Goal: Task Accomplishment & Management: Use online tool/utility

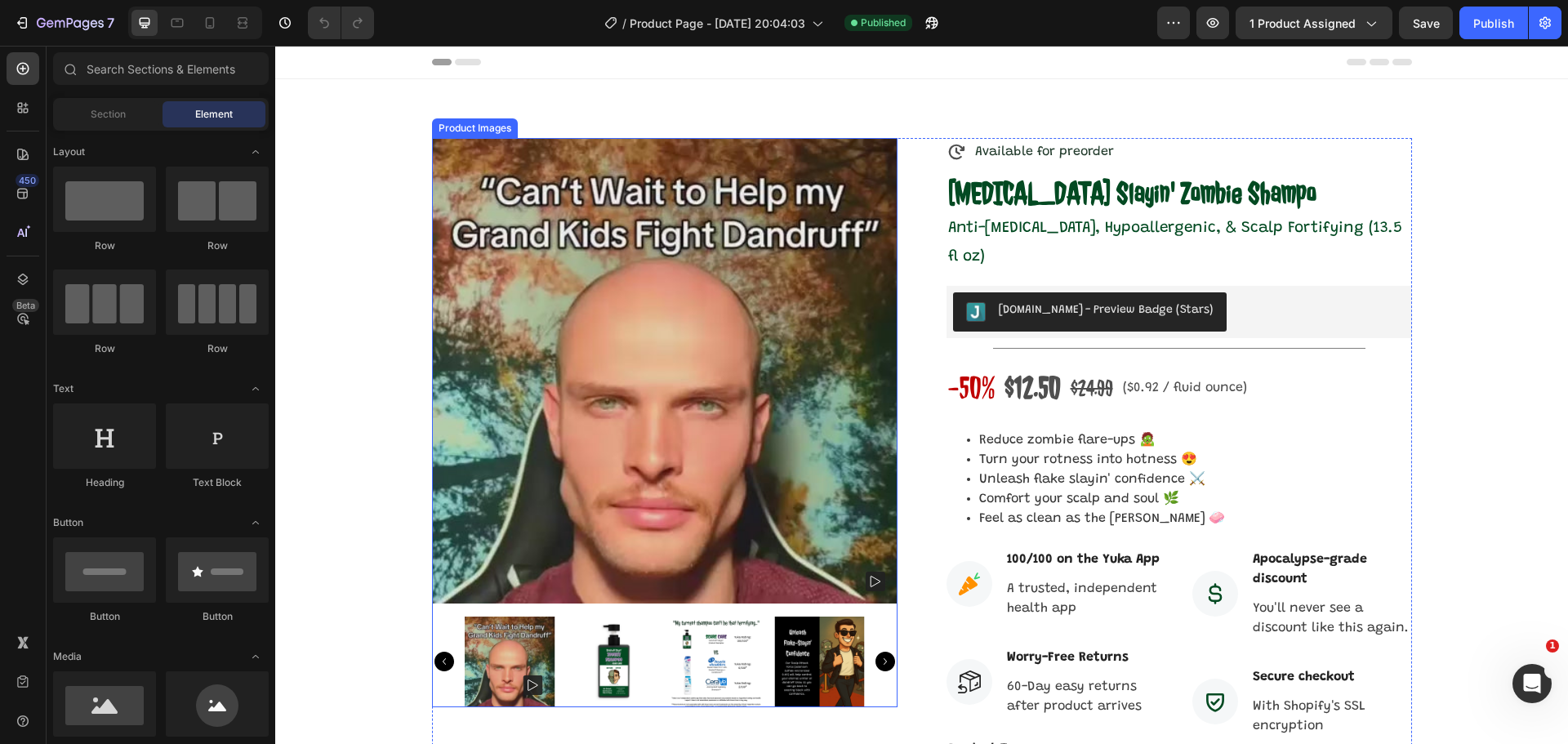
click at [594, 655] on img at bounding box center [613, 661] width 91 height 91
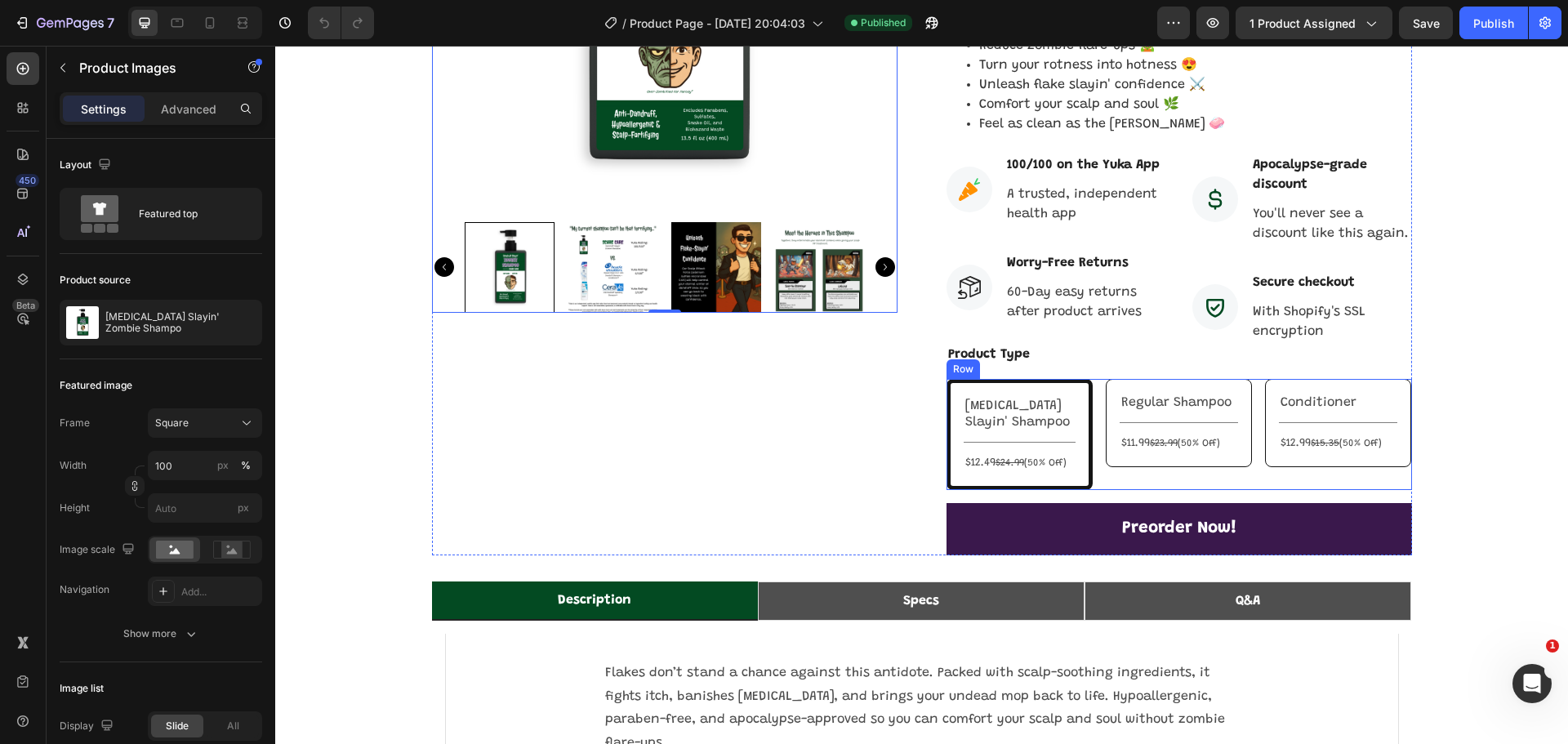
scroll to position [408, 0]
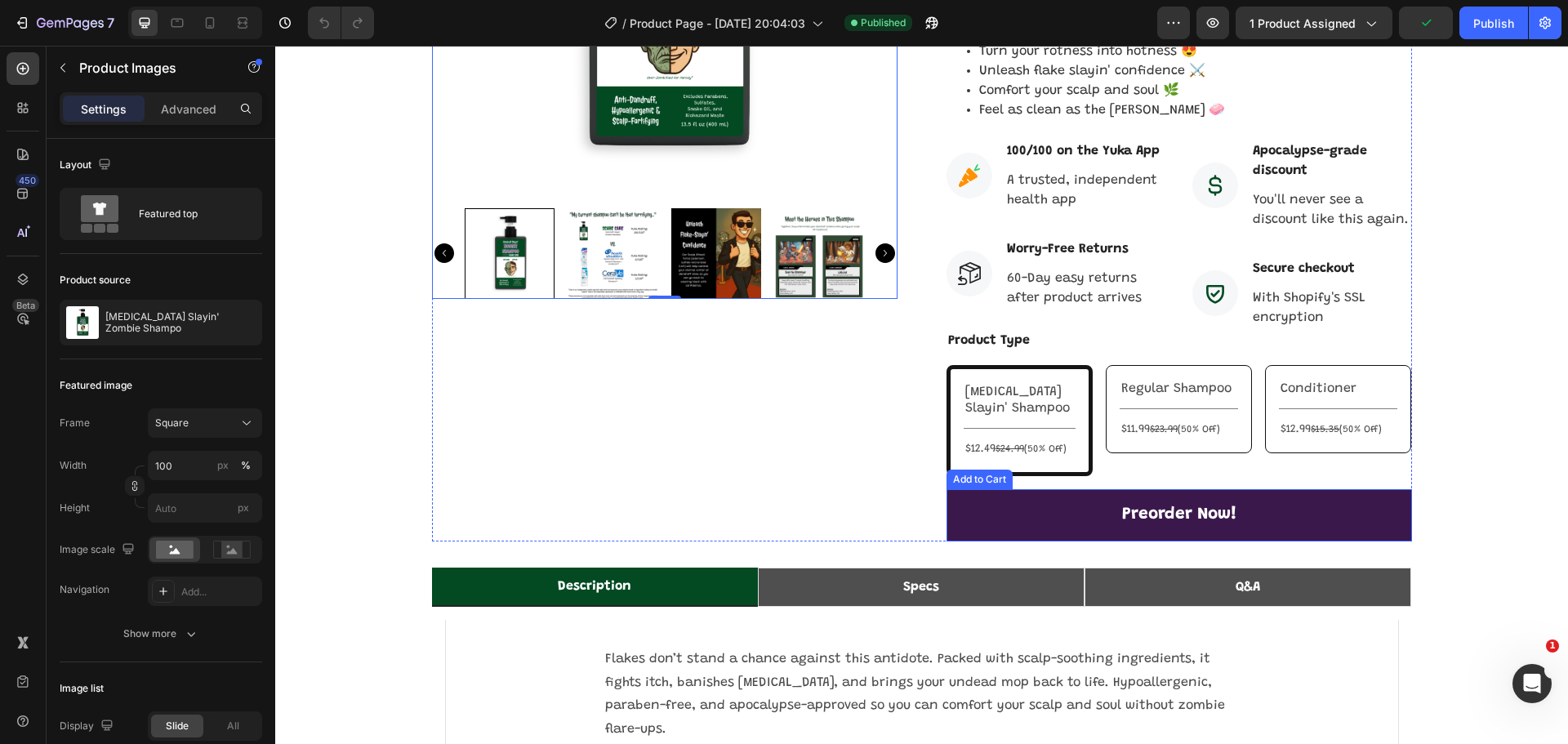
click at [1048, 489] on button "Preorder Now!" at bounding box center [1179, 515] width 466 height 52
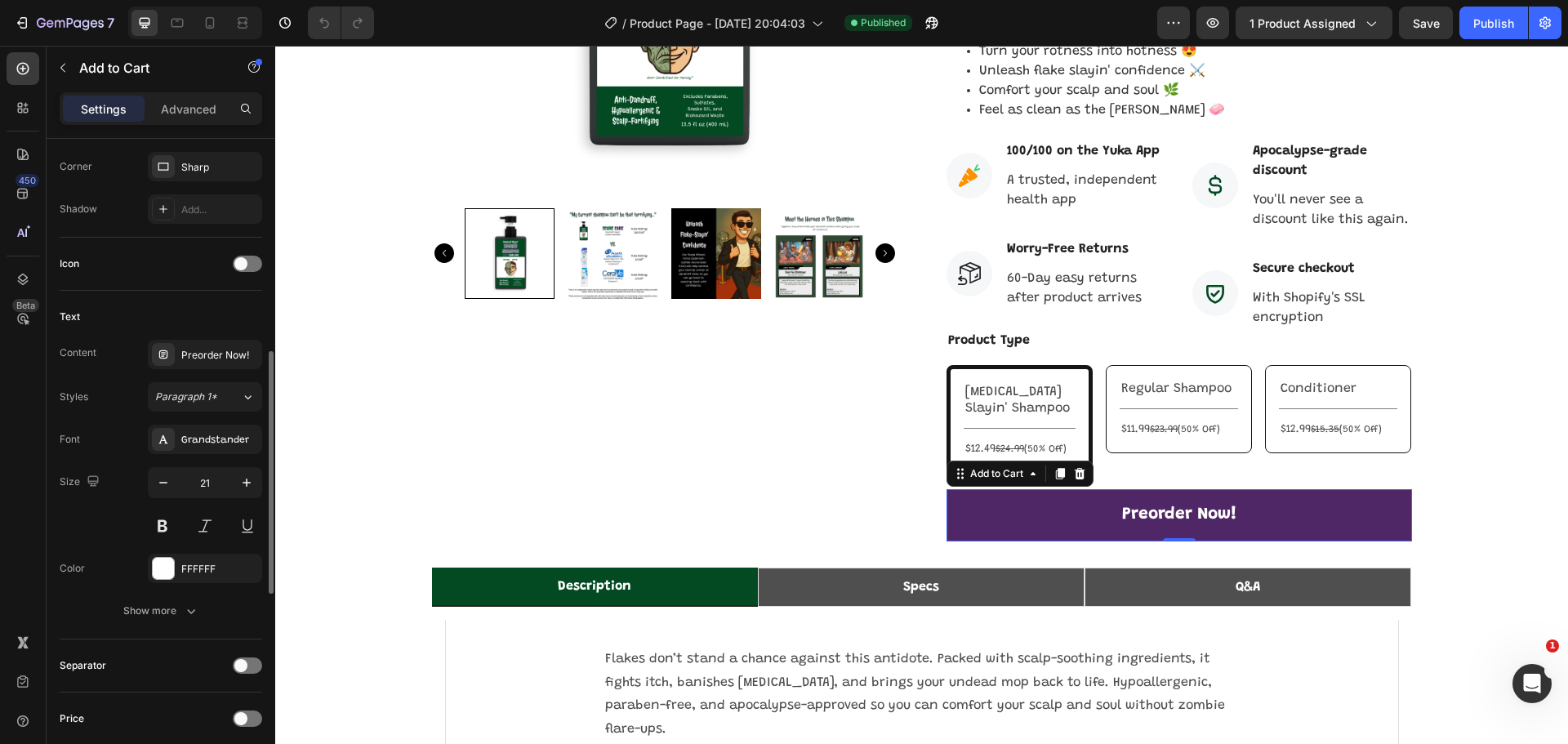
scroll to position [816, 0]
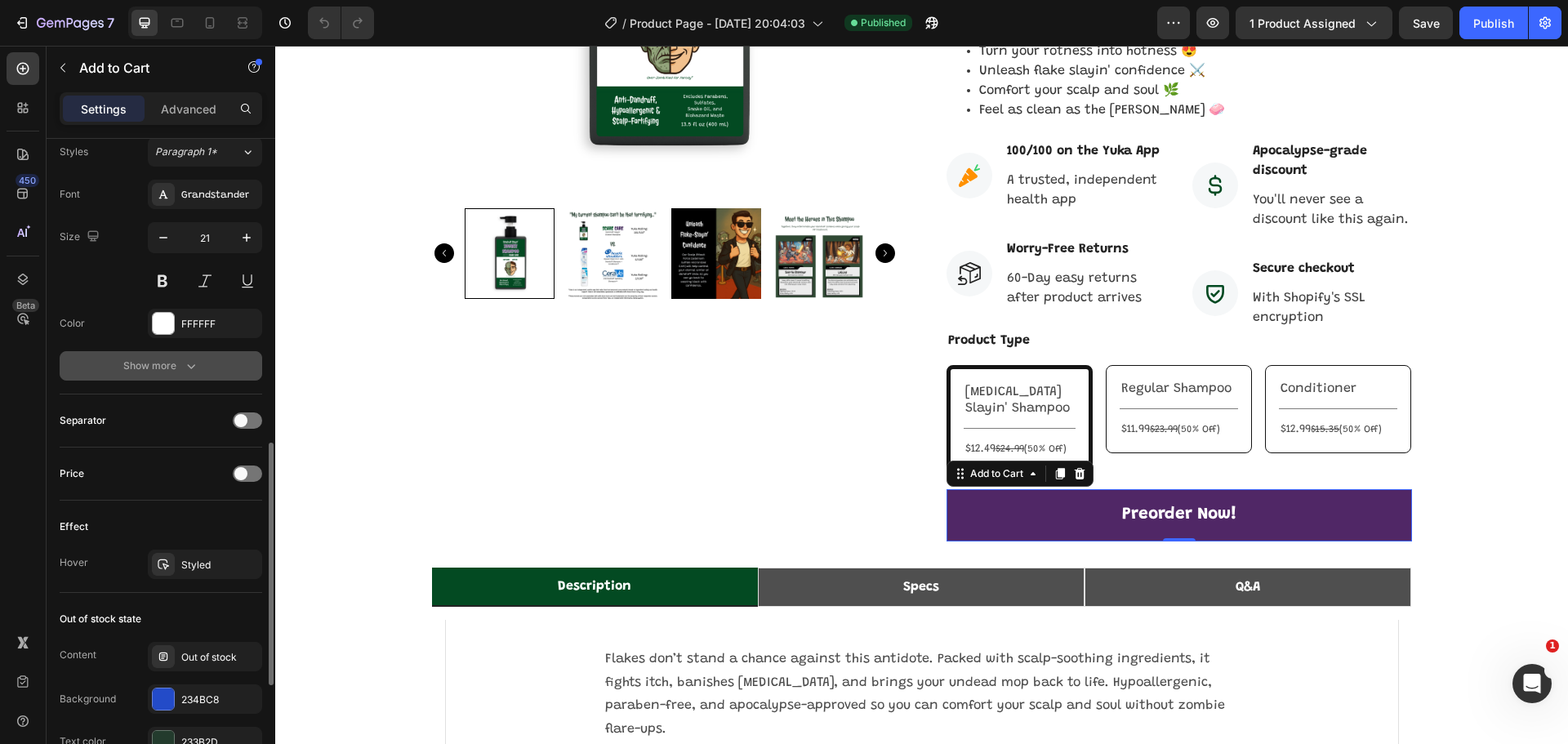
click at [174, 360] on div "Show more" at bounding box center [161, 366] width 76 height 17
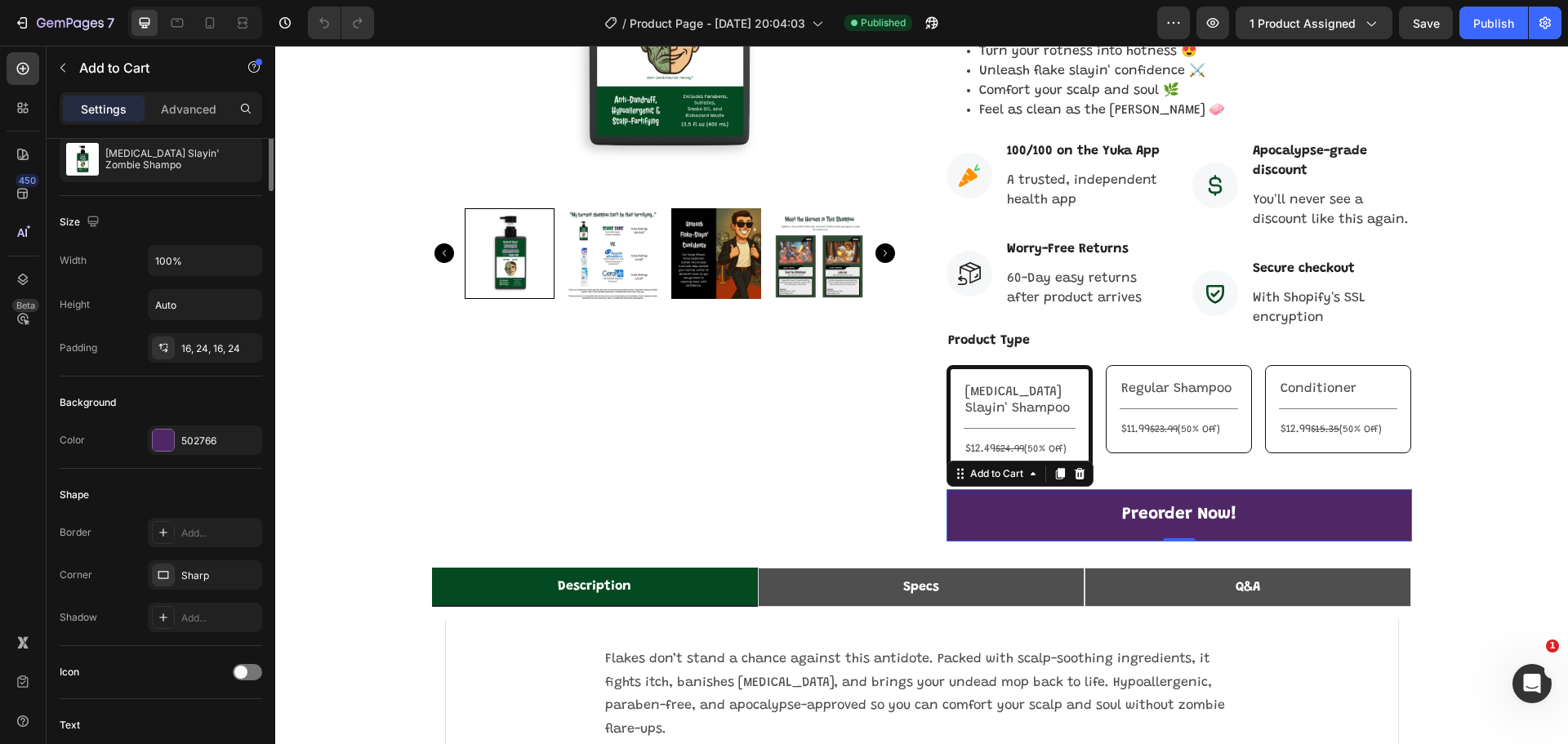
scroll to position [0, 0]
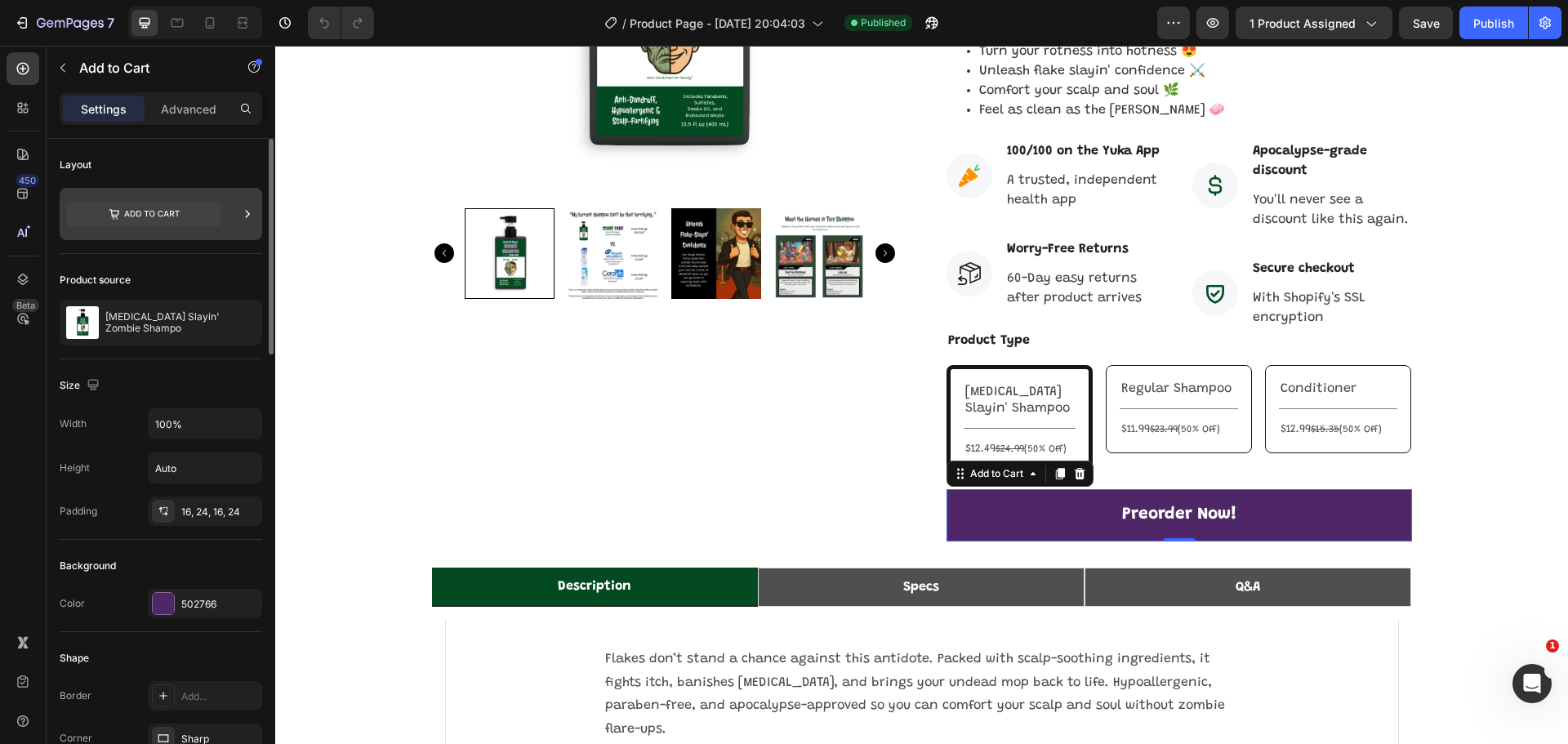
click at [186, 228] on icon at bounding box center [143, 213] width 153 height 37
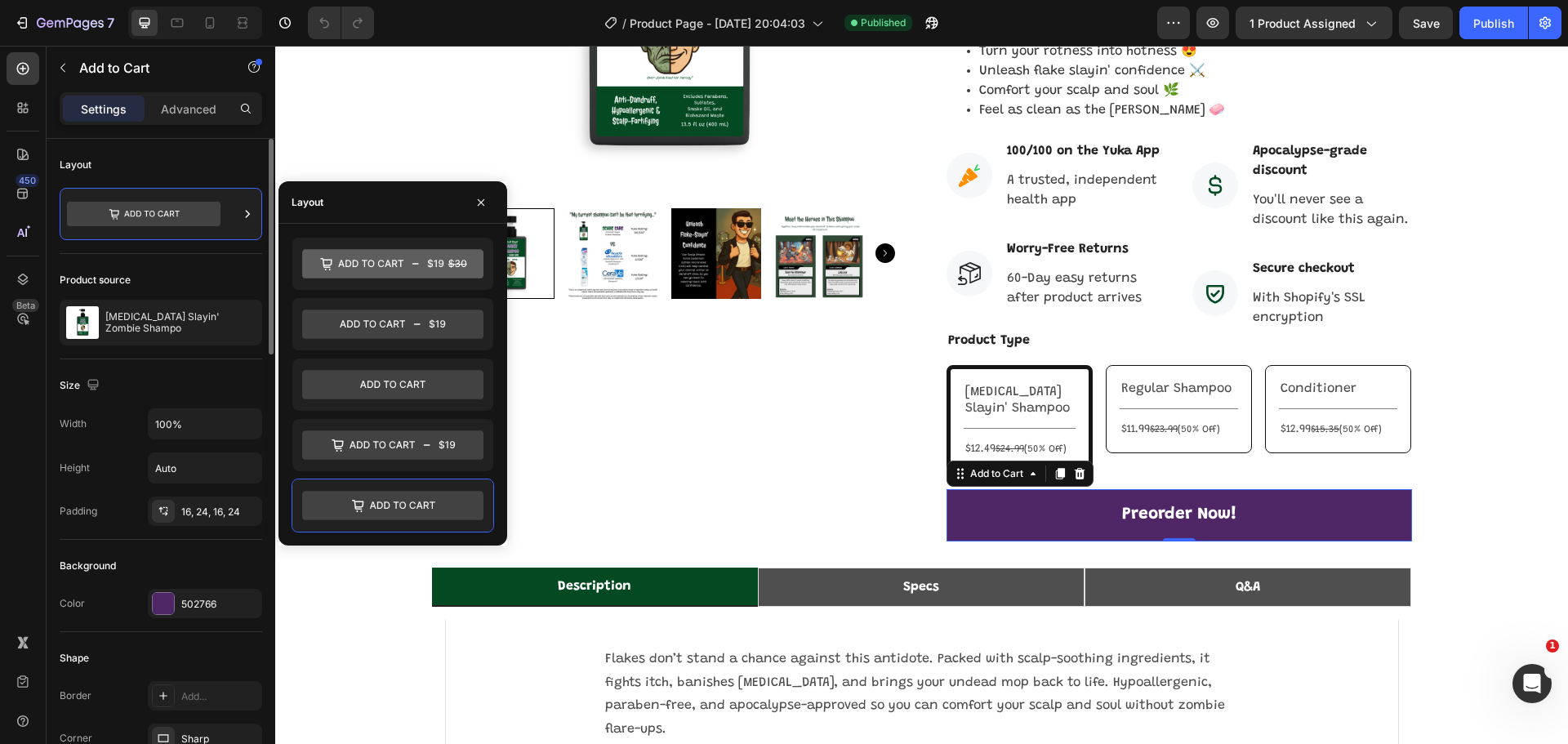
click at [183, 166] on div "Layout" at bounding box center [161, 165] width 202 height 26
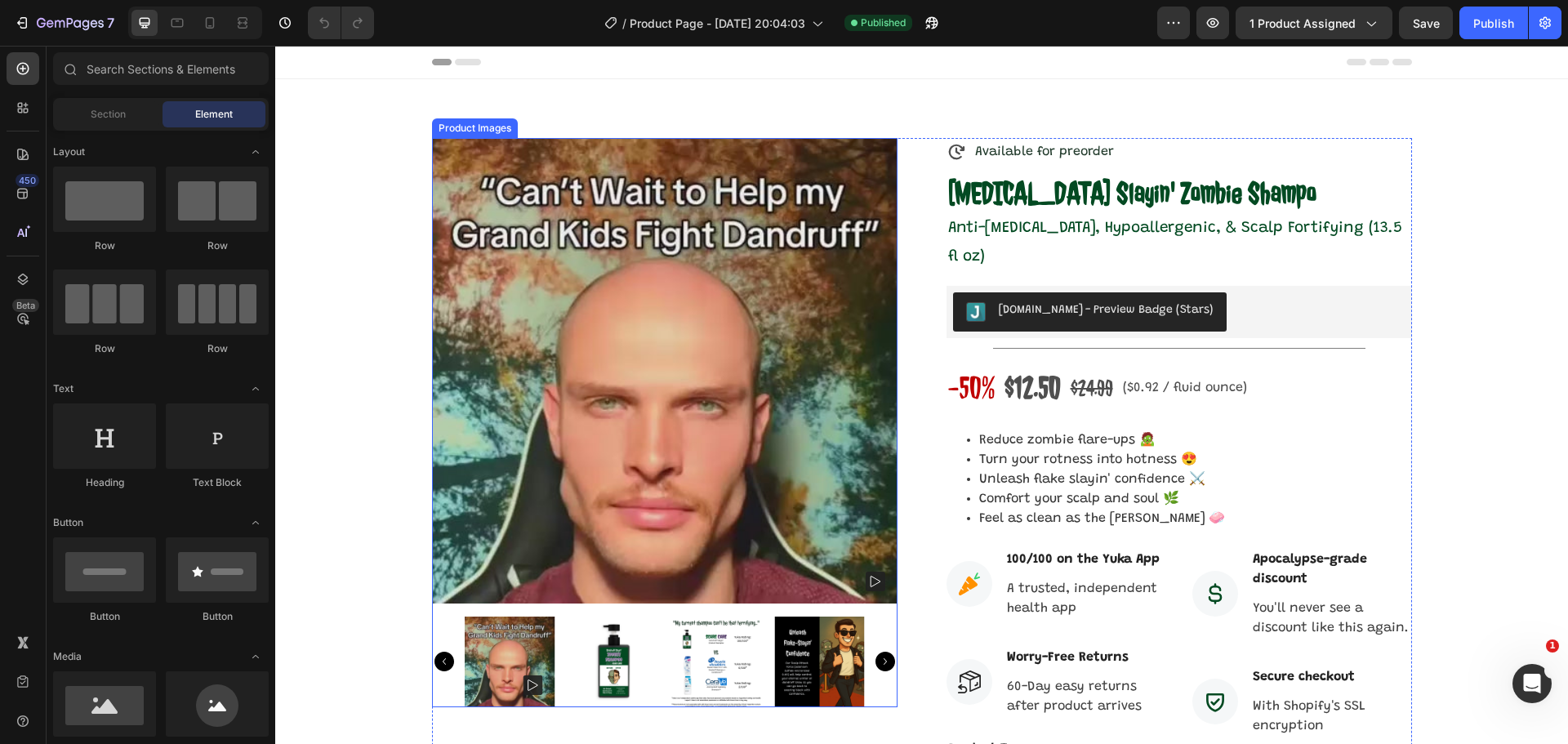
click at [589, 668] on img at bounding box center [613, 661] width 91 height 91
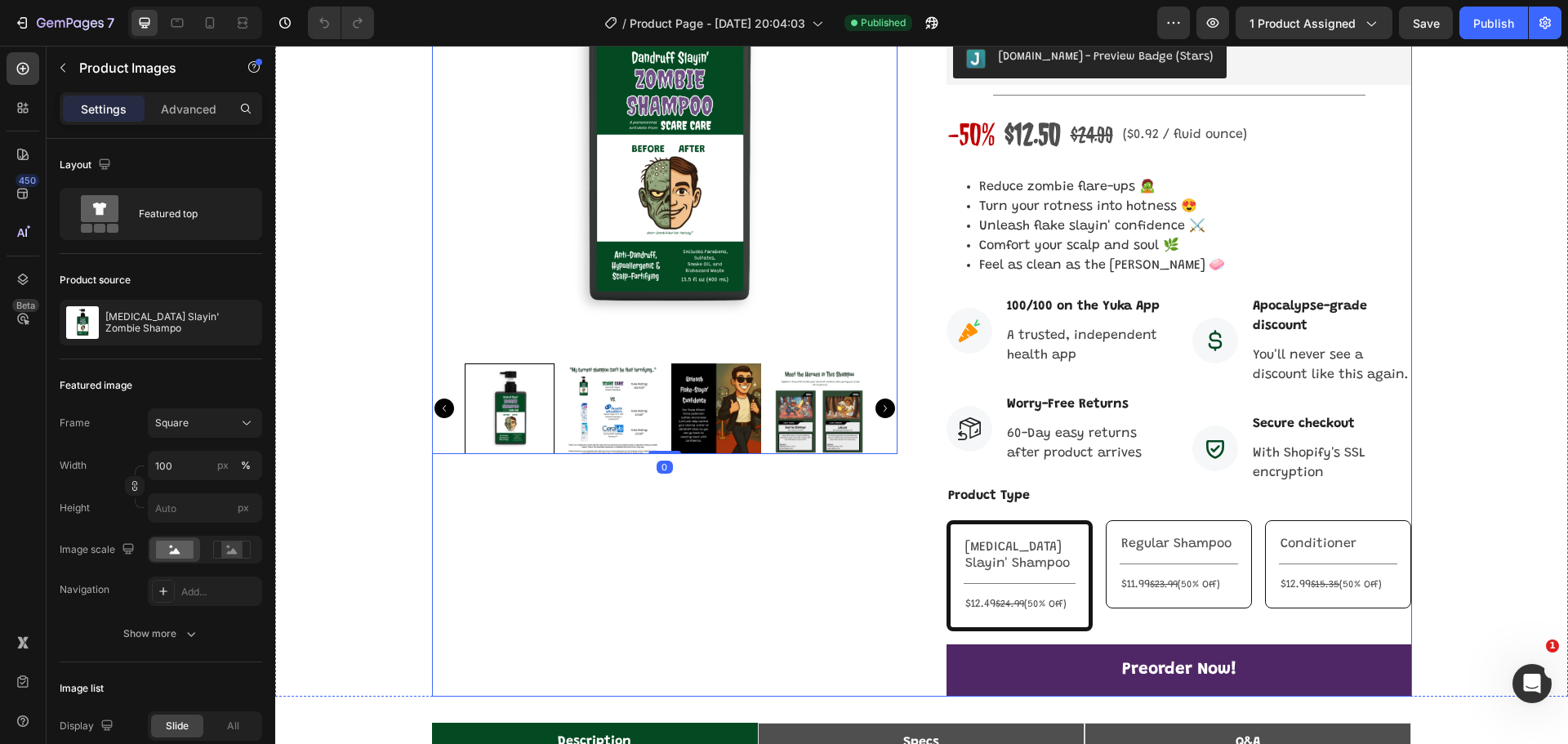
scroll to position [408, 0]
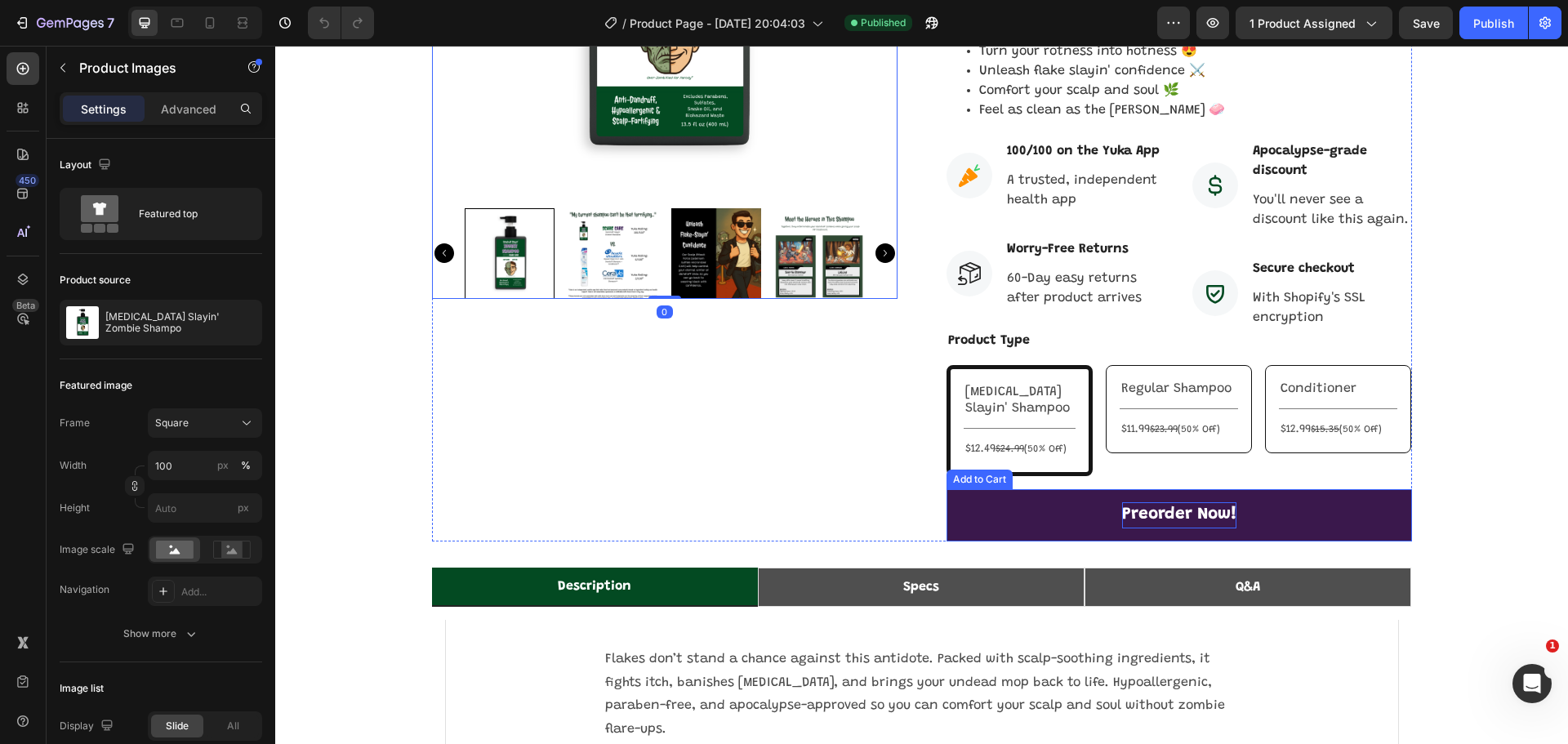
click at [1122, 502] on div "Preorder Now!" at bounding box center [1178, 515] width 114 height 26
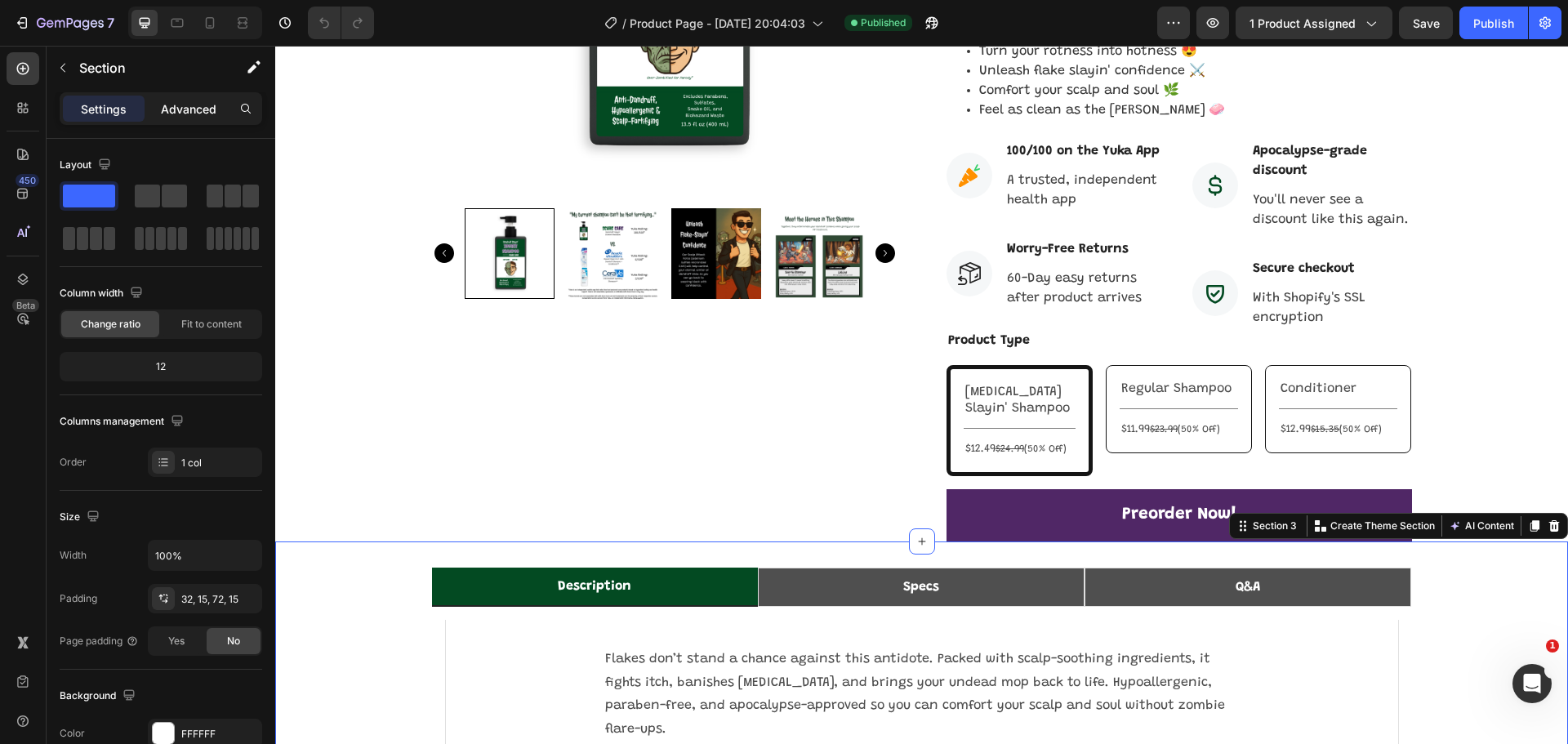
click at [199, 110] on p "Advanced" at bounding box center [188, 109] width 56 height 17
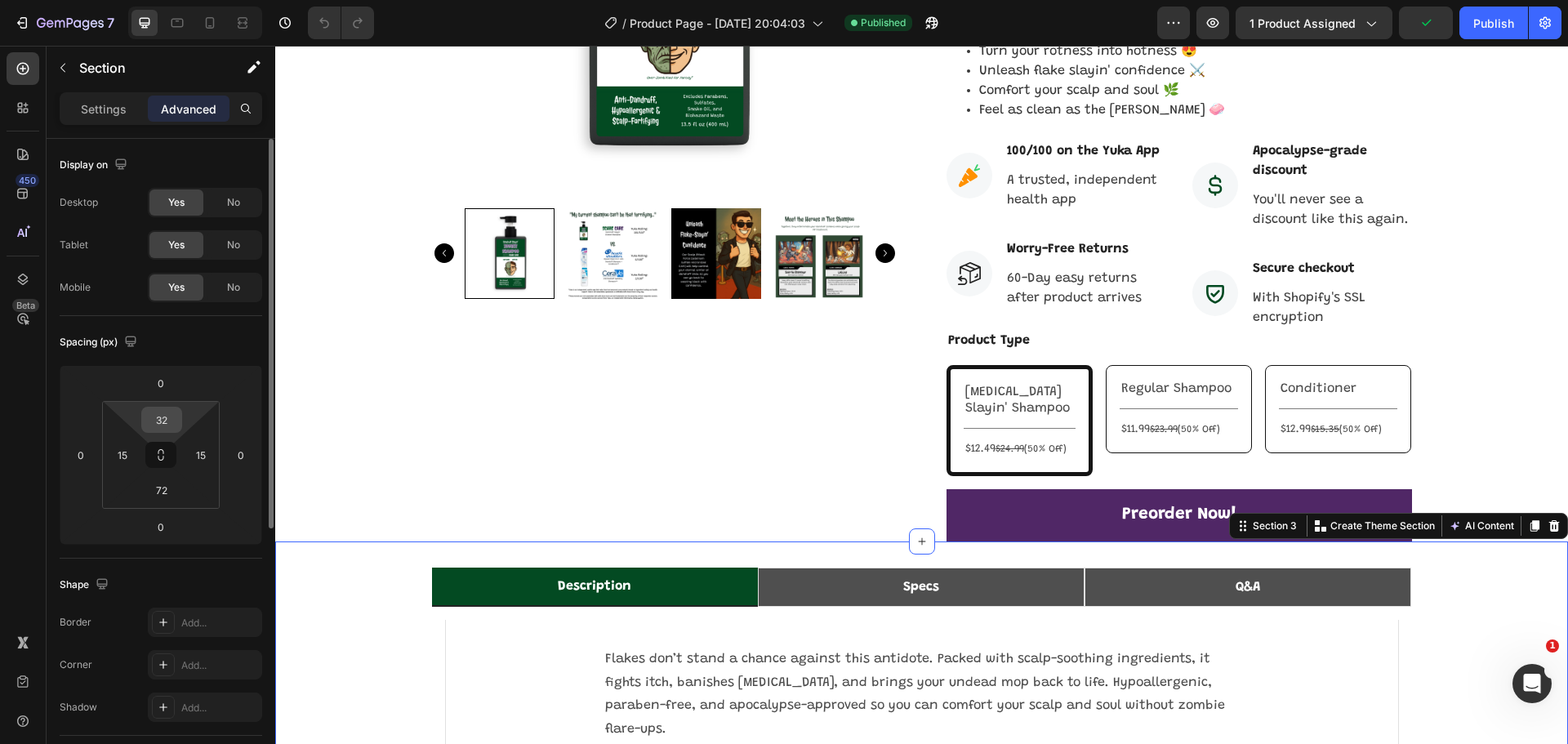
click at [172, 421] on input "32" at bounding box center [161, 419] width 32 height 24
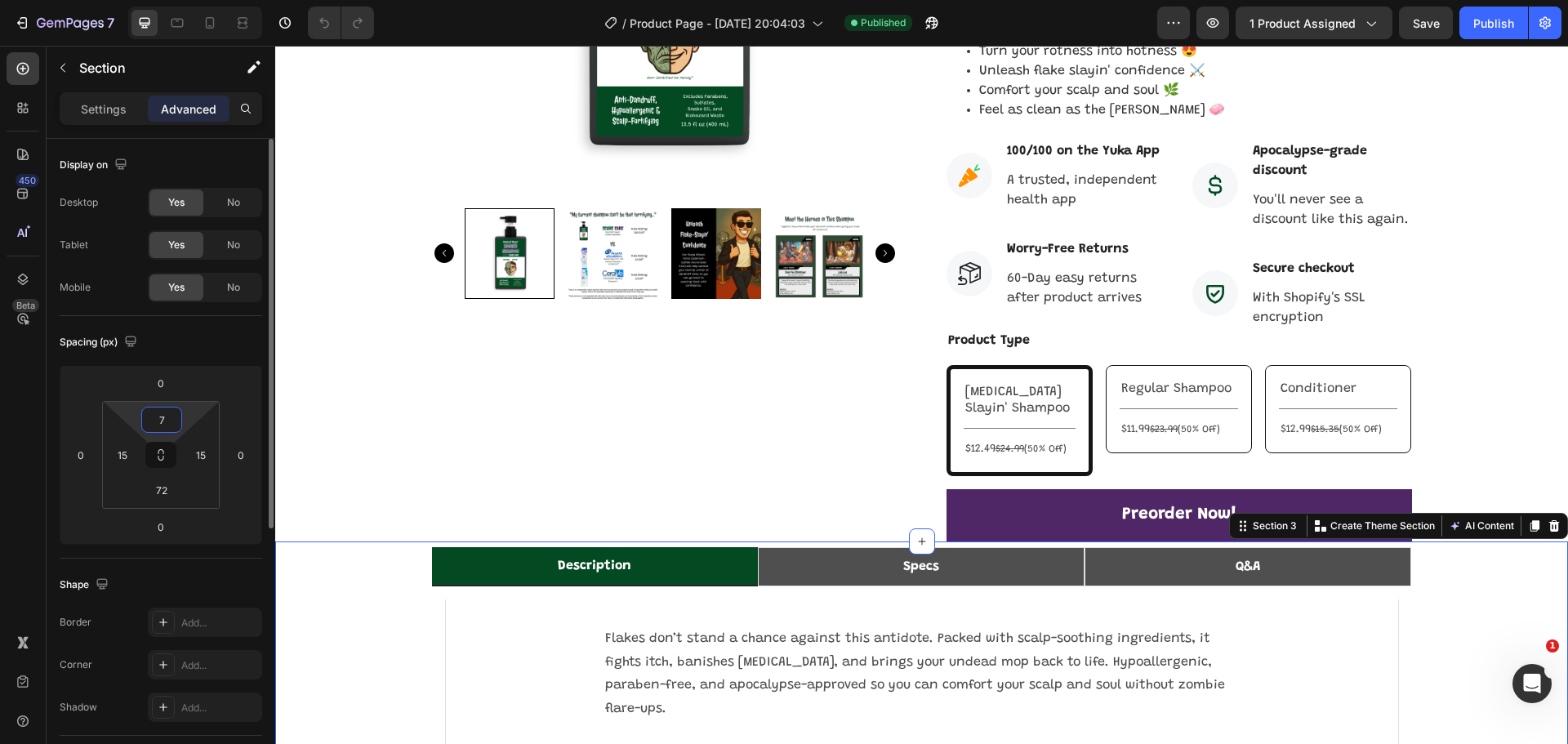
type input "72"
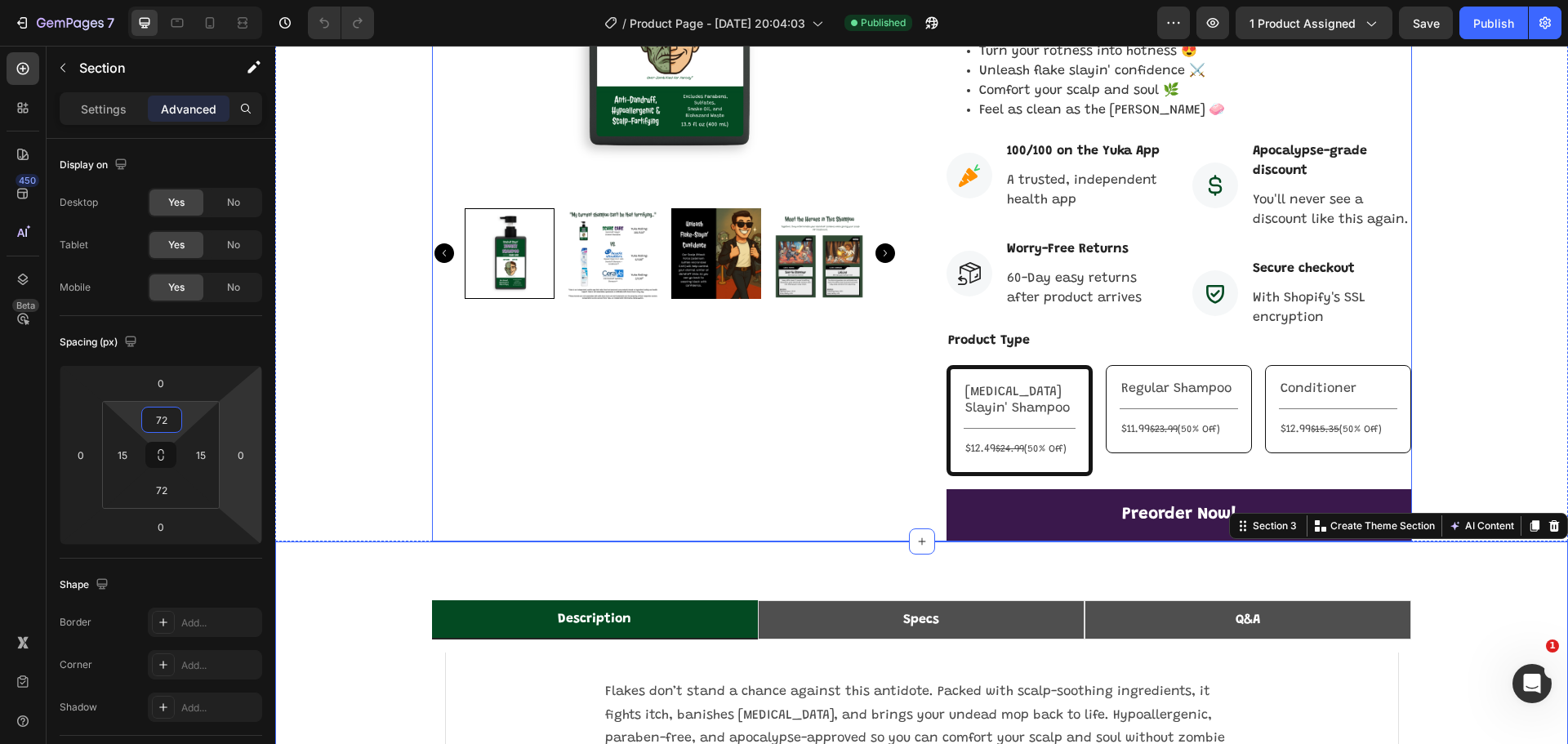
click at [747, 500] on div "Product Images" at bounding box center [665, 135] width 466 height 812
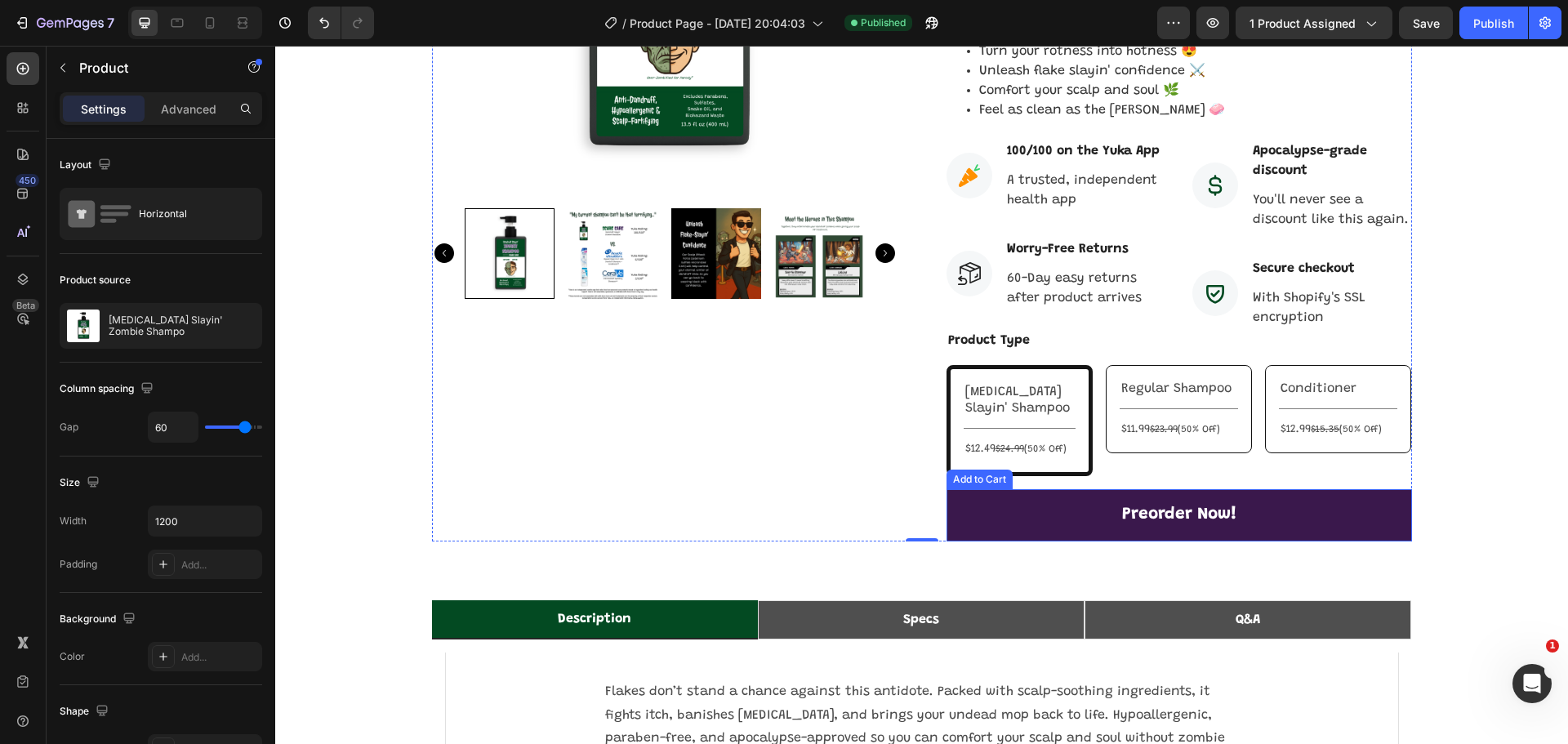
click at [1014, 492] on button "Preorder Now!" at bounding box center [1179, 515] width 466 height 52
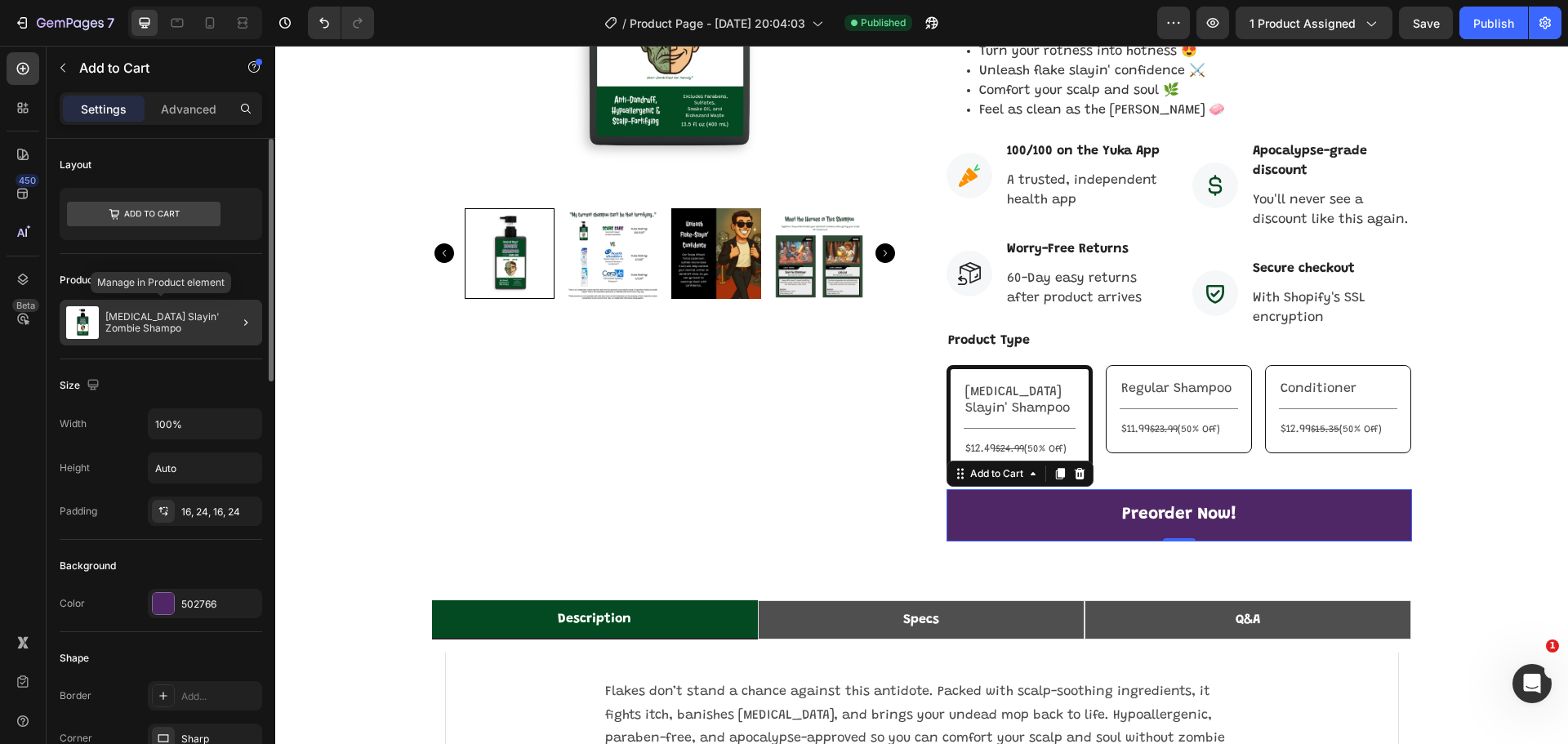
click at [173, 327] on p "[MEDICAL_DATA] Slayin' Zombie Shampo" at bounding box center [181, 322] width 150 height 23
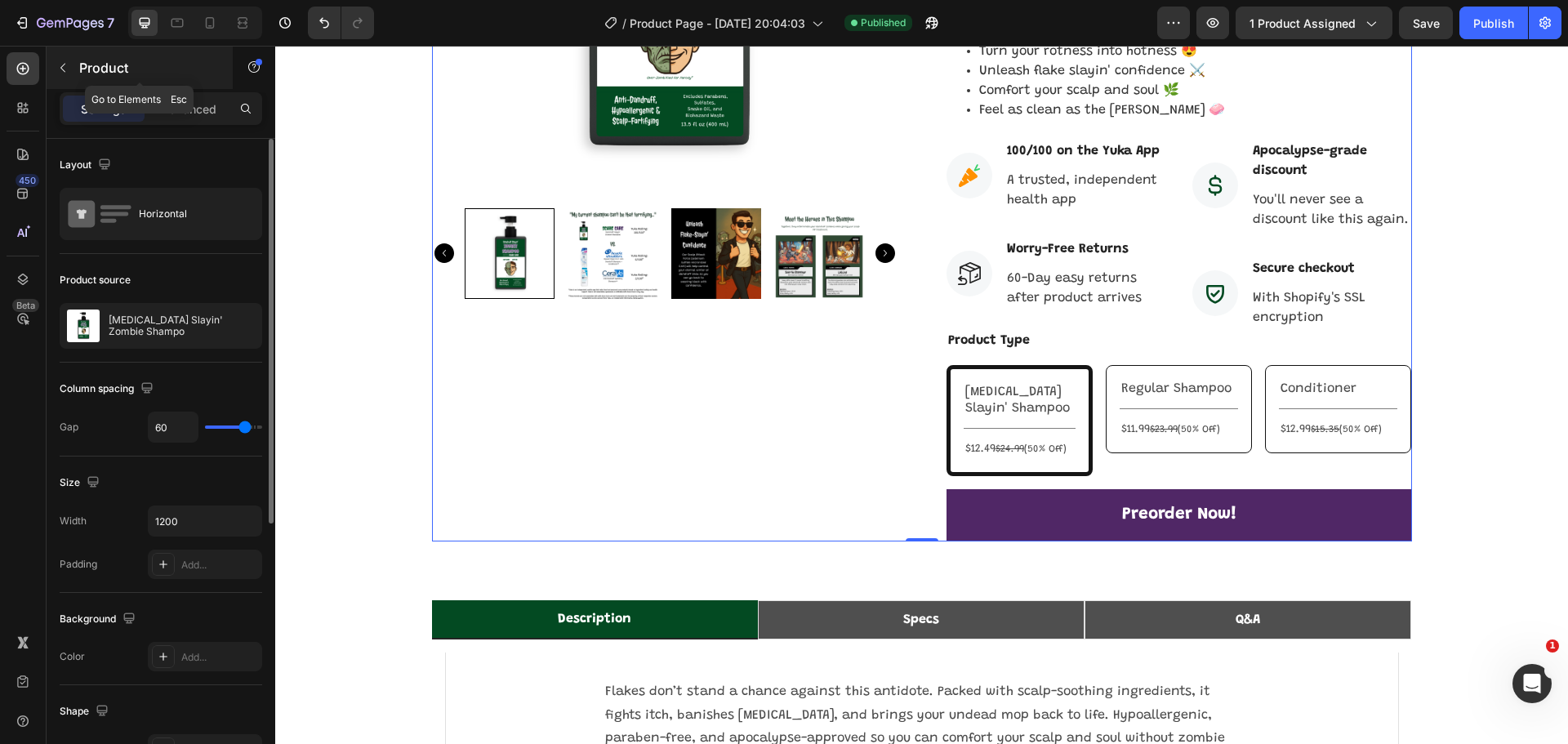
click at [65, 71] on icon "button" at bounding box center [63, 68] width 13 height 13
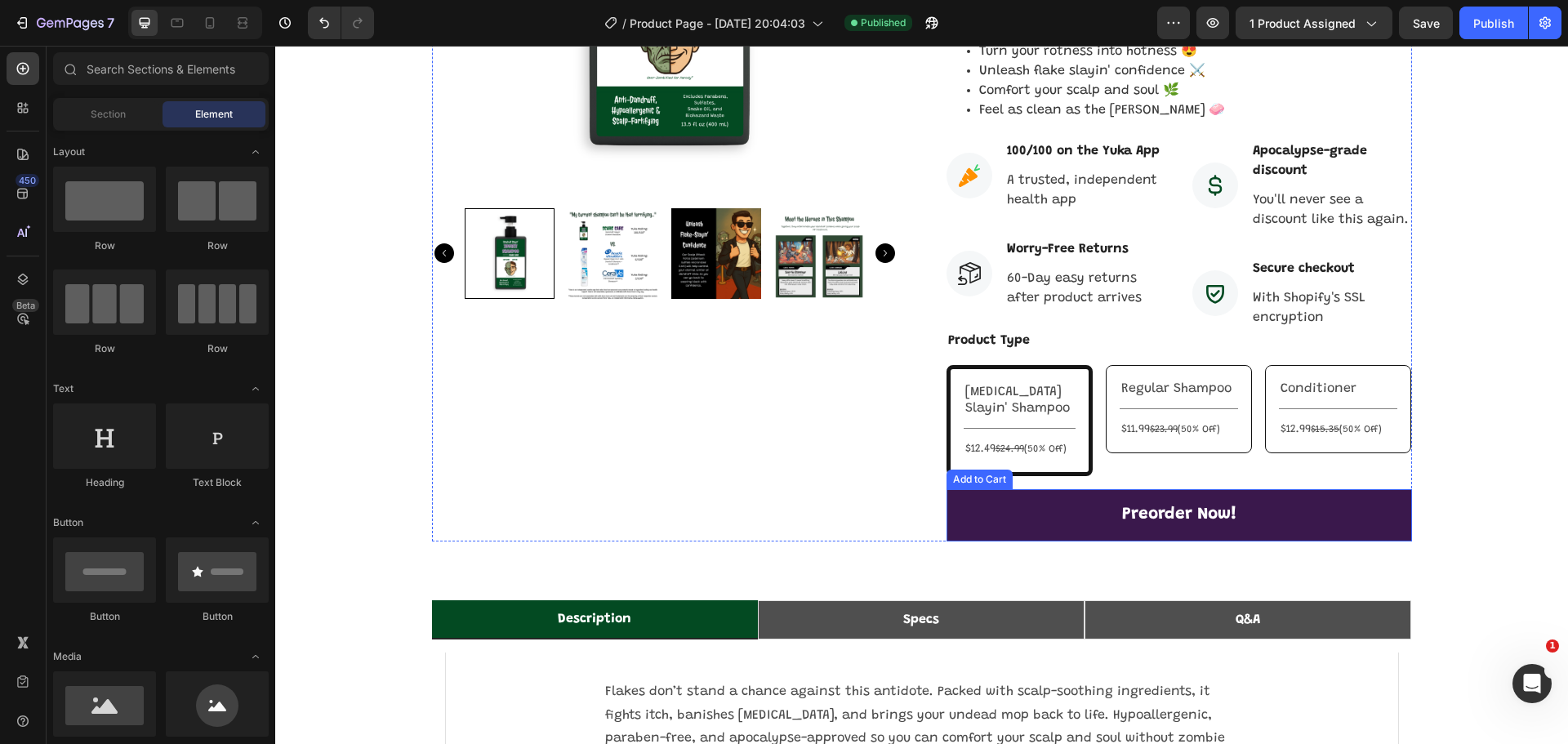
click at [1038, 489] on button "Preorder Now!" at bounding box center [1179, 515] width 466 height 52
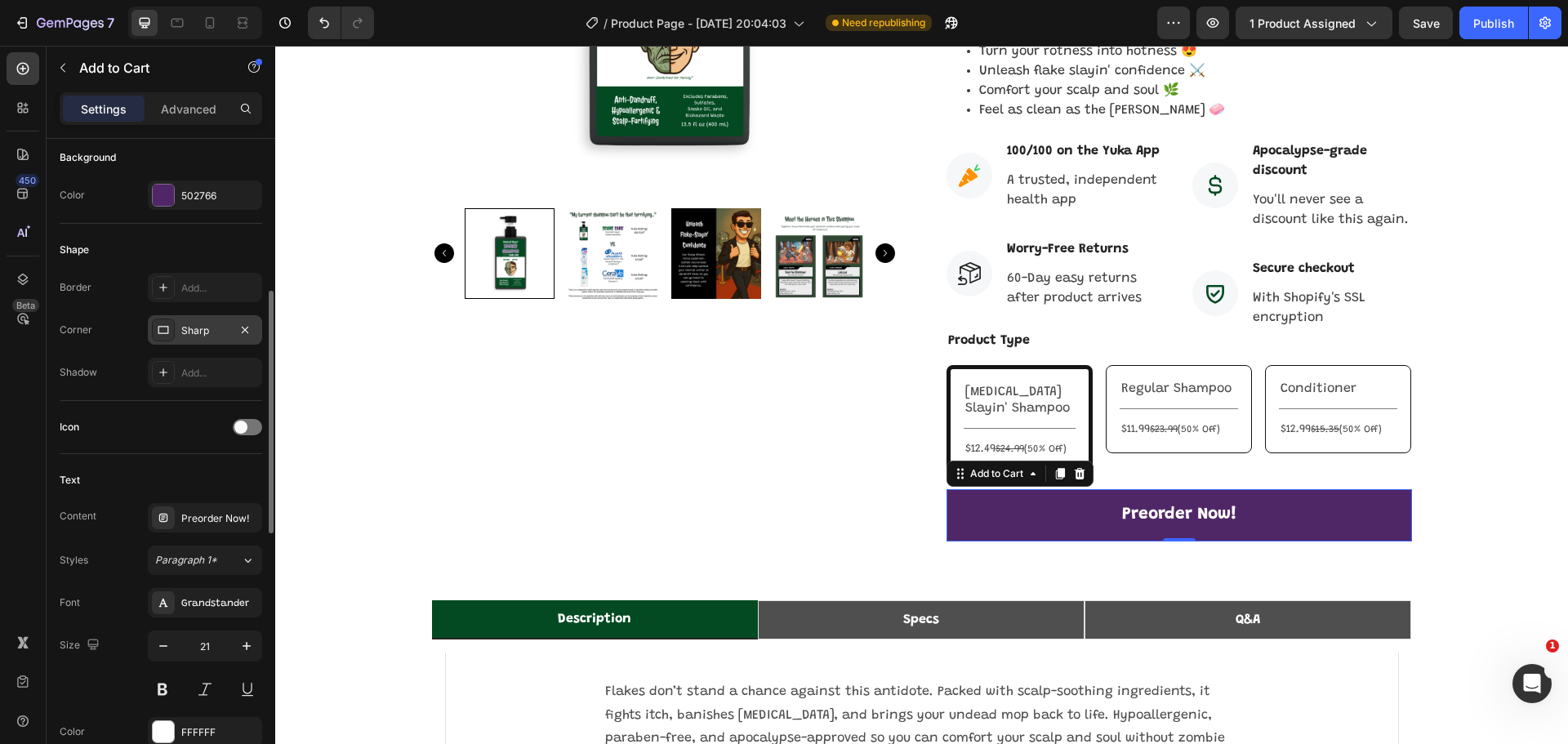
click at [196, 330] on div "Sharp" at bounding box center [204, 331] width 47 height 15
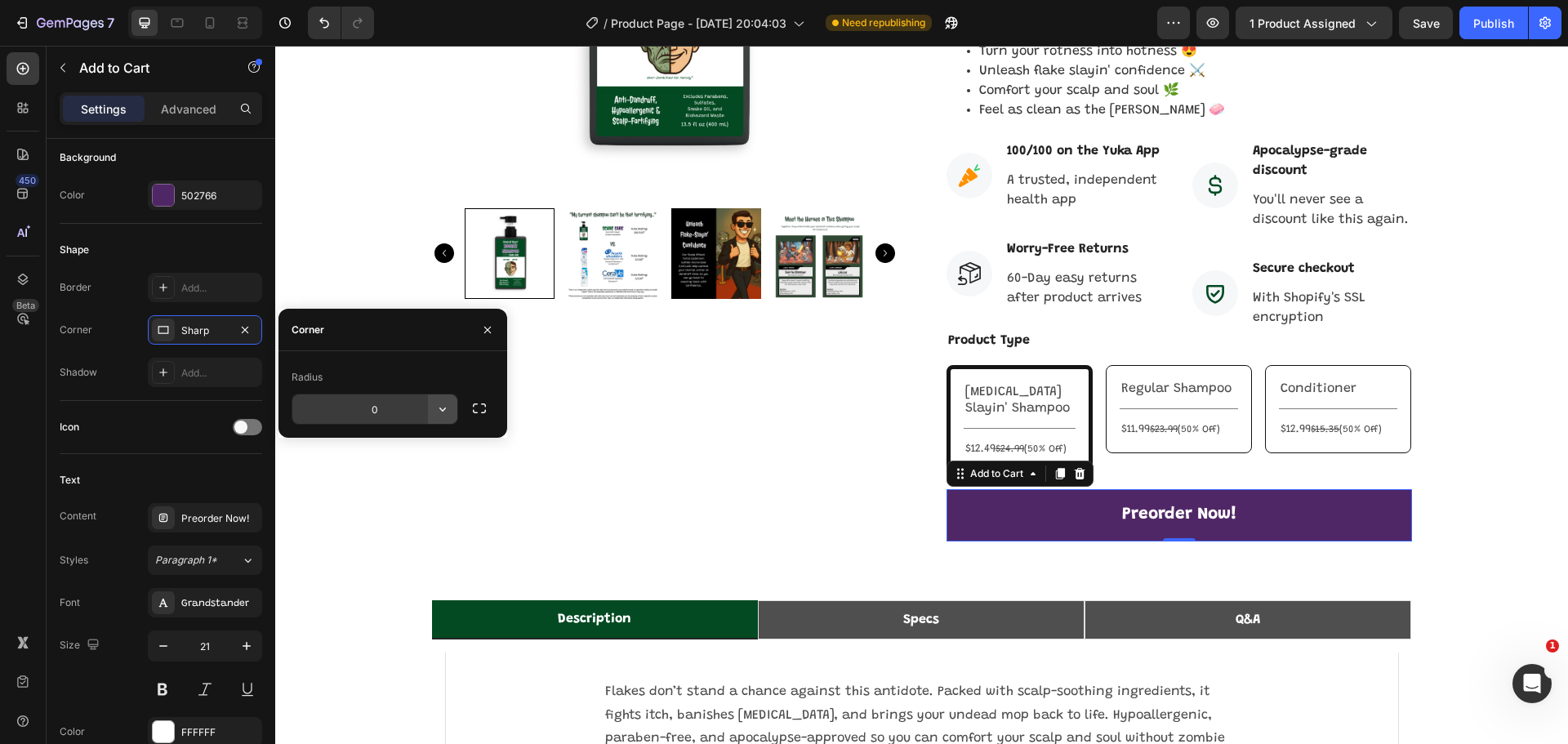
click at [435, 409] on icon "button" at bounding box center [443, 409] width 17 height 17
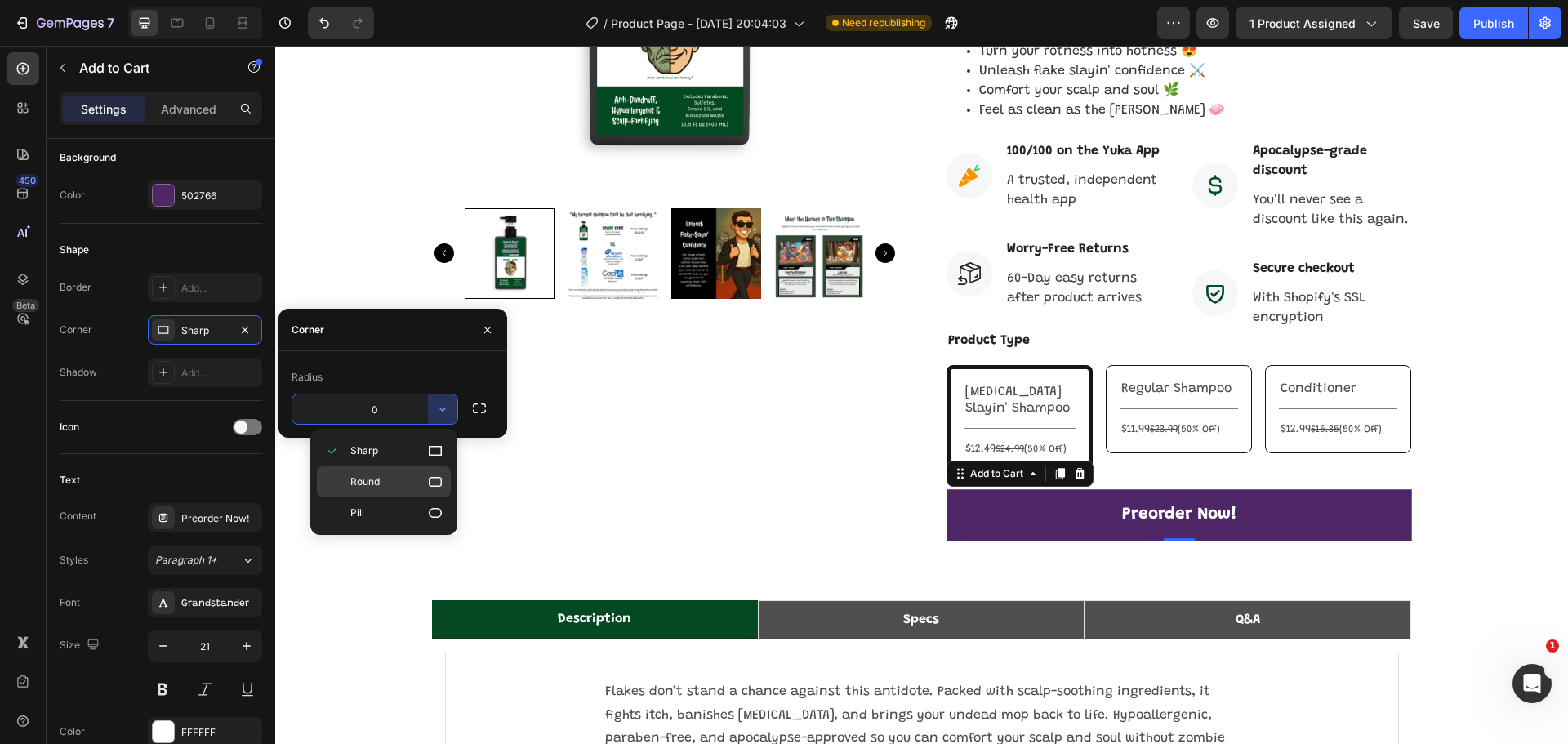
click at [406, 473] on div "Round" at bounding box center [383, 481] width 134 height 31
type input "8"
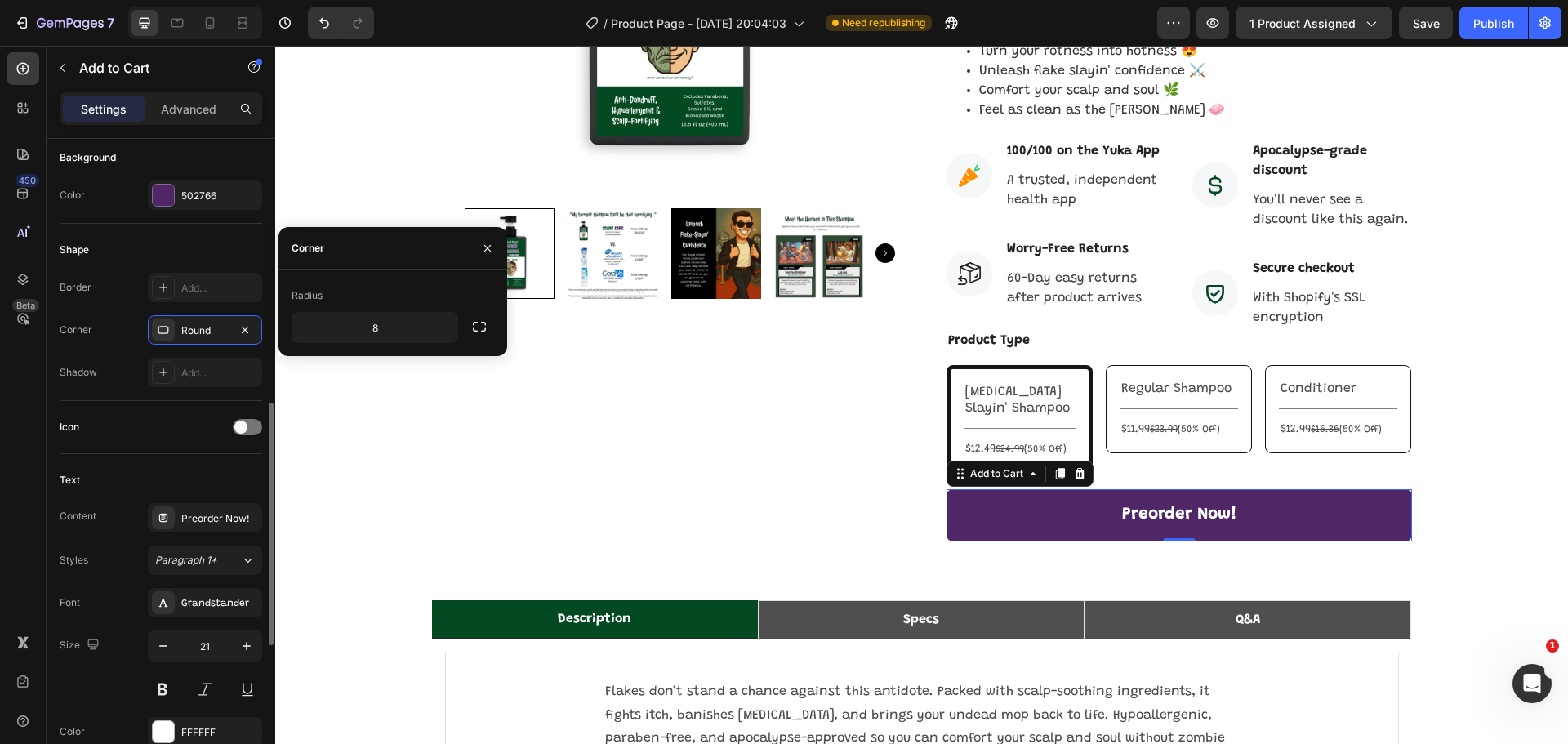
scroll to position [571, 0]
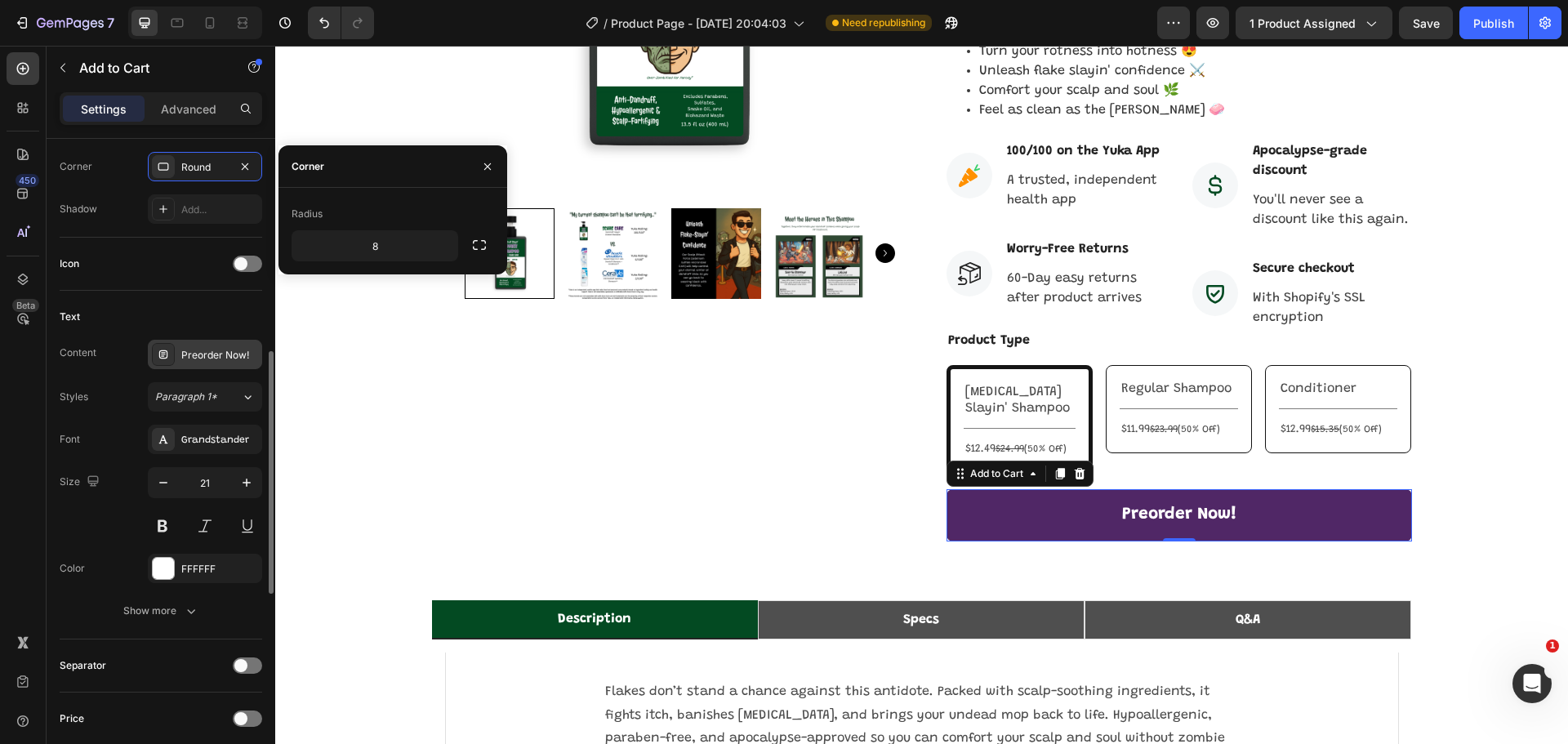
click at [220, 353] on div "Preorder Now!" at bounding box center [219, 355] width 77 height 15
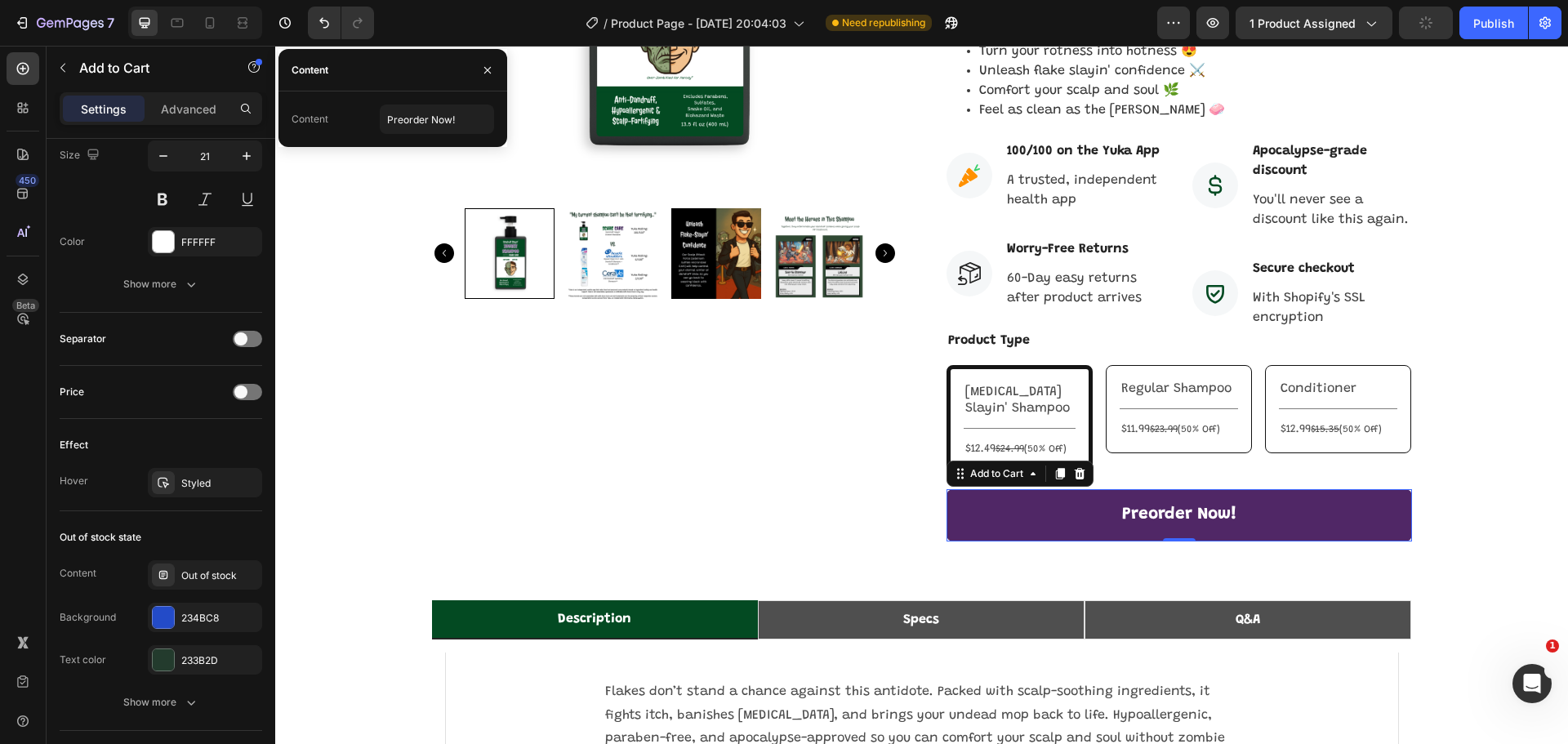
scroll to position [1098, 0]
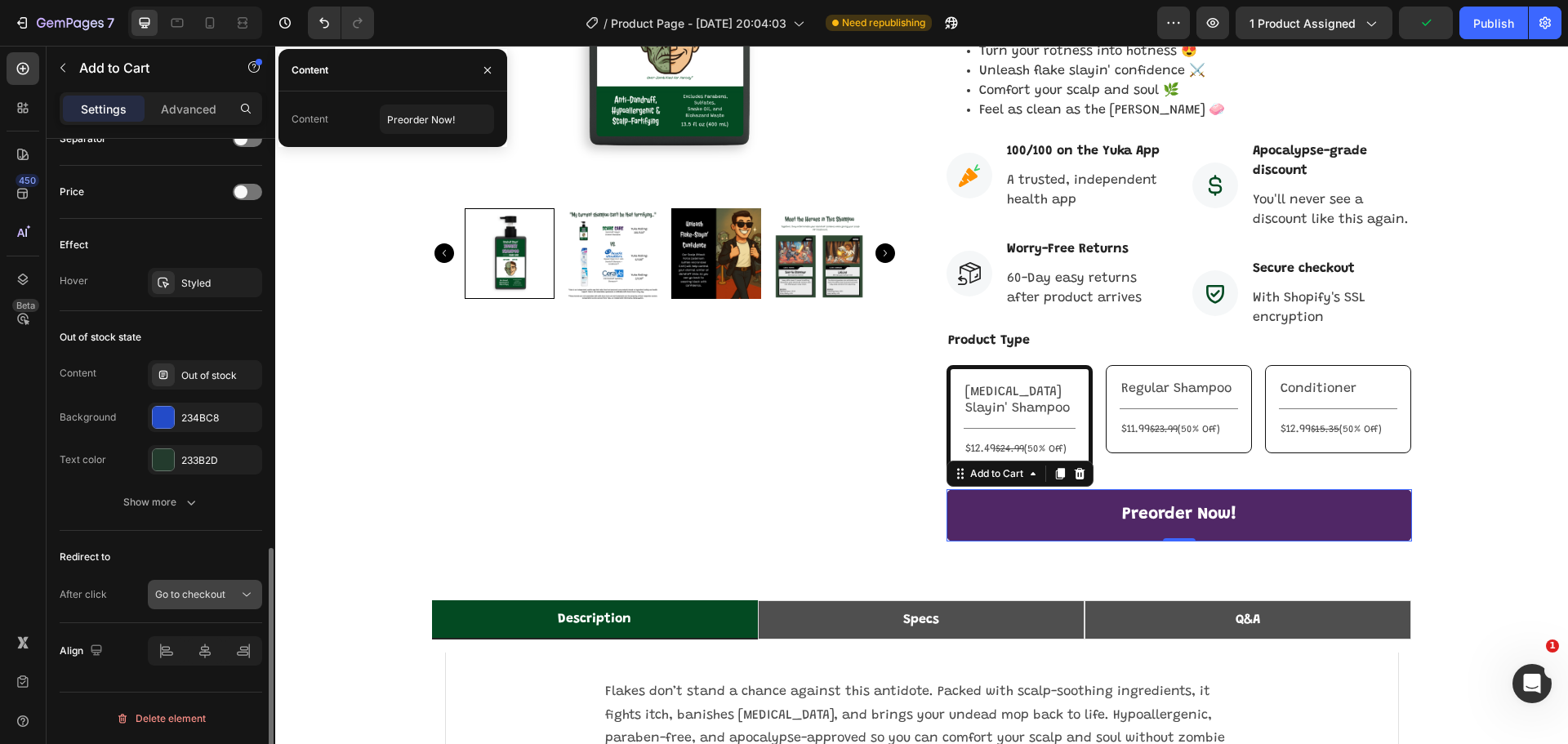
click at [203, 599] on span "Go to checkout" at bounding box center [190, 595] width 71 height 15
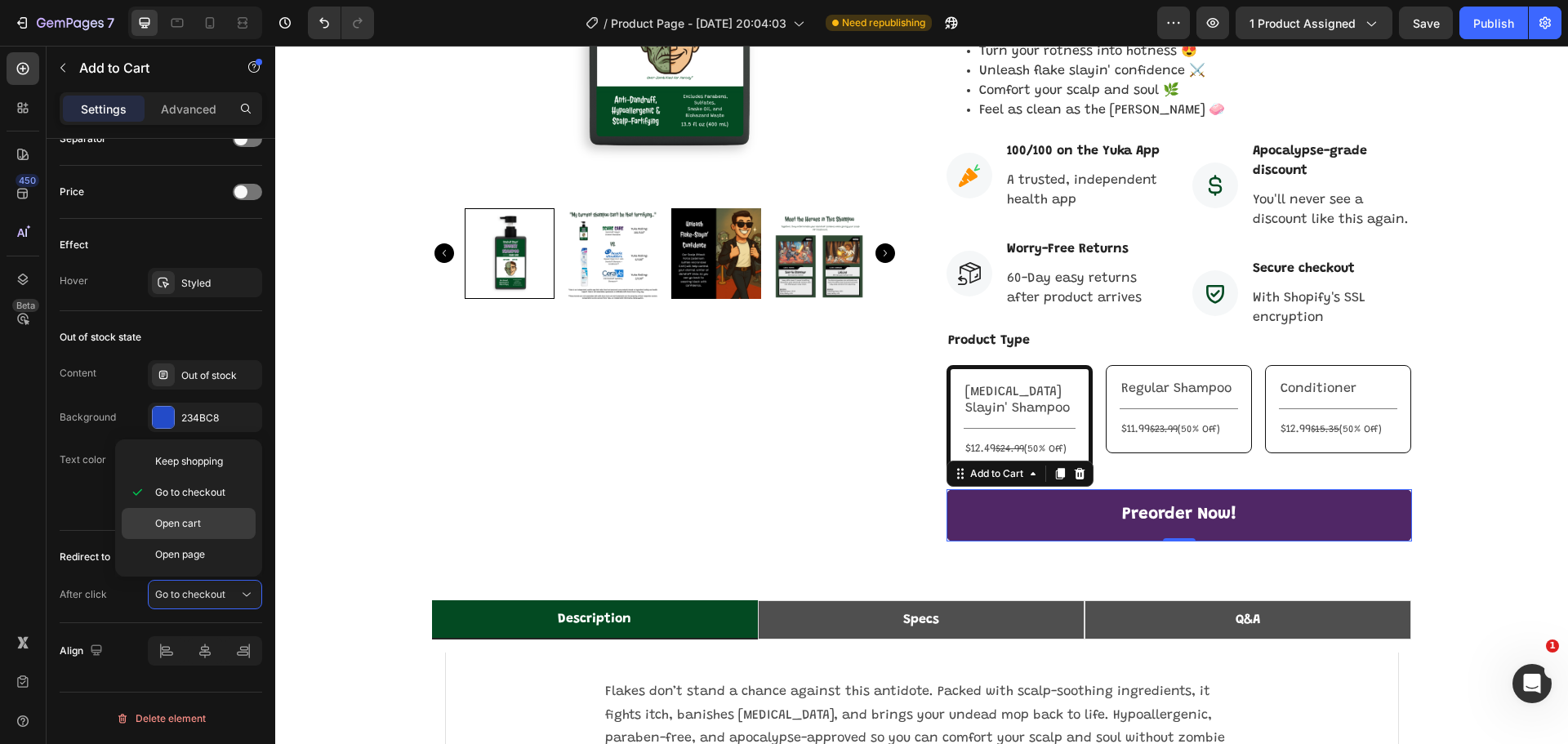
click at [205, 528] on p "Open cart" at bounding box center [201, 523] width 93 height 15
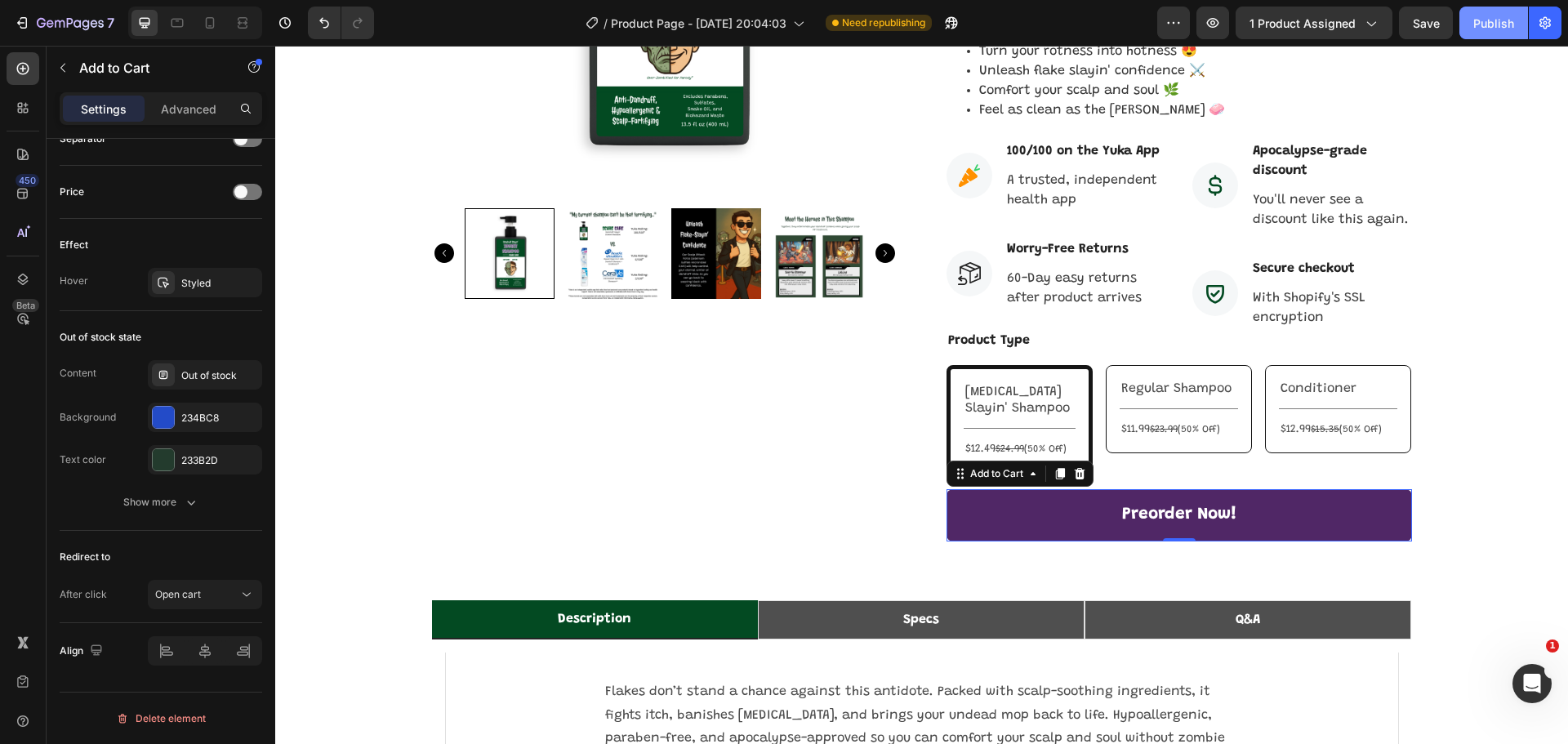
click at [1510, 25] on div "Publish" at bounding box center [1494, 23] width 41 height 17
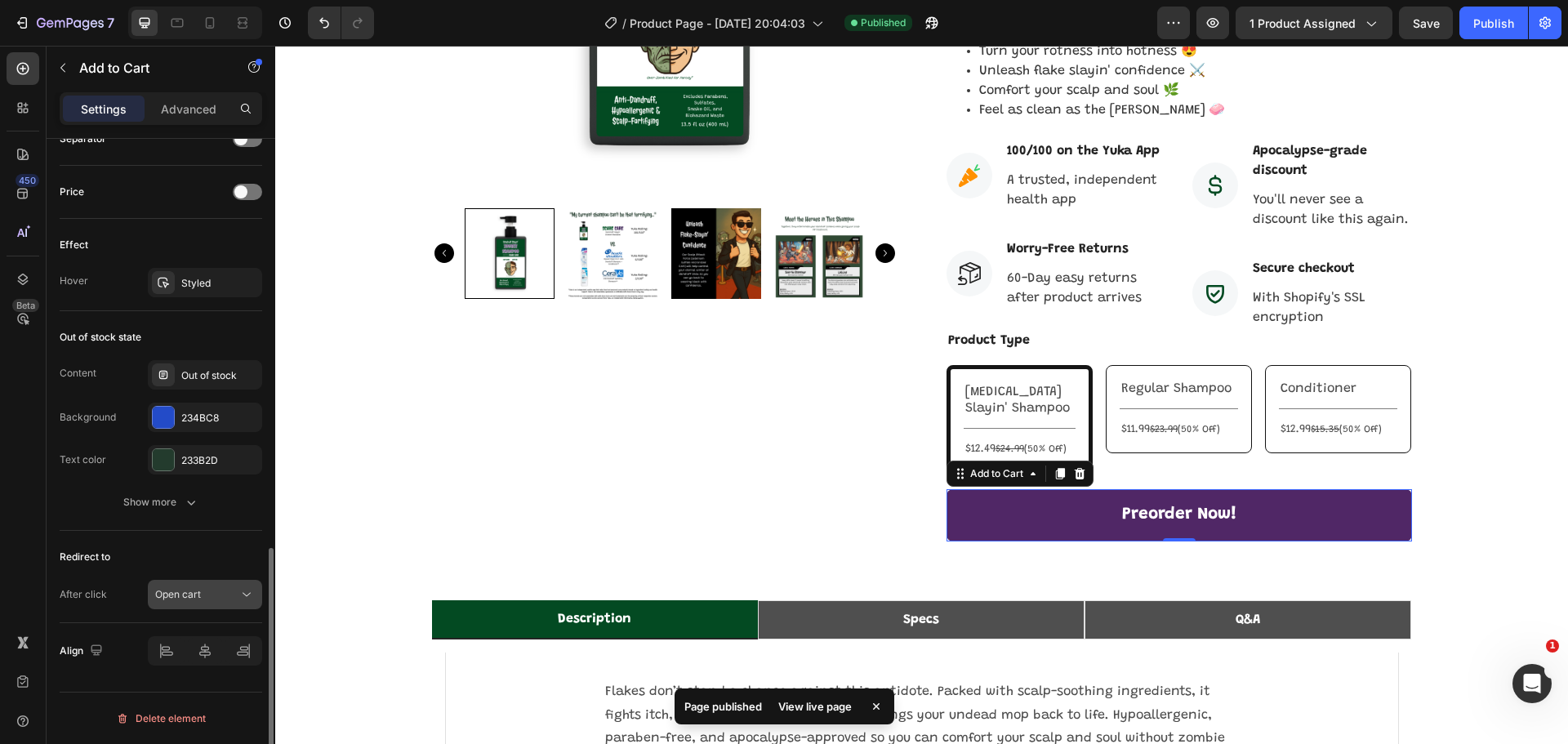
click at [200, 596] on span "Open cart" at bounding box center [177, 594] width 45 height 12
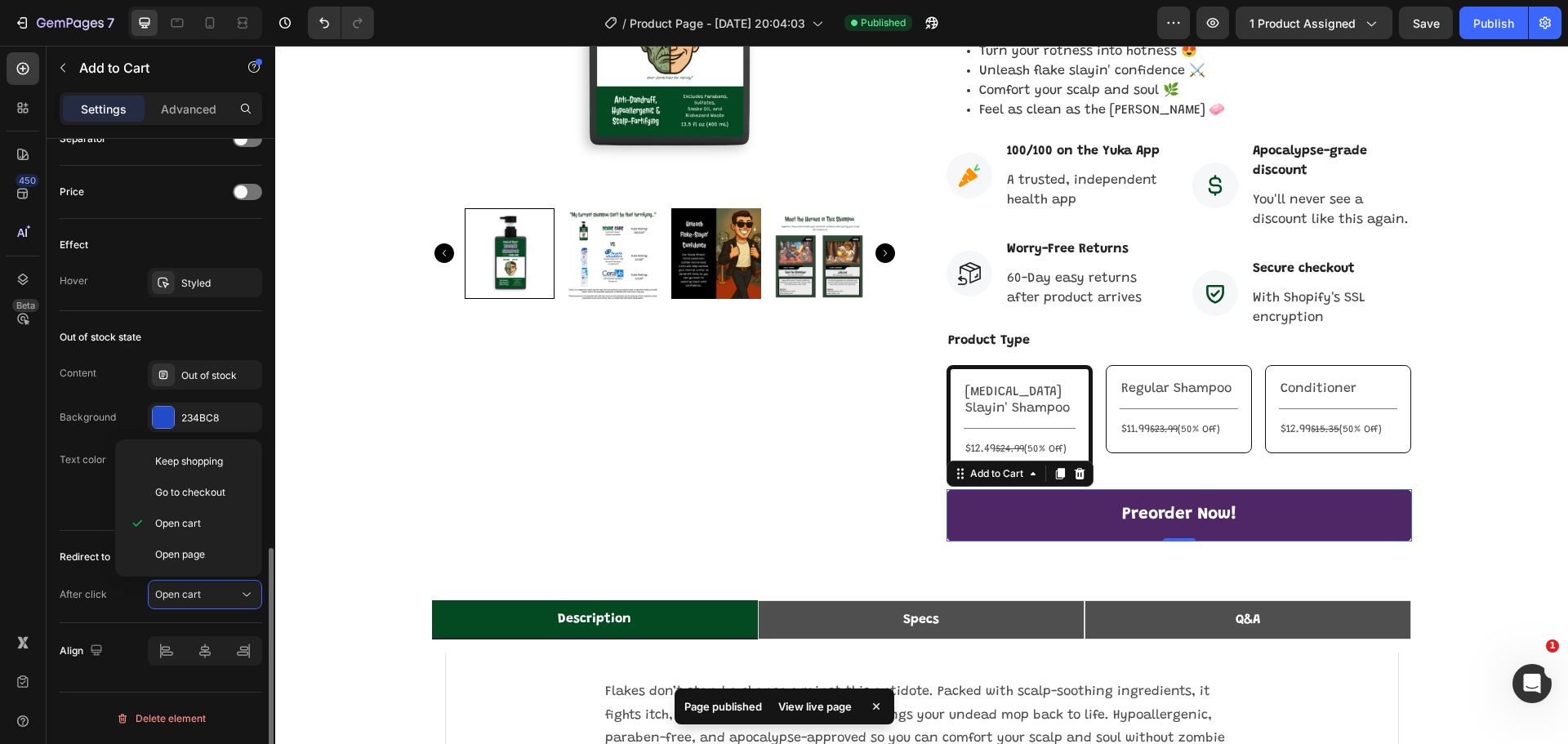
click at [108, 600] on div "After click Open cart" at bounding box center [161, 595] width 202 height 30
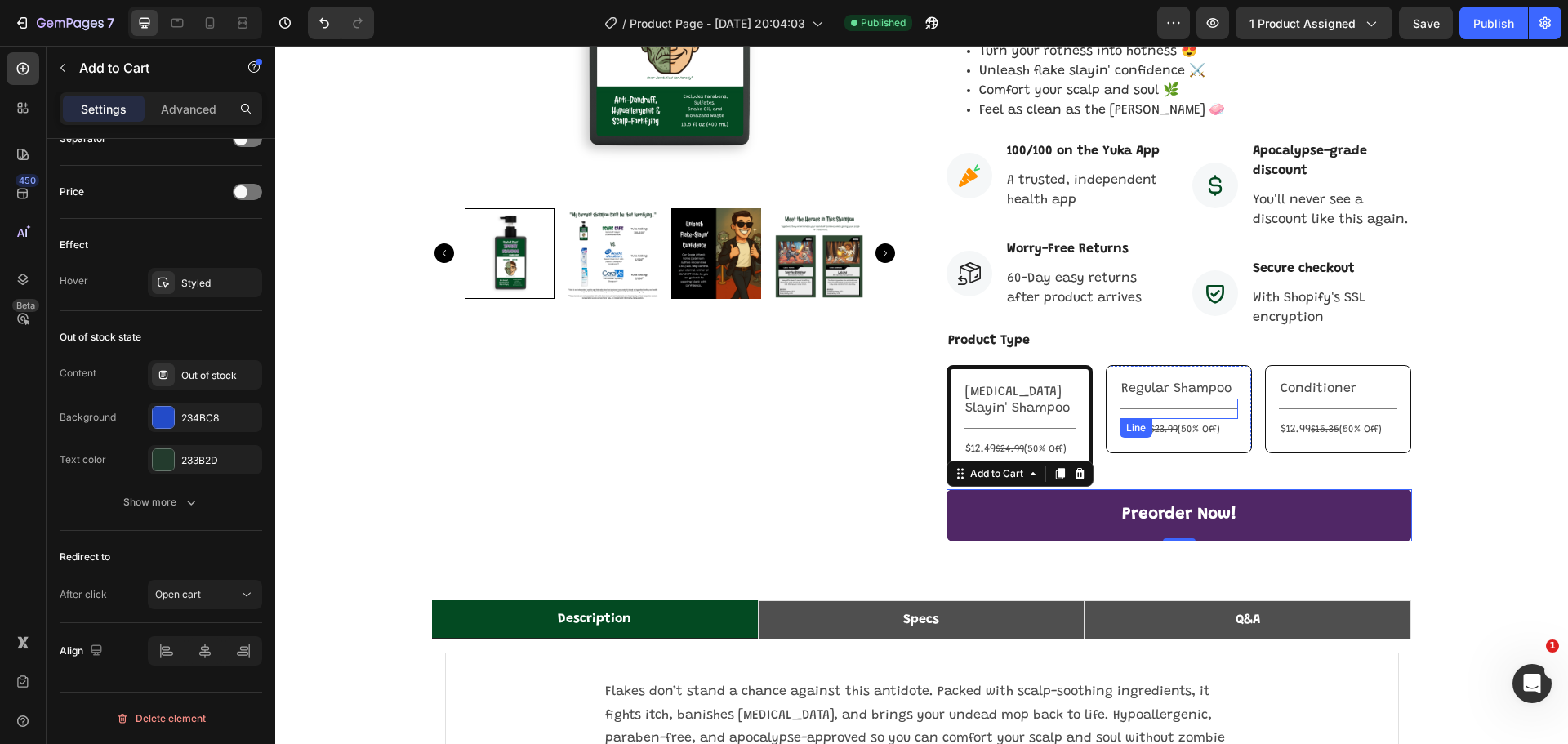
click at [1232, 370] on div "Regular Shampoo Text Block Title Line $11.99 $23.99 (50% Off) Text Block Row" at bounding box center [1179, 408] width 147 height 88
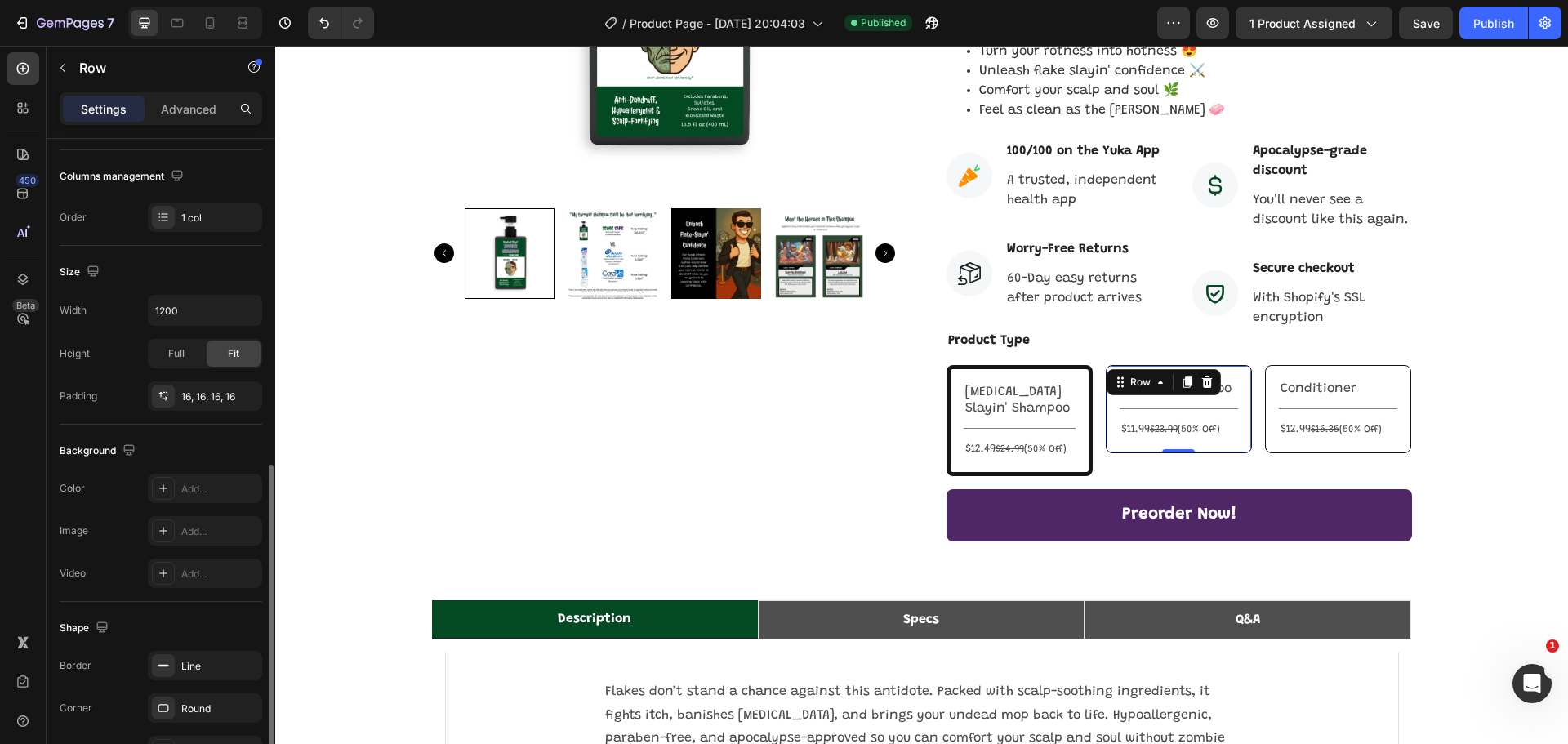
scroll to position [344, 0]
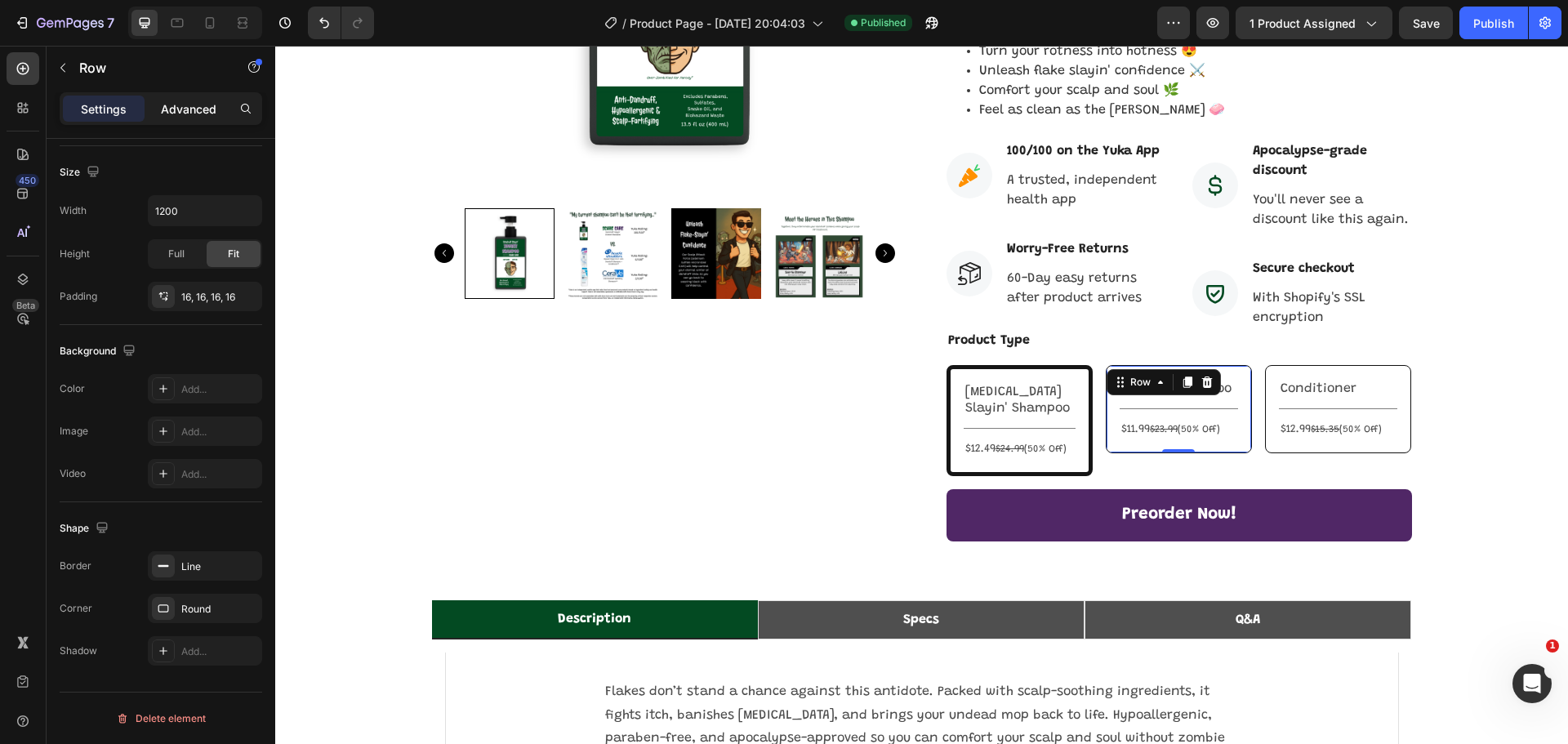
click at [185, 112] on p "Advanced" at bounding box center [188, 109] width 56 height 17
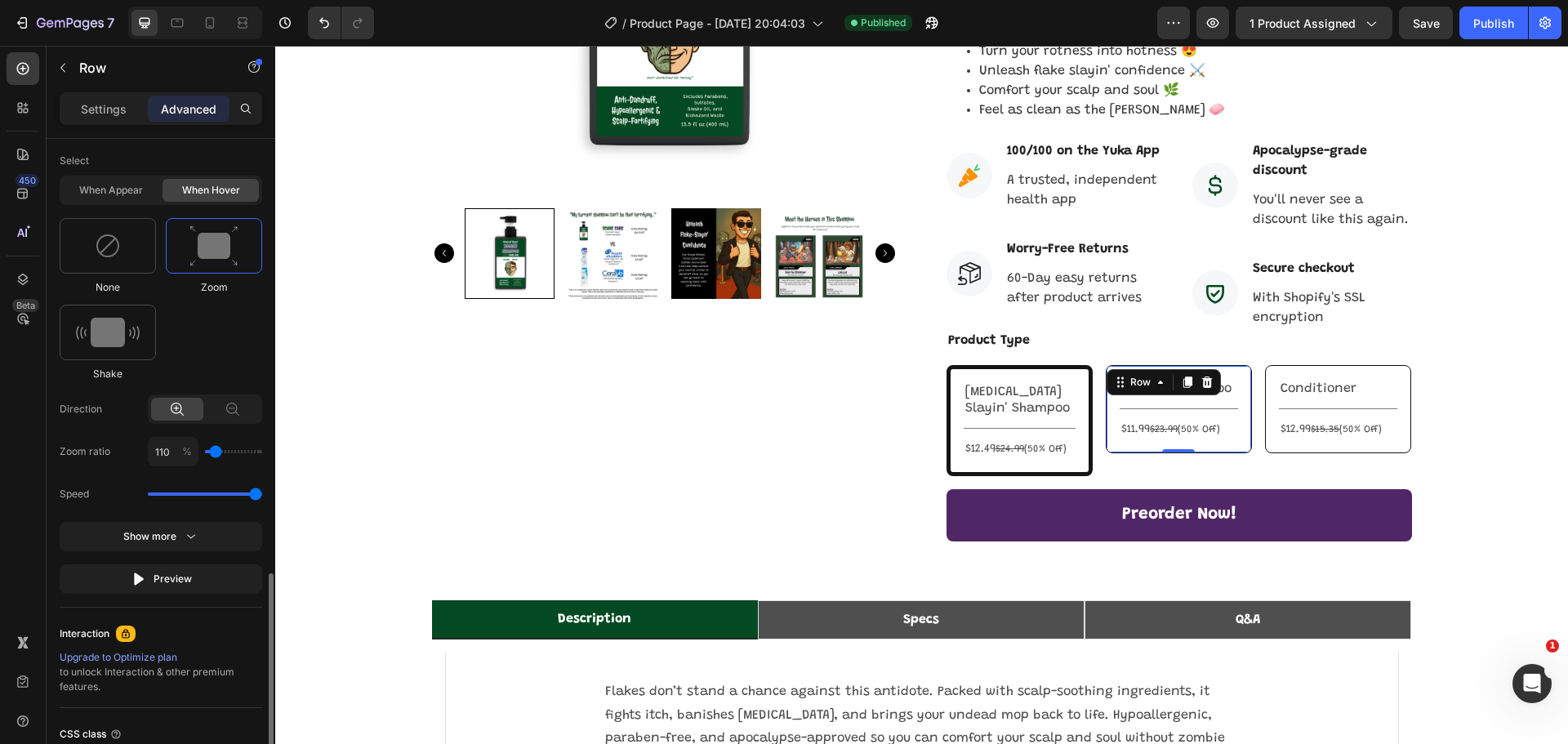
scroll to position [892, 0]
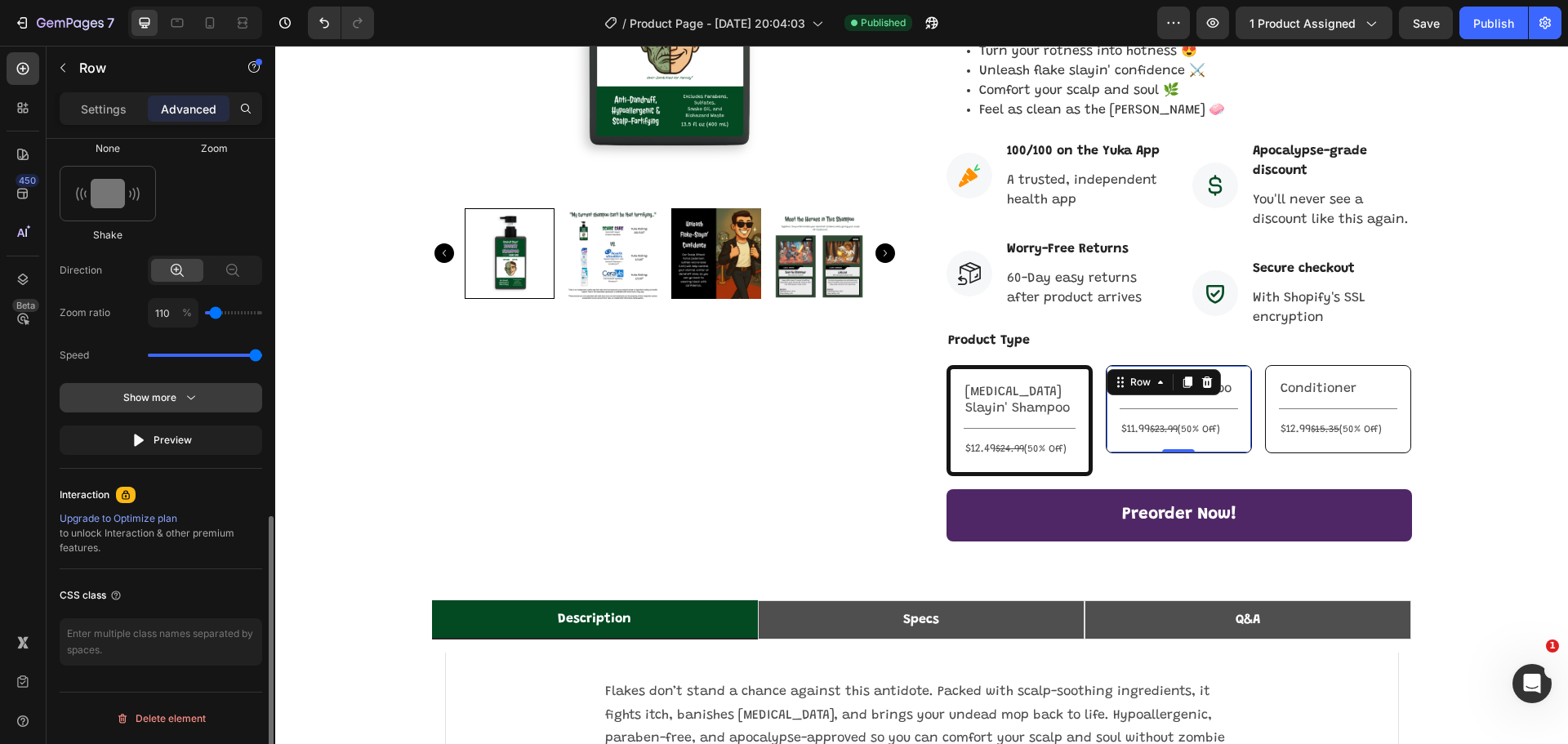
click at [193, 398] on icon "button" at bounding box center [191, 398] width 8 height 4
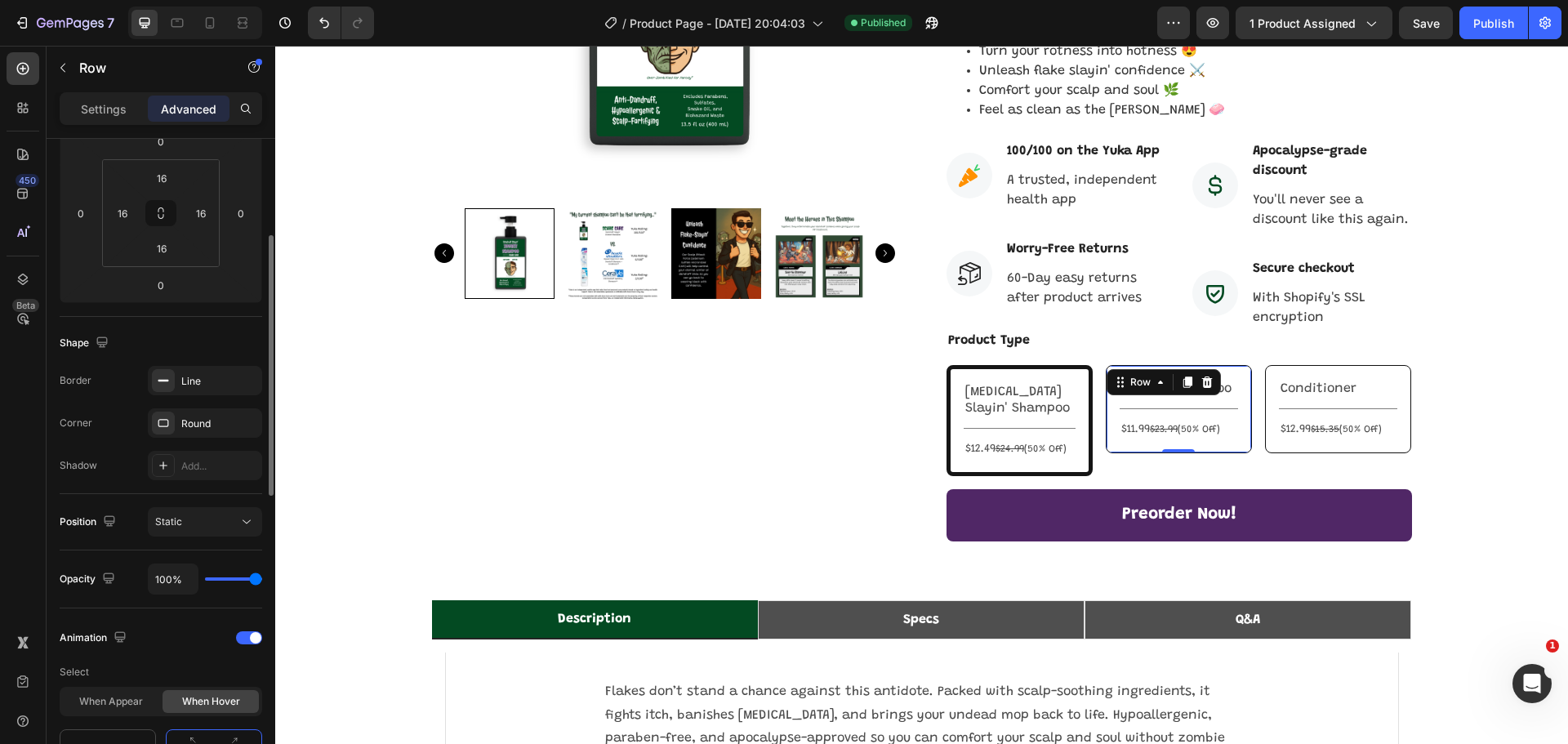
scroll to position [0, 0]
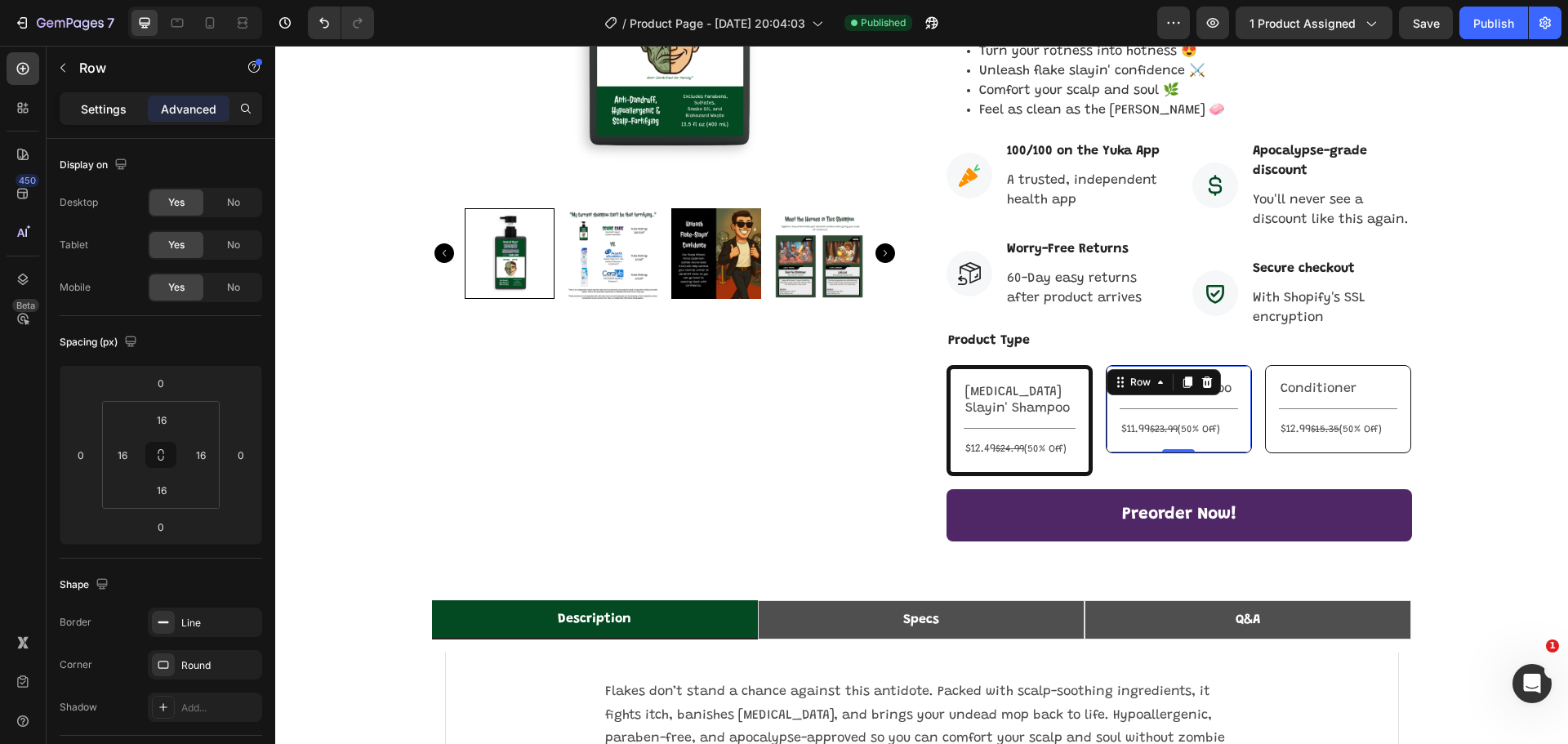
click at [114, 106] on p "Settings" at bounding box center [103, 109] width 45 height 17
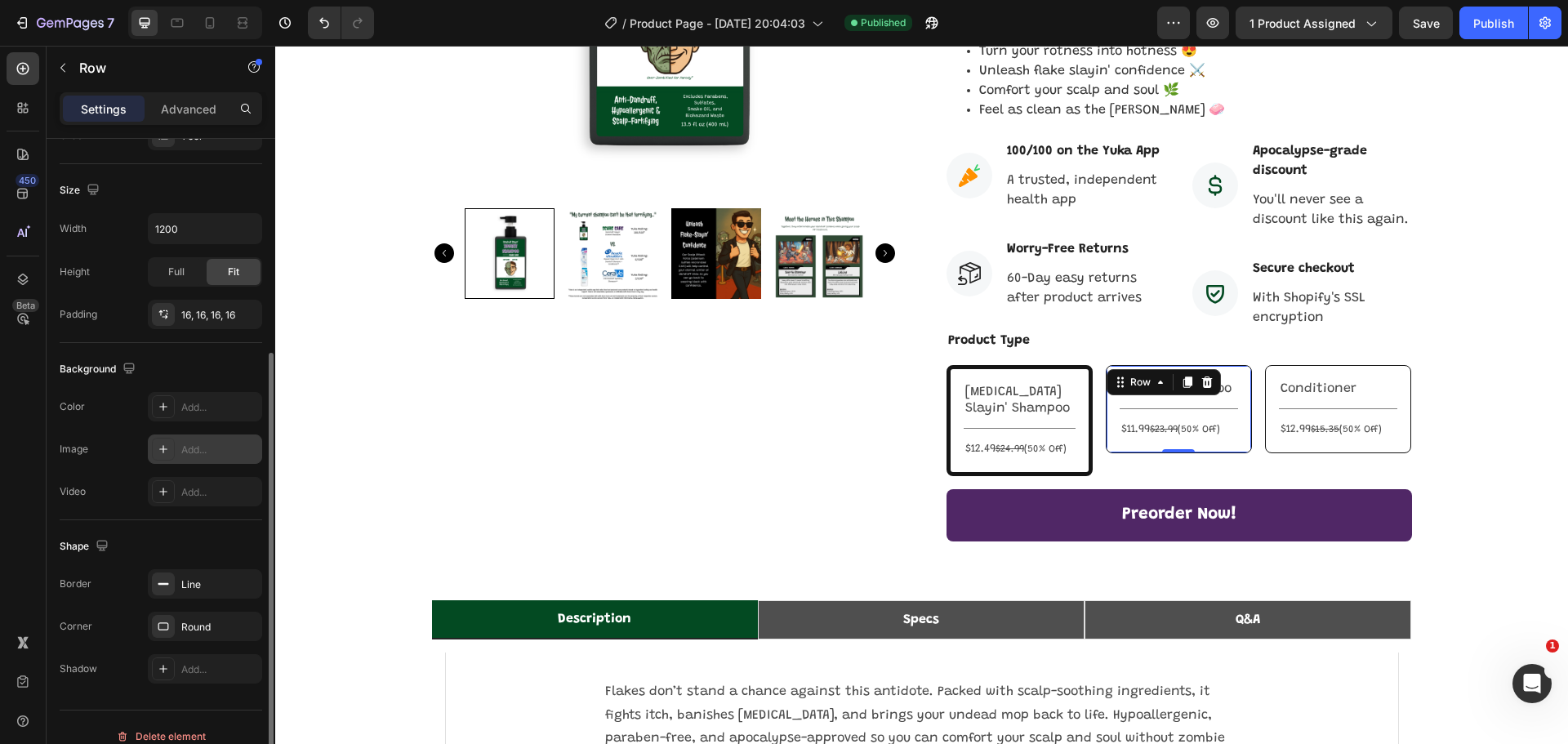
scroll to position [344, 0]
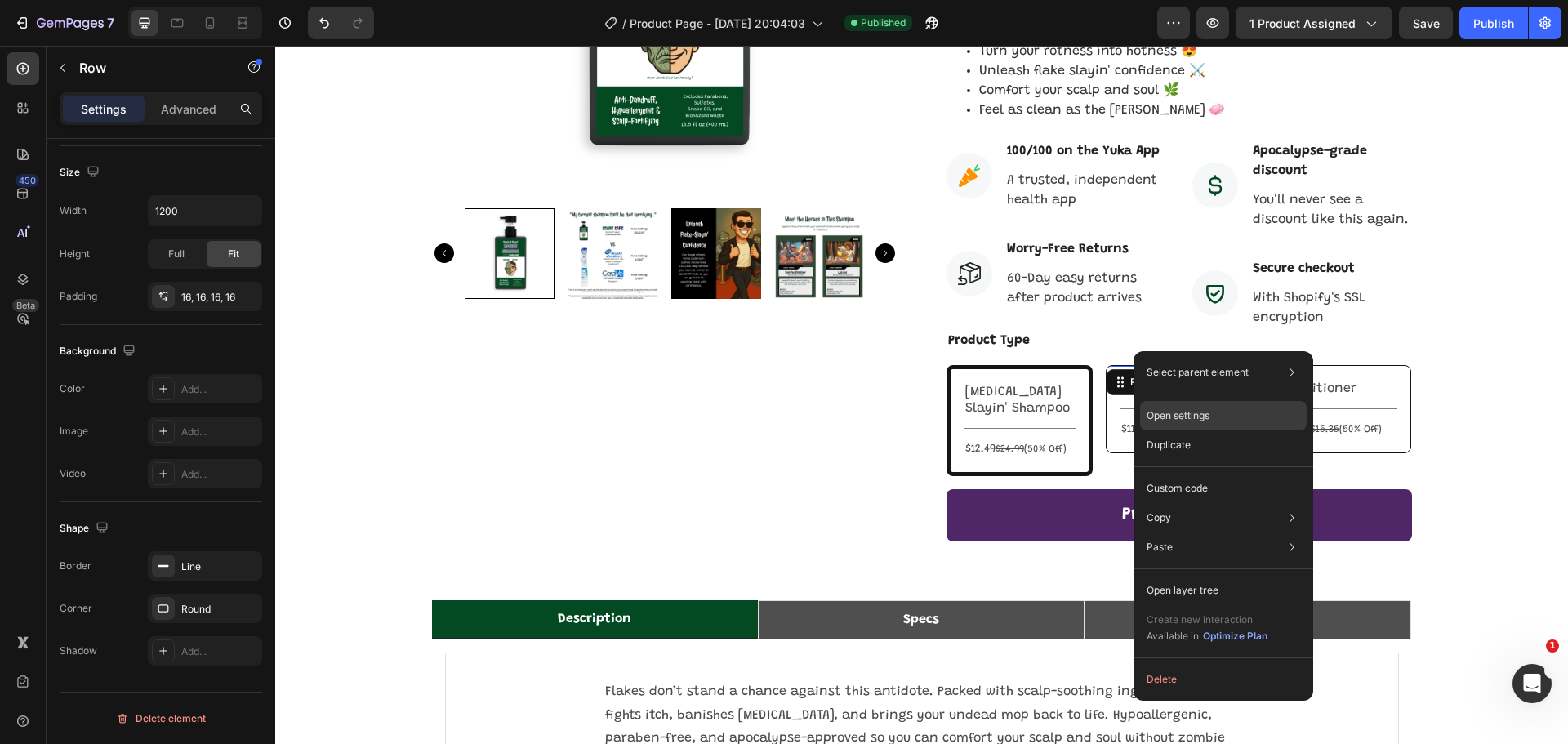
click at [1189, 423] on div "Open settings" at bounding box center [1224, 416] width 167 height 30
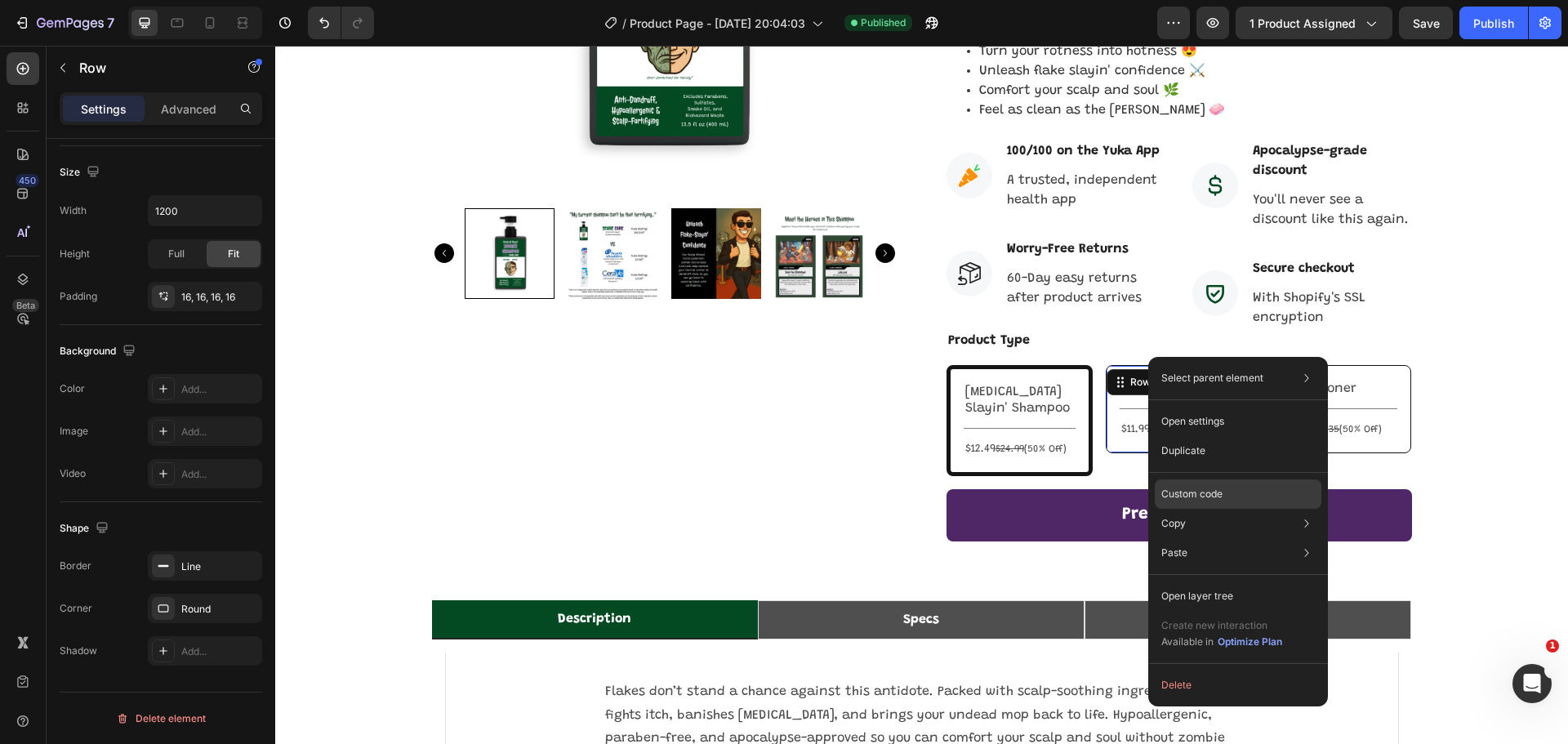
click at [1241, 502] on div "Custom code" at bounding box center [1238, 494] width 167 height 30
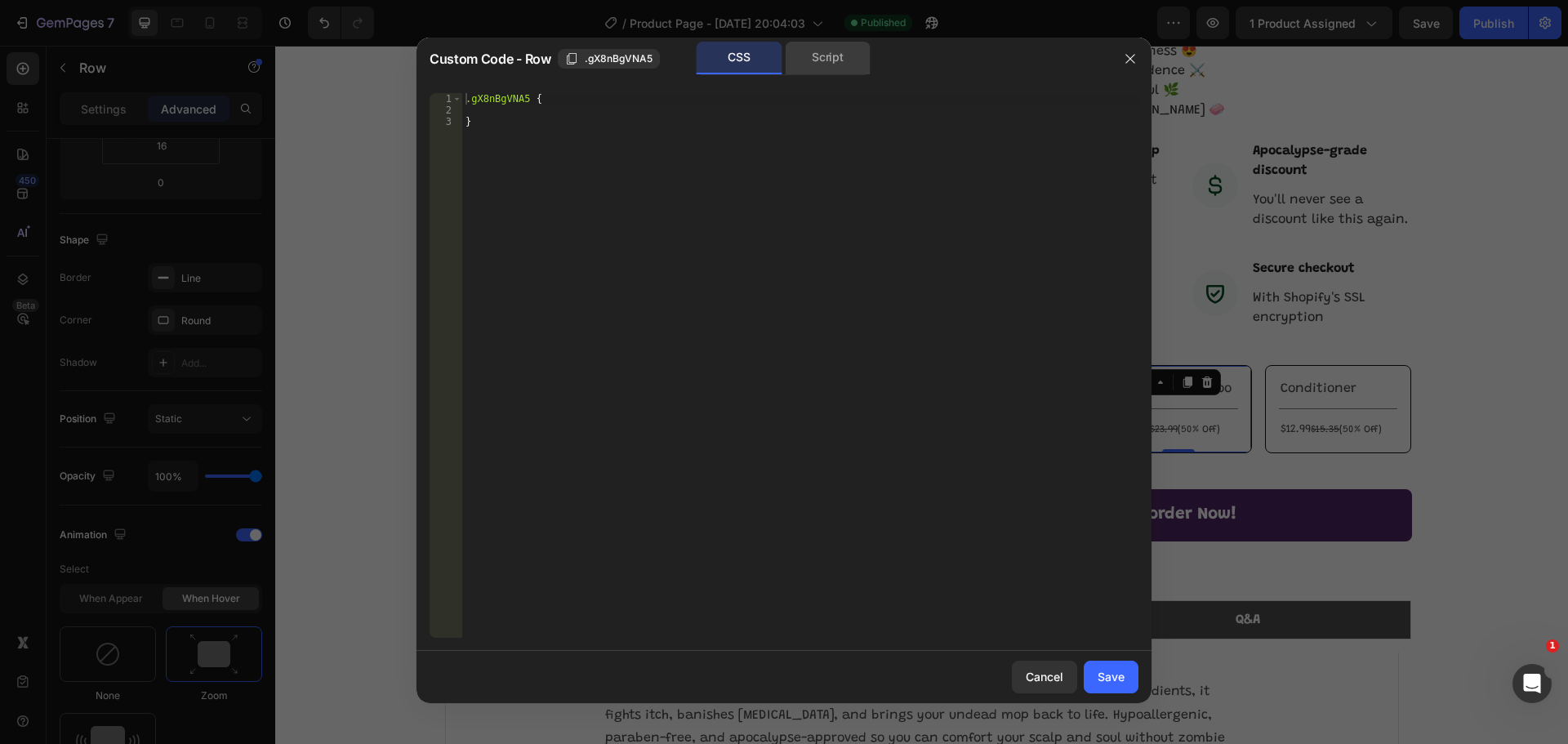
click at [834, 60] on div "Script" at bounding box center [828, 58] width 85 height 32
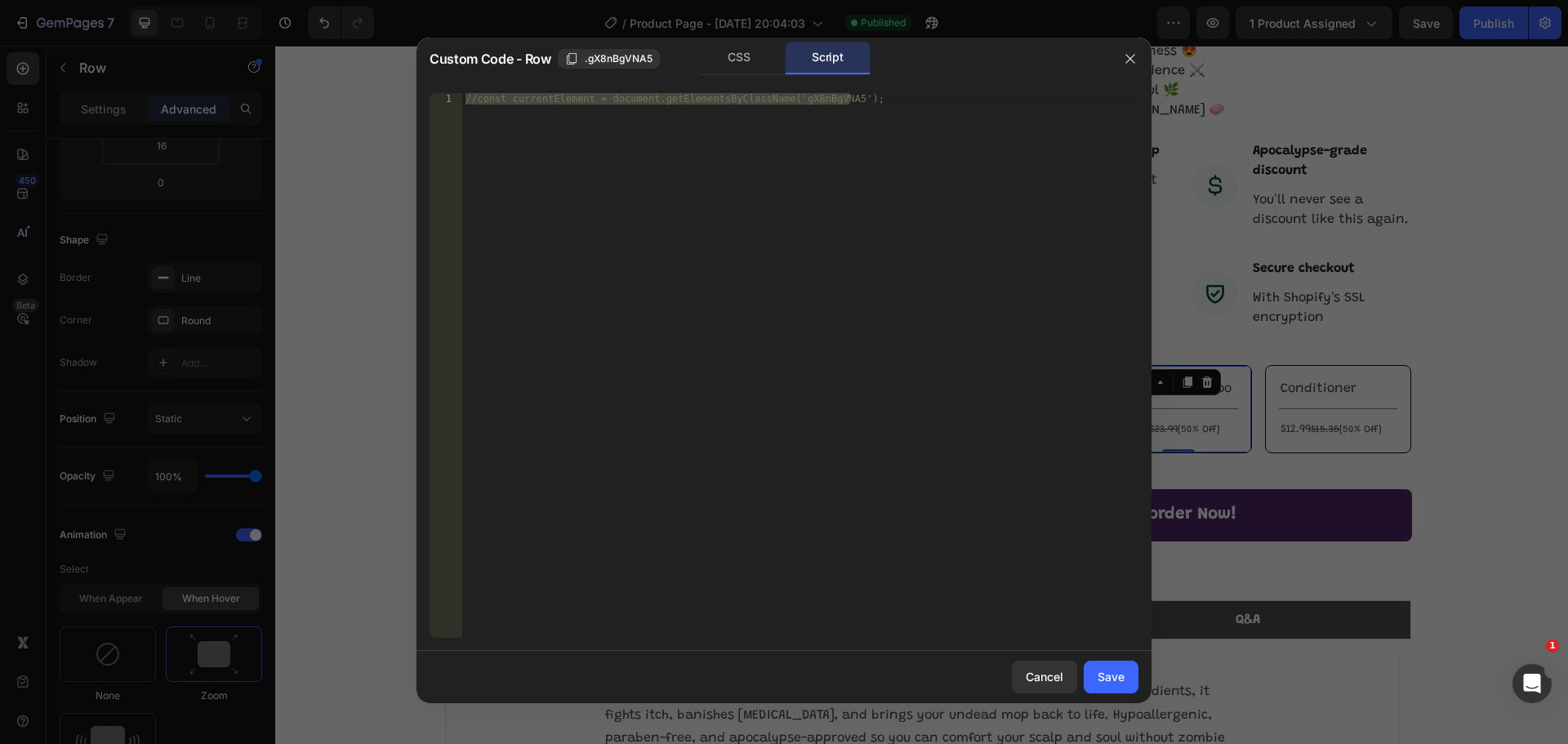
type textarea "//const currentElement = document.getElementsByClassName('gX8nBgVNA5');"
click at [812, 133] on div "//const currentElement = document.getElementsByClassName('gX8nBgVNA5');" at bounding box center [800, 365] width 676 height 545
paste textarea "});"
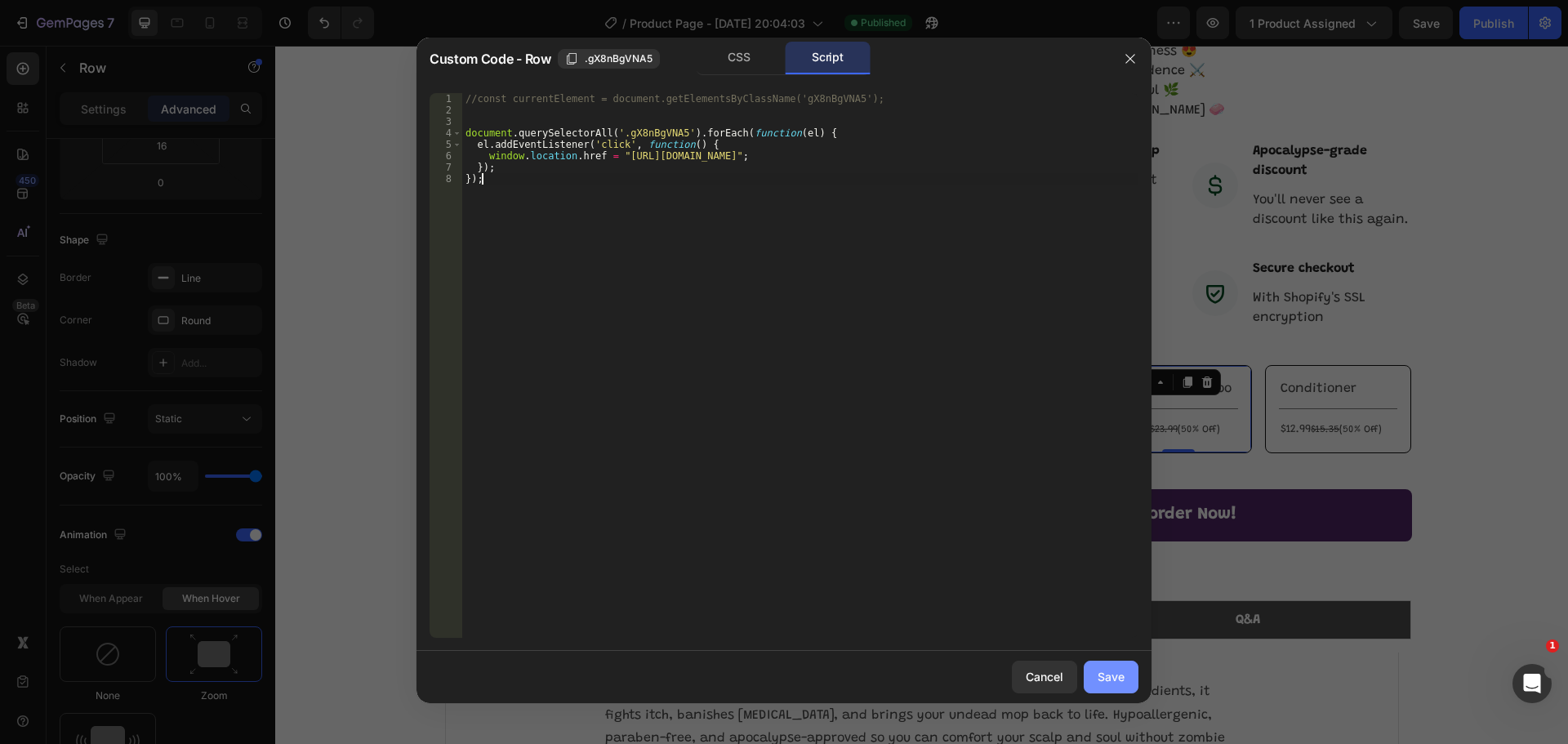
type textarea "});"
click at [1112, 679] on div "Save" at bounding box center [1111, 676] width 27 height 17
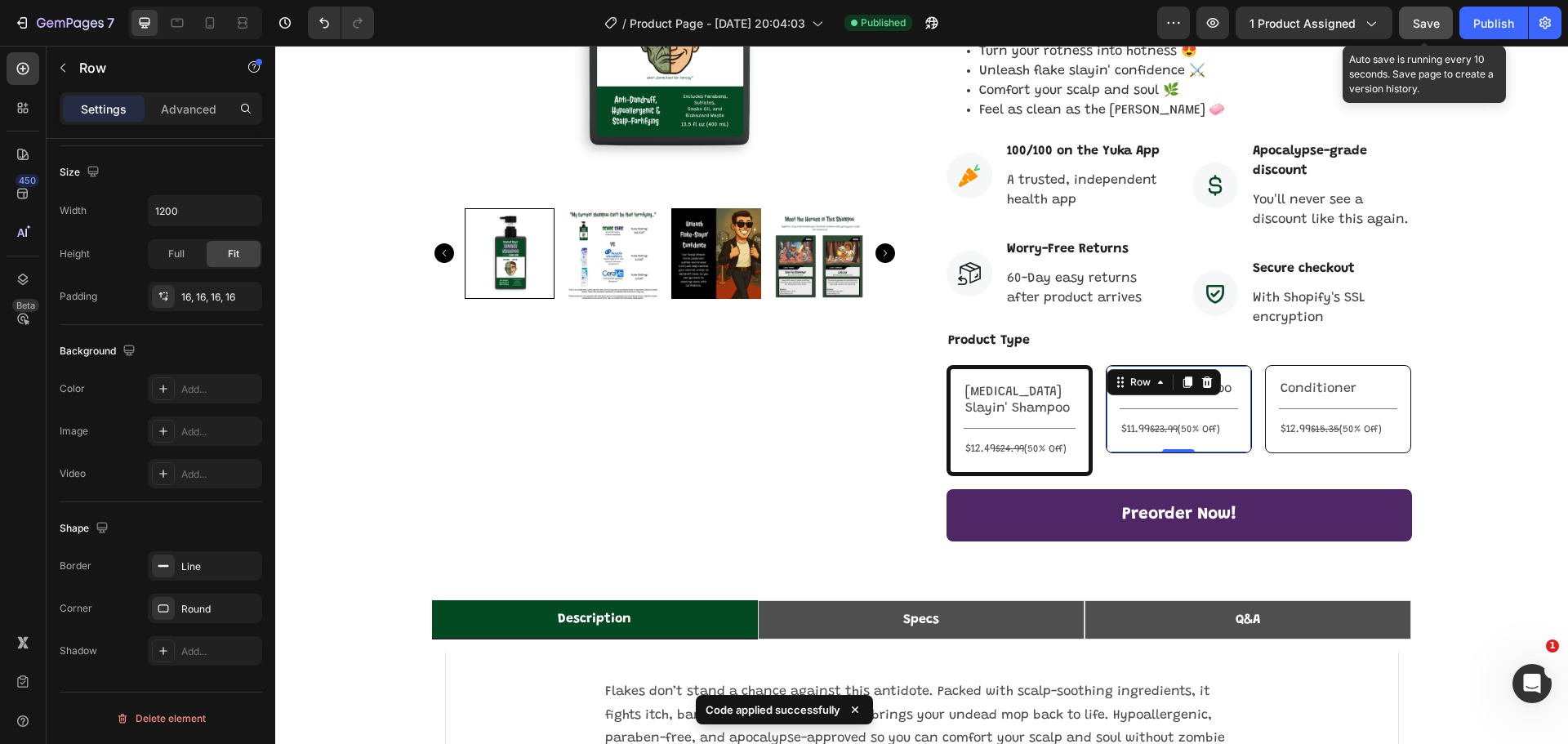
click at [1425, 29] on span "Save" at bounding box center [1425, 23] width 27 height 14
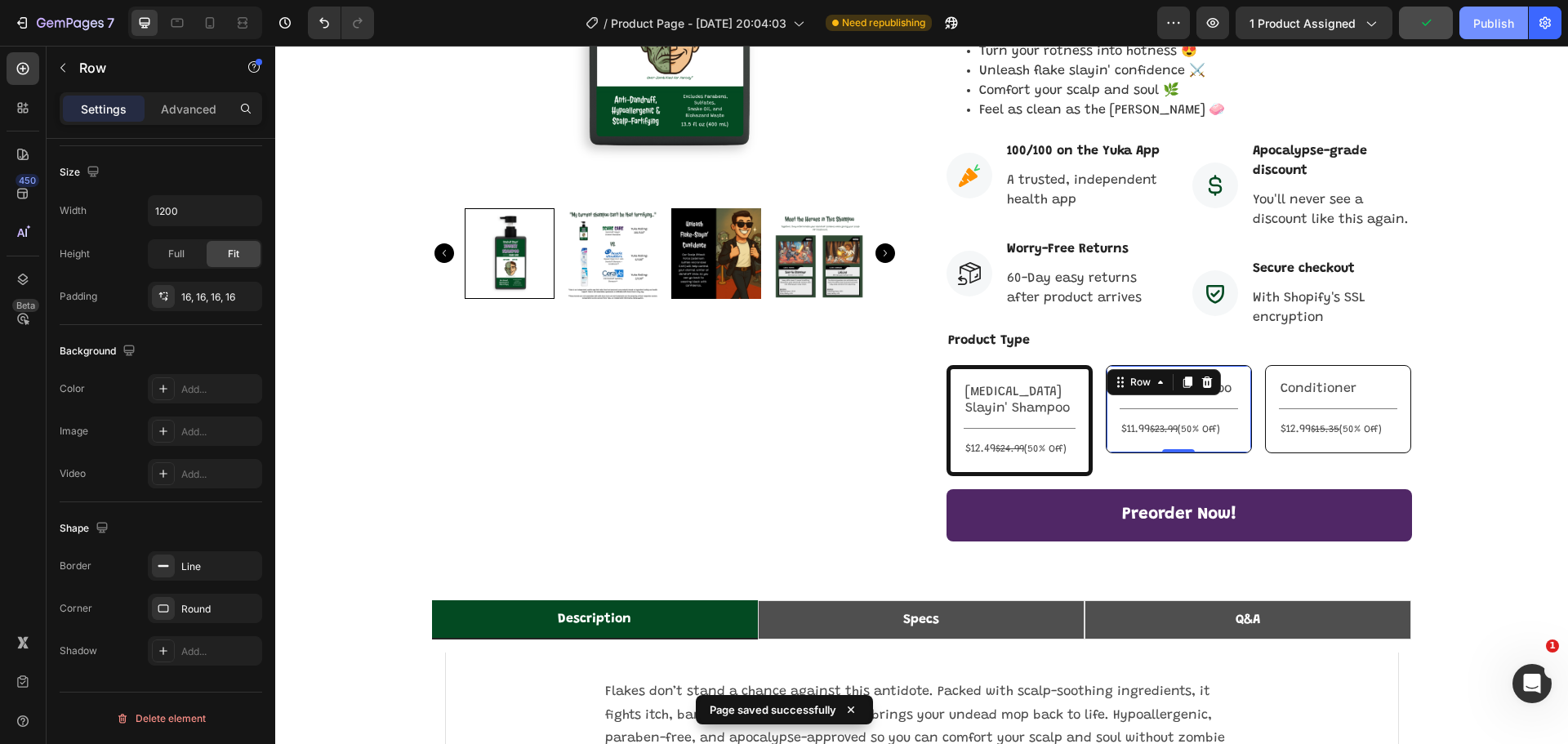
click at [1484, 28] on div "Publish" at bounding box center [1494, 23] width 41 height 17
click at [1377, 27] on icon "button" at bounding box center [1370, 23] width 17 height 17
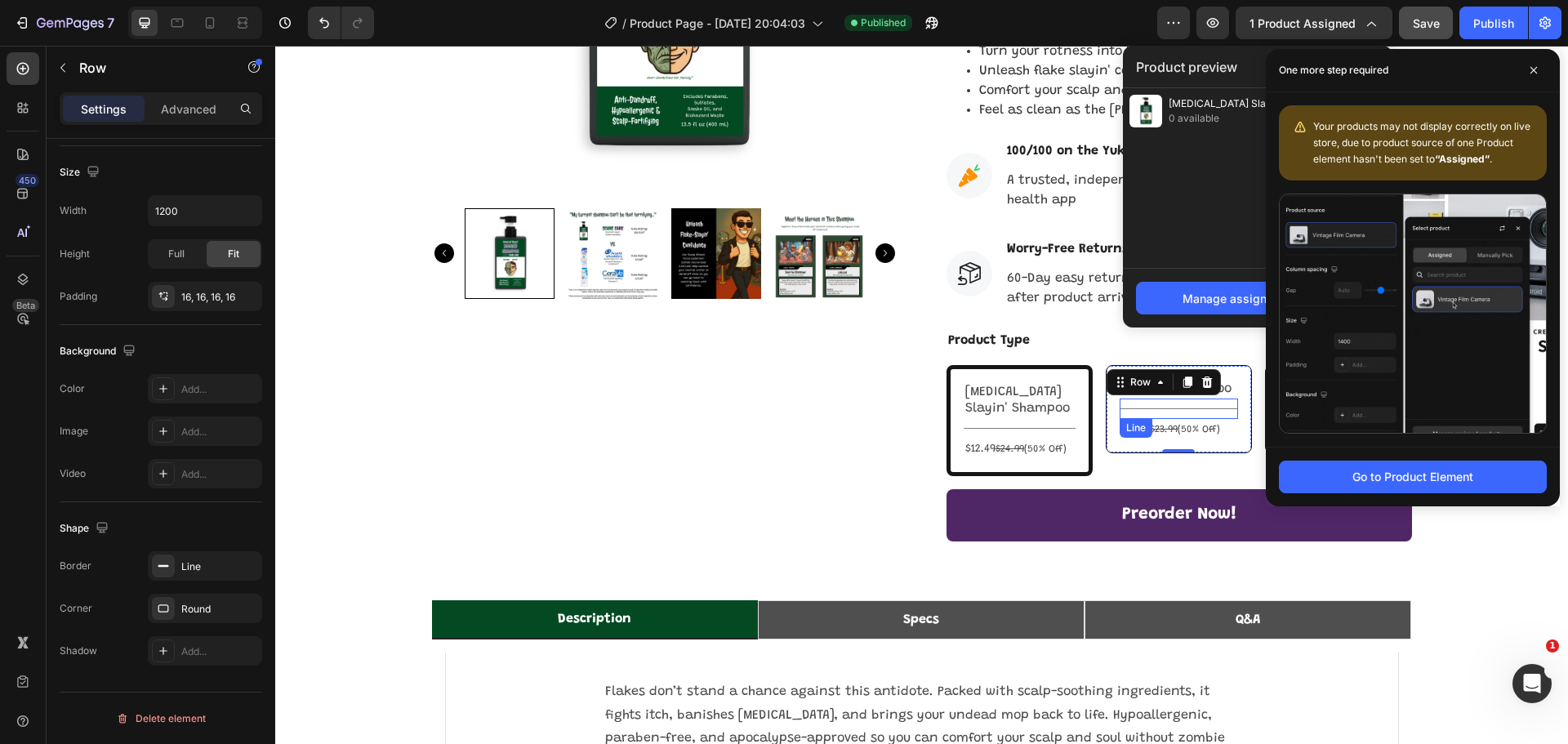
click at [1187, 398] on div "Title Line" at bounding box center [1179, 408] width 119 height 20
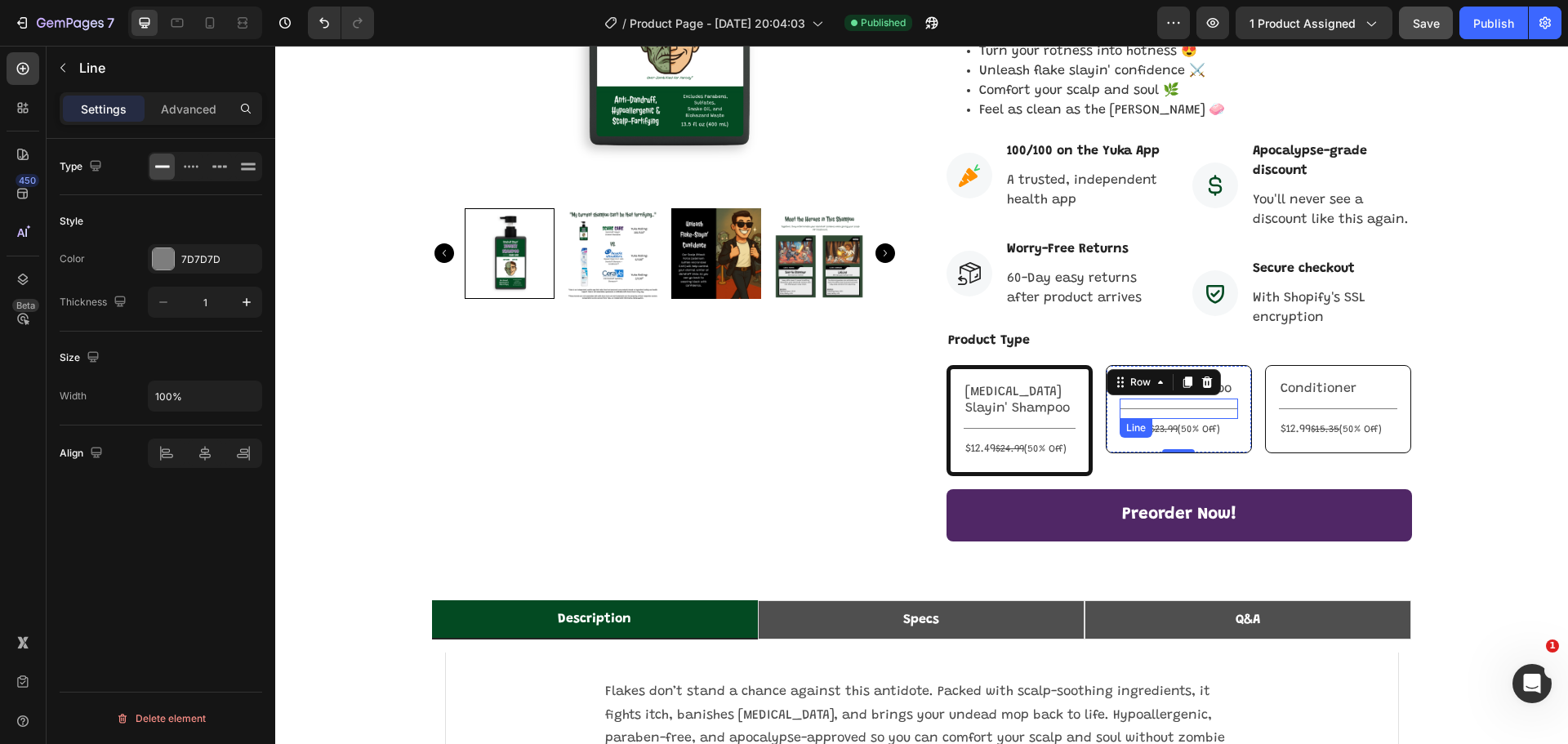
scroll to position [0, 0]
click at [1226, 365] on div "Regular Shampoo Text Block Title Line 0 $11.99 $23.99 (50% Off) Text Block Row" at bounding box center [1179, 408] width 147 height 88
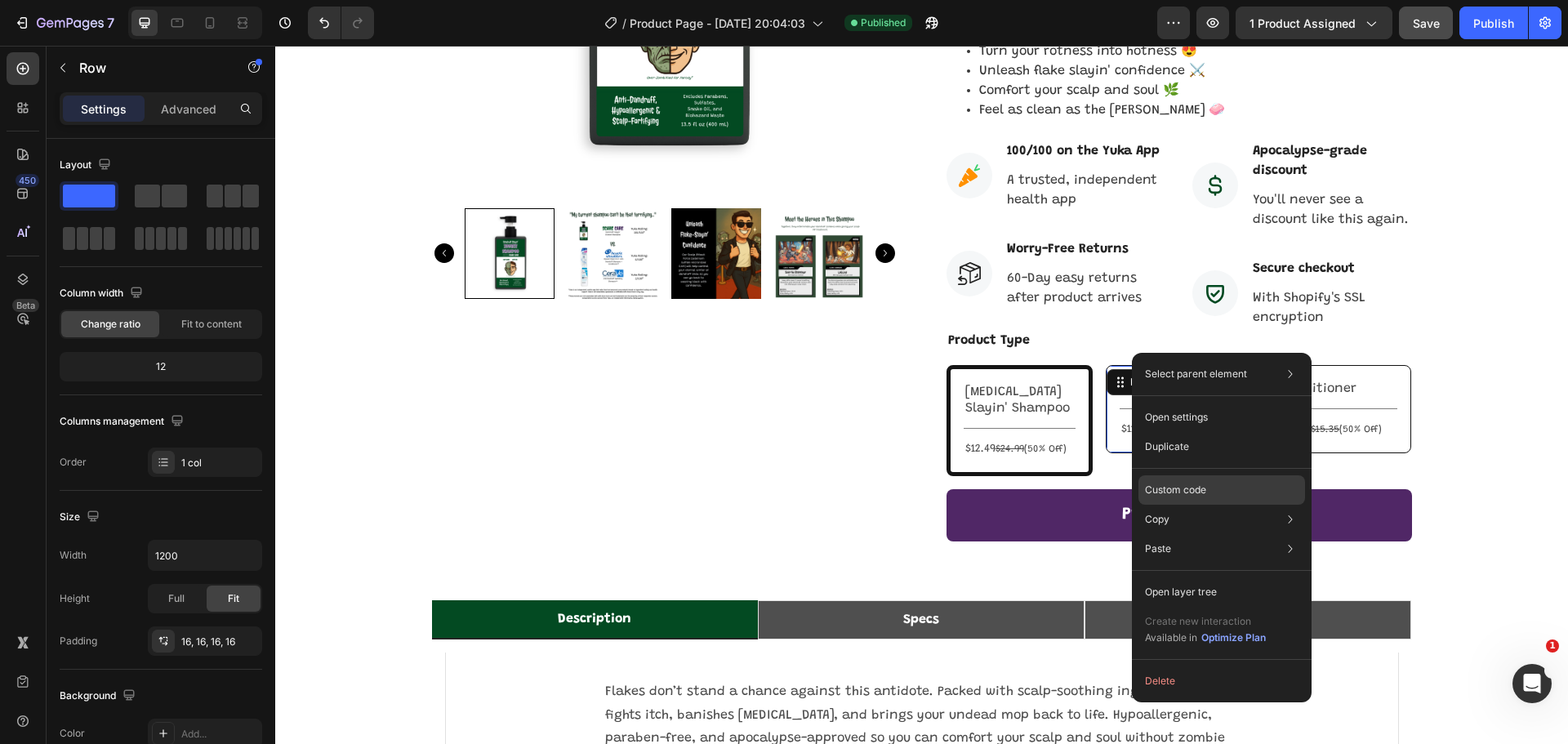
click at [1202, 488] on p "Custom code" at bounding box center [1176, 490] width 61 height 15
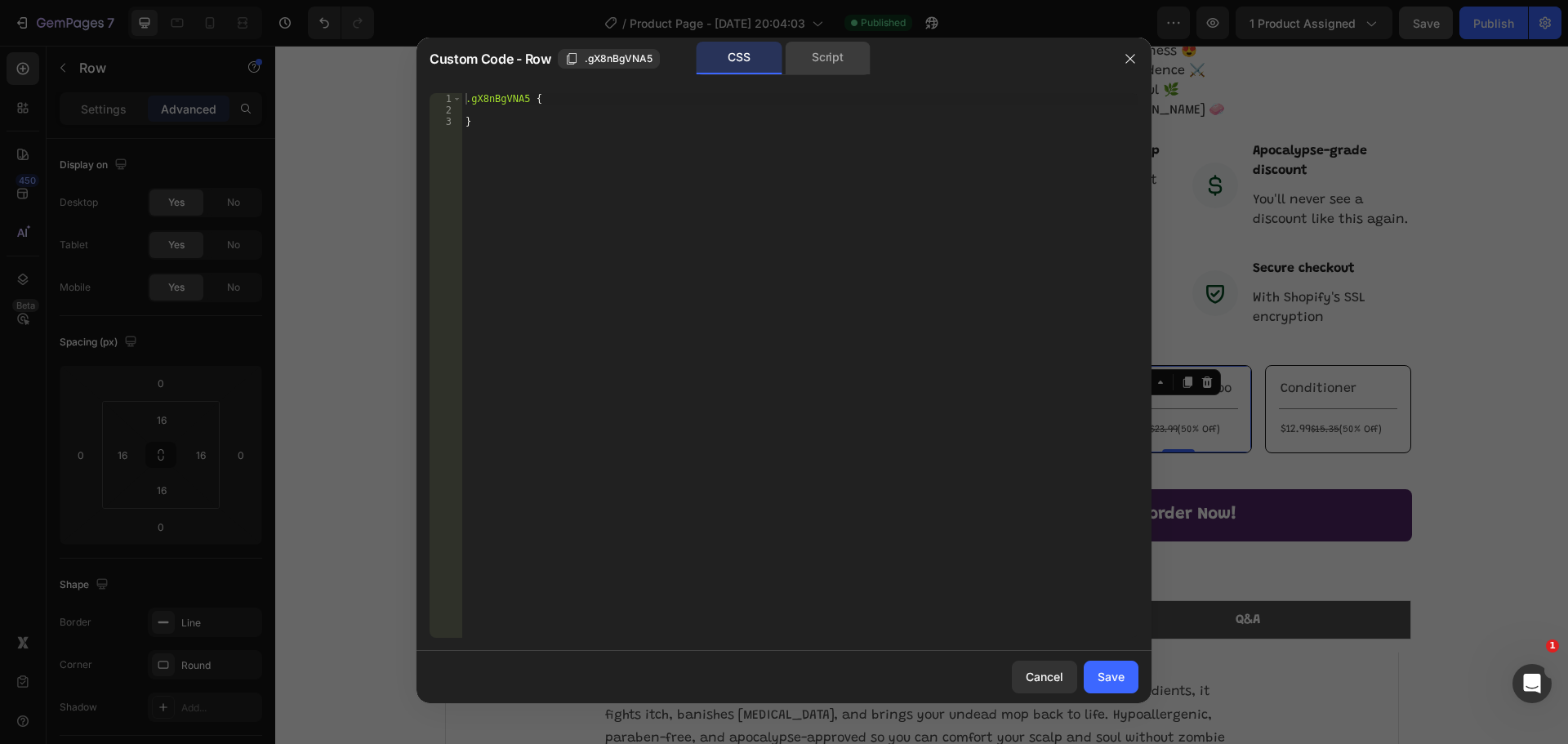
click at [817, 64] on div "Script" at bounding box center [828, 58] width 85 height 32
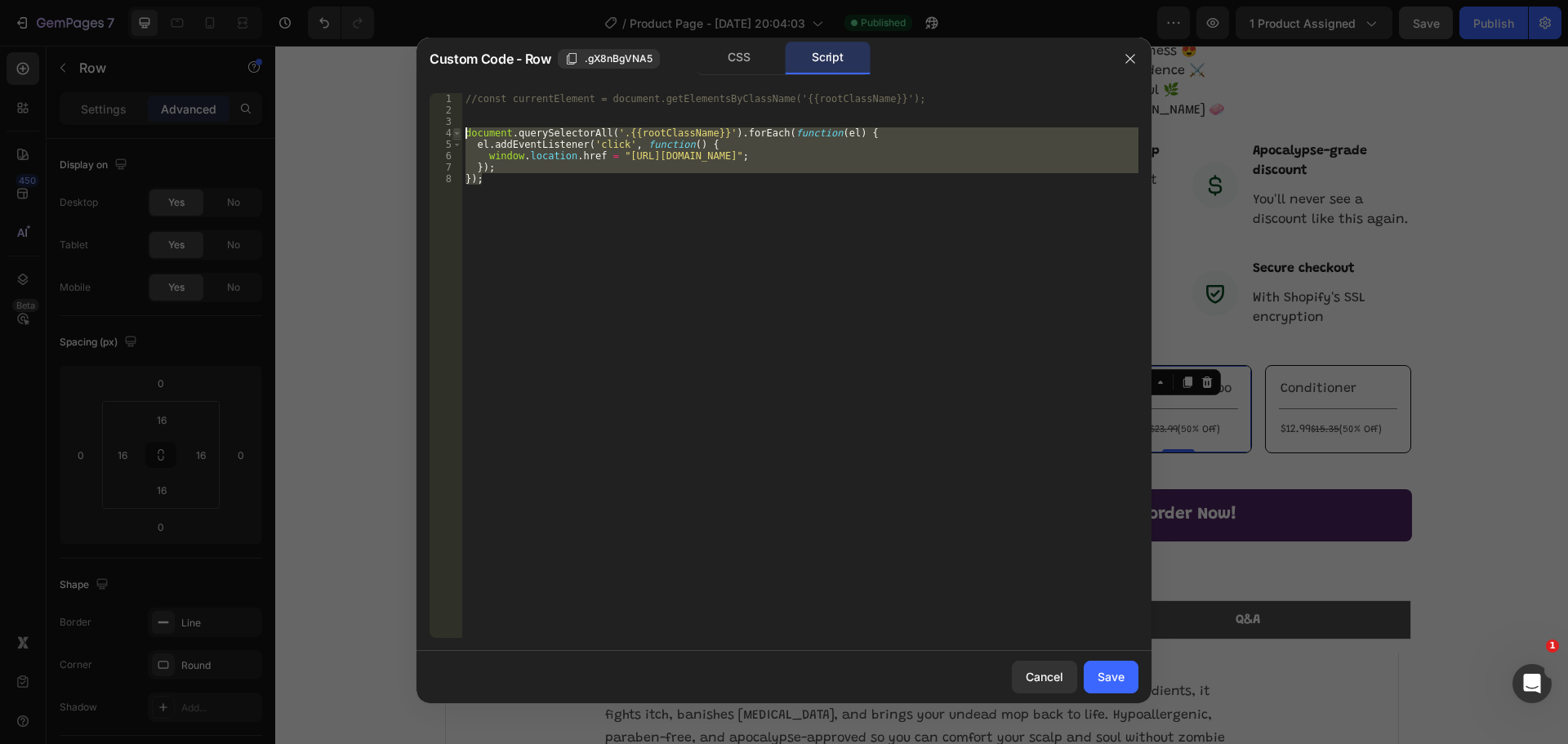
drag, startPoint x: 510, startPoint y: 189, endPoint x: 460, endPoint y: 128, distance: 78.9
click at [460, 128] on div "}); 1 2 3 4 5 6 7 8 //const currentElement = document.getElementsByClassName('{…" at bounding box center [784, 365] width 709 height 545
type textarea "document.querySelectorAll('.{{rootClassName}}').forEach(function(el) { el.addEv…"
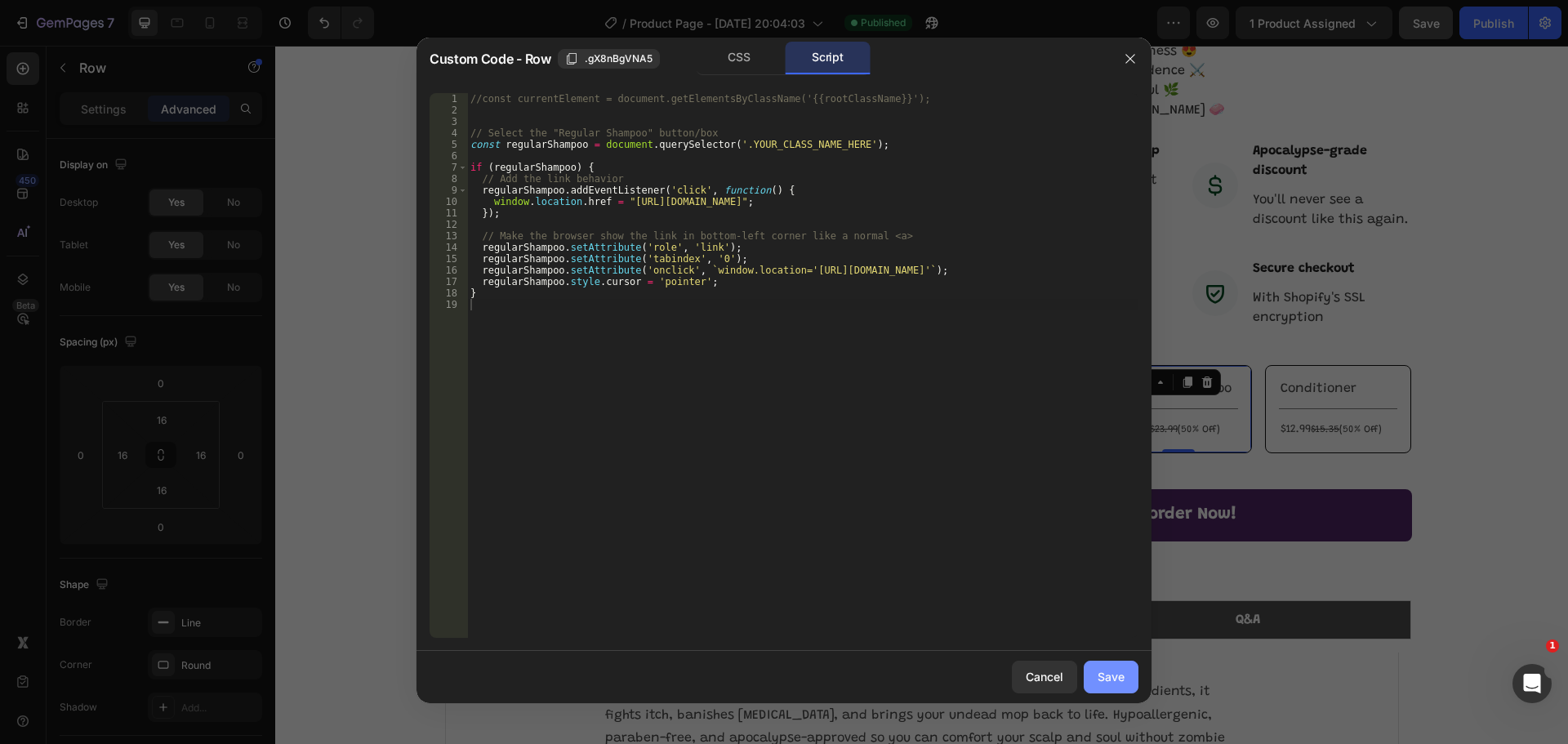
click at [1103, 673] on div "Save" at bounding box center [1111, 676] width 27 height 17
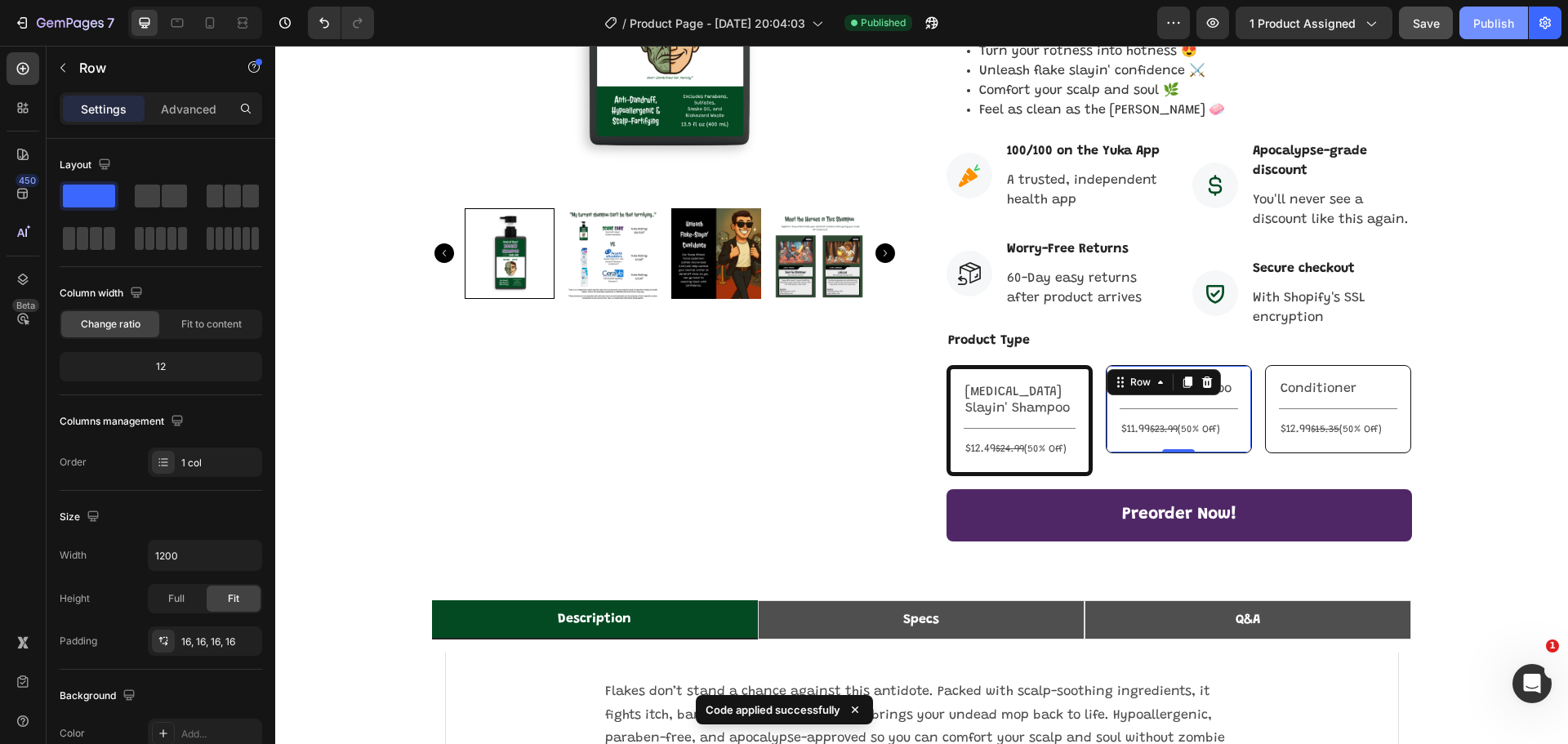
click at [1473, 23] on div "Publish" at bounding box center [1494, 23] width 41 height 17
click at [1365, 380] on p "Conditioner" at bounding box center [1338, 389] width 115 height 17
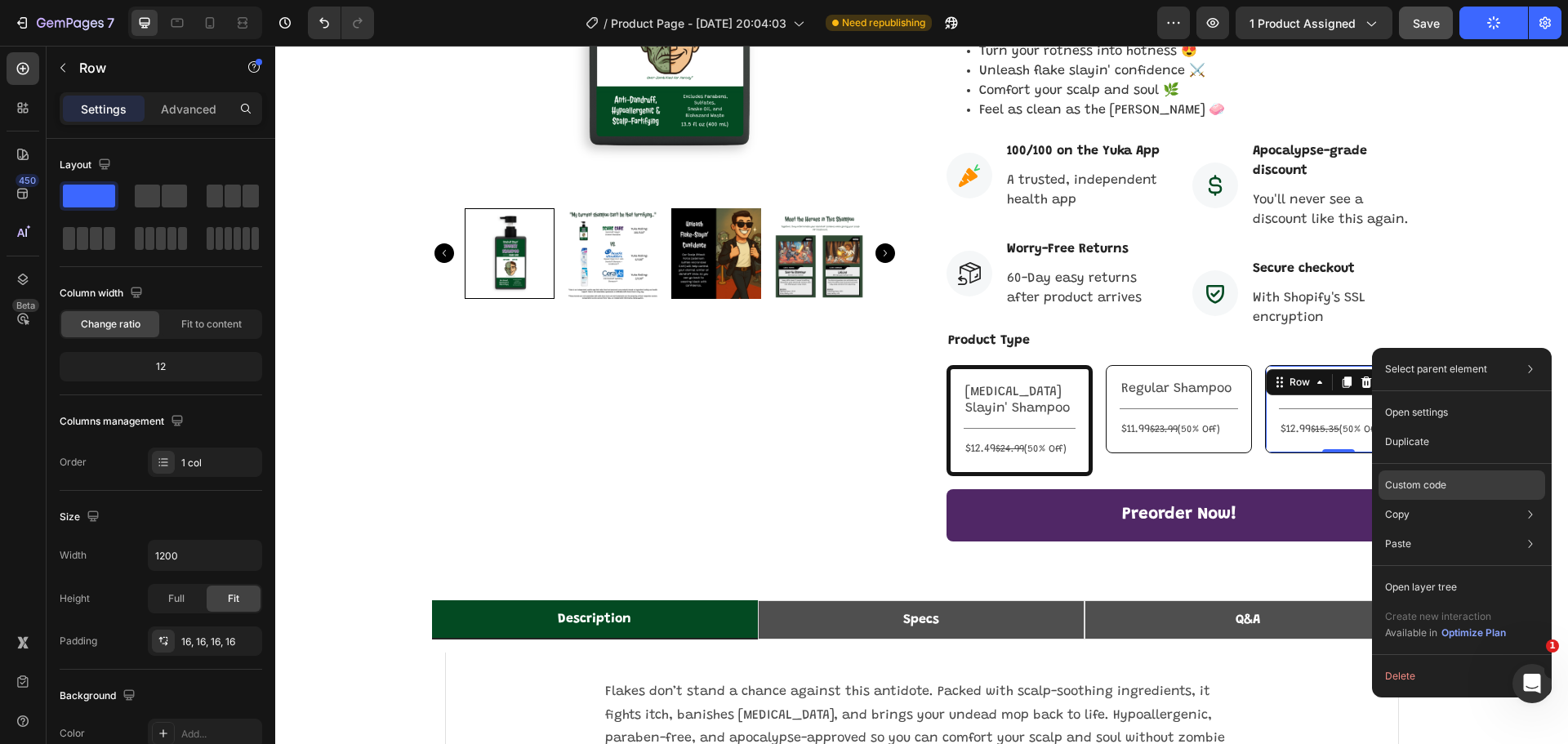
click at [1429, 480] on p "Custom code" at bounding box center [1416, 485] width 61 height 15
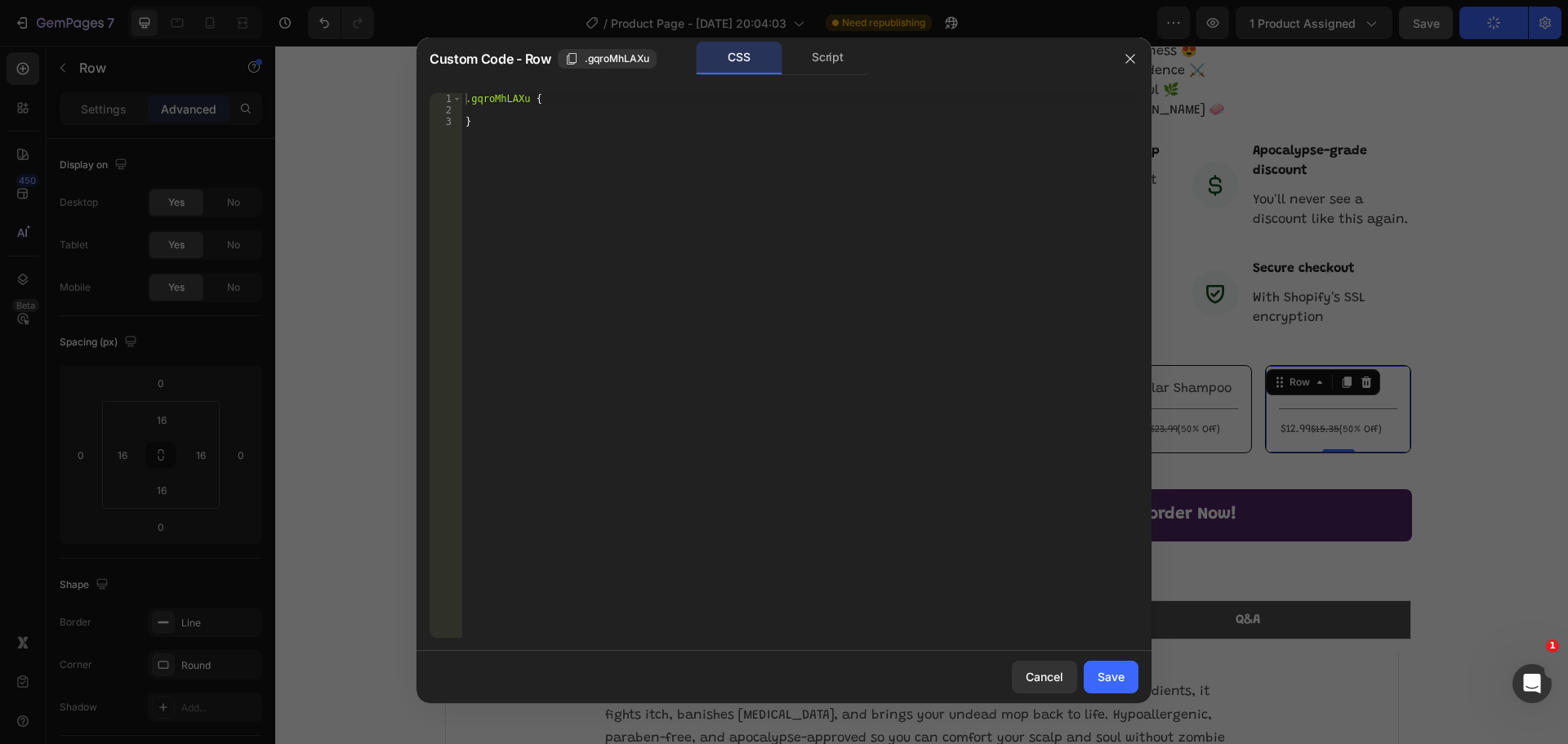
click at [589, 136] on div ".gqroMhLAXu { }" at bounding box center [800, 377] width 676 height 568
type textarea "}"
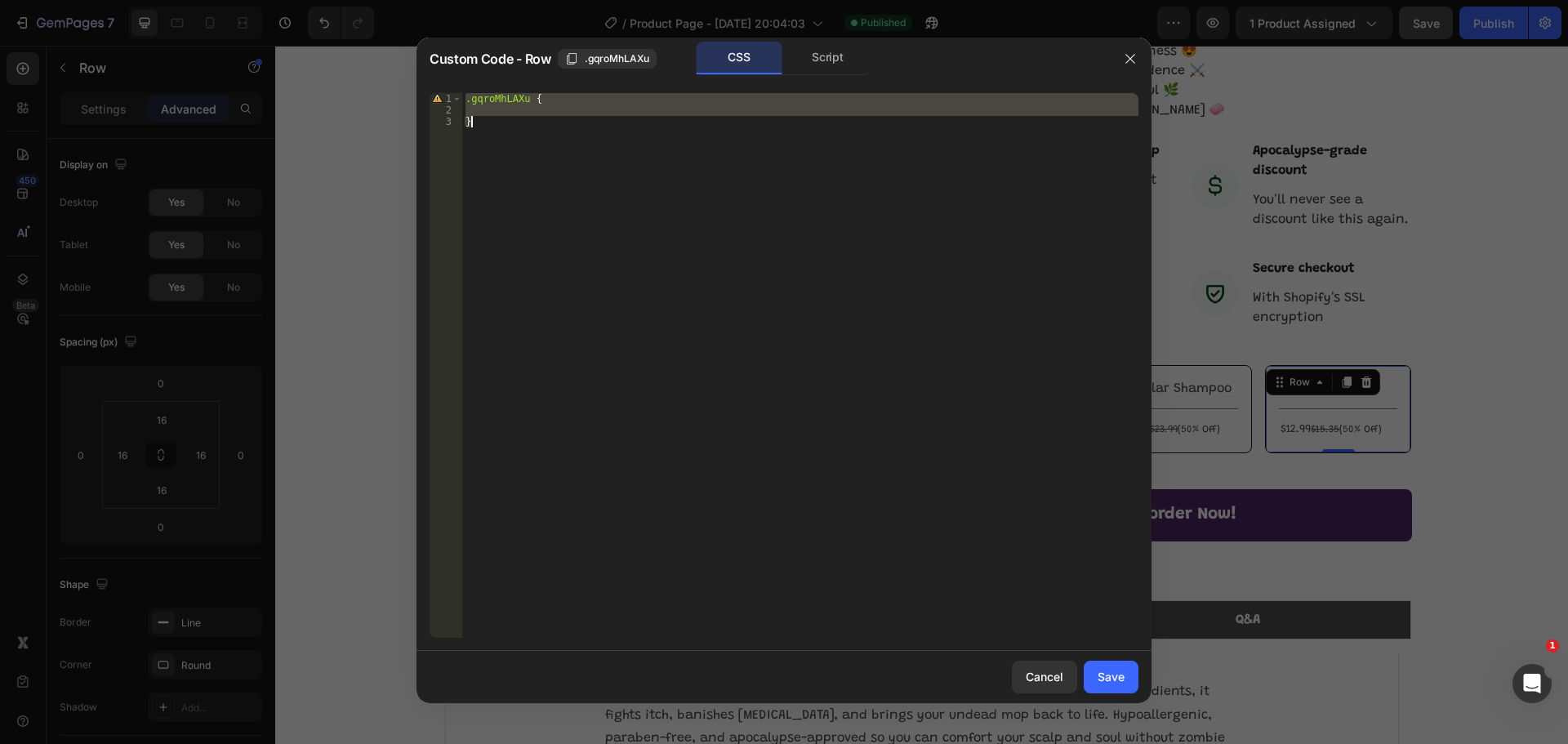
paste textarea
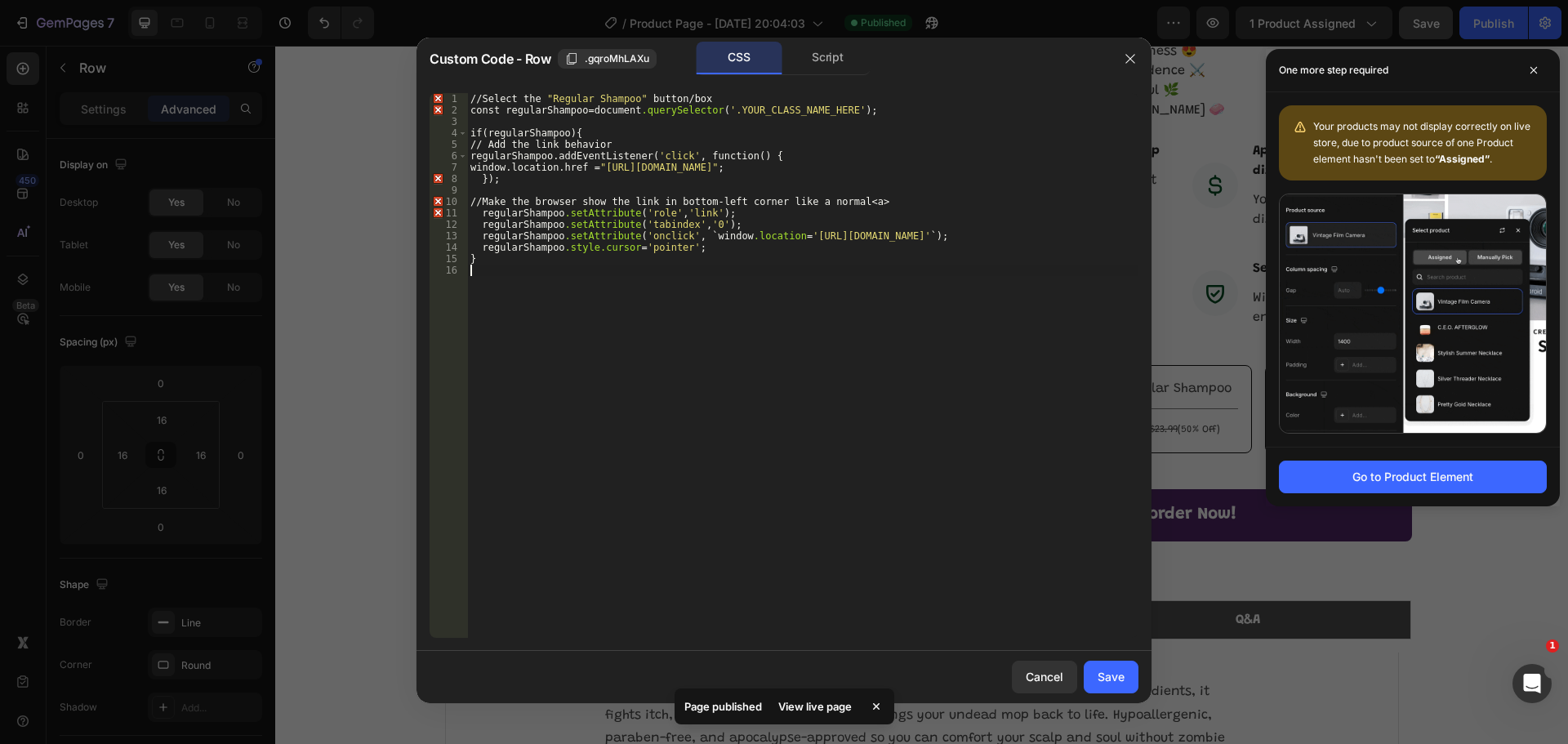
click at [850, 239] on div "// Select the " Regular Shampoo " button / box const regularShampoo = document …" at bounding box center [802, 377] width 671 height 568
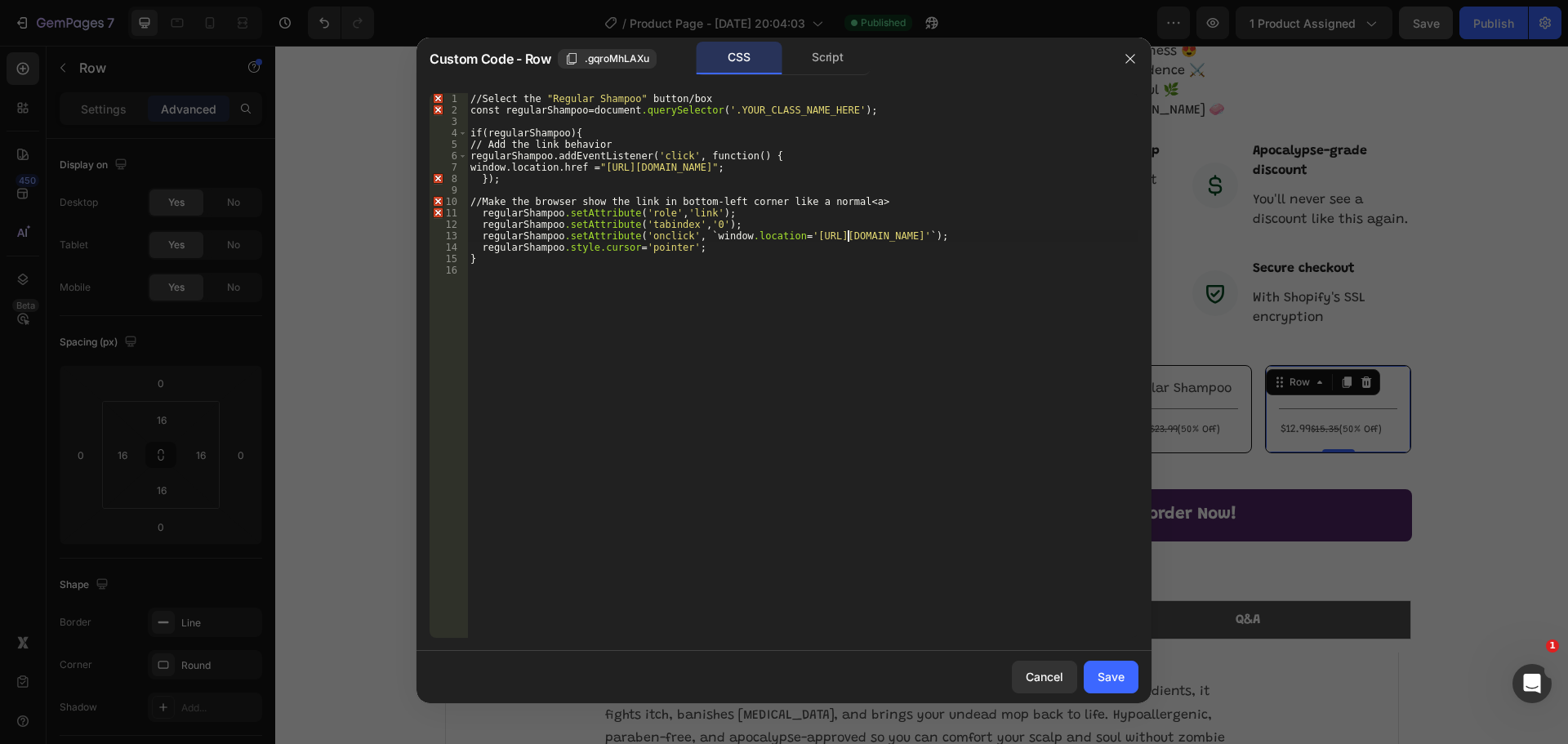
click at [1060, 237] on div "// Select the " Regular Shampoo " button / box const regularShampoo = document …" at bounding box center [802, 377] width 671 height 568
type textarea "regularShampoo.setAttribute('onclick', `window.location='https://scare.care/pro…"
drag, startPoint x: 1099, startPoint y: 673, endPoint x: 824, endPoint y: 629, distance: 278.5
click at [1099, 673] on div "Save" at bounding box center [1111, 676] width 27 height 17
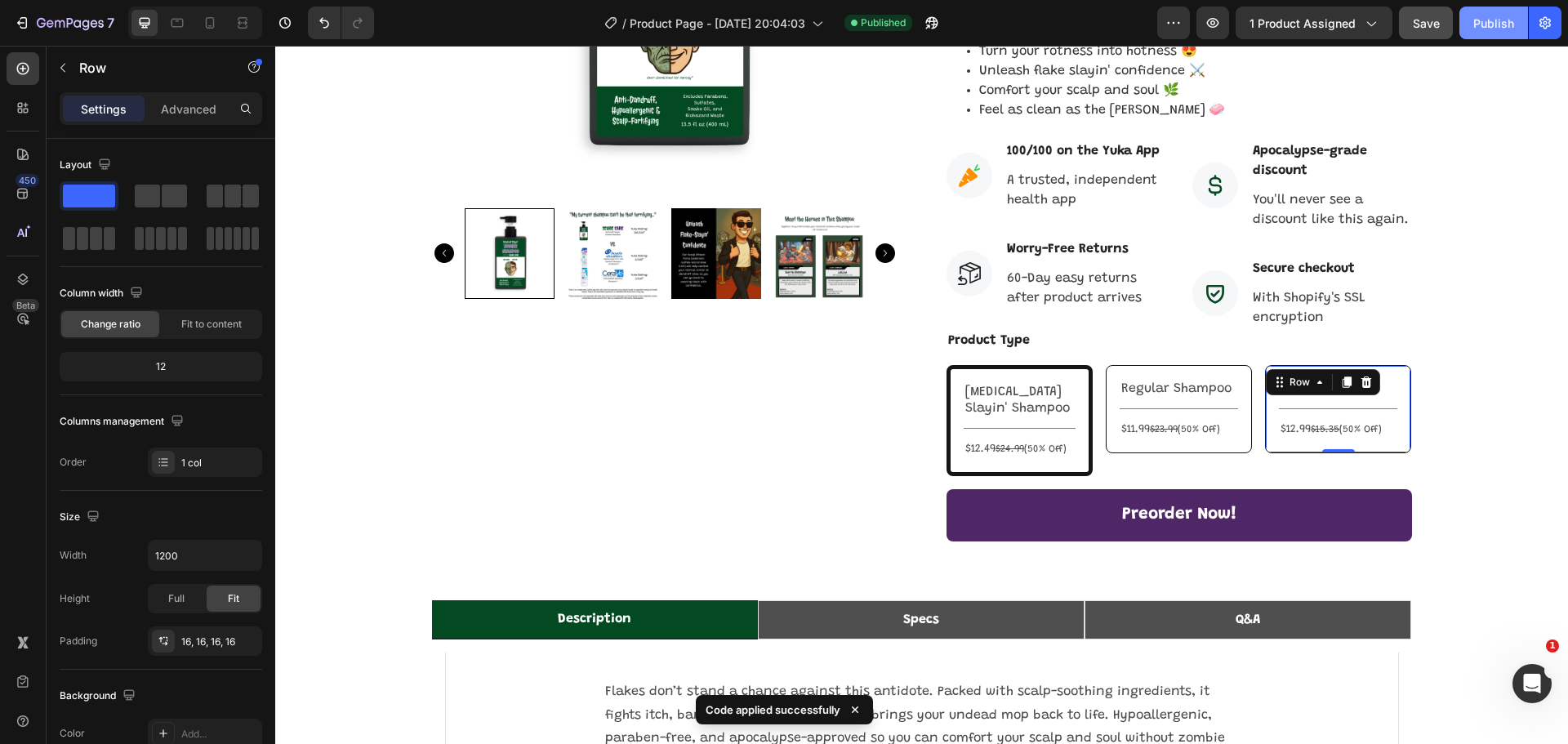
click at [1481, 36] on button "Publish" at bounding box center [1494, 22] width 69 height 32
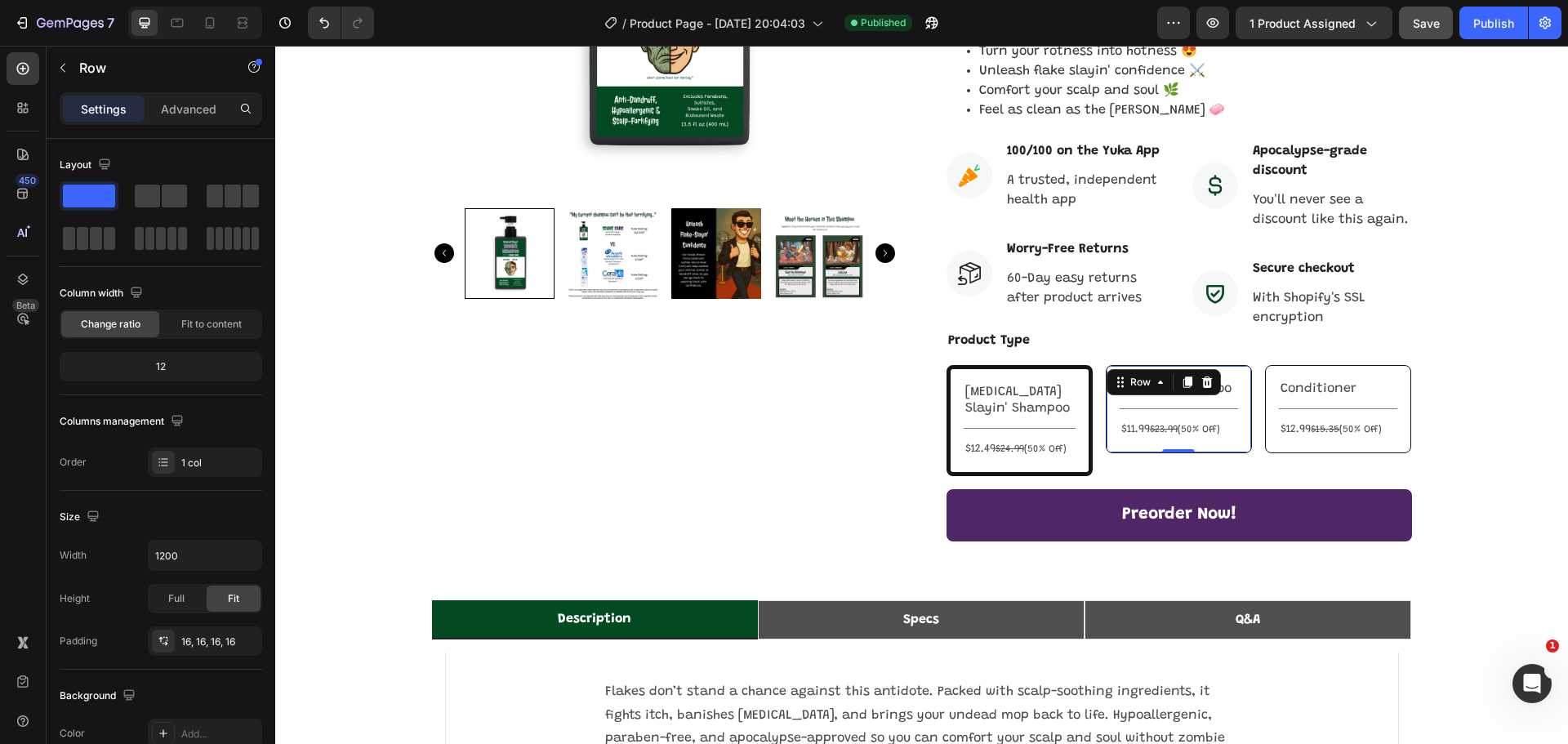
click at [1159, 418] on div "Regular Shampoo Text Block Title Line $11.99 $23.99 (50% Off) Text Block Row 0" at bounding box center [1179, 408] width 147 height 88
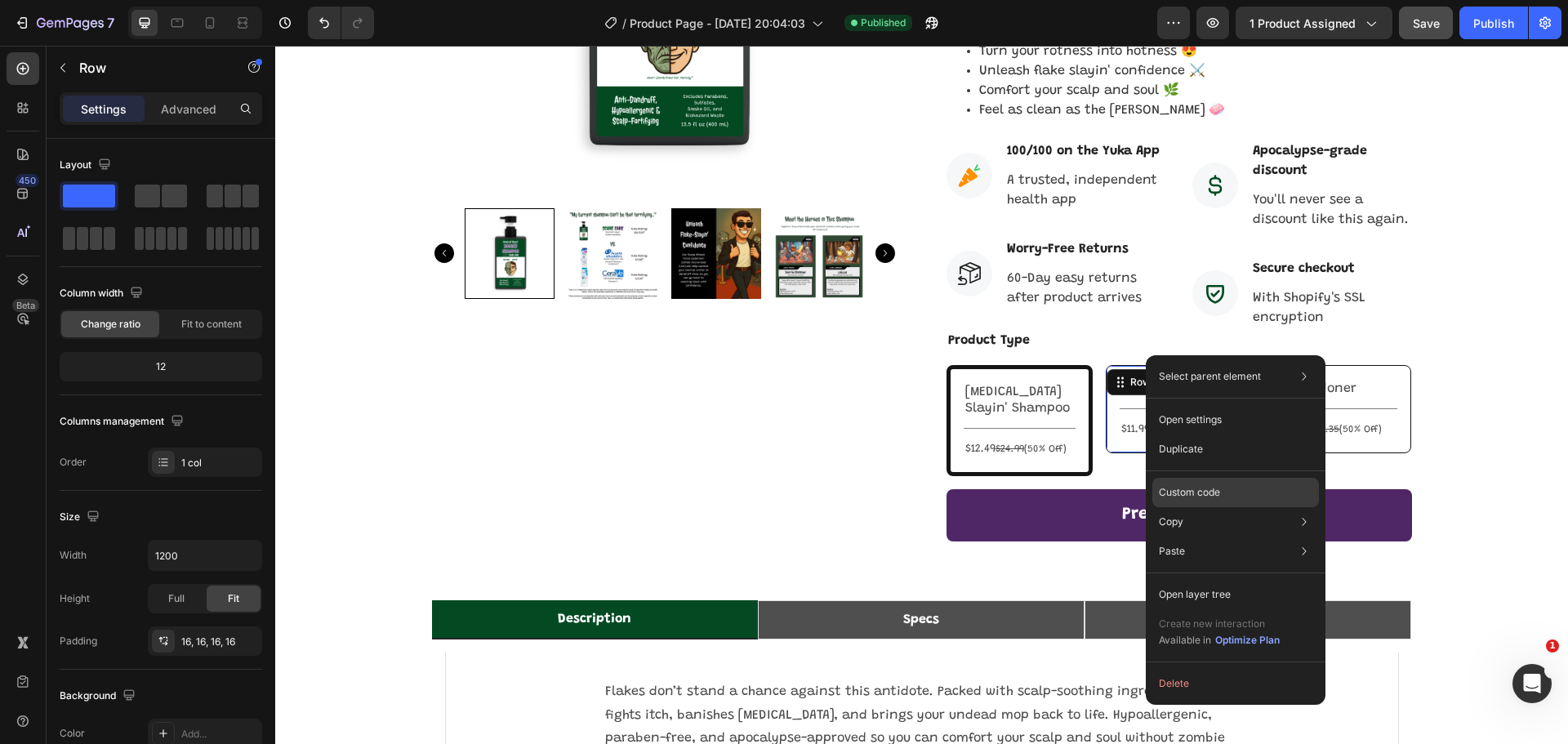
click at [1203, 485] on p "Custom code" at bounding box center [1189, 493] width 61 height 15
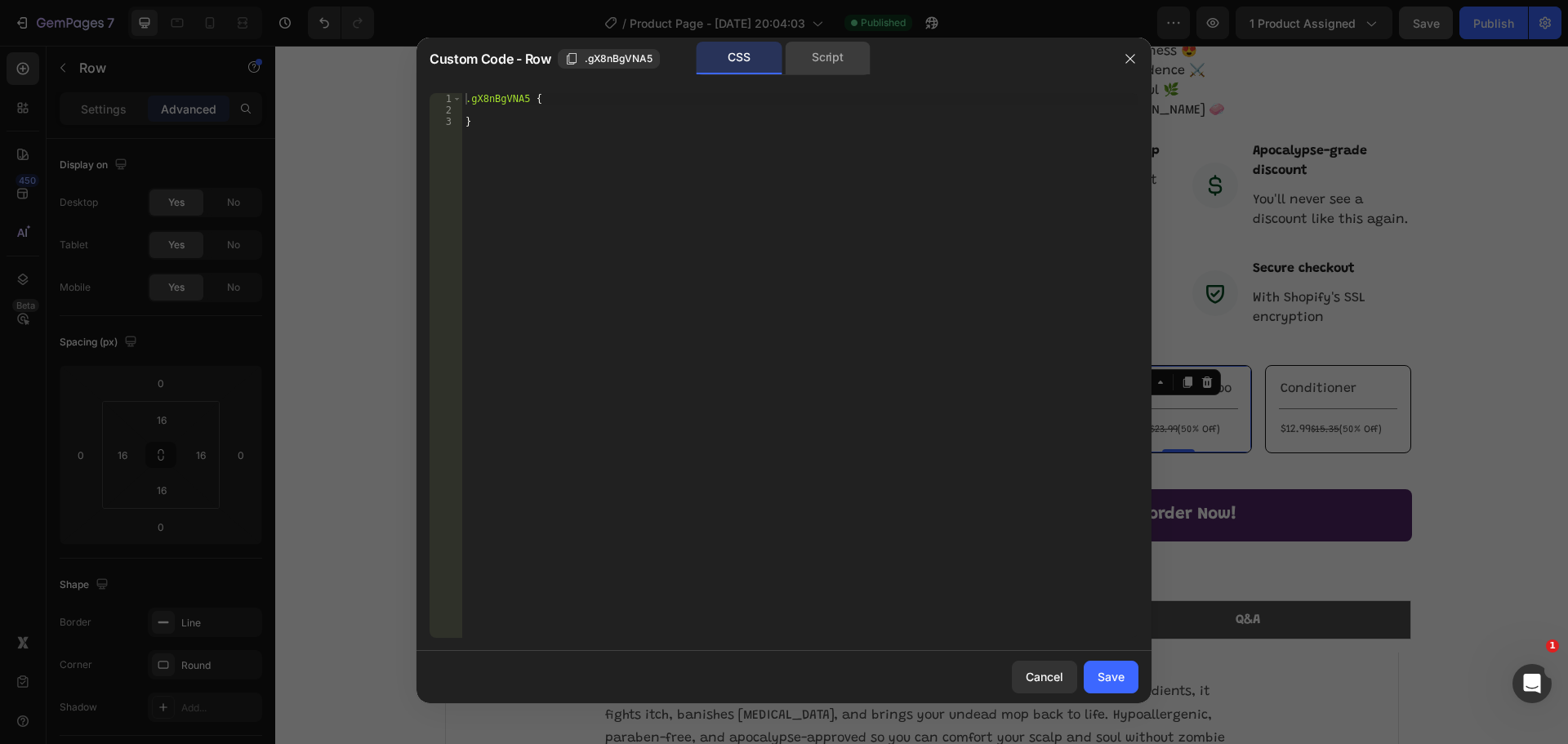
click at [811, 56] on div "Script" at bounding box center [828, 58] width 85 height 32
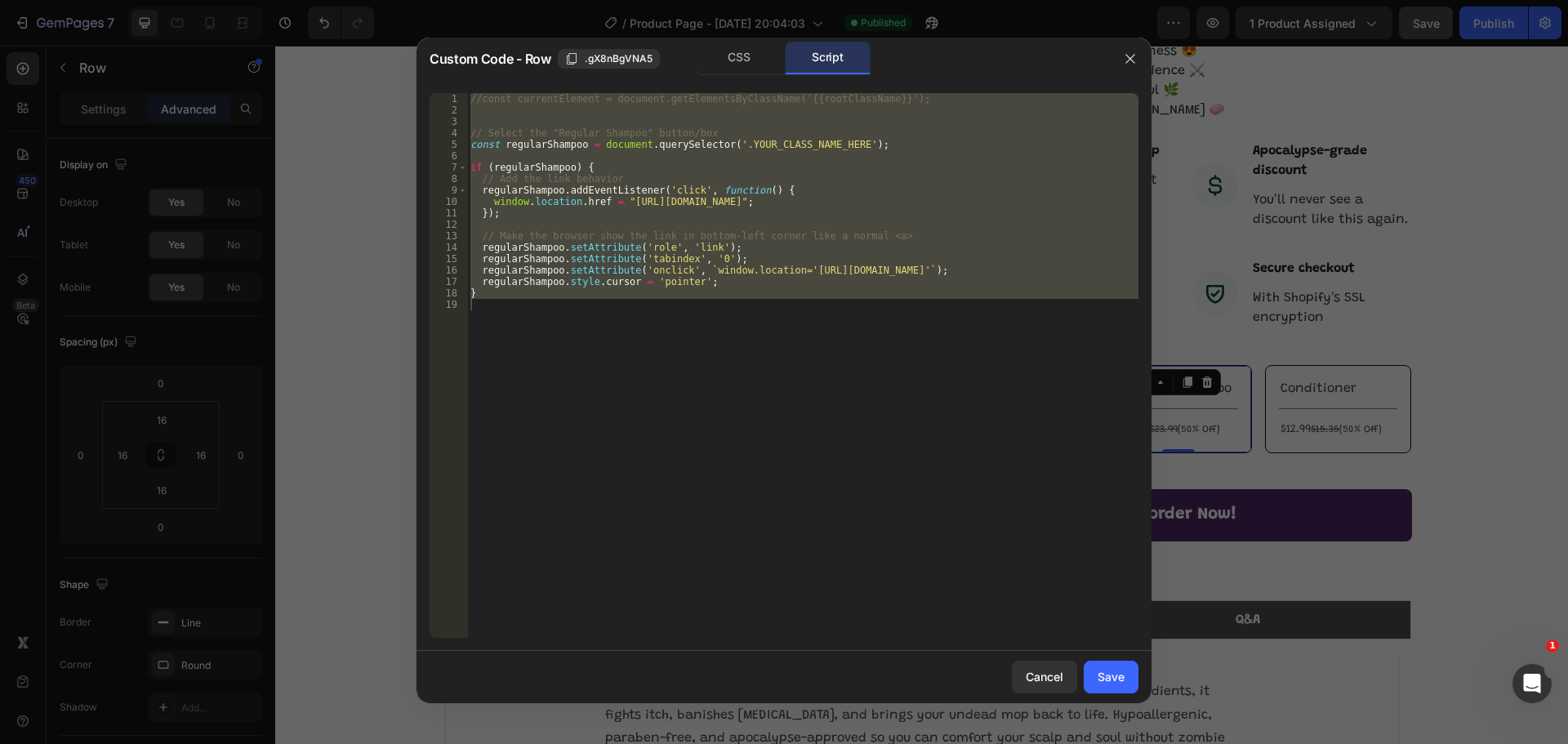
type textarea "}"
click at [864, 449] on div "//const currentElement = document.getElementsByClassName('{{rootClassName}}'); …" at bounding box center [802, 365] width 671 height 545
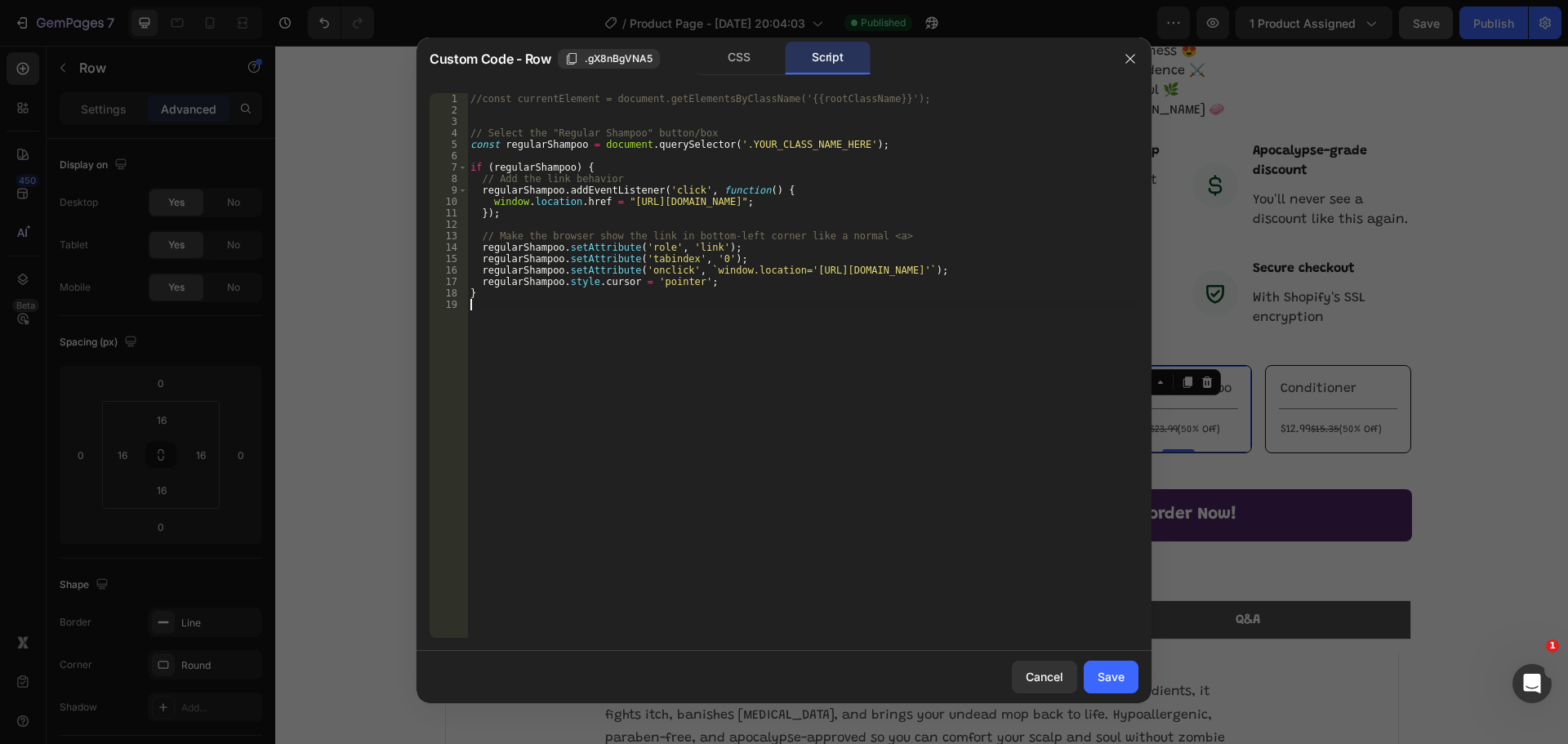
click at [825, 322] on div "//const currentElement = document.getElementsByClassName('{{rootClassName}}'); …" at bounding box center [802, 377] width 671 height 568
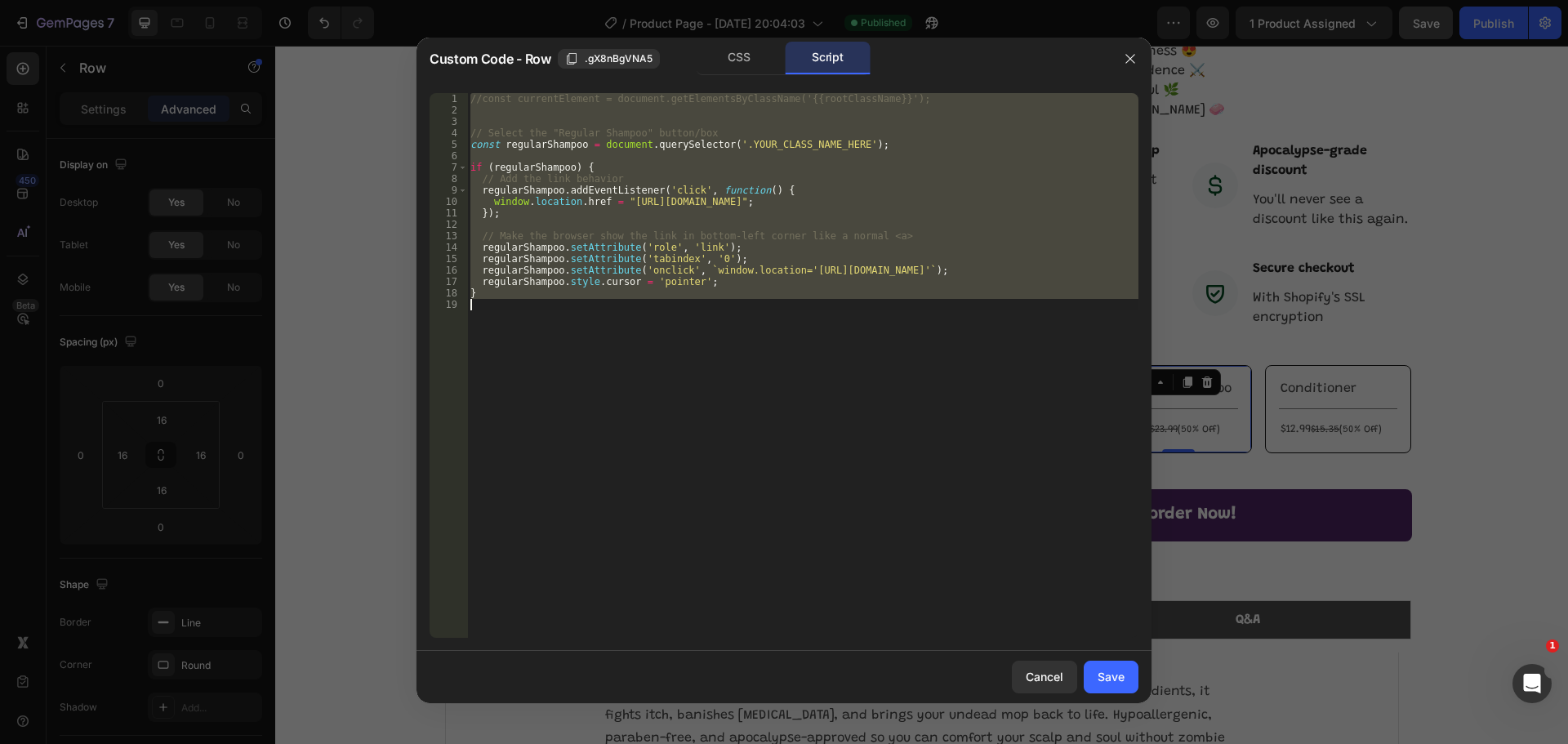
type textarea "}"
click at [755, 341] on div "//const currentElement = document.getElementsByClassName('{{rootClassName}}'); …" at bounding box center [802, 365] width 671 height 545
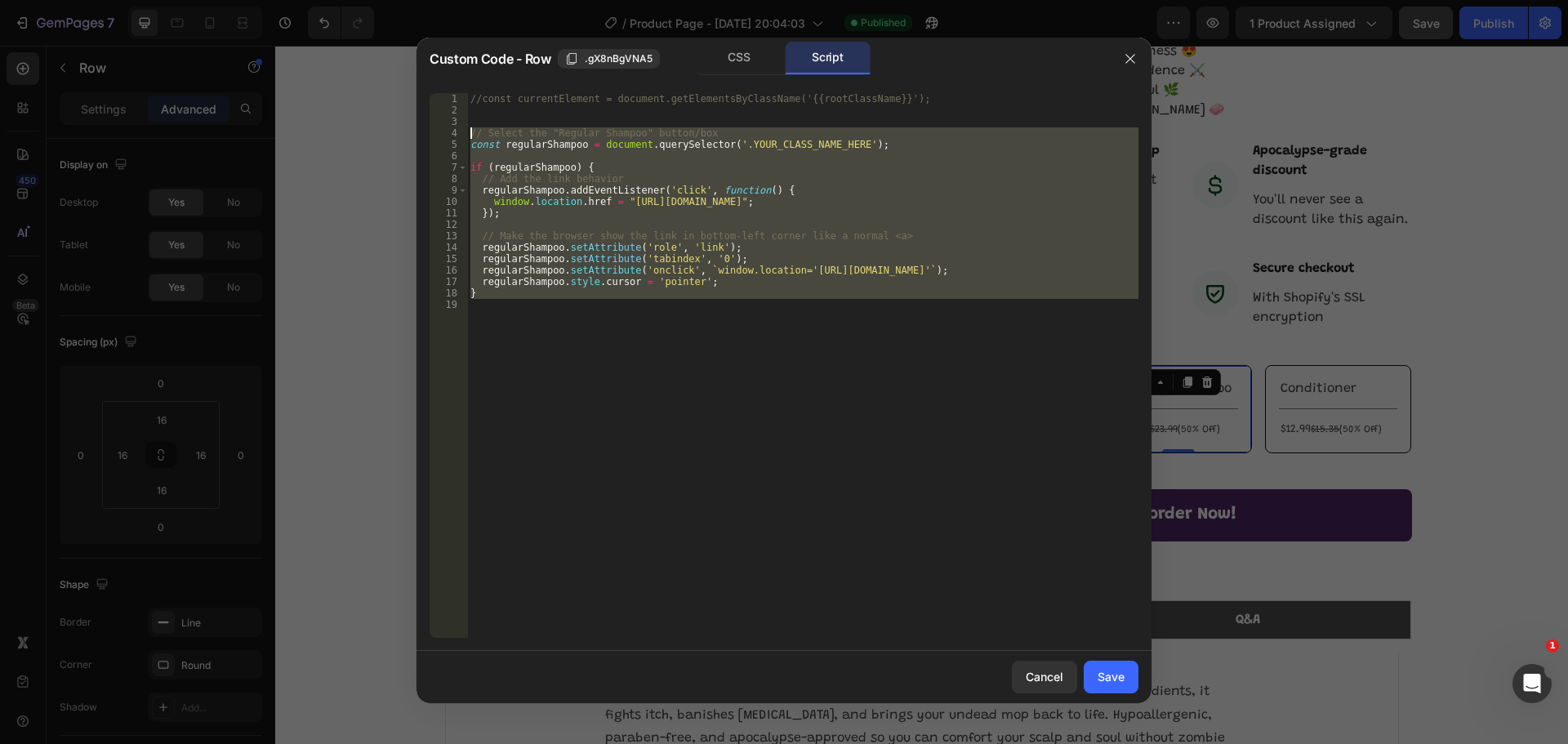
drag, startPoint x: 734, startPoint y: 340, endPoint x: 468, endPoint y: 133, distance: 337.1
click at [468, 133] on div "//const currentElement = document.getElementsByClassName('{{rootClassName}}'); …" at bounding box center [802, 377] width 671 height 568
paste textarea "});"
type textarea "});"
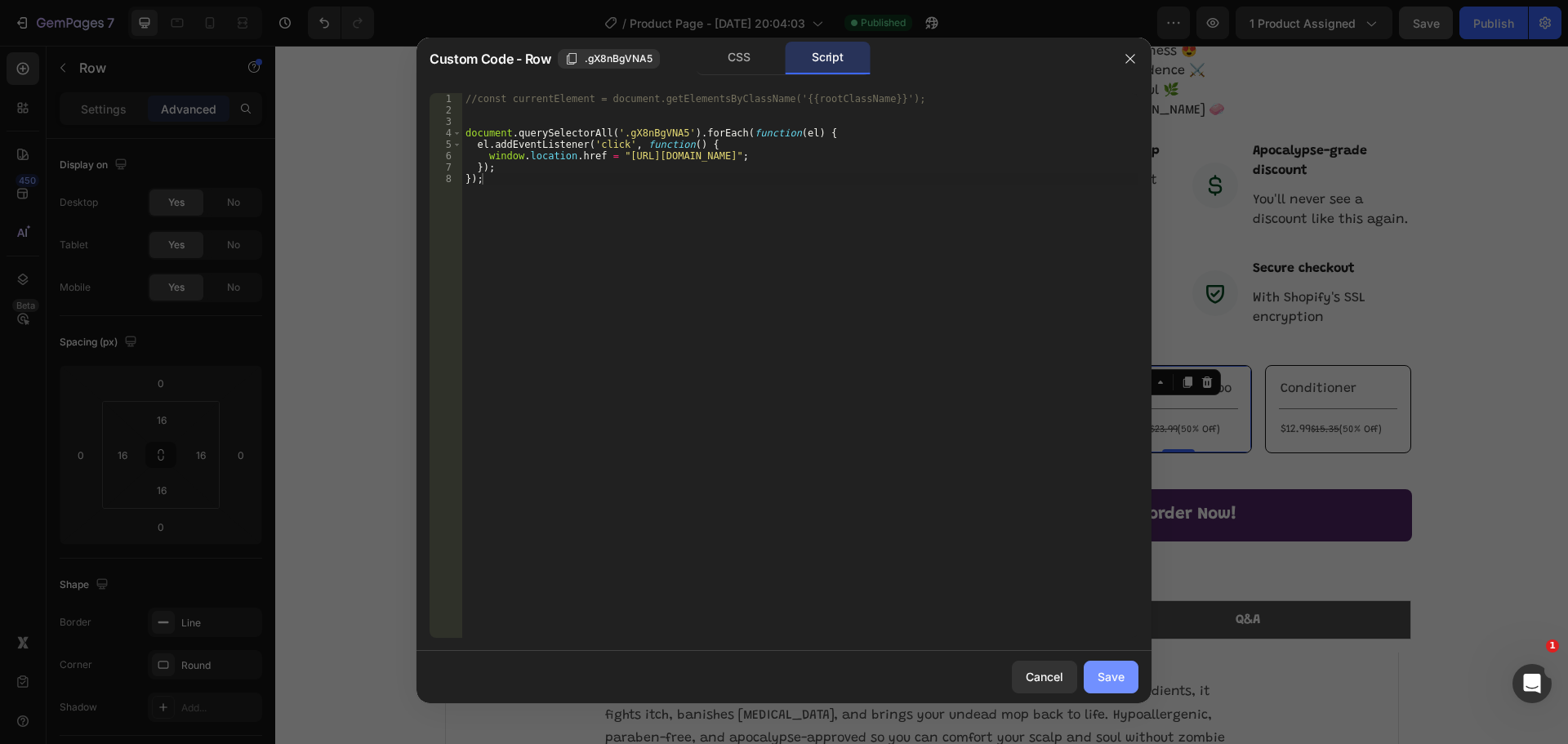
click at [1105, 684] on div "Save" at bounding box center [1111, 676] width 27 height 17
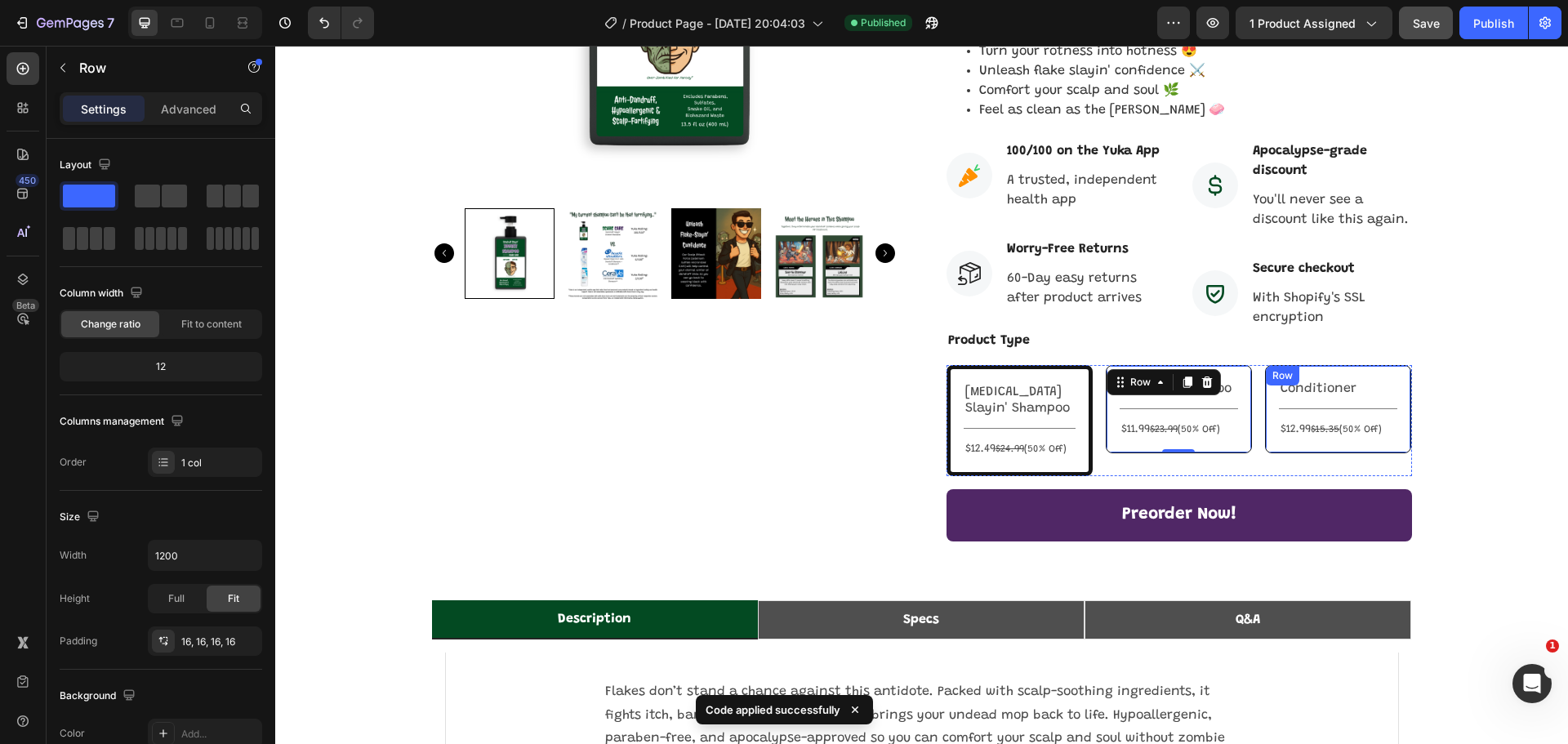
click at [1392, 365] on div "Conditioner Text Block Title Line $12.99 $15.35 (50% Off) Text Block Row" at bounding box center [1338, 408] width 147 height 88
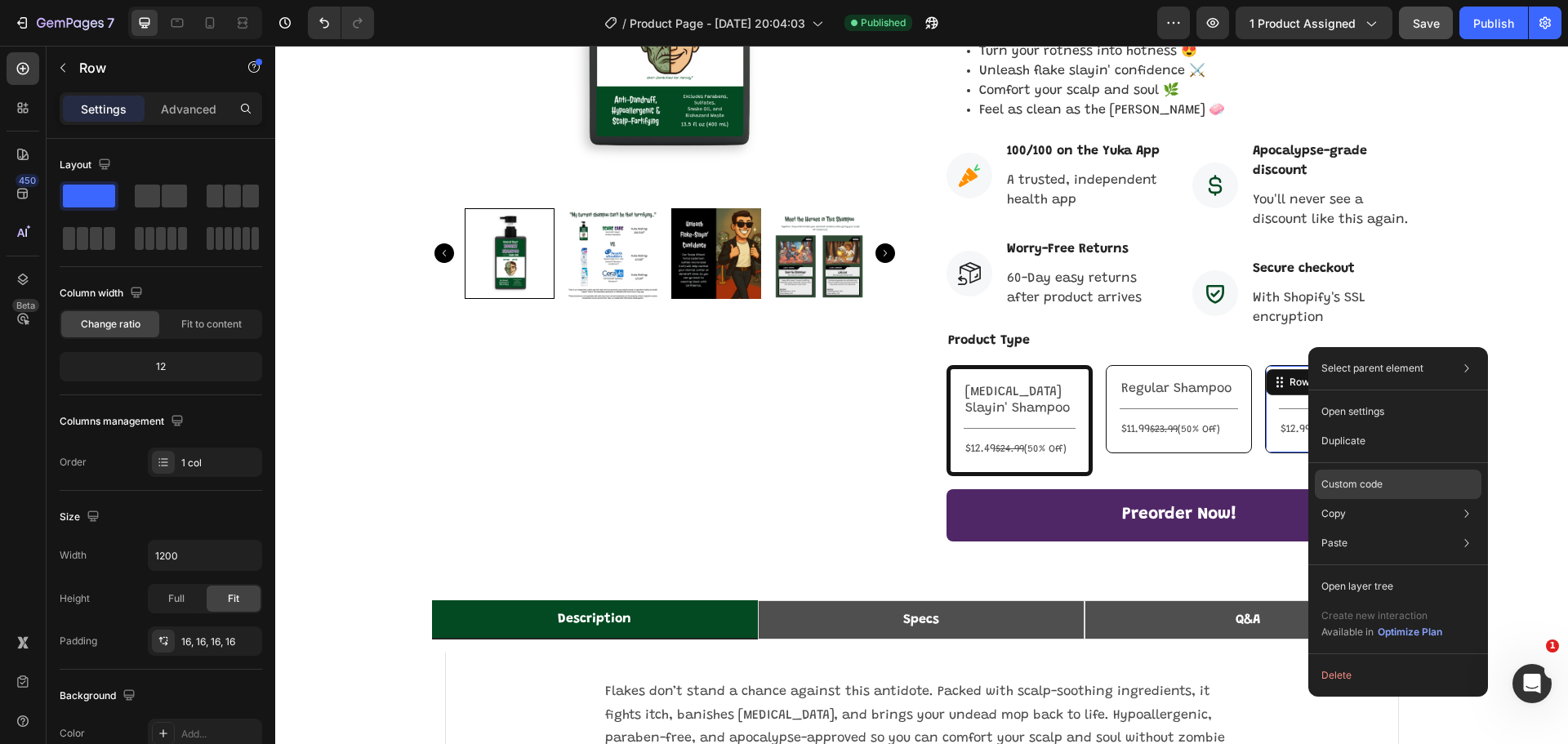
click at [1378, 481] on p "Custom code" at bounding box center [1352, 484] width 61 height 15
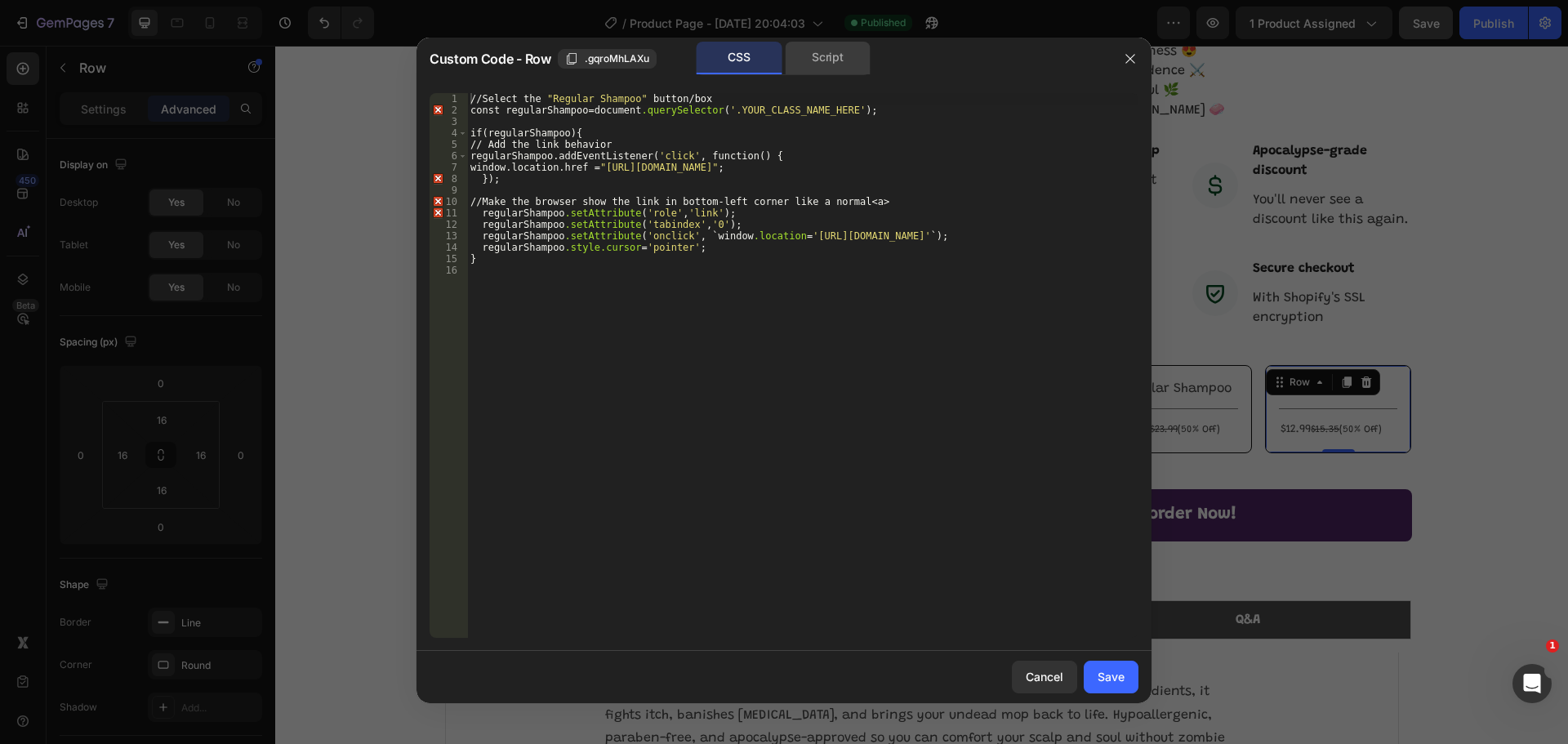
click at [807, 55] on div "Script" at bounding box center [828, 58] width 85 height 32
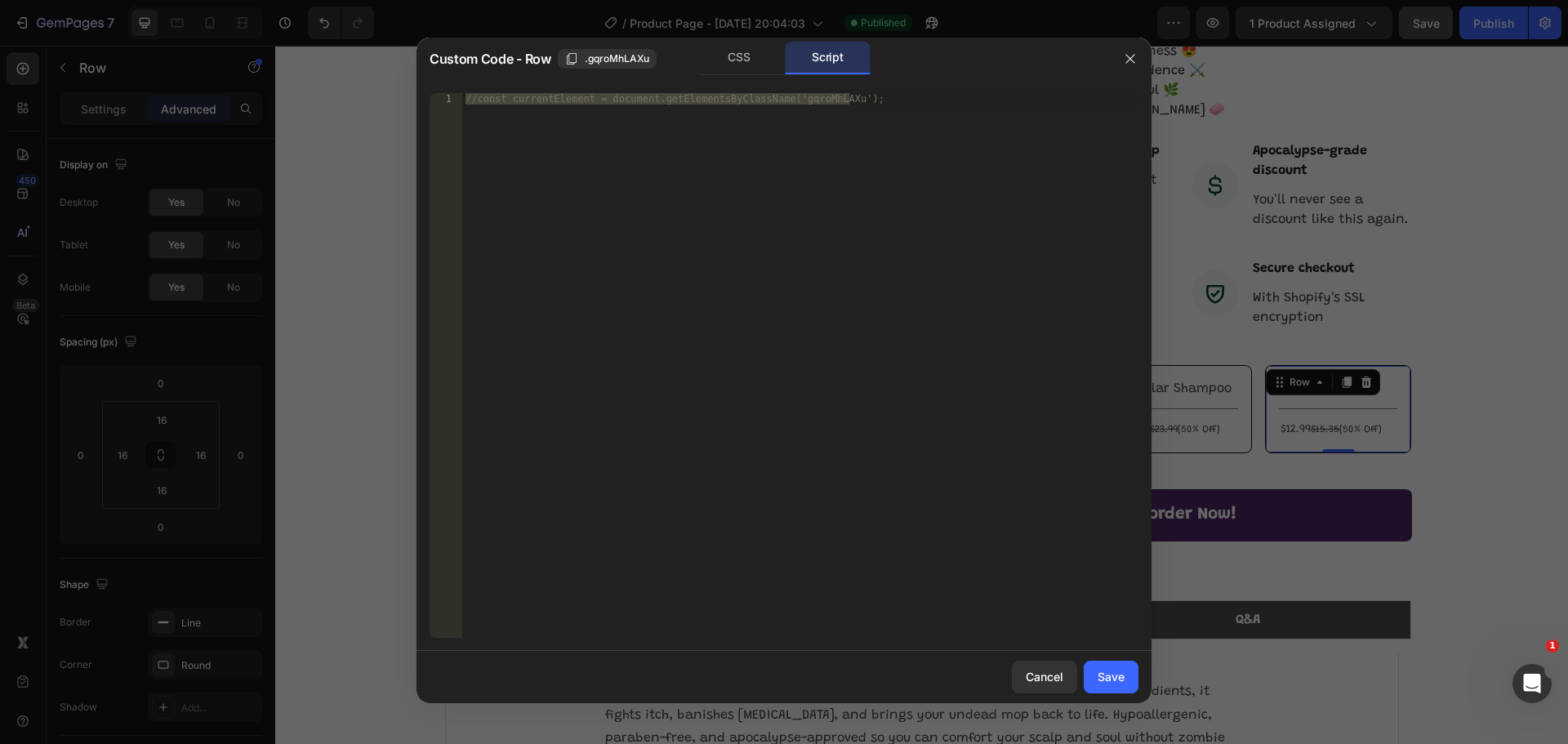
type textarea "//const currentElement = document.getElementsByClassName('gqroMhLAXu');"
click at [688, 167] on div "//const currentElement = document.getElementsByClassName('gqroMhLAXu');" at bounding box center [800, 365] width 676 height 545
paste textarea "});"
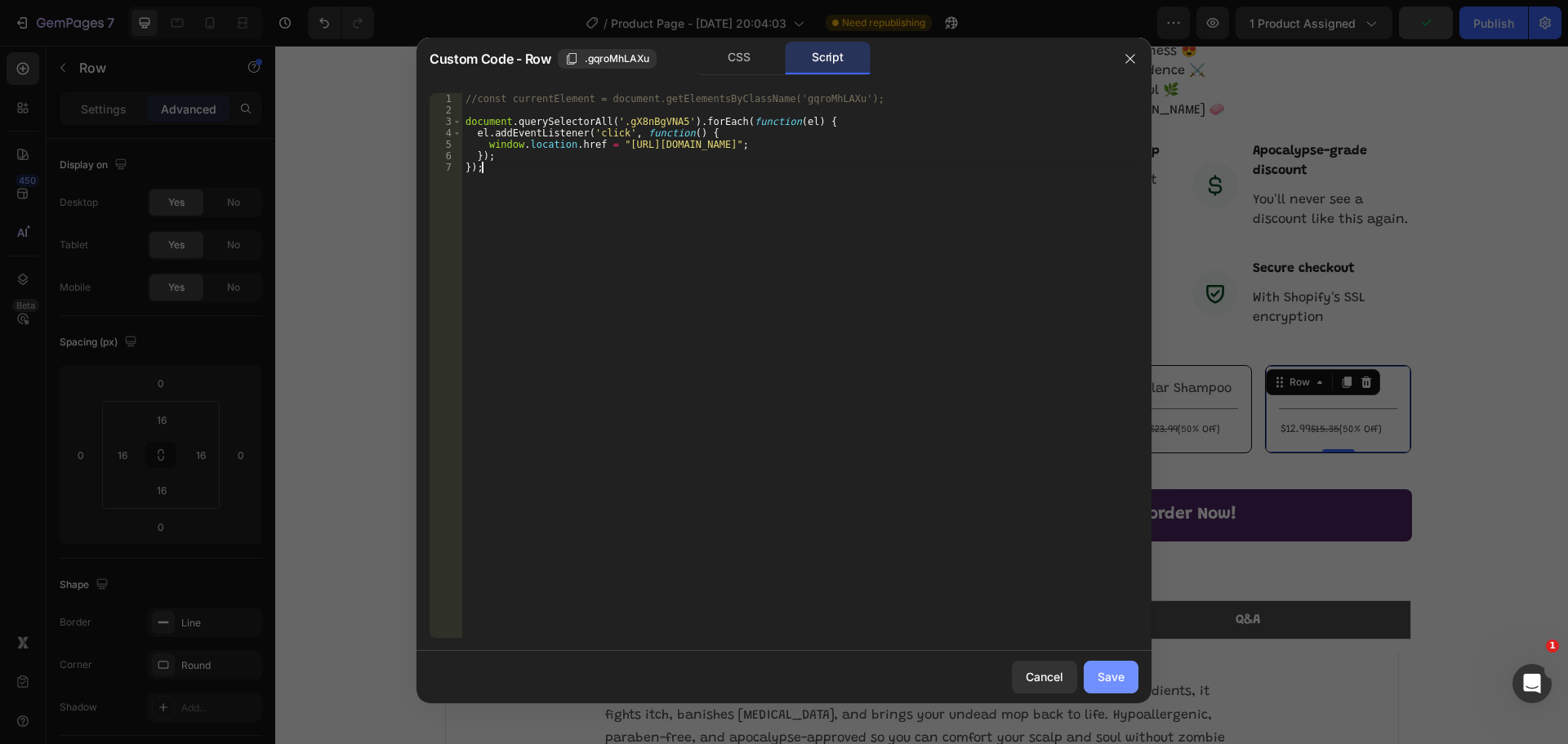
type textarea "});"
click at [1120, 678] on div "Save" at bounding box center [1111, 676] width 27 height 17
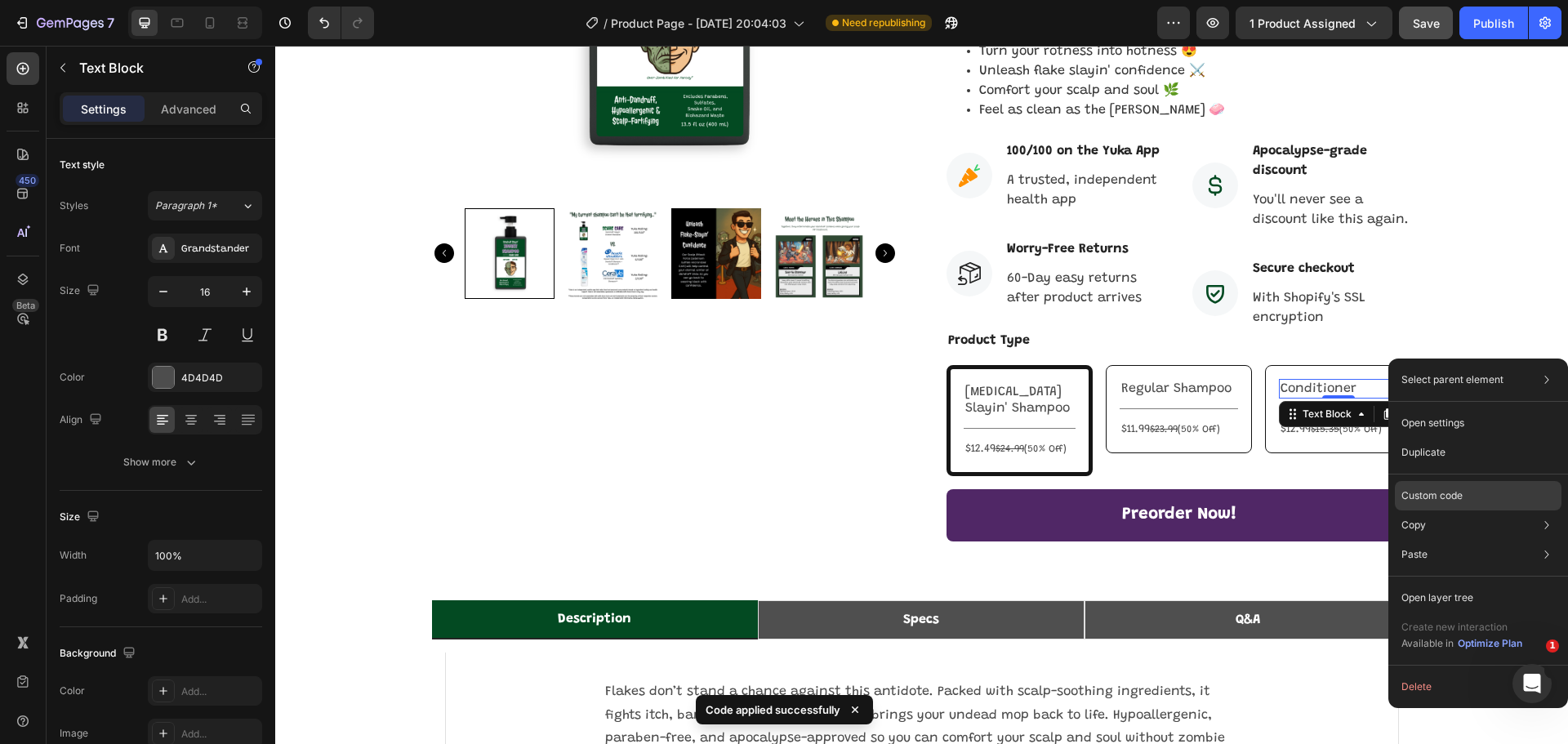
click at [1453, 502] on p "Custom code" at bounding box center [1432, 495] width 61 height 15
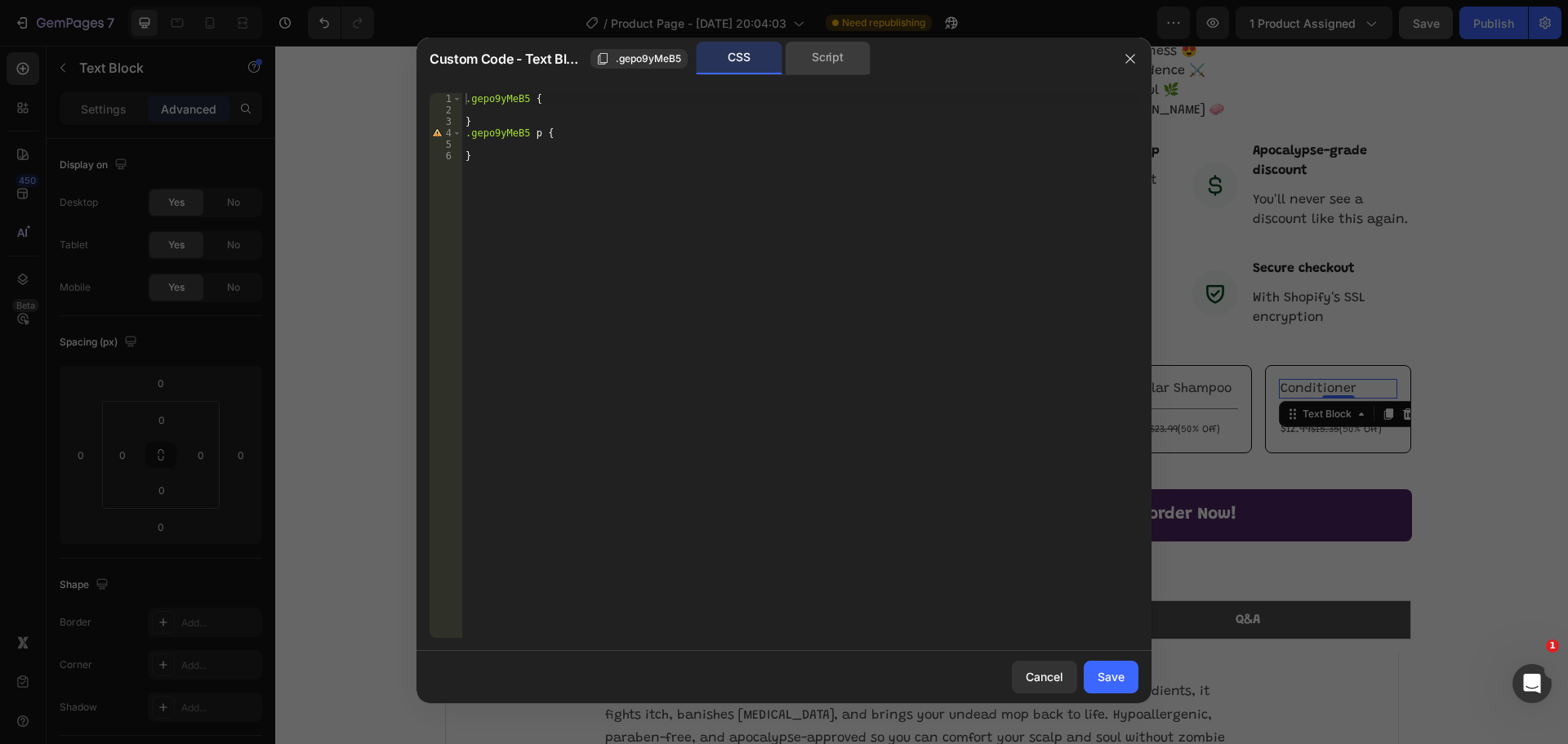
click at [847, 58] on div "Script" at bounding box center [828, 58] width 85 height 32
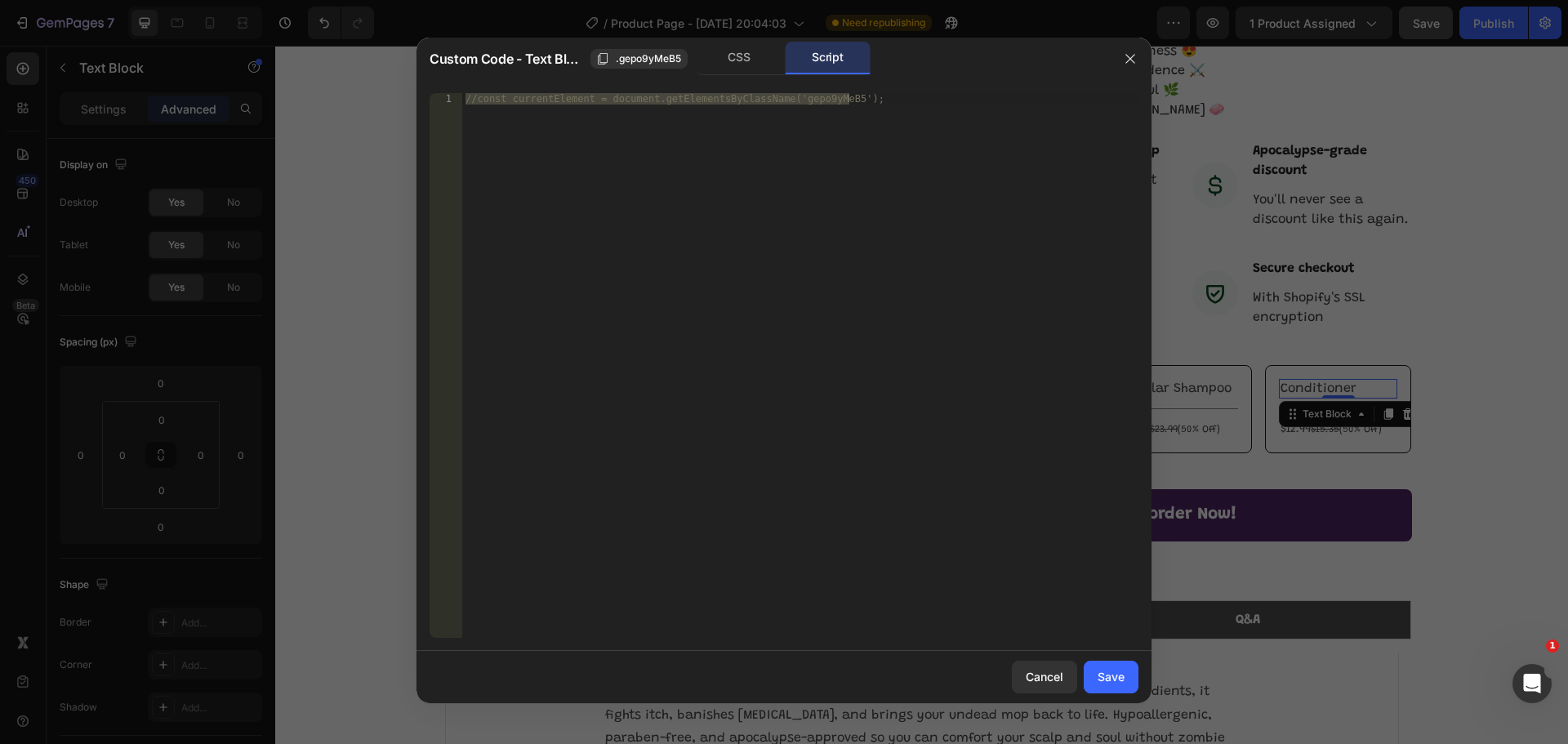
click at [1370, 337] on div at bounding box center [784, 372] width 1568 height 744
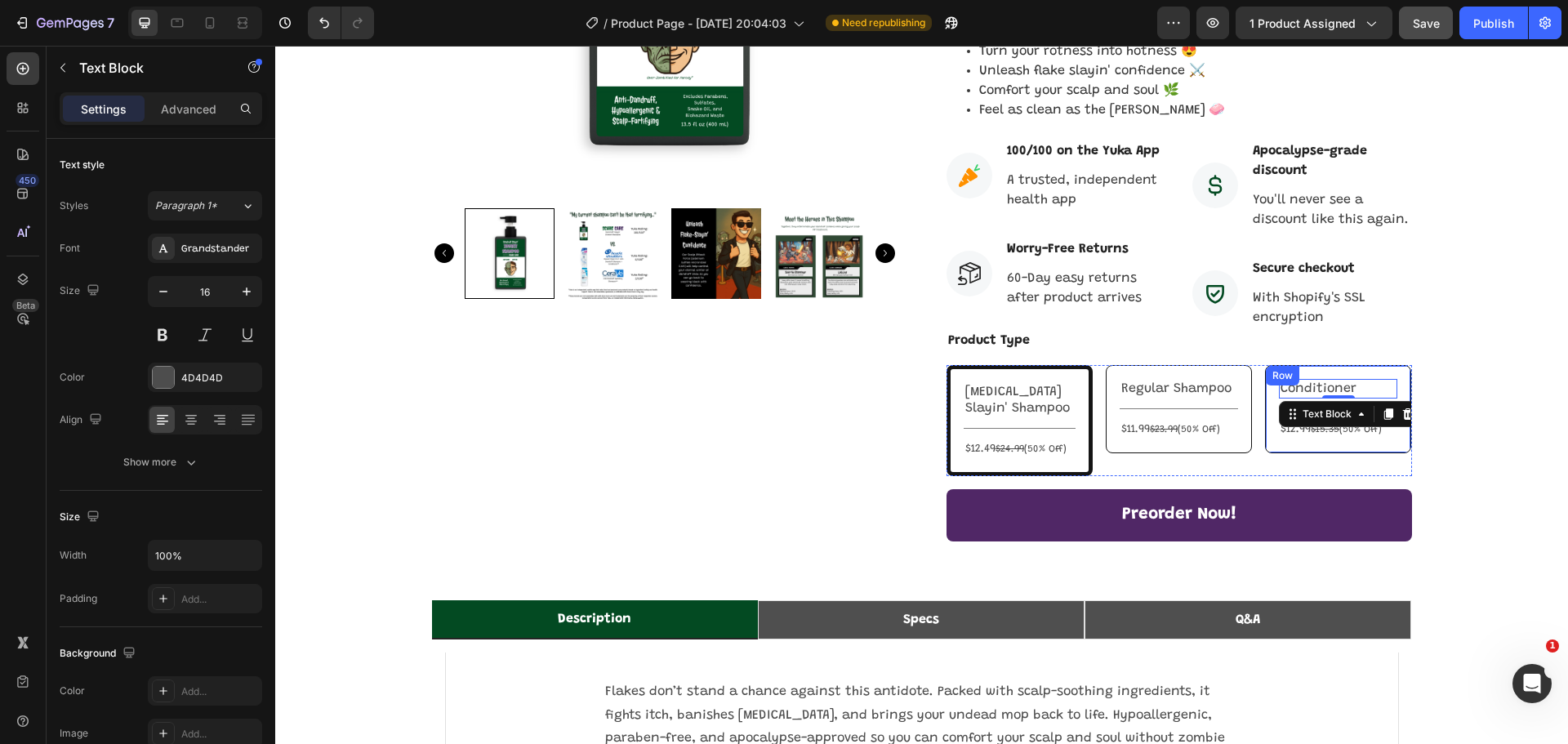
click at [1375, 365] on div "Conditioner Text Block 0 Title Line $12.99 $15.35 (50% Off) Text Block Row" at bounding box center [1338, 408] width 147 height 88
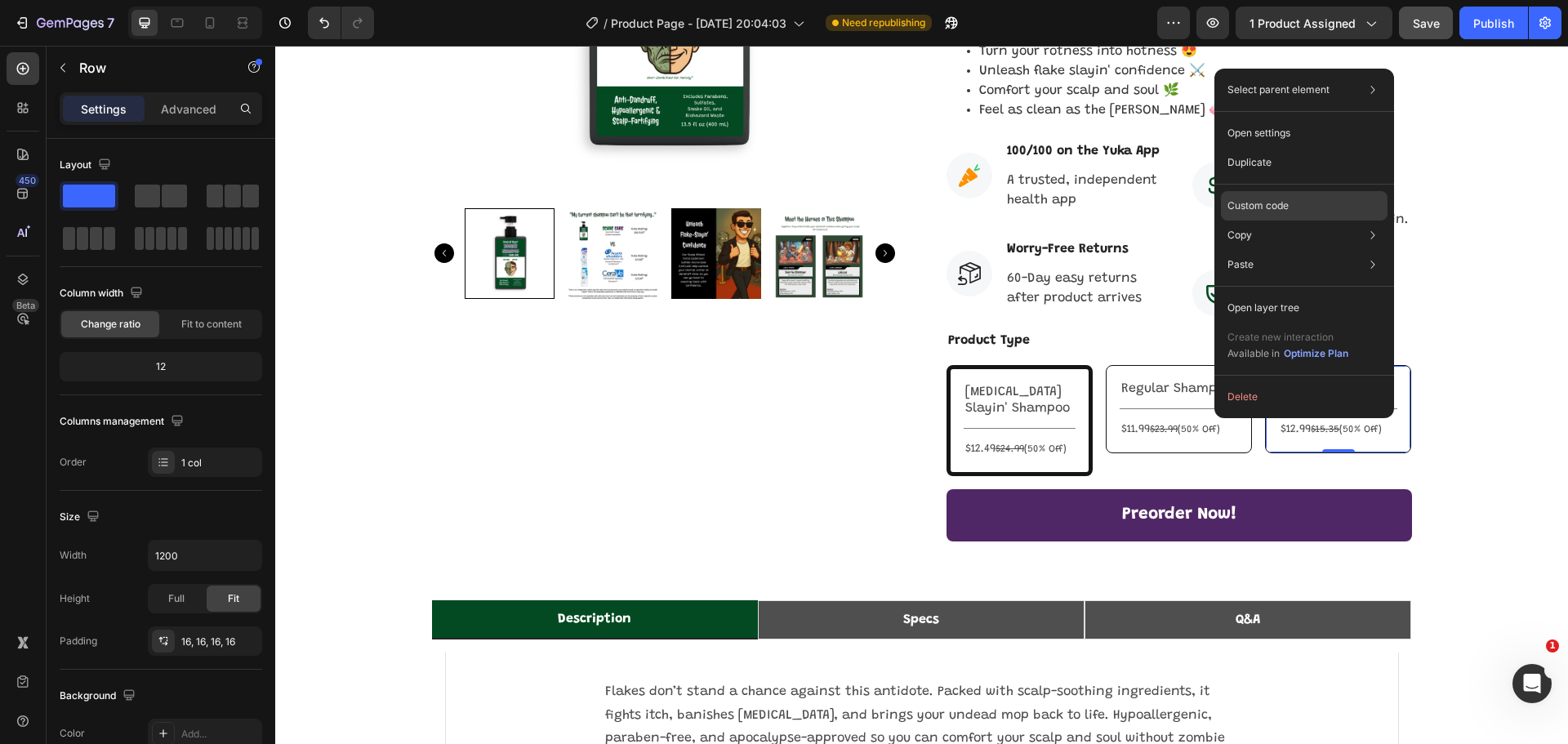
click at [1285, 197] on div "Custom code" at bounding box center [1305, 206] width 167 height 30
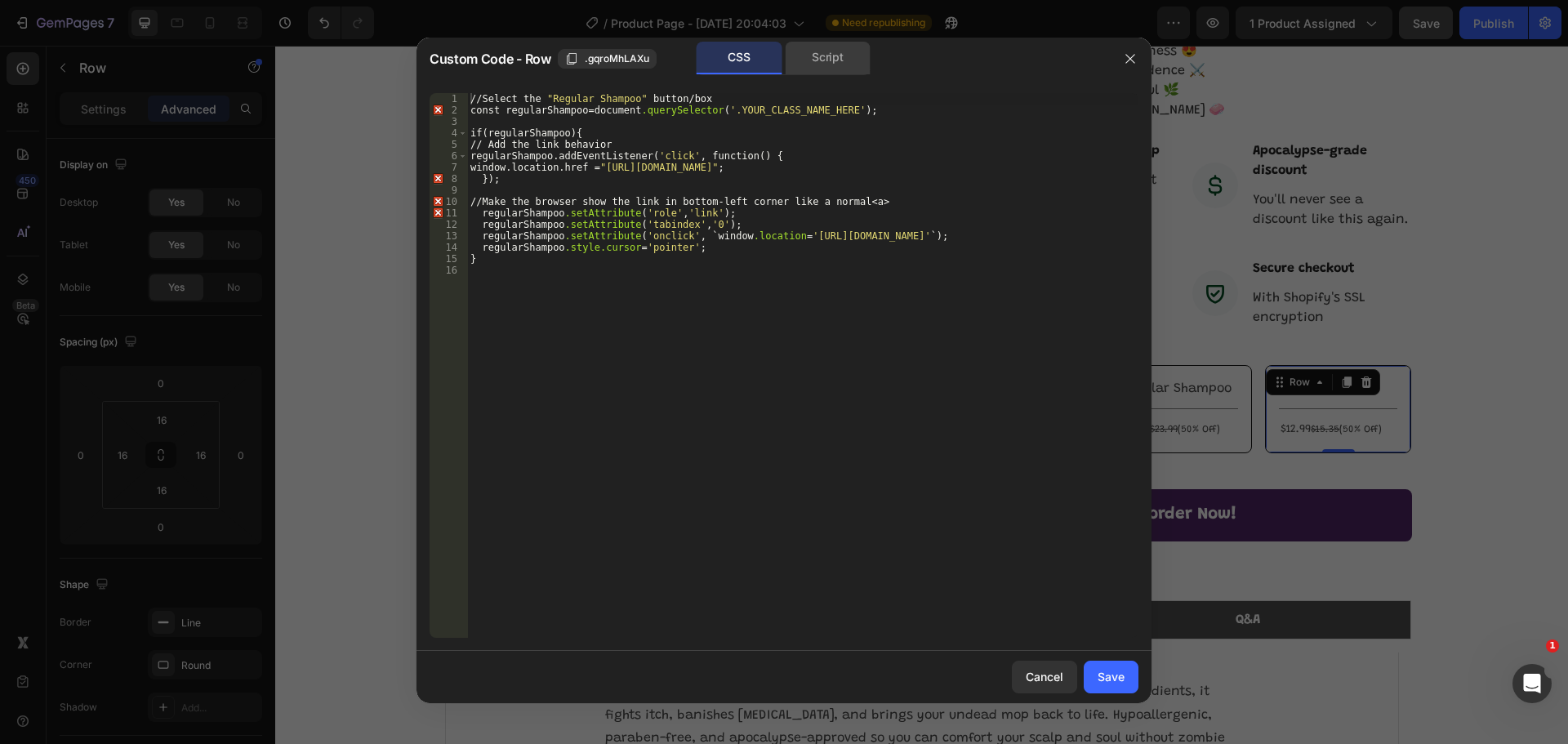
click at [806, 62] on div "Script" at bounding box center [828, 58] width 85 height 32
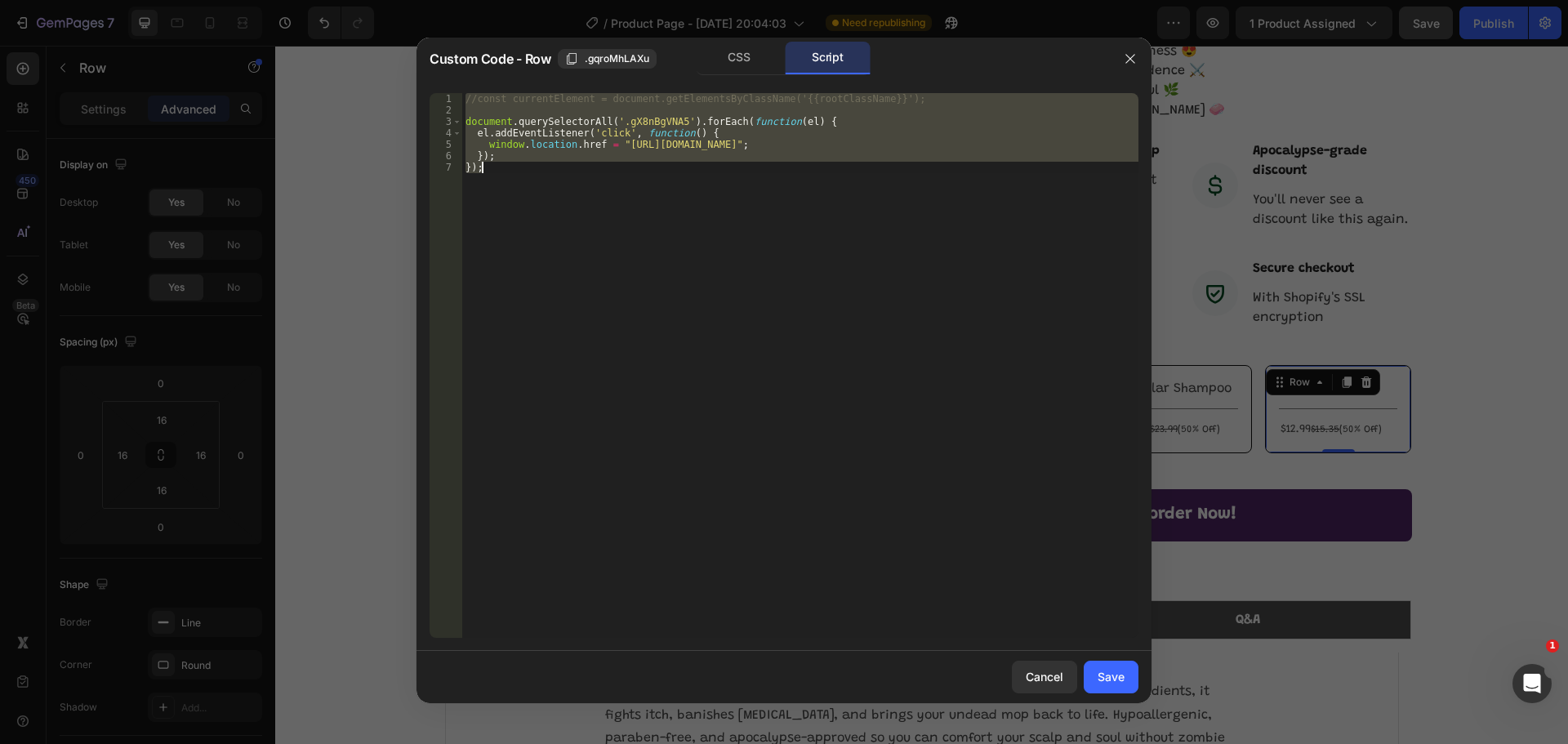
click at [883, 145] on div "//const currentElement = document.getElementsByClassName('{{rootClassName}}'); …" at bounding box center [800, 365] width 676 height 545
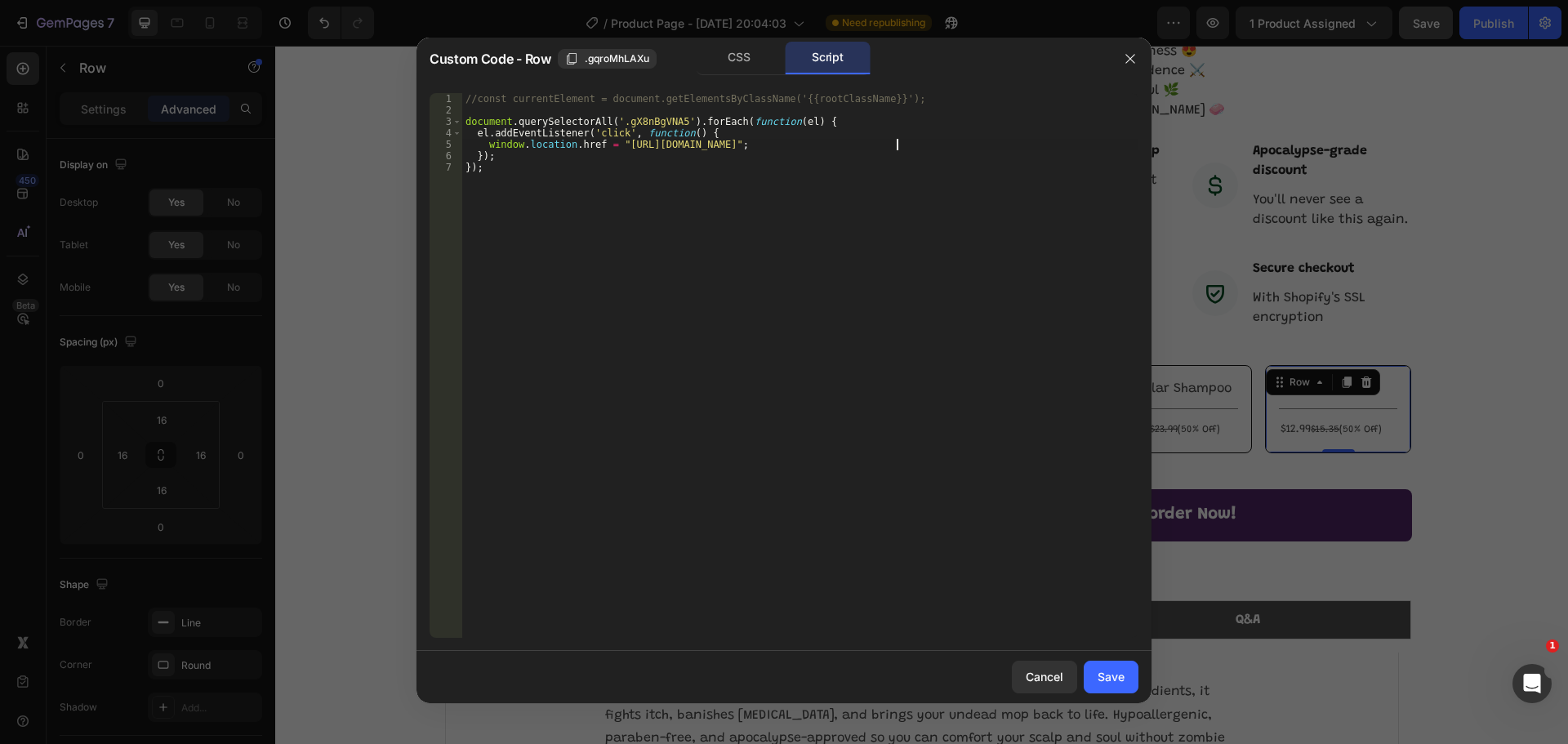
scroll to position [0, 37]
type textarea "window.location.href = "https://scare.care/products/regular-zombie-conditioner";"
click at [1116, 676] on div "Save" at bounding box center [1111, 676] width 27 height 17
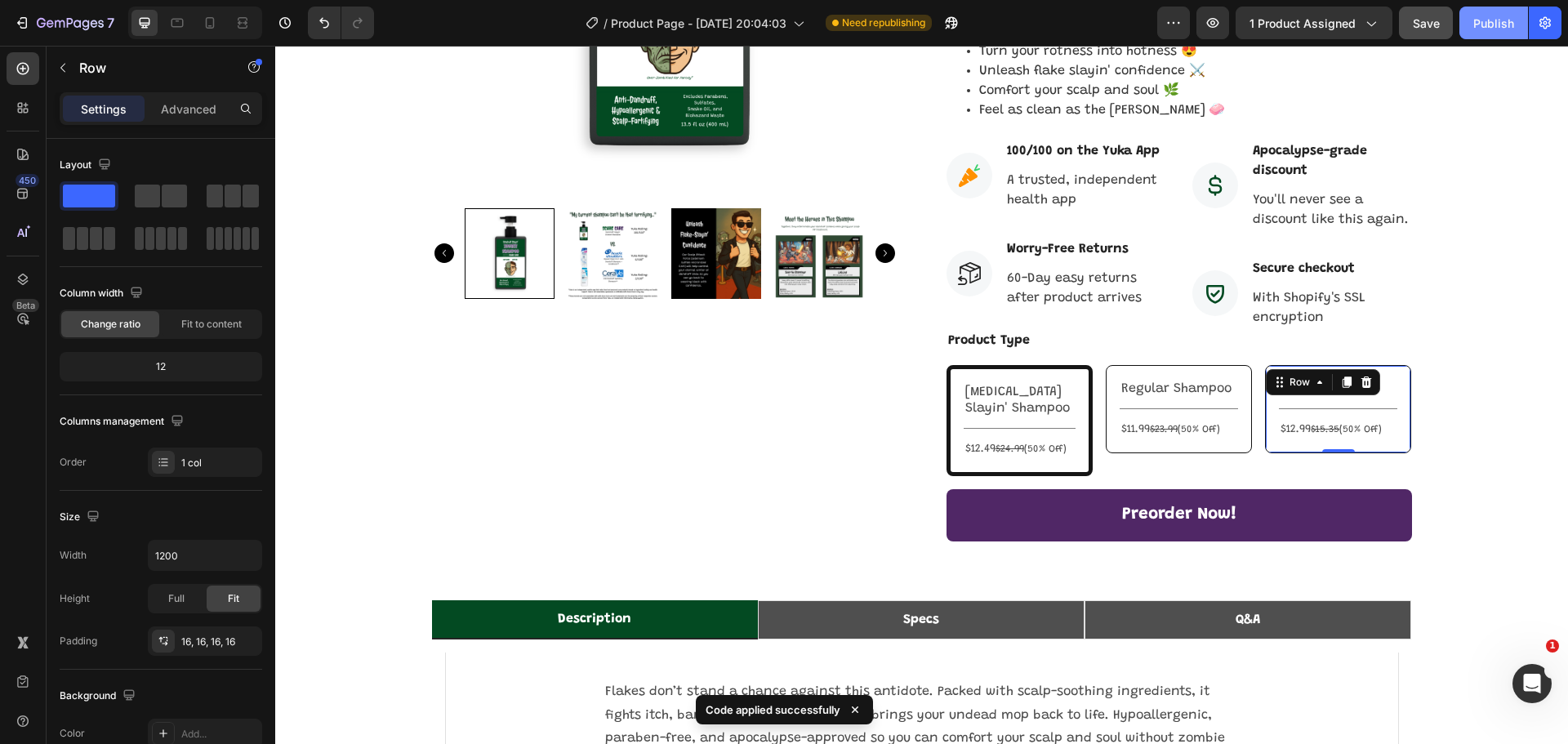
click at [1479, 11] on button "Publish" at bounding box center [1494, 22] width 69 height 32
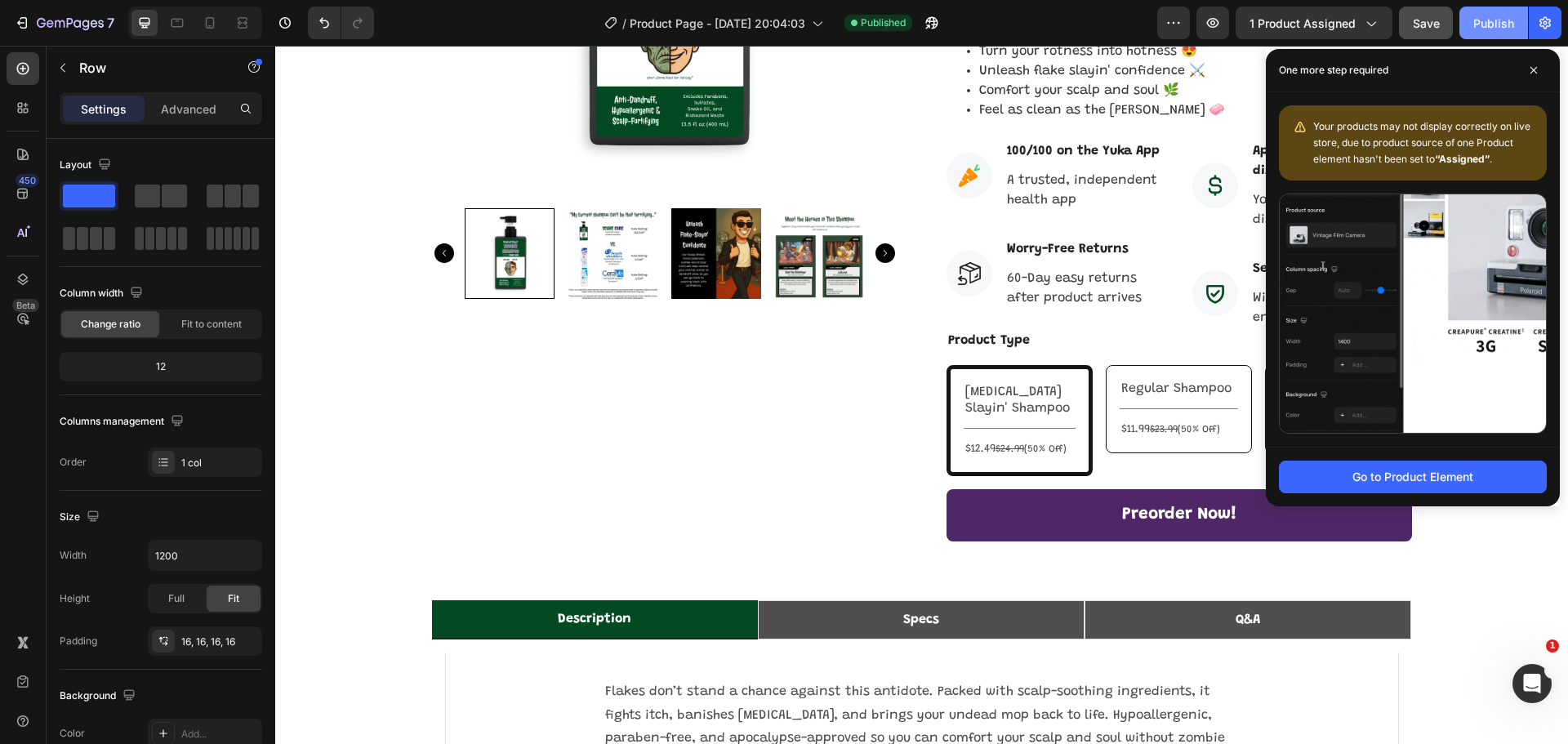
click at [1491, 31] on div "Publish" at bounding box center [1494, 23] width 41 height 17
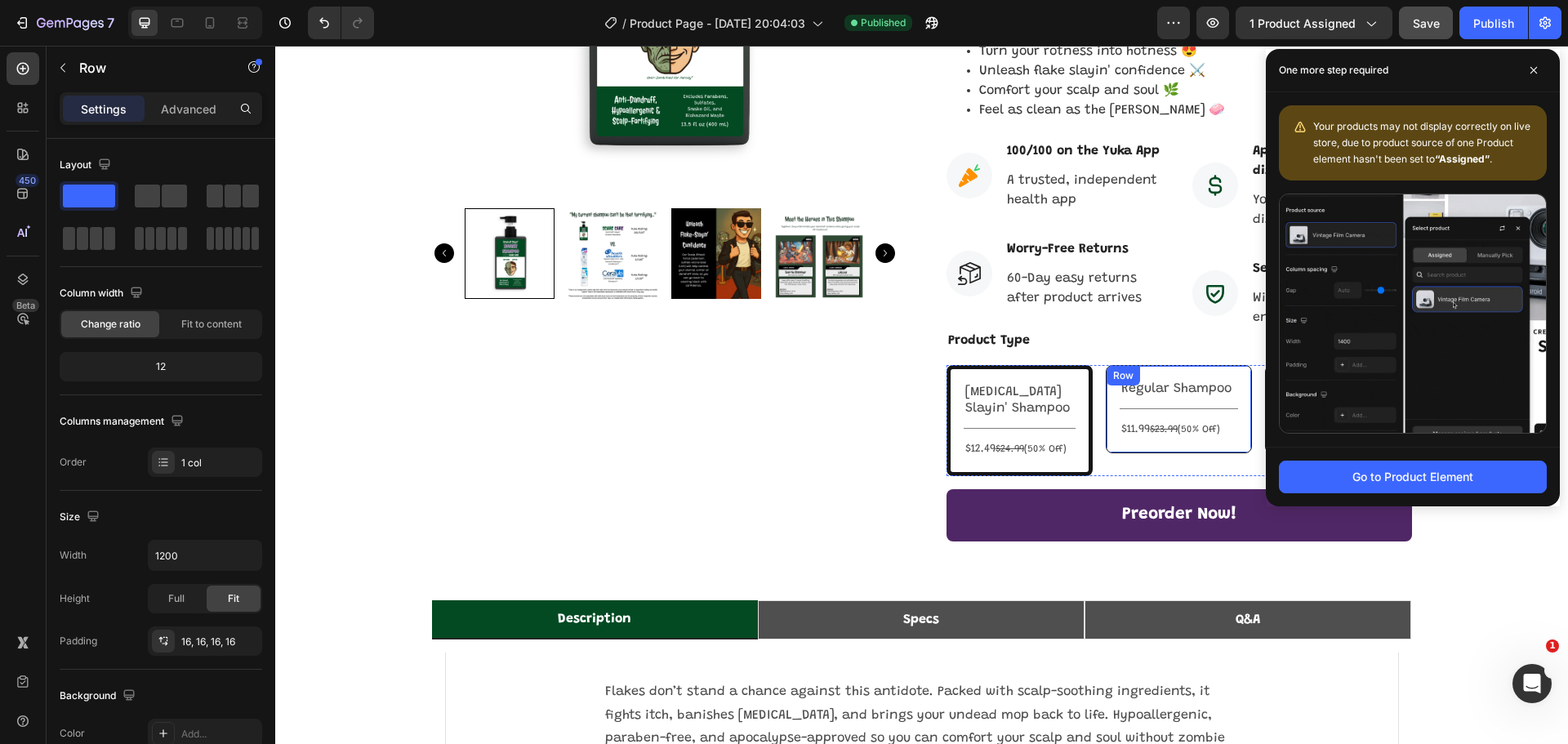
click at [1194, 365] on div "Regular Shampoo Text Block Title Line $11.99 $23.99 (50% Off) Text Block Row" at bounding box center [1179, 408] width 147 height 88
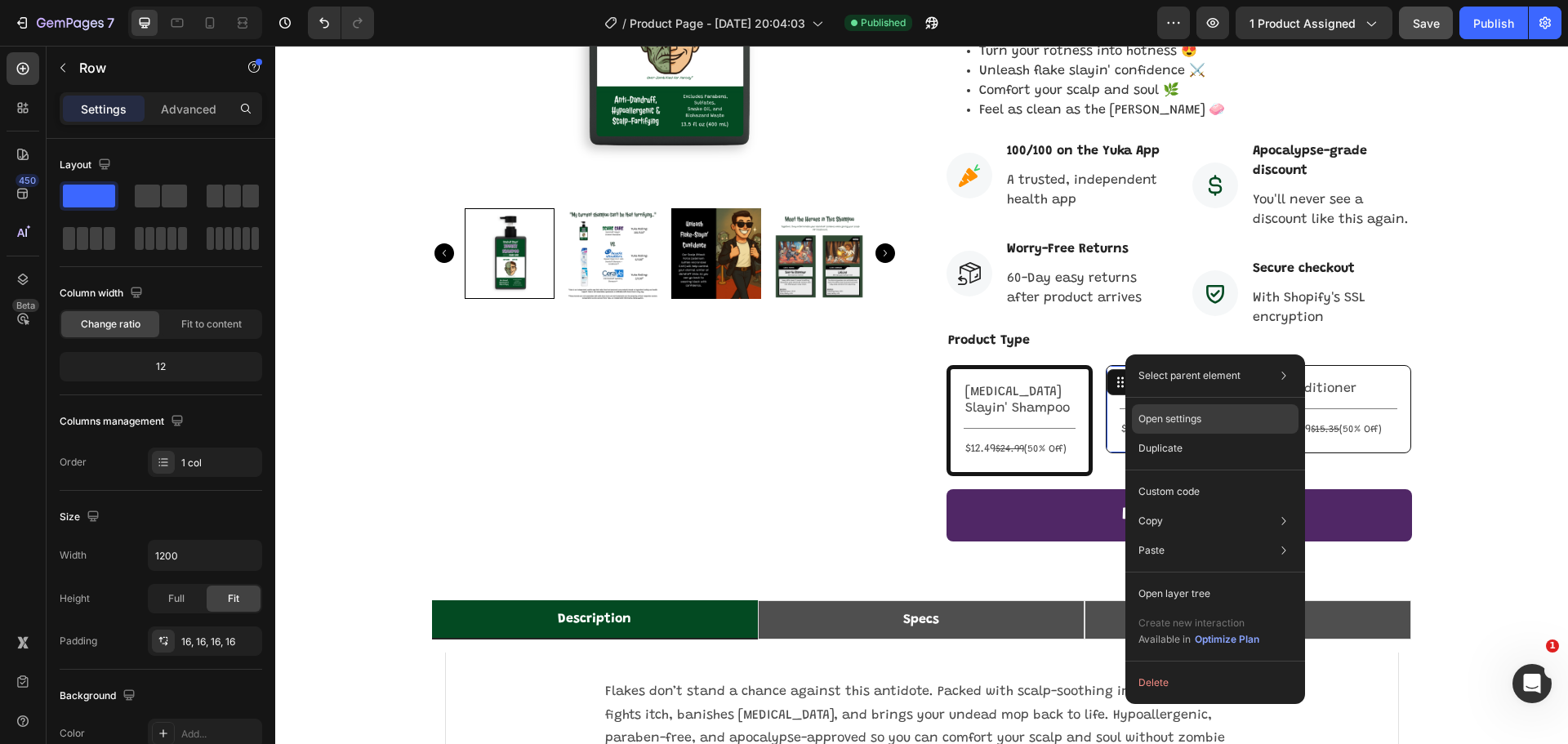
click at [1205, 419] on div "Open settings" at bounding box center [1215, 419] width 167 height 30
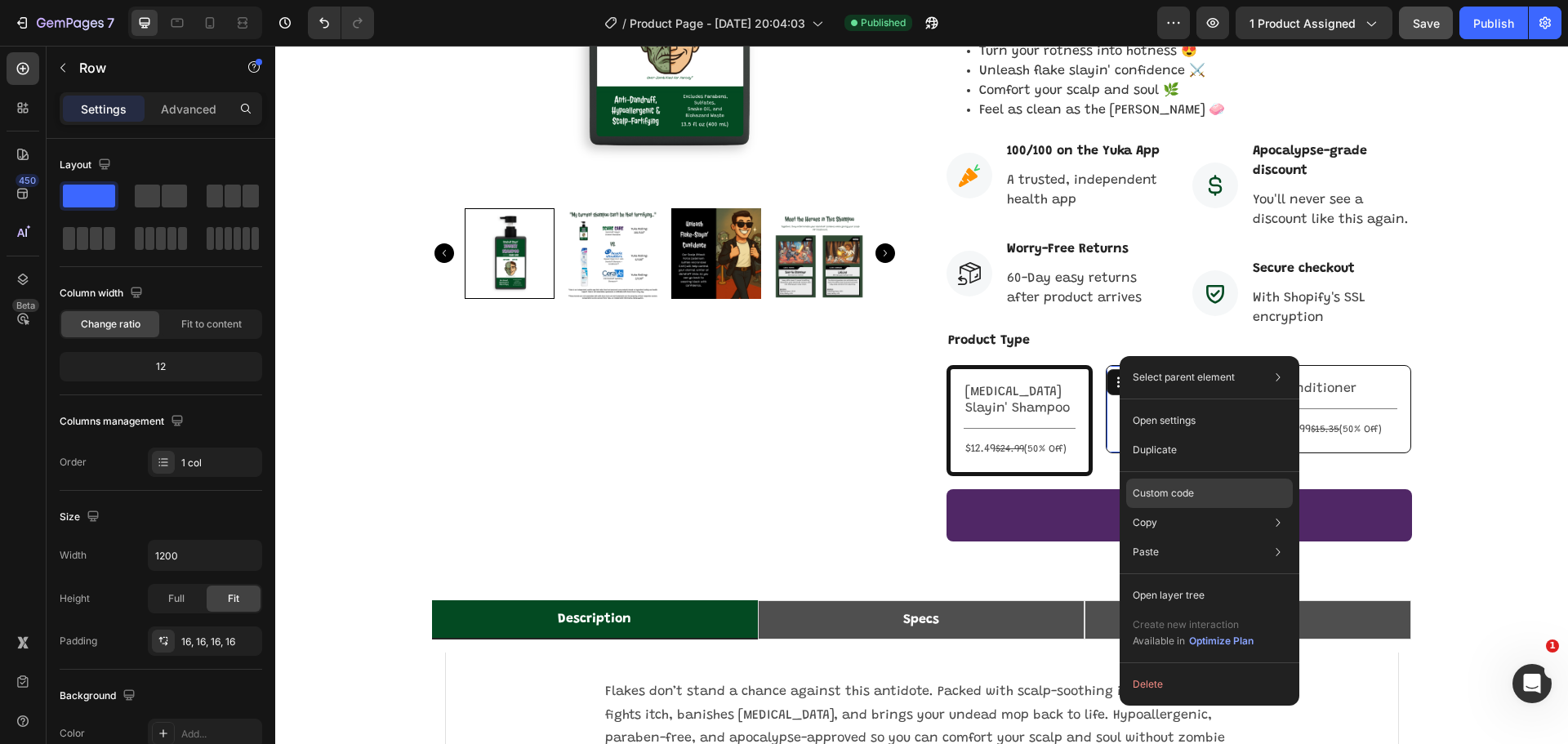
click at [1188, 496] on p "Custom code" at bounding box center [1163, 494] width 61 height 15
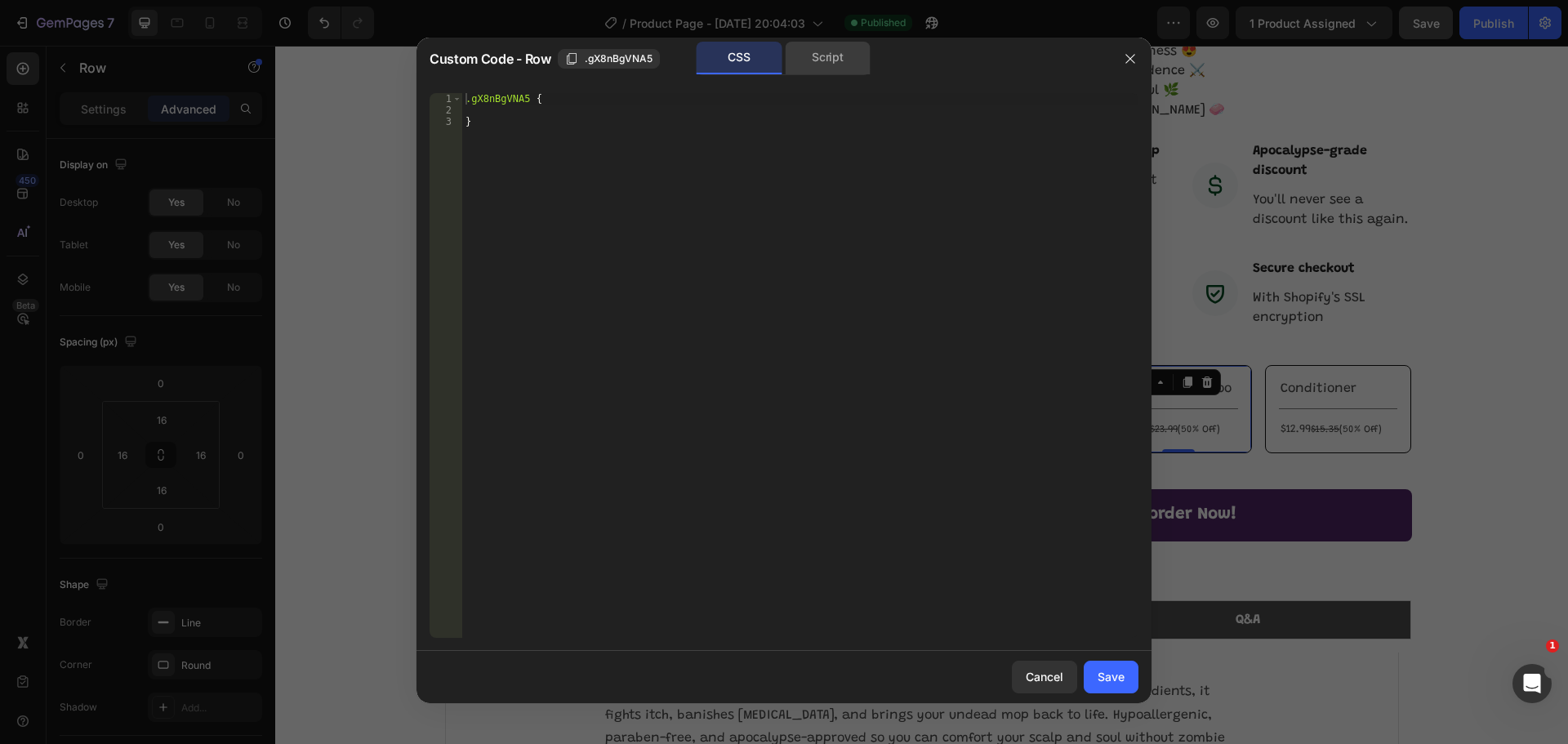
click at [825, 58] on div "Script" at bounding box center [828, 58] width 85 height 32
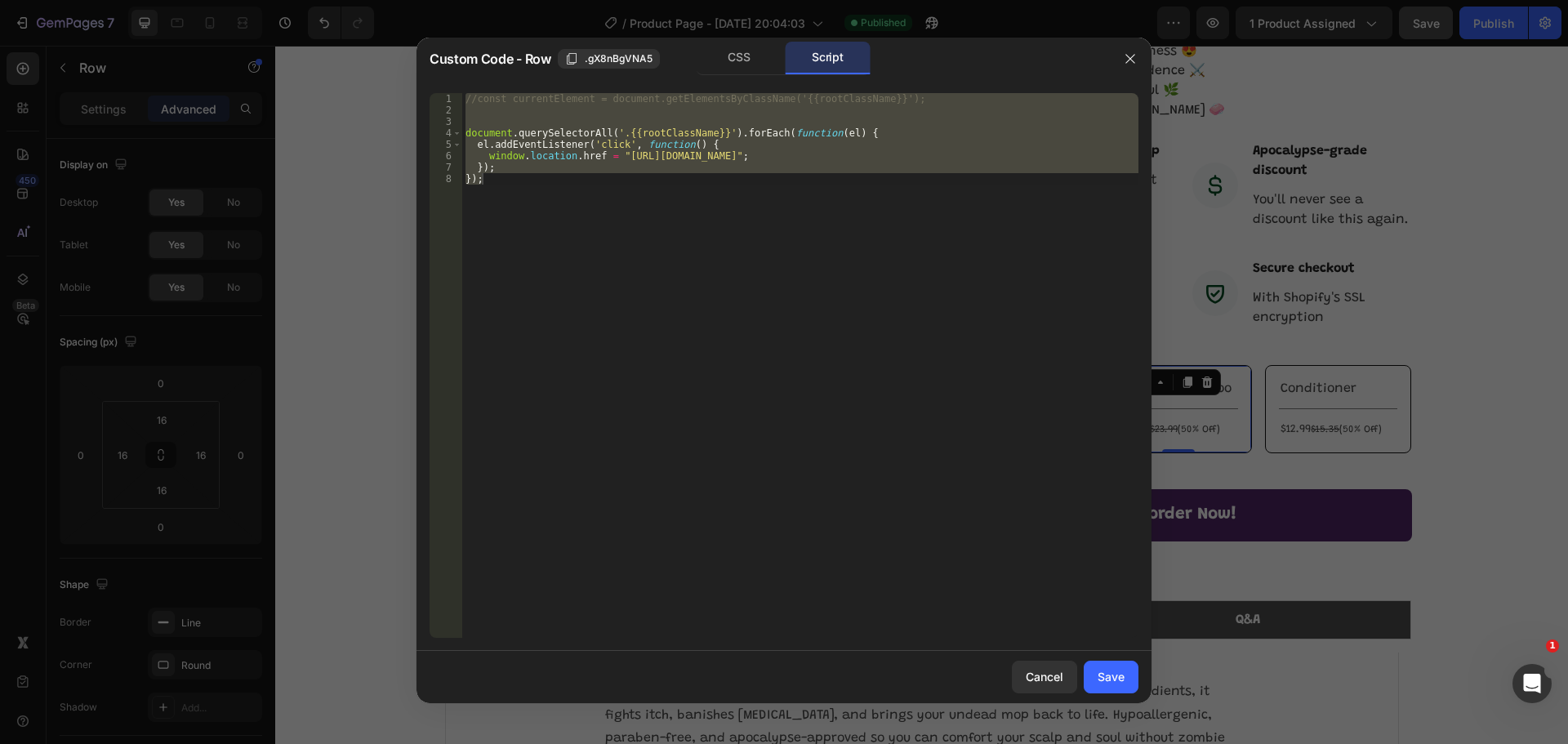
click at [669, 243] on div "//const currentElement = document.getElementsByClassName('{{rootClassName}}'); …" at bounding box center [800, 365] width 676 height 545
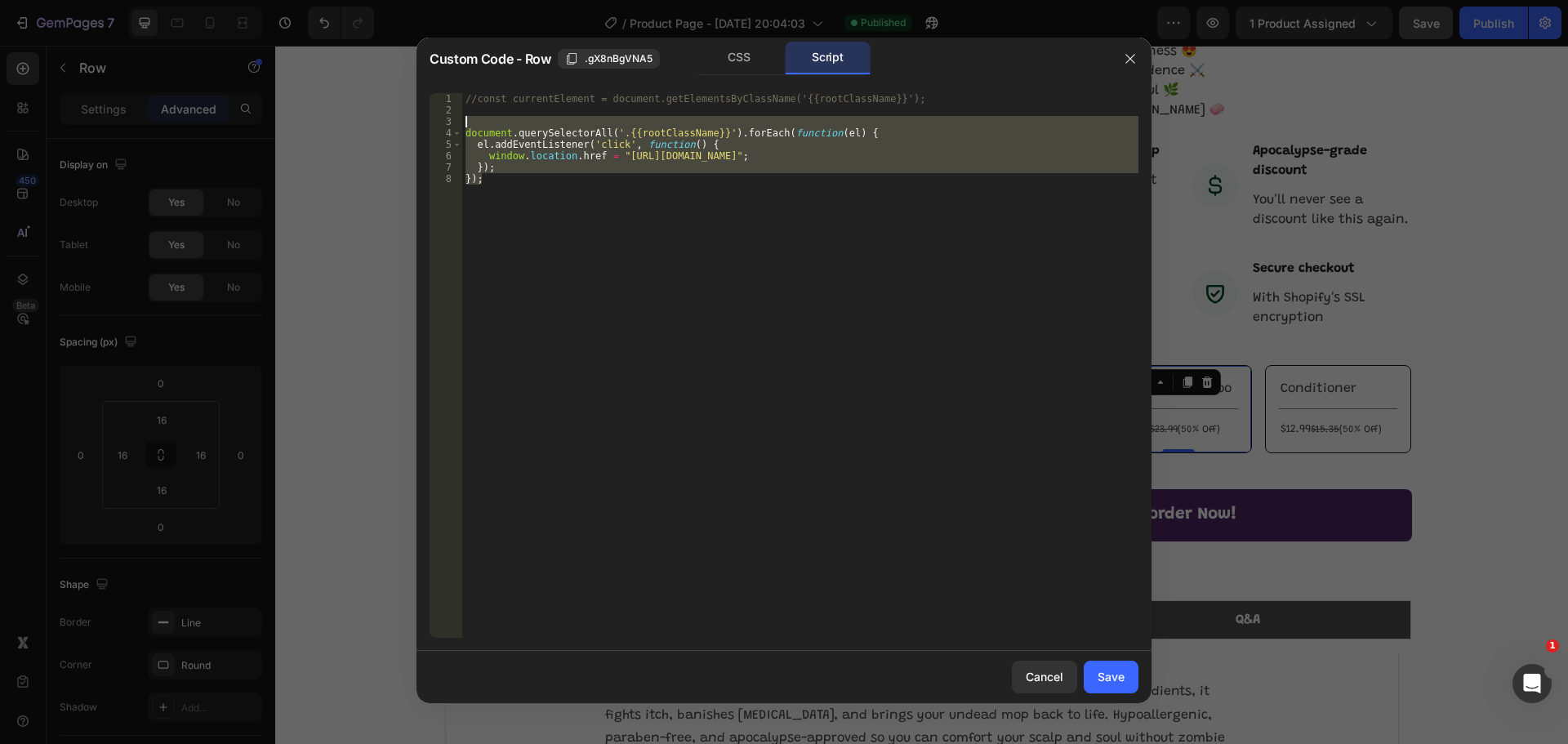
drag, startPoint x: 540, startPoint y: 199, endPoint x: 458, endPoint y: 124, distance: 111.1
click at [458, 124] on div "}); 1 2 3 4 5 6 7 8 //const currentElement = document.getElementsByClassName('{…" at bounding box center [784, 365] width 709 height 545
paste textarea "})();"
type textarea "})();"
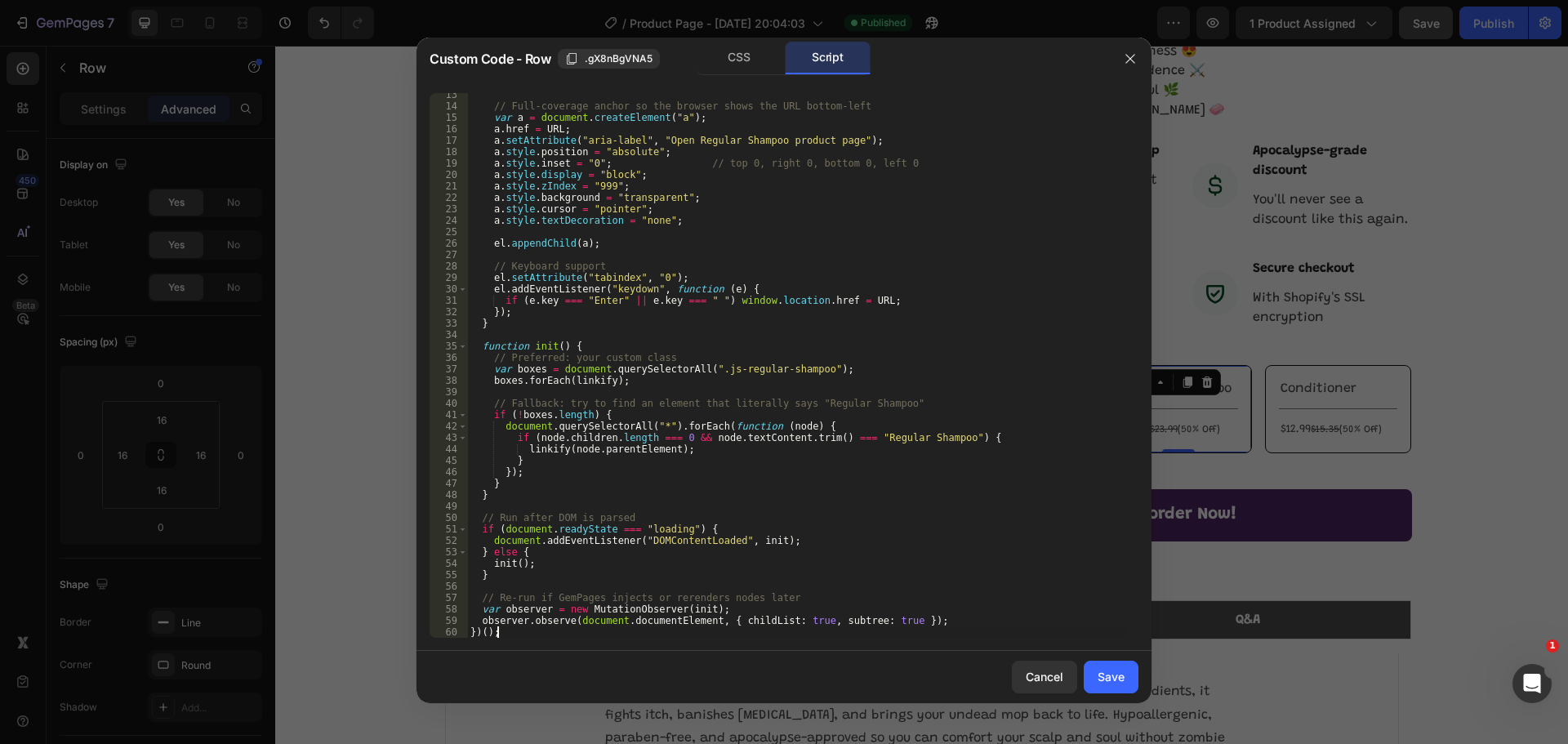
scroll to position [141, 0]
click at [1107, 679] on div "Save" at bounding box center [1111, 676] width 27 height 17
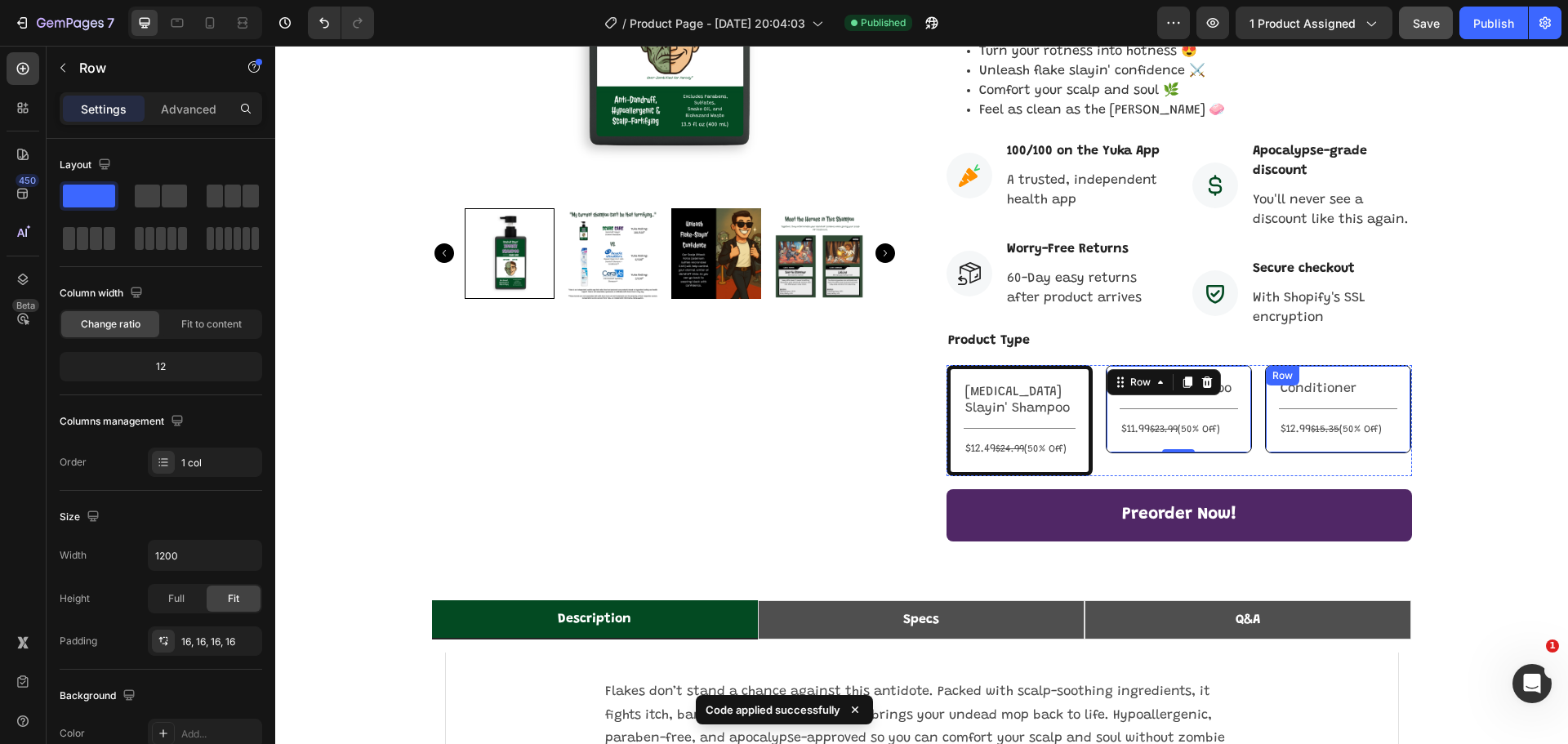
click at [1365, 365] on div "Conditioner Text Block Title Line $12.99 $15.35 (50% Off) Text Block Row" at bounding box center [1338, 408] width 147 height 88
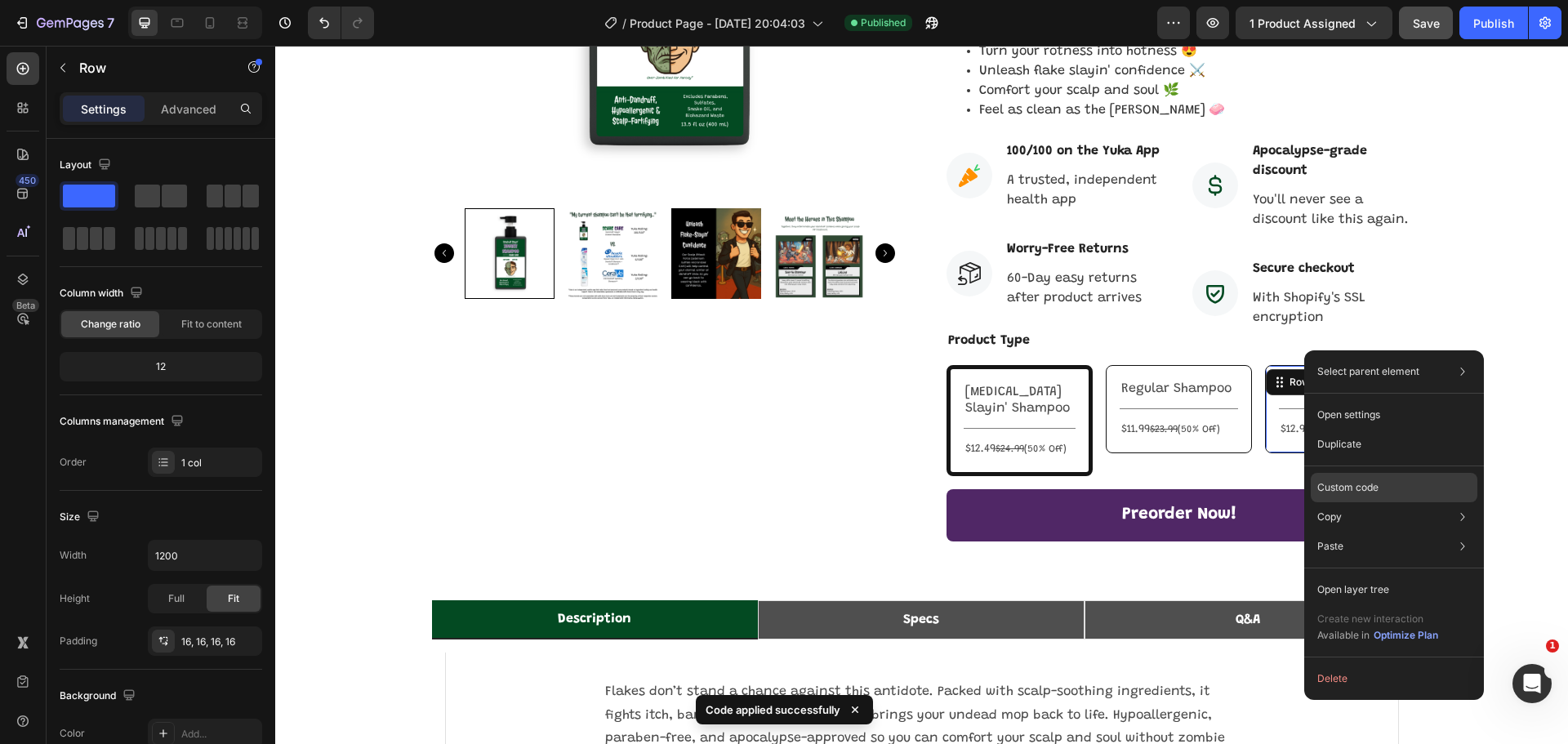
click at [1392, 488] on div "Custom code" at bounding box center [1394, 488] width 167 height 30
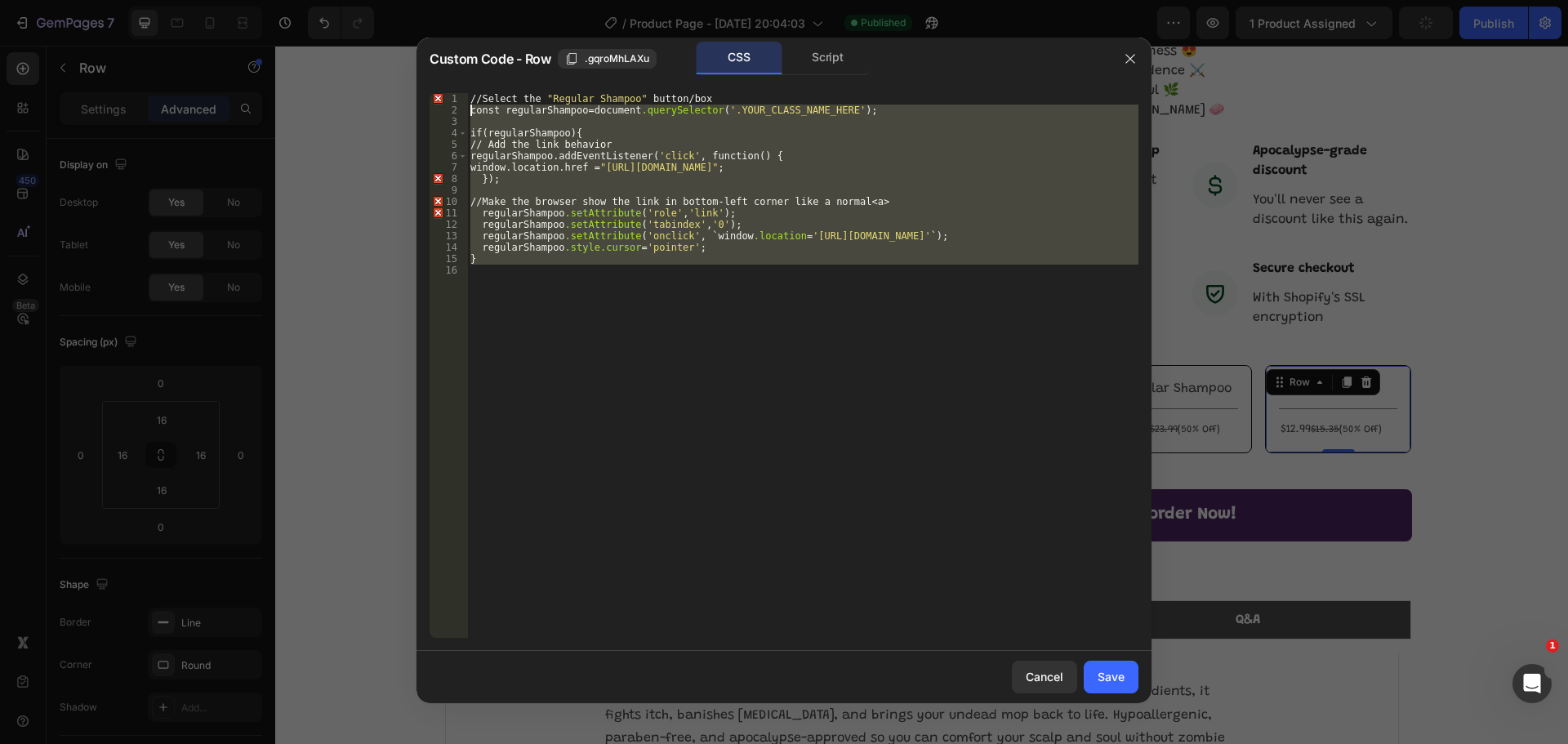
drag, startPoint x: 597, startPoint y: 285, endPoint x: 469, endPoint y: 112, distance: 215.2
click at [469, 112] on div "// Select the " Regular Shampoo " button / box const regularShampoo = document …" at bounding box center [802, 377] width 671 height 568
type textarea "const regularShampoo = document.querySelector('.YOUR_CLASS_NAME_HERE');"
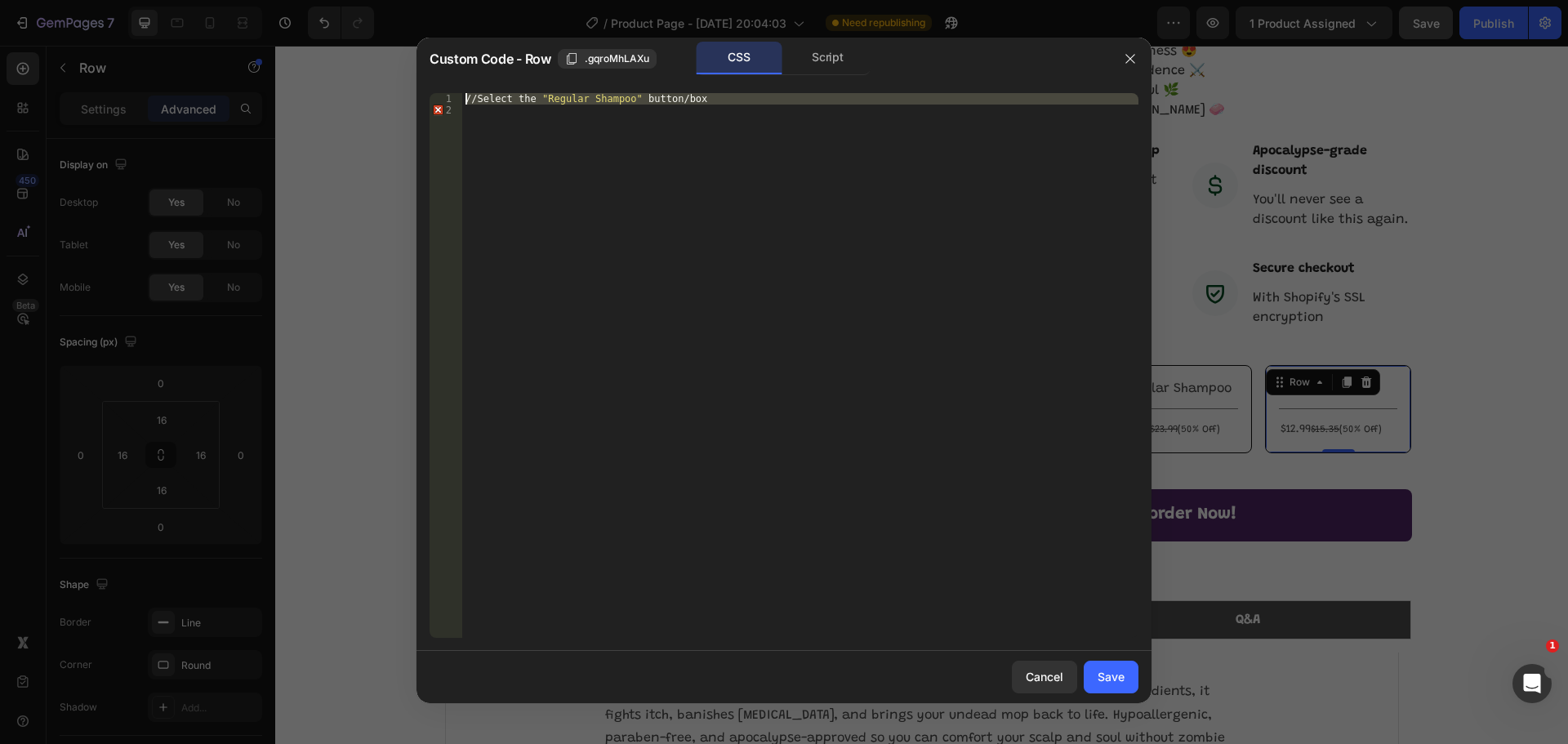
drag, startPoint x: 718, startPoint y: 101, endPoint x: 446, endPoint y: 100, distance: 272.0
click at [446, 100] on div "1 2 // Select the " Regular Shampoo " button / box הההההההההההההההההההההההההההה…" at bounding box center [784, 365] width 709 height 545
type textarea "// Select the "Regular Shampoo" button/box"
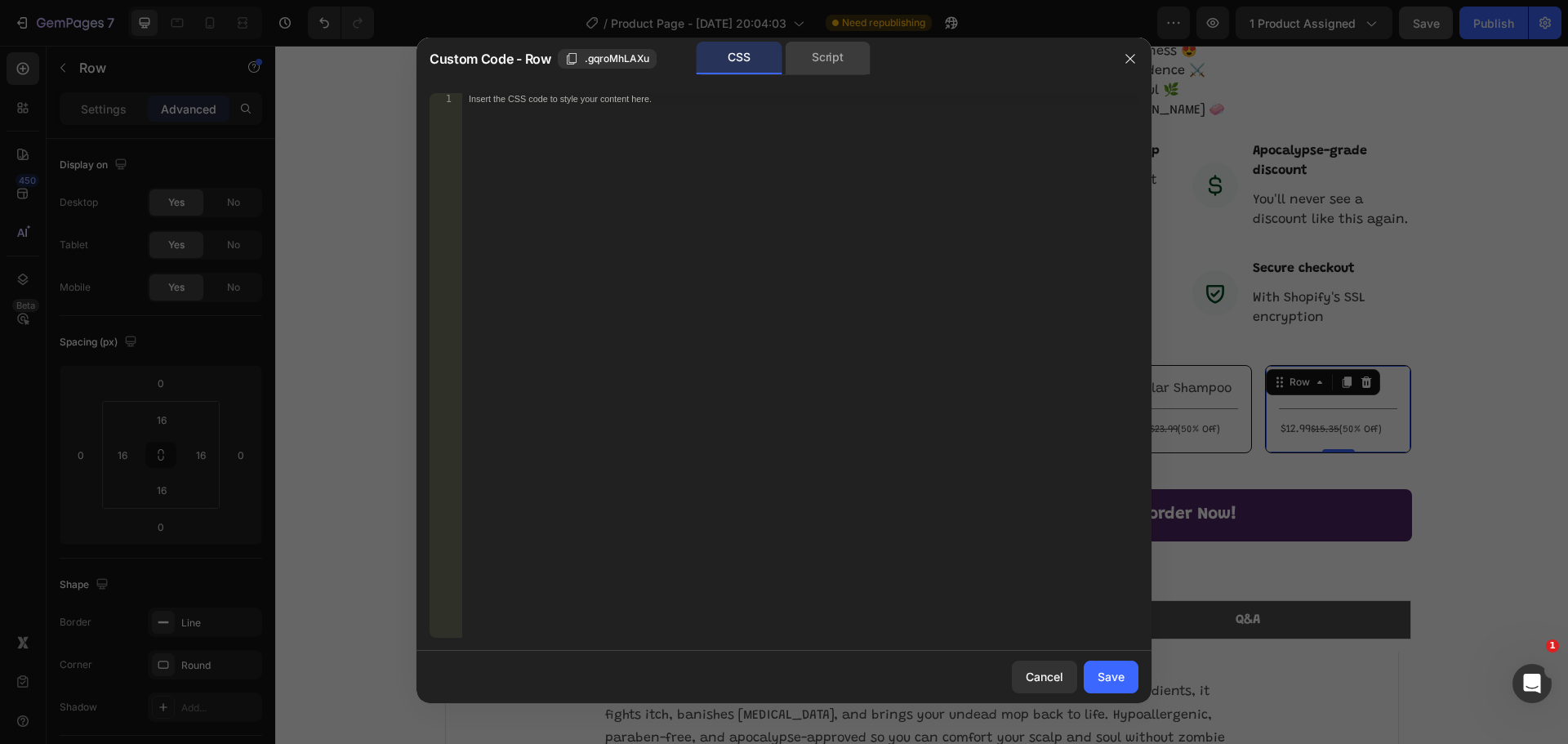
click at [827, 51] on div "Script" at bounding box center [828, 58] width 85 height 32
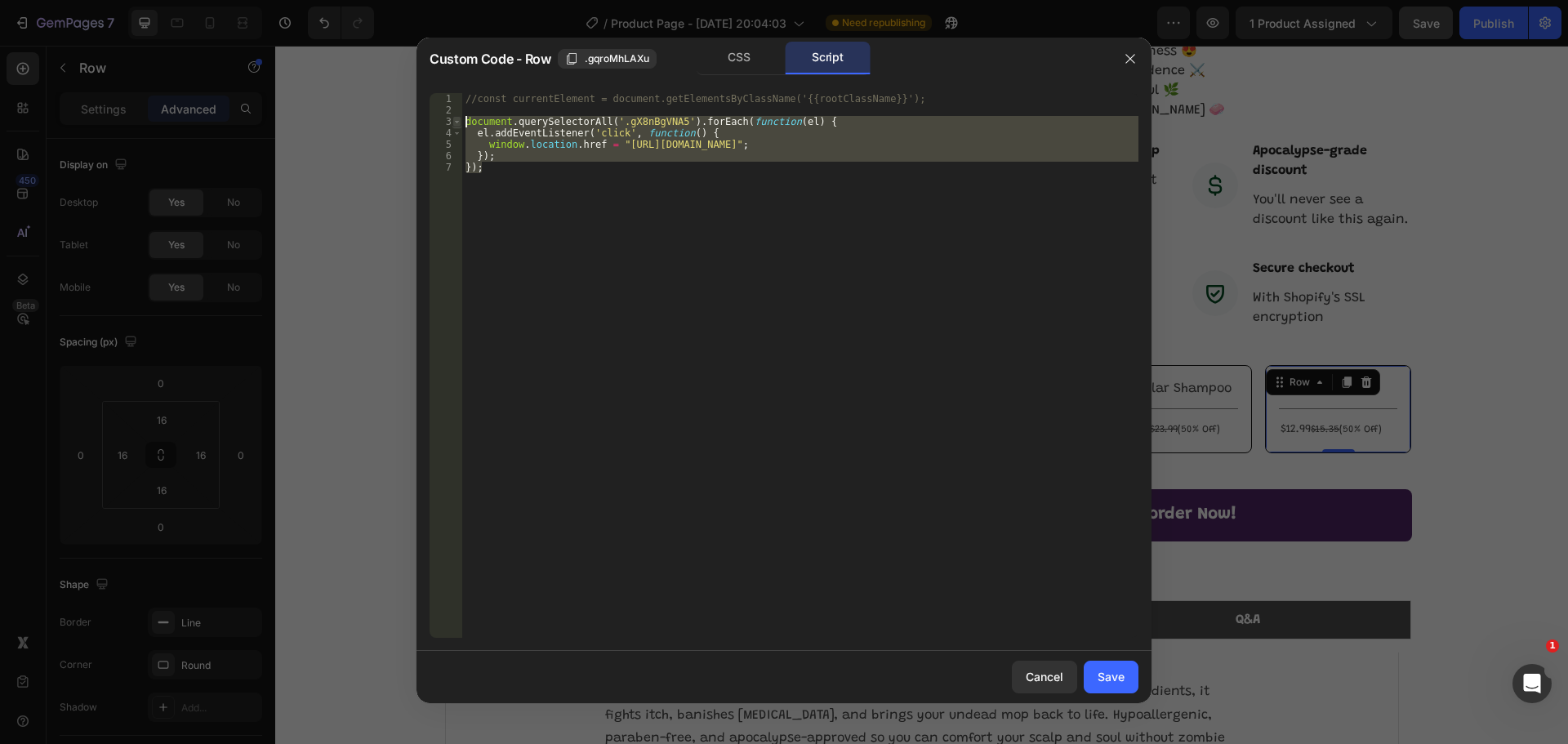
drag, startPoint x: 494, startPoint y: 172, endPoint x: 455, endPoint y: 117, distance: 67.4
click at [455, 117] on div "}); 1 2 3 4 5 6 7 //const currentElement = document.getElementsByClassName('{{r…" at bounding box center [784, 365] width 709 height 545
type textarea "document.querySelectorAll('.gX8nBgVNA5').forEach(function(el) { el.addEventList…"
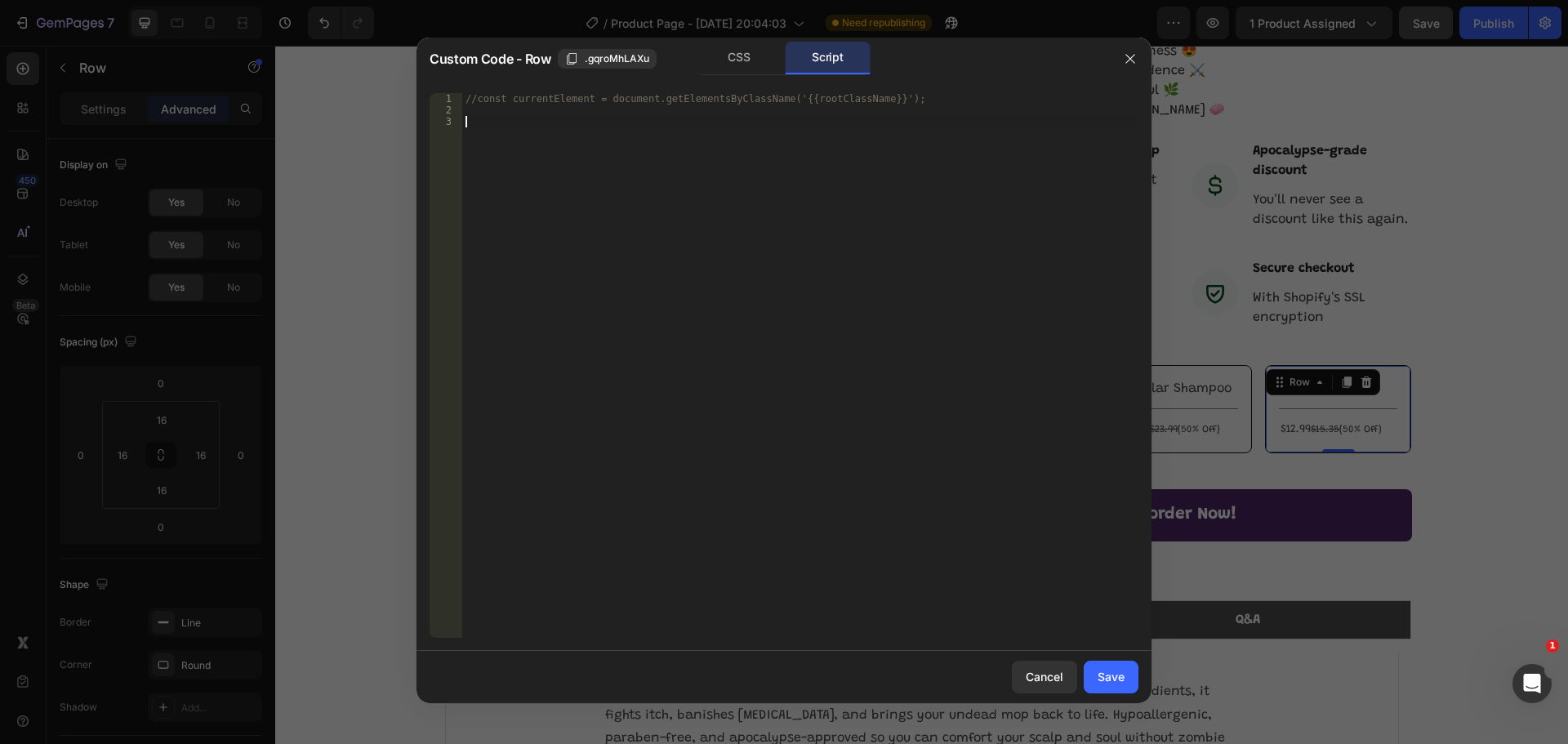
paste textarea "})();"
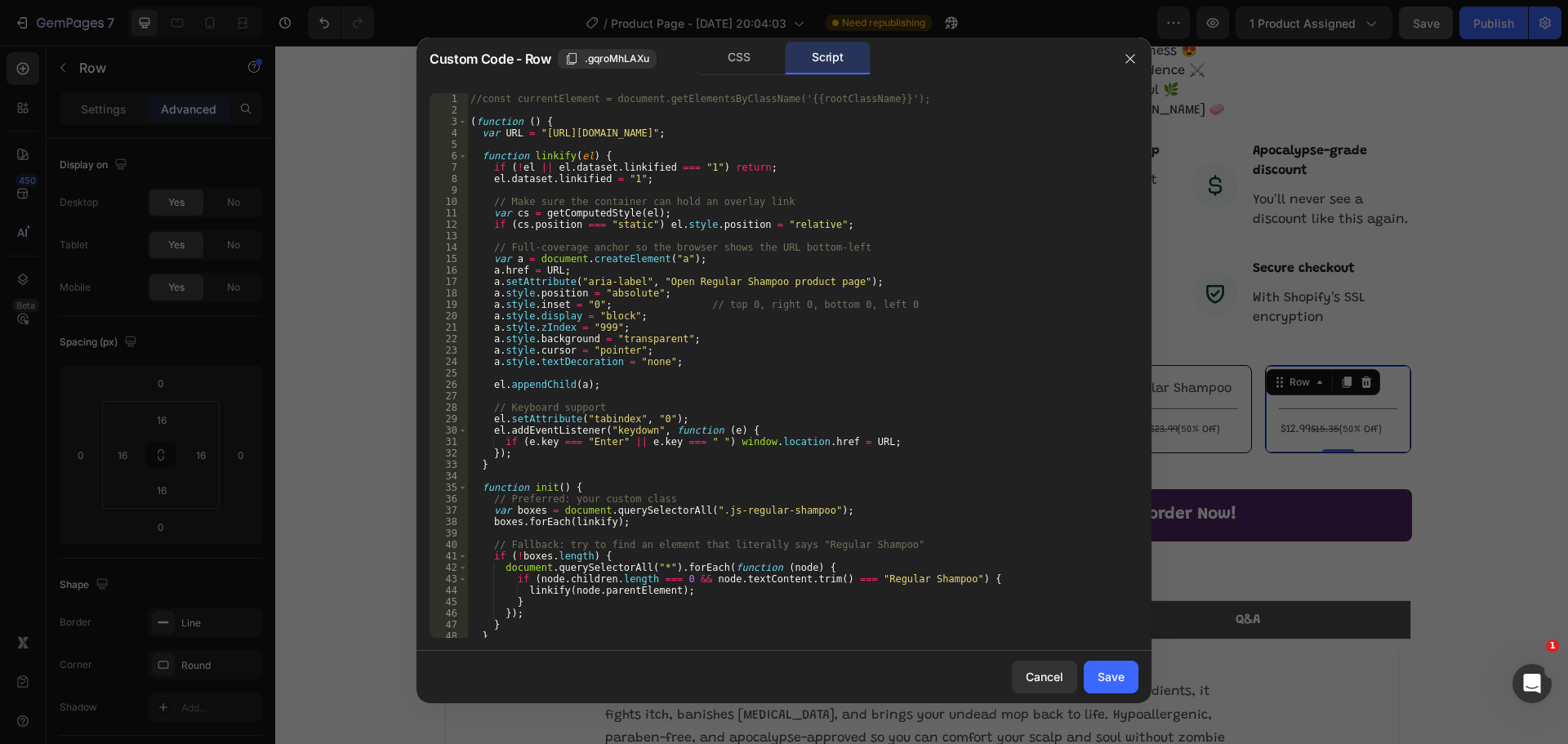
scroll to position [0, 0]
click at [807, 133] on div "//const currentElement = document.getElementsByClassName('{{rootClassName}}'); …" at bounding box center [796, 377] width 659 height 568
click at [762, 284] on div "//const currentElement = document.getElementsByClassName('{{rootClassName}}'); …" at bounding box center [796, 377] width 659 height 568
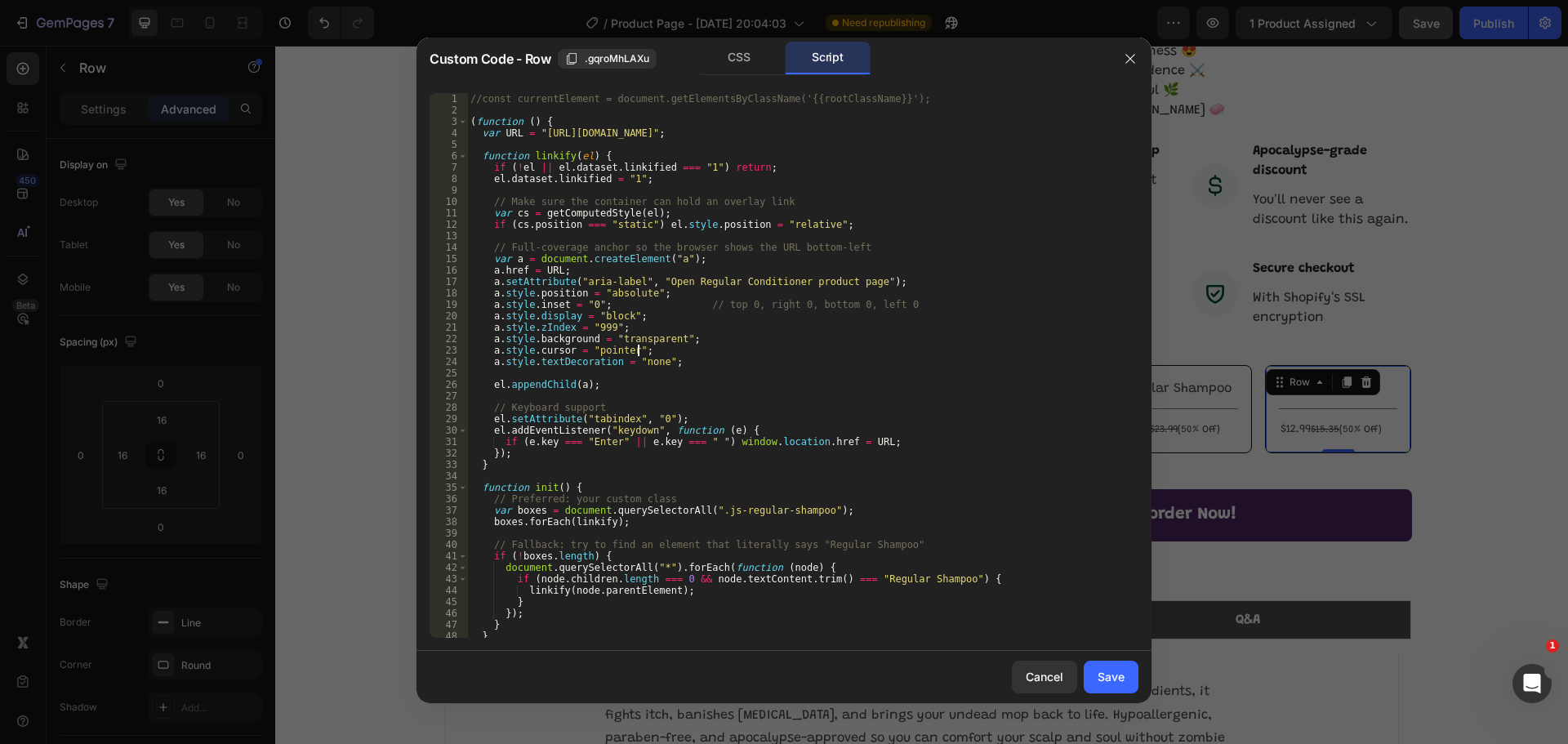
click at [793, 350] on div "//const currentElement = document.getElementsByClassName('{{rootClassName}}'); …" at bounding box center [796, 377] width 659 height 568
click at [800, 510] on div "//const currentElement = document.getElementsByClassName('{{rootClassName}}'); …" at bounding box center [796, 377] width 659 height 568
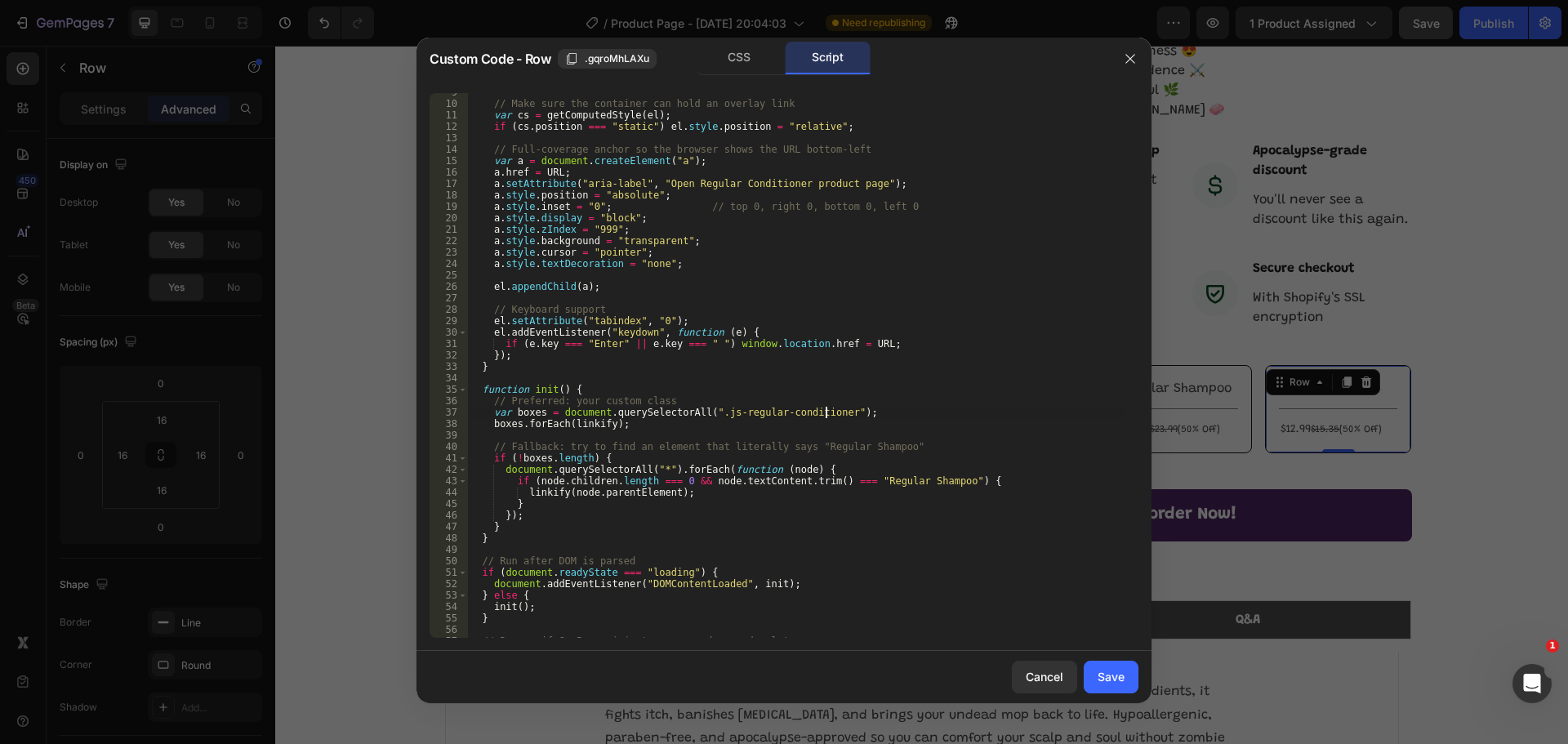
click at [938, 477] on div "// Make sure the container can hold an overlay link var cs = getComputedStyle (…" at bounding box center [796, 370] width 659 height 568
click at [939, 569] on div "// Make sure the container can hold an overlay link var cs = getComputedStyle (…" at bounding box center [796, 370] width 659 height 568
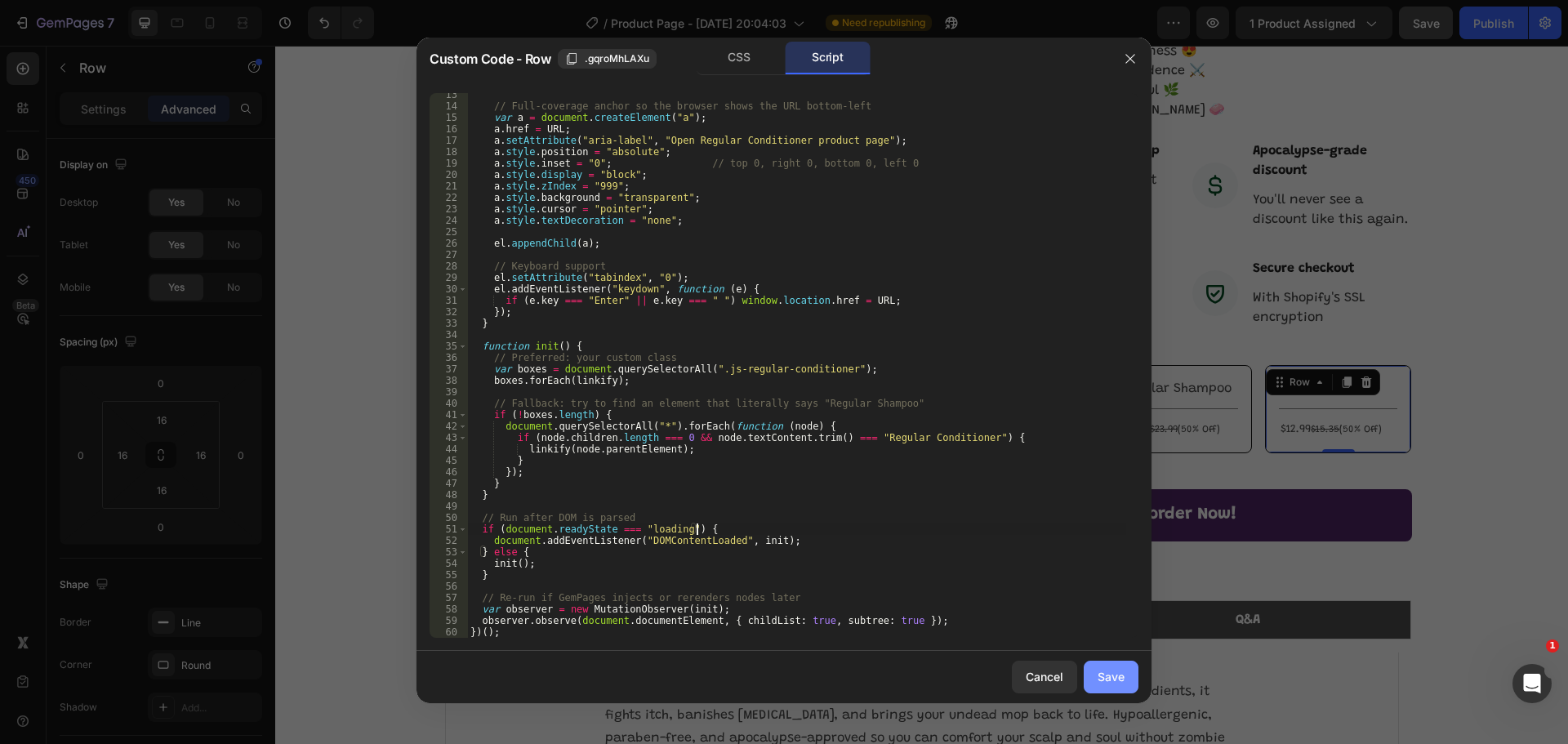
type textarea "if (document.readyState === "loading") {"
click at [1104, 677] on div "Save" at bounding box center [1111, 676] width 27 height 17
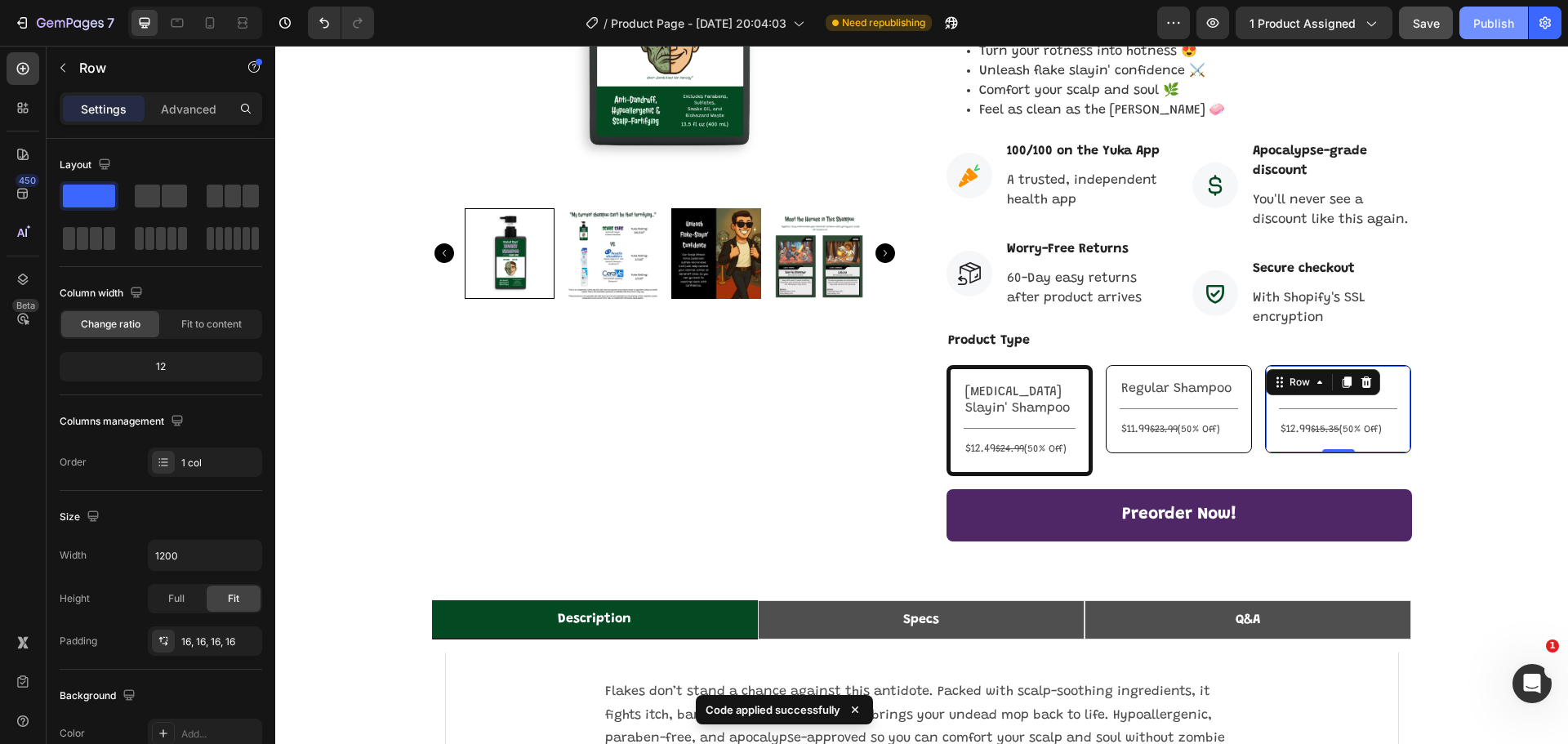
click at [1501, 12] on button "Publish" at bounding box center [1494, 22] width 69 height 32
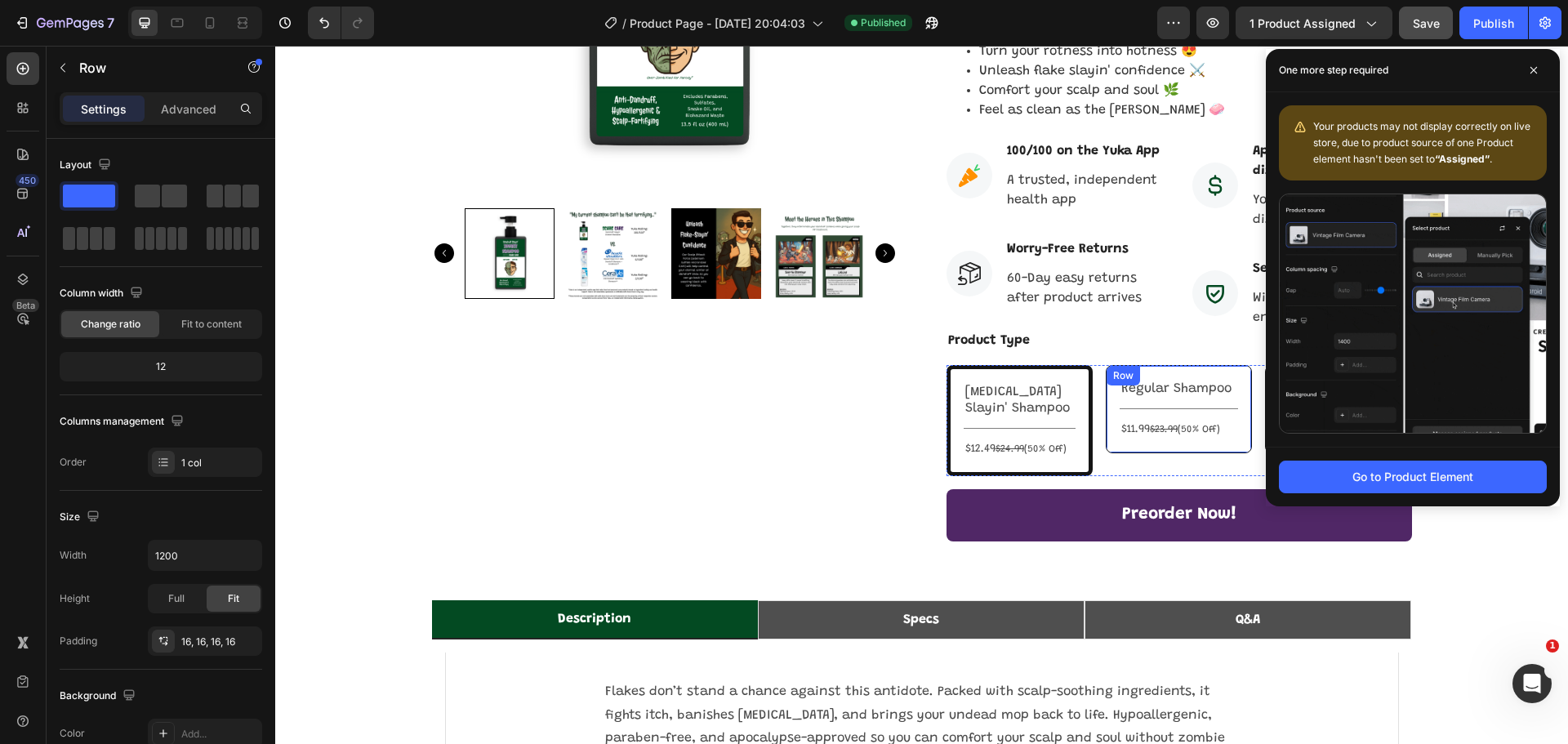
click at [1234, 367] on div "Regular Shampoo Text Block Title Line $11.99 $23.99 (50% Off) Text Block Row" at bounding box center [1179, 408] width 147 height 88
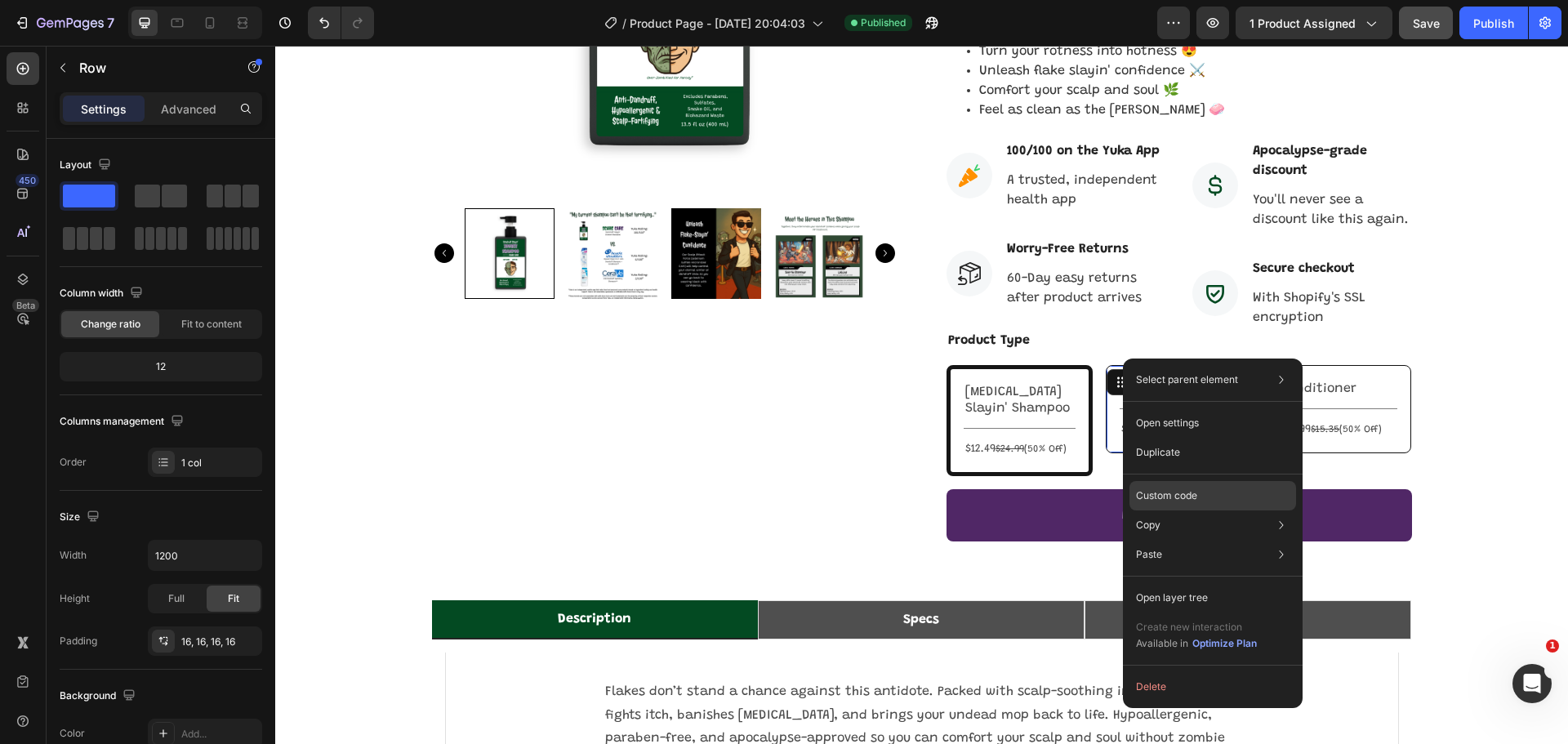
click at [1197, 487] on div "Custom code" at bounding box center [1213, 495] width 167 height 30
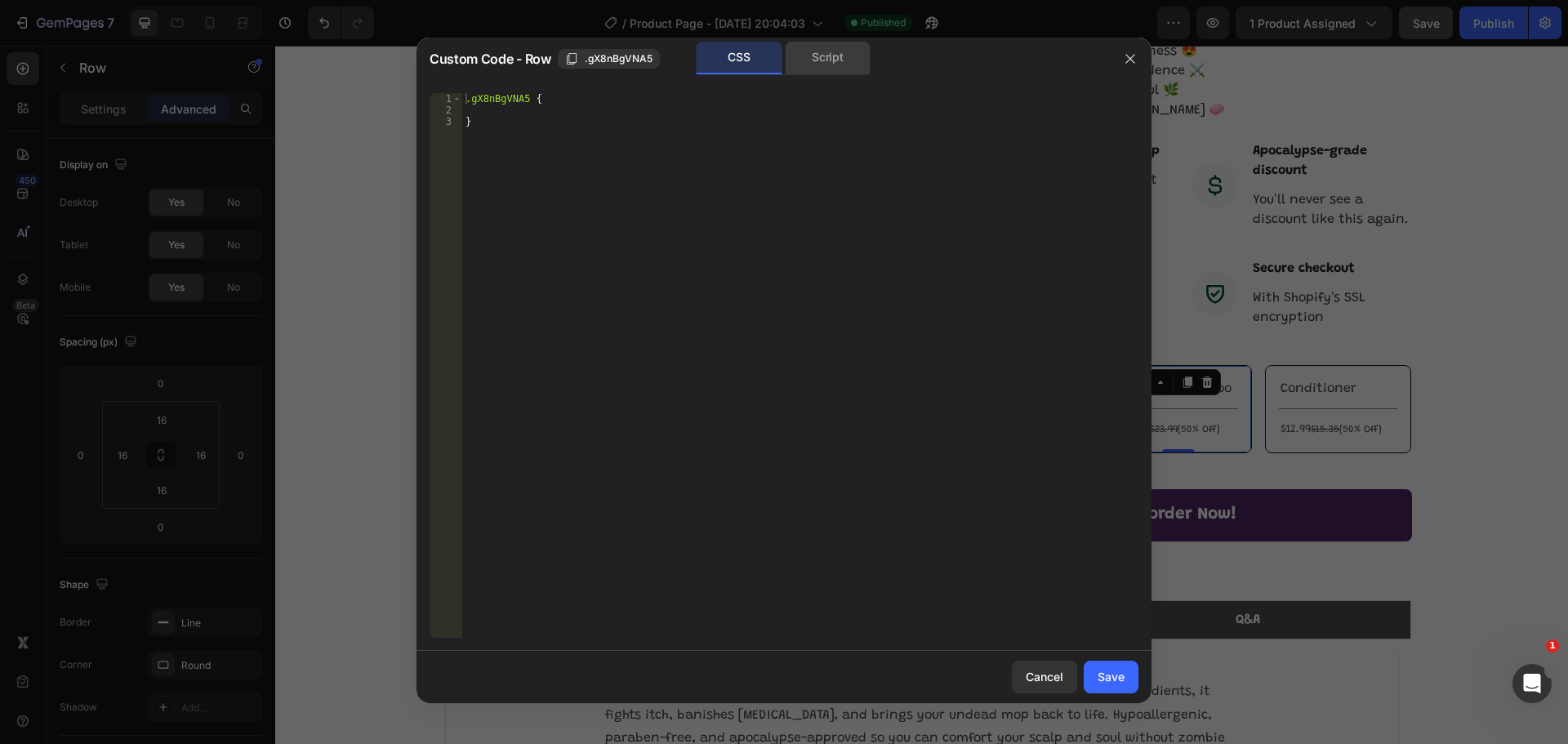
click at [799, 61] on div "Script" at bounding box center [828, 58] width 85 height 32
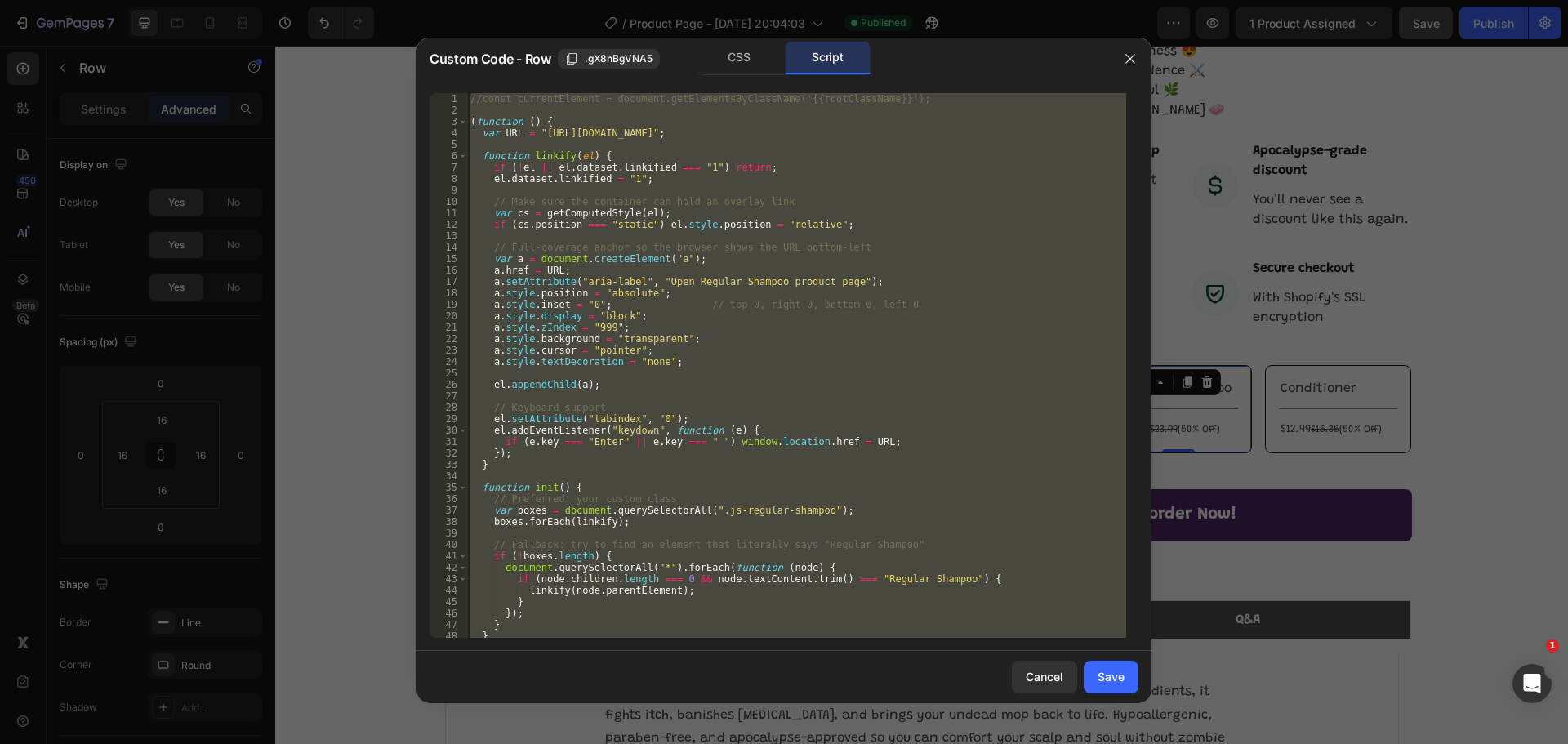
click at [709, 455] on div "//const currentElement = document.getElementsByClassName('{{rootClassName}}'); …" at bounding box center [796, 365] width 659 height 545
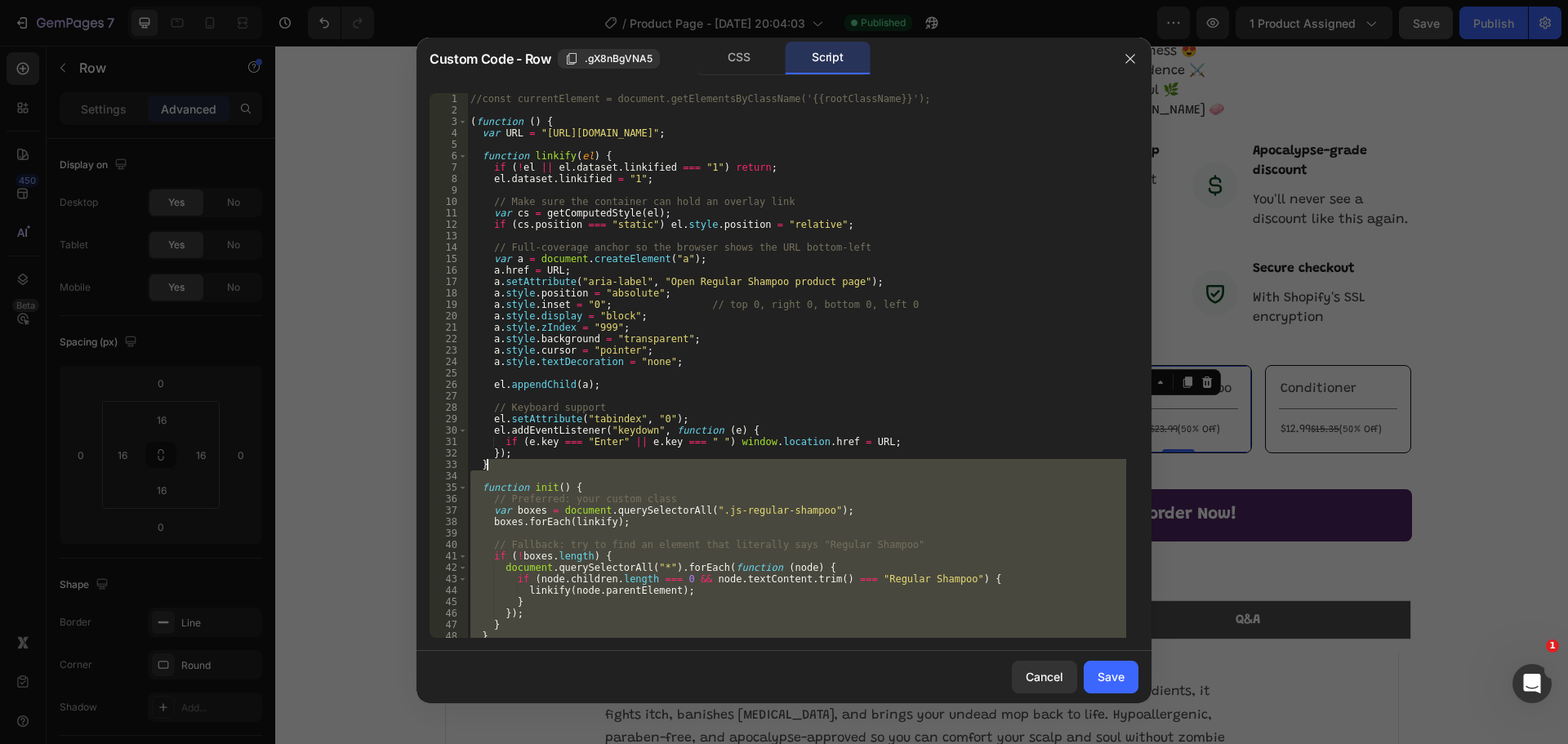
scroll to position [0, 0]
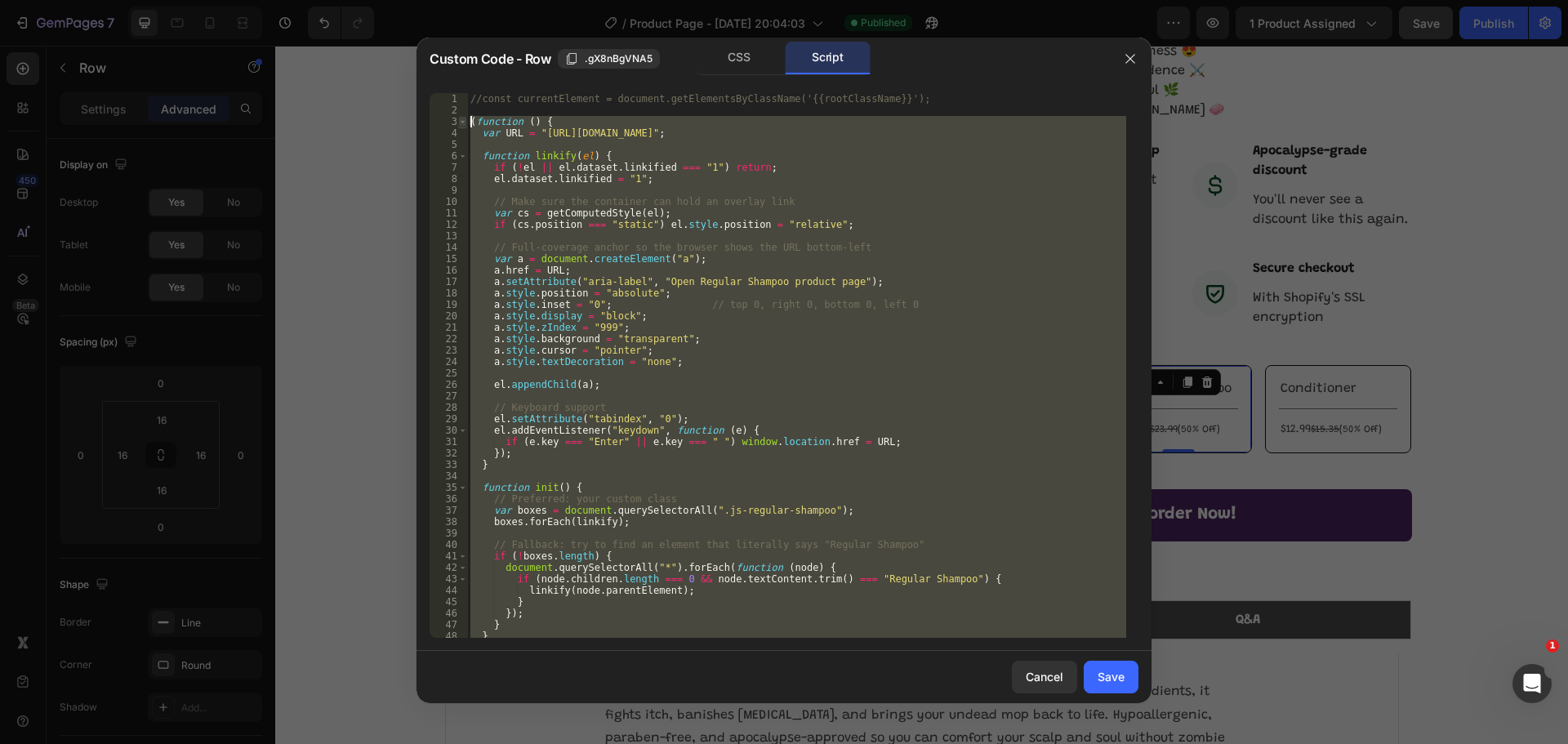
drag, startPoint x: 503, startPoint y: 631, endPoint x: 459, endPoint y: 122, distance: 510.9
click at [459, 122] on div "}); 1 2 3 4 5 6 7 8 9 10 11 12 13 14 15 16 17 18 19 20 21 22 23 24 25 26 27 28 …" at bounding box center [784, 365] width 709 height 545
type textarea "(function () { var URL = "https://scare.care/products/regular-zombie-shampoo";"
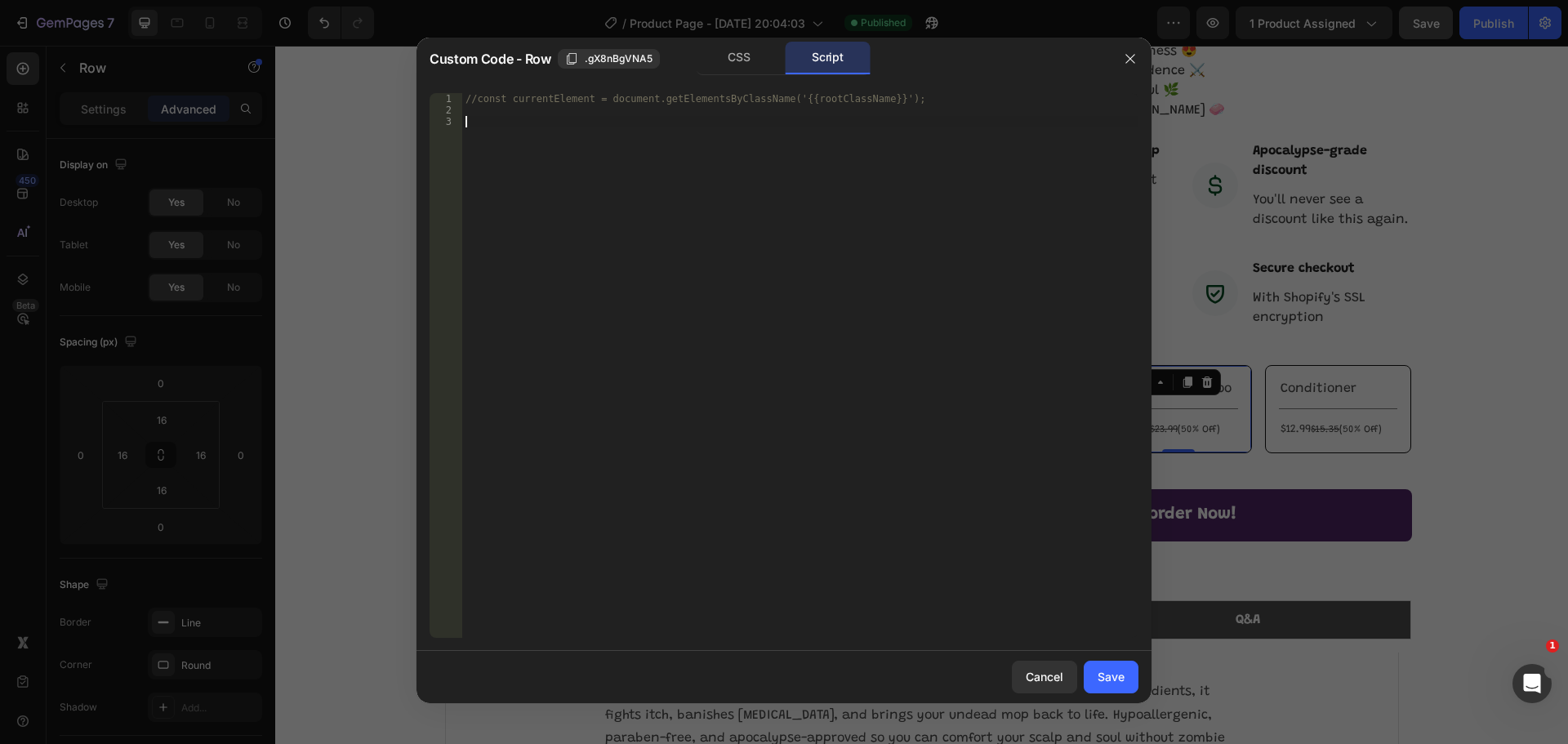
paste textarea "});"
type textarea "});"
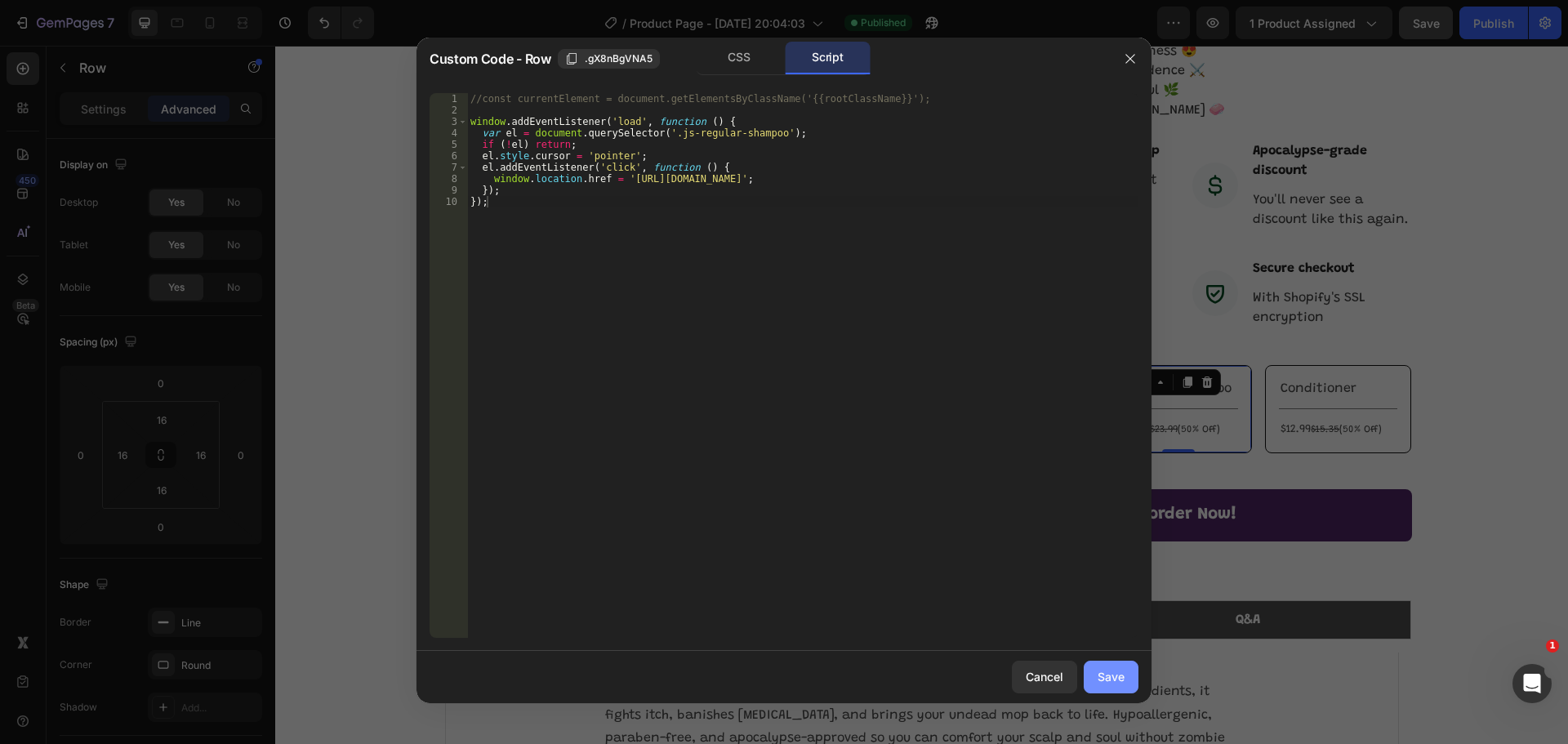
drag, startPoint x: 1106, startPoint y: 665, endPoint x: 1090, endPoint y: 424, distance: 241.5
click at [1106, 665] on button "Save" at bounding box center [1111, 676] width 55 height 32
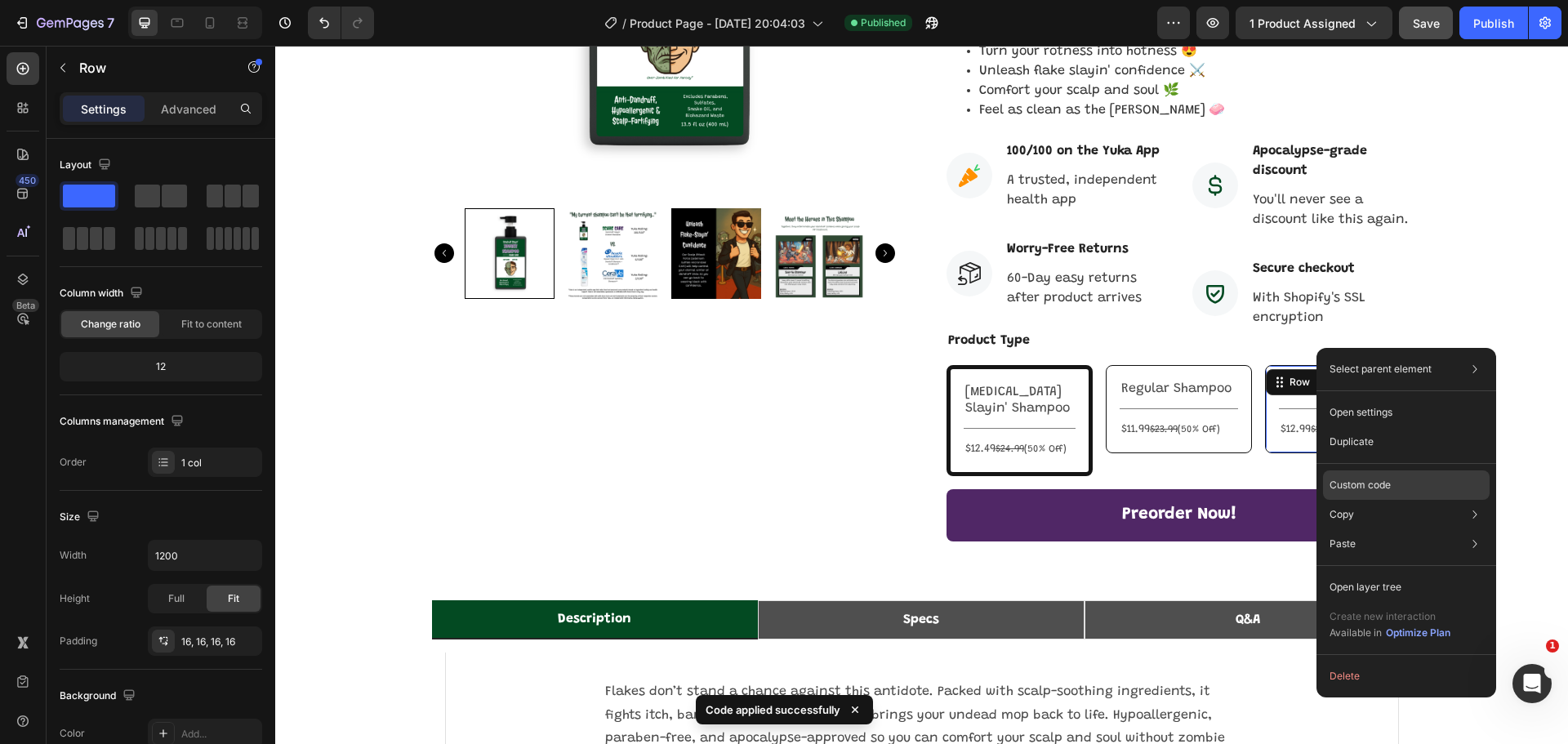
click at [1387, 482] on p "Custom code" at bounding box center [1360, 485] width 61 height 15
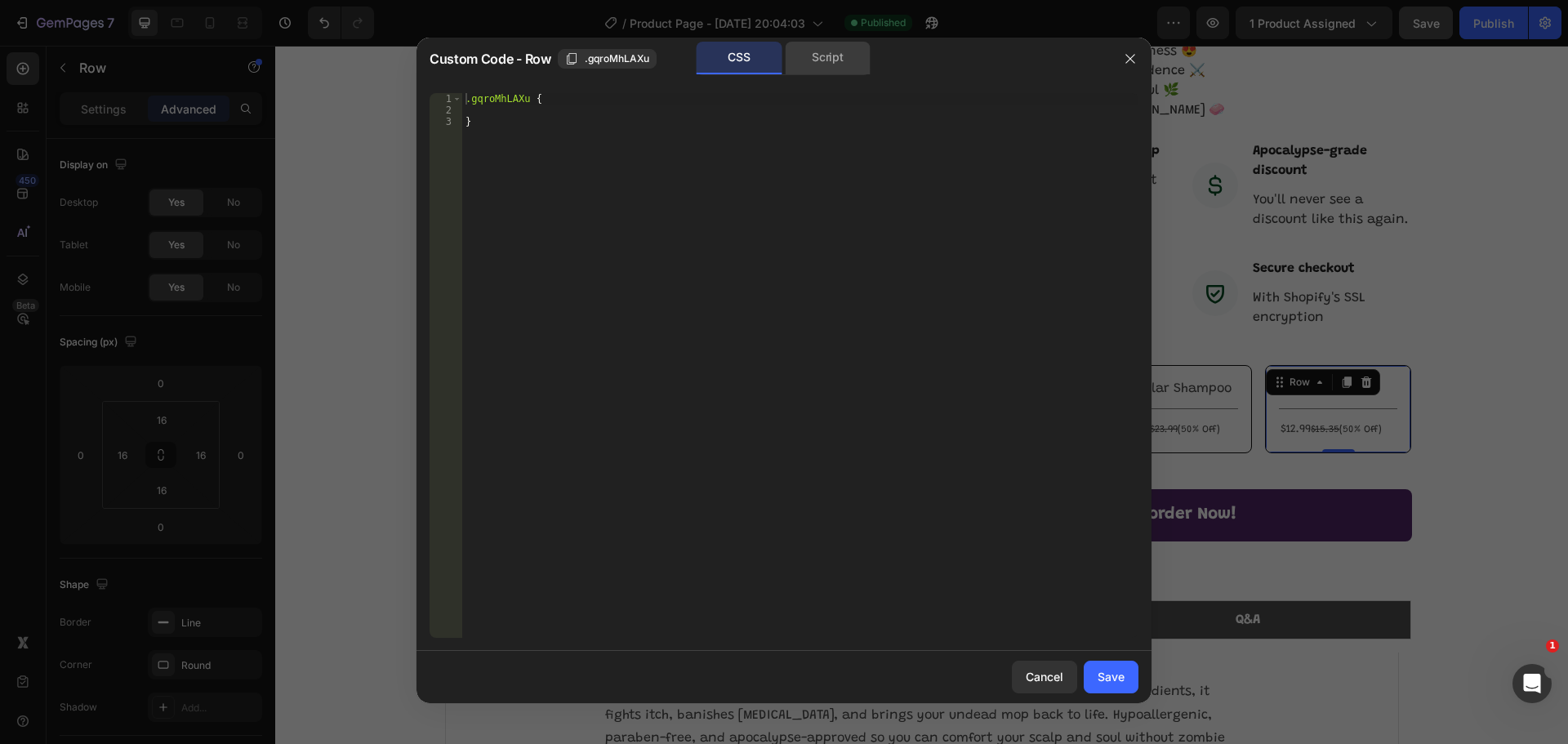
click at [826, 63] on div "Script" at bounding box center [828, 58] width 85 height 32
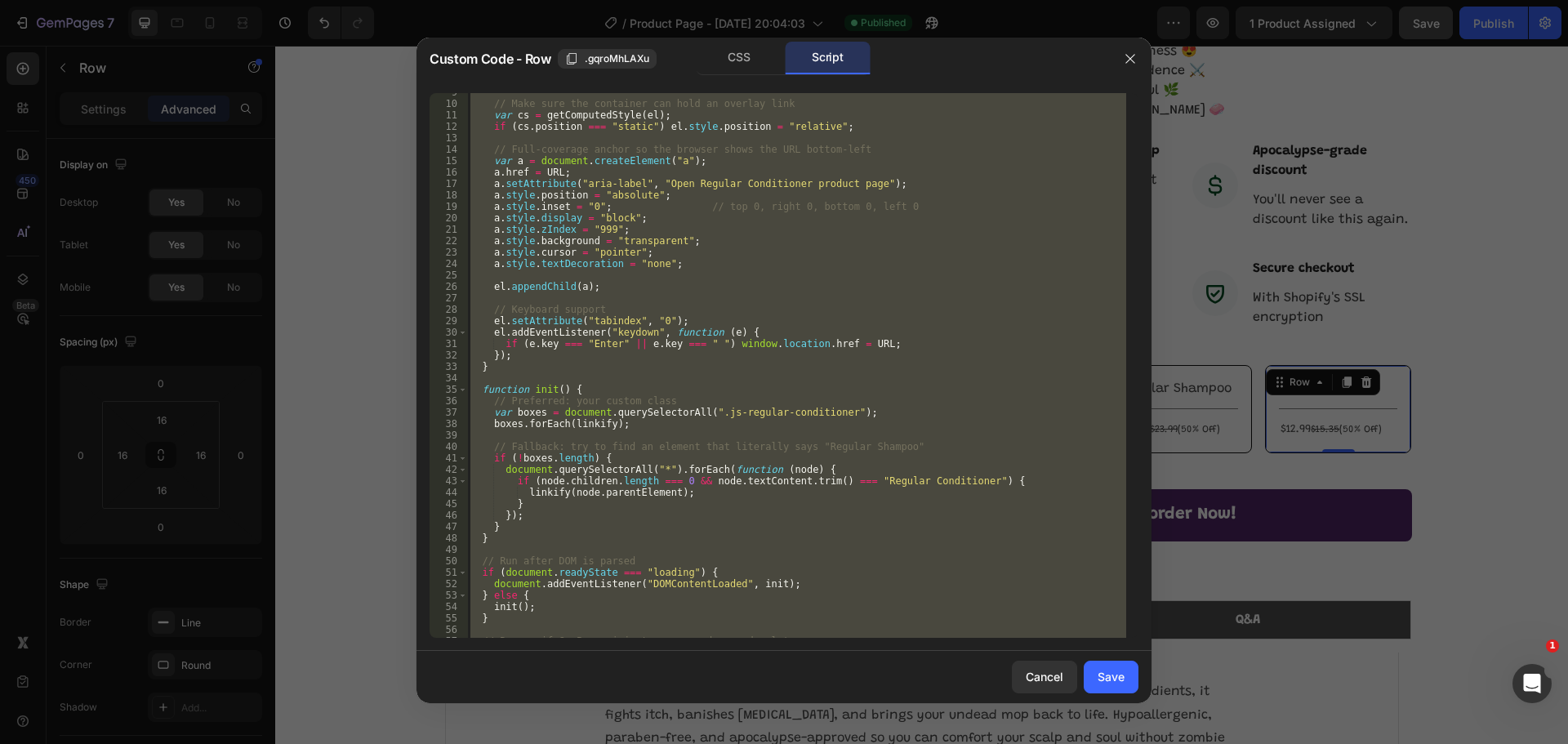
scroll to position [141, 0]
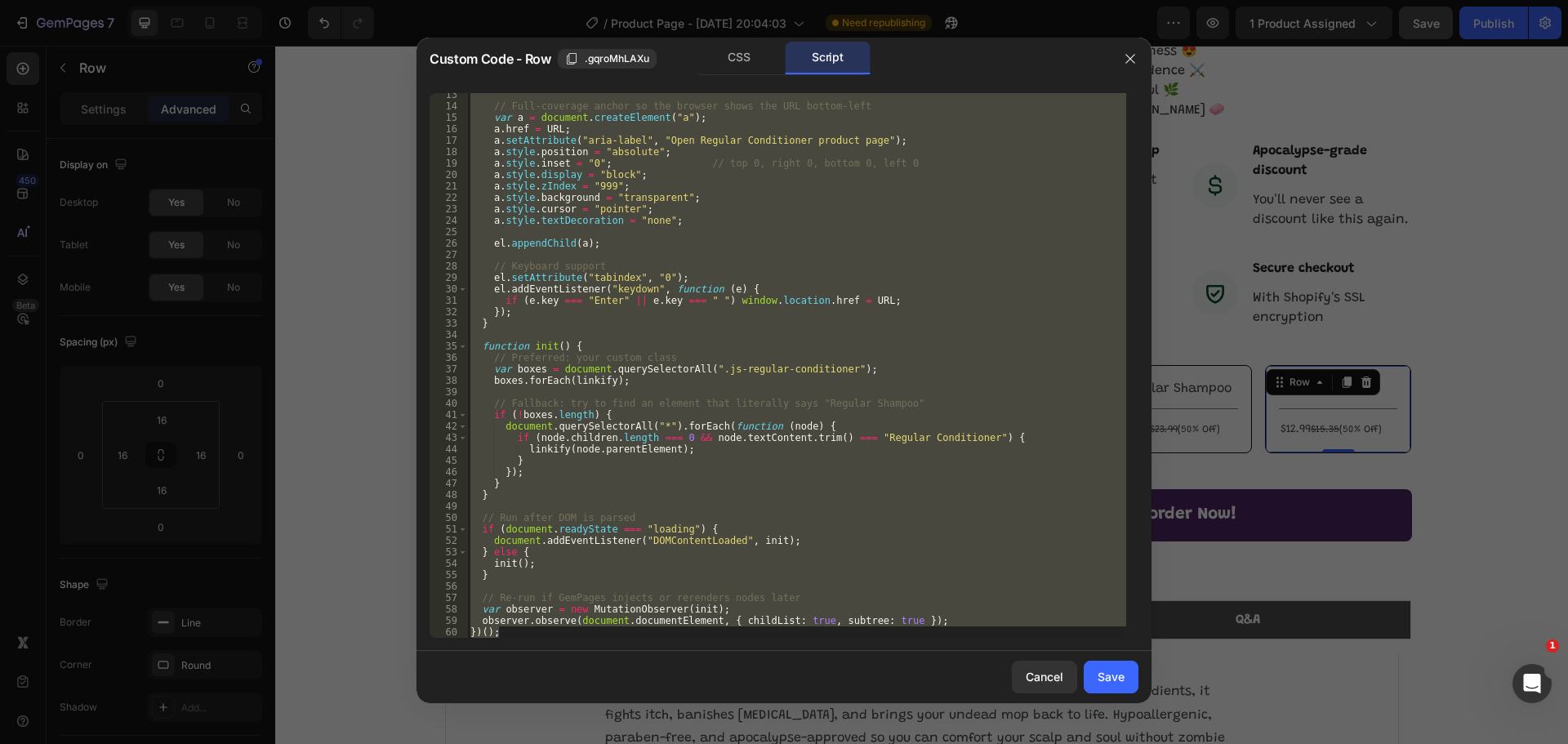
click at [526, 629] on div "// Full-coverage anchor so the browser shows the URL bottom-left var a = docume…" at bounding box center [796, 365] width 659 height 545
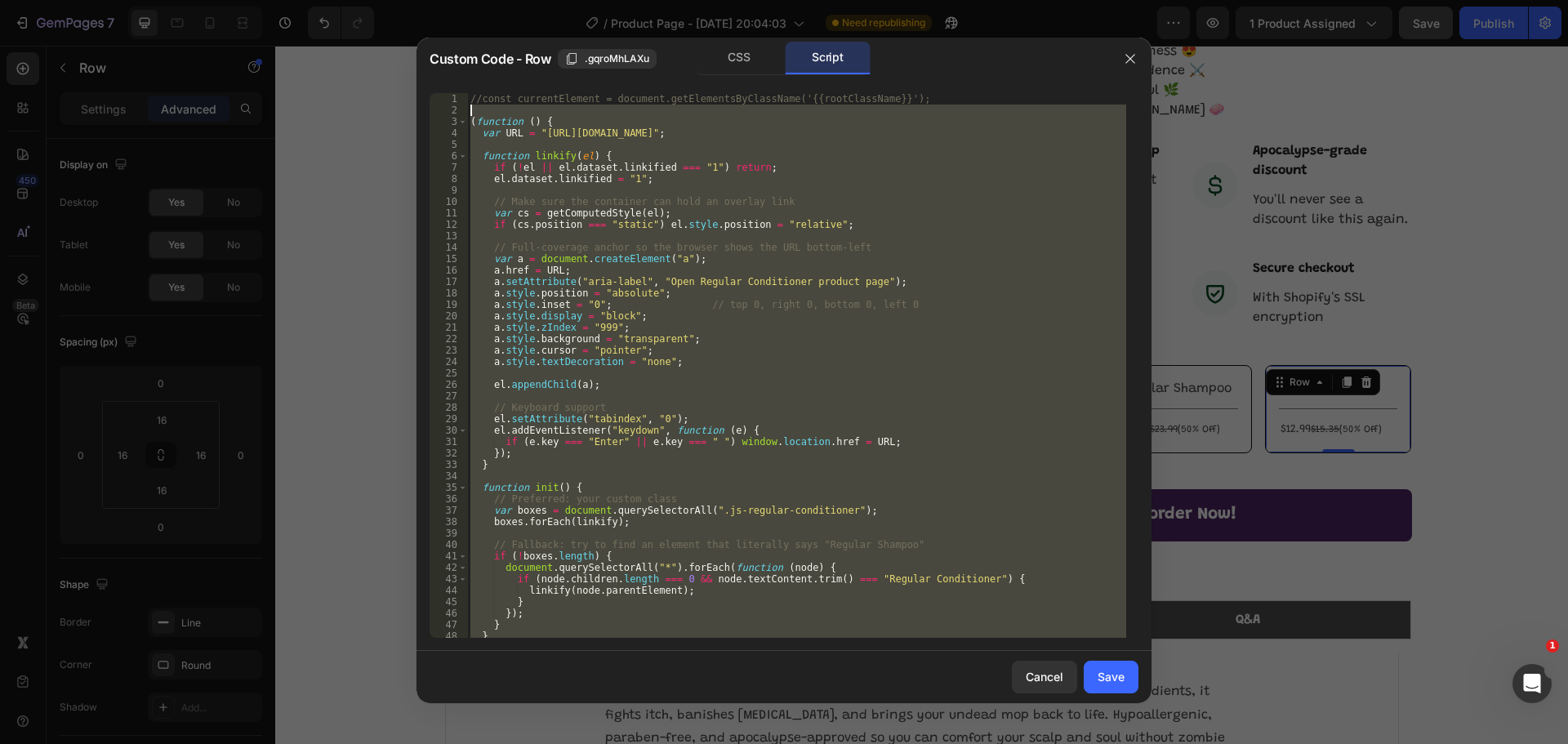
scroll to position [0, 0]
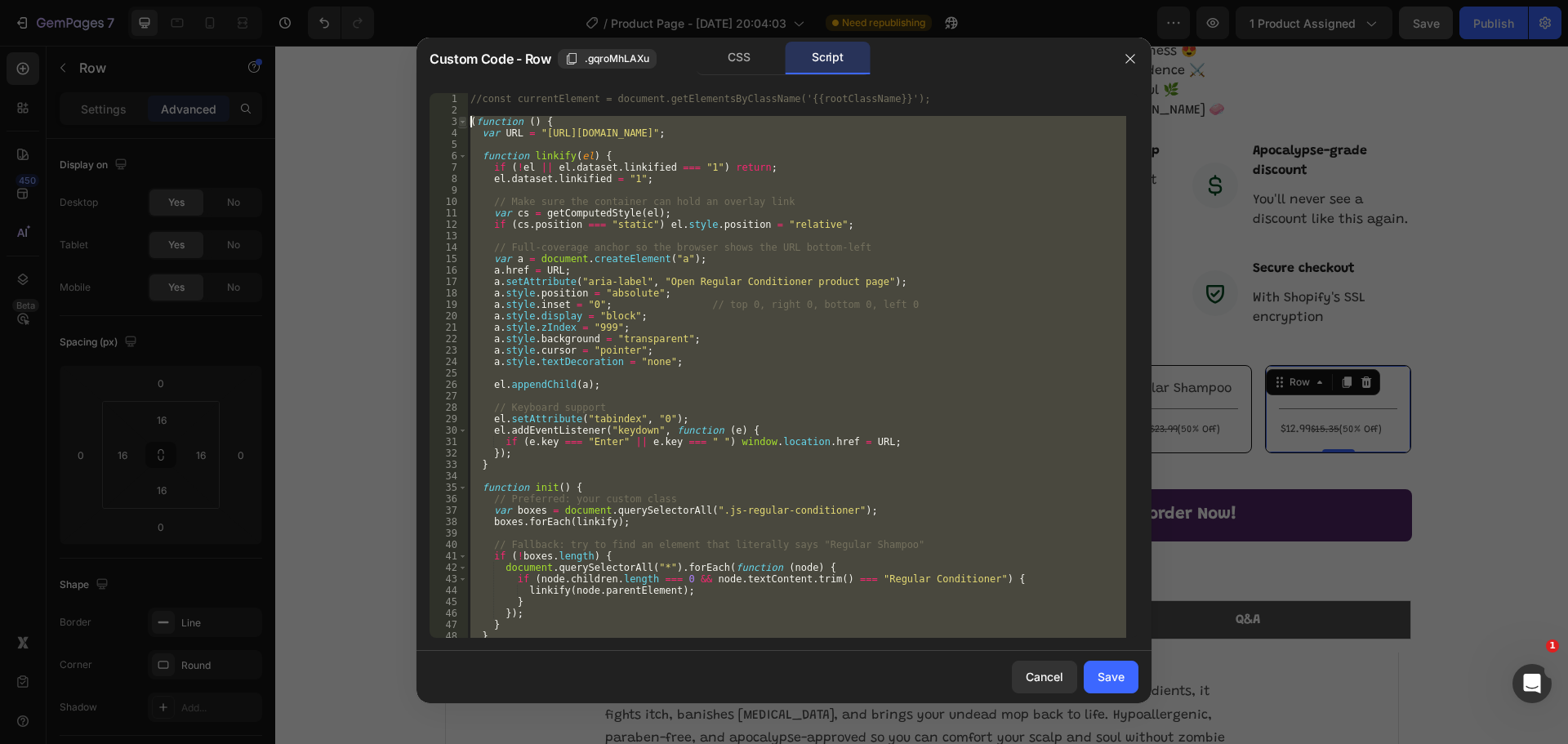
drag, startPoint x: 526, startPoint y: 629, endPoint x: 462, endPoint y: 122, distance: 511.0
click at [462, 122] on div "})(); 1 2 3 4 5 6 7 8 9 10 11 12 13 14 15 16 17 18 19 20 21 22 23 24 25 26 27 2…" at bounding box center [784, 365] width 709 height 545
type textarea "(function () { var URL = "https://scare.care/products/regular-zombie-conditione…"
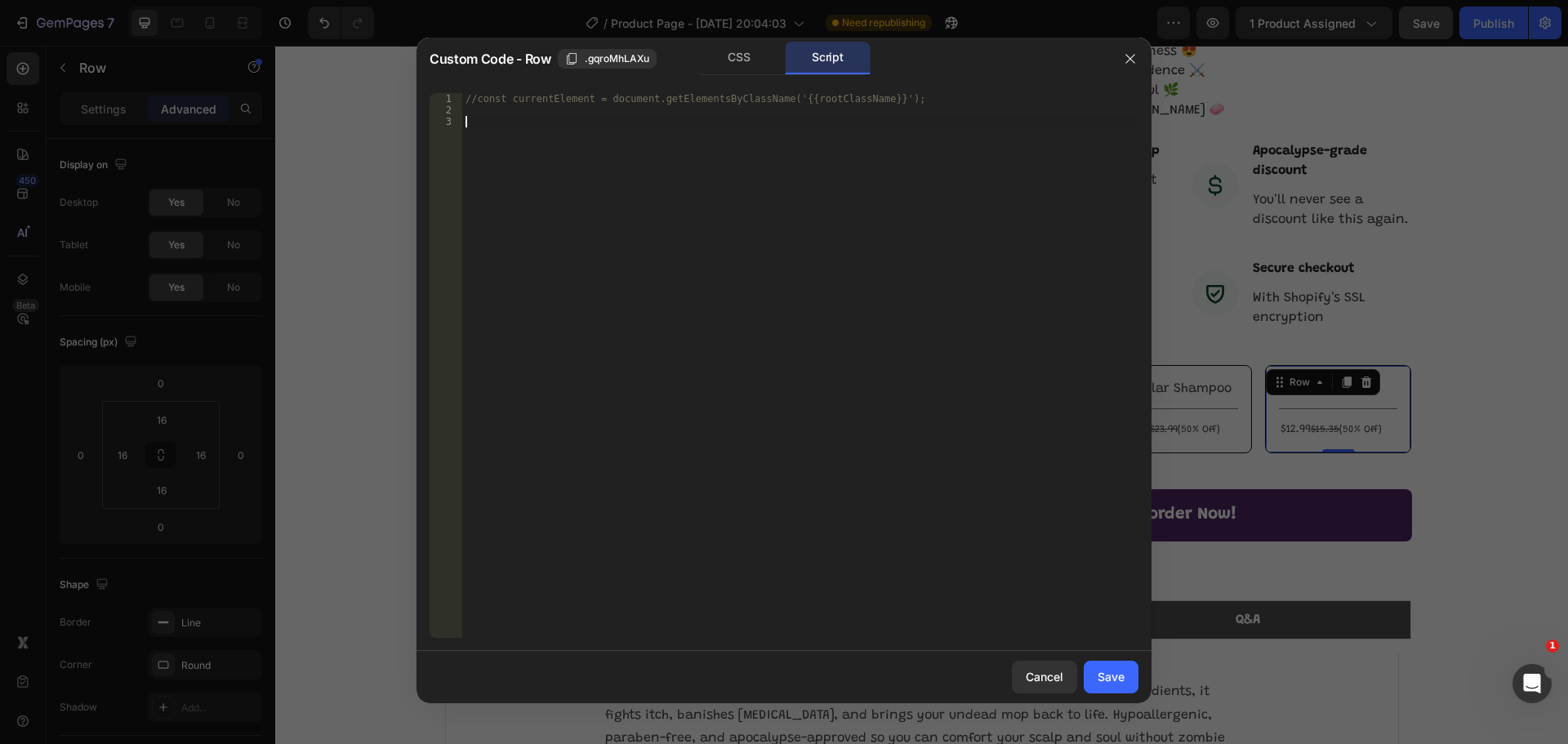
paste textarea "});"
type textarea "});"
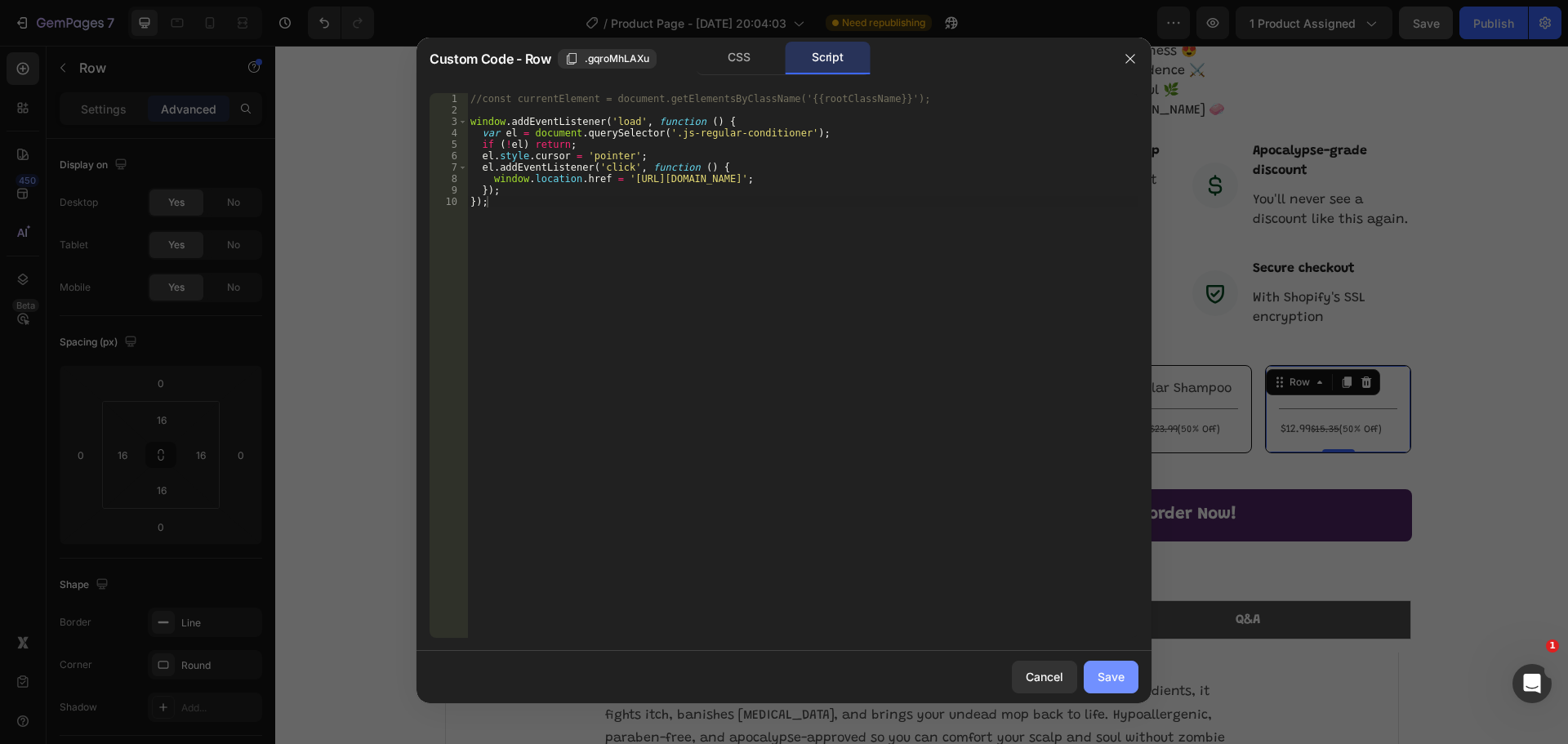
click at [1119, 675] on div "Save" at bounding box center [1111, 676] width 27 height 17
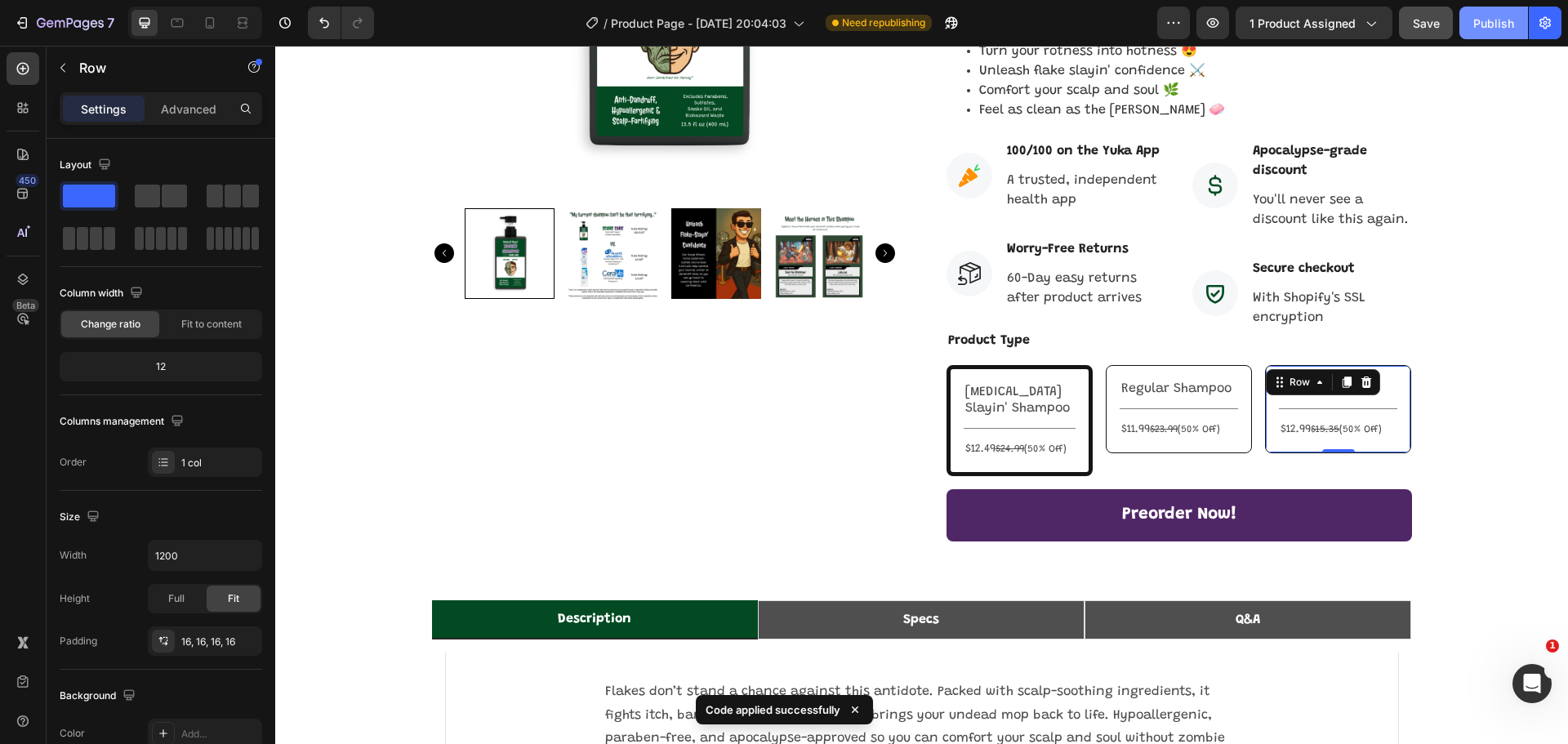
click at [1508, 31] on button "Publish" at bounding box center [1494, 22] width 69 height 32
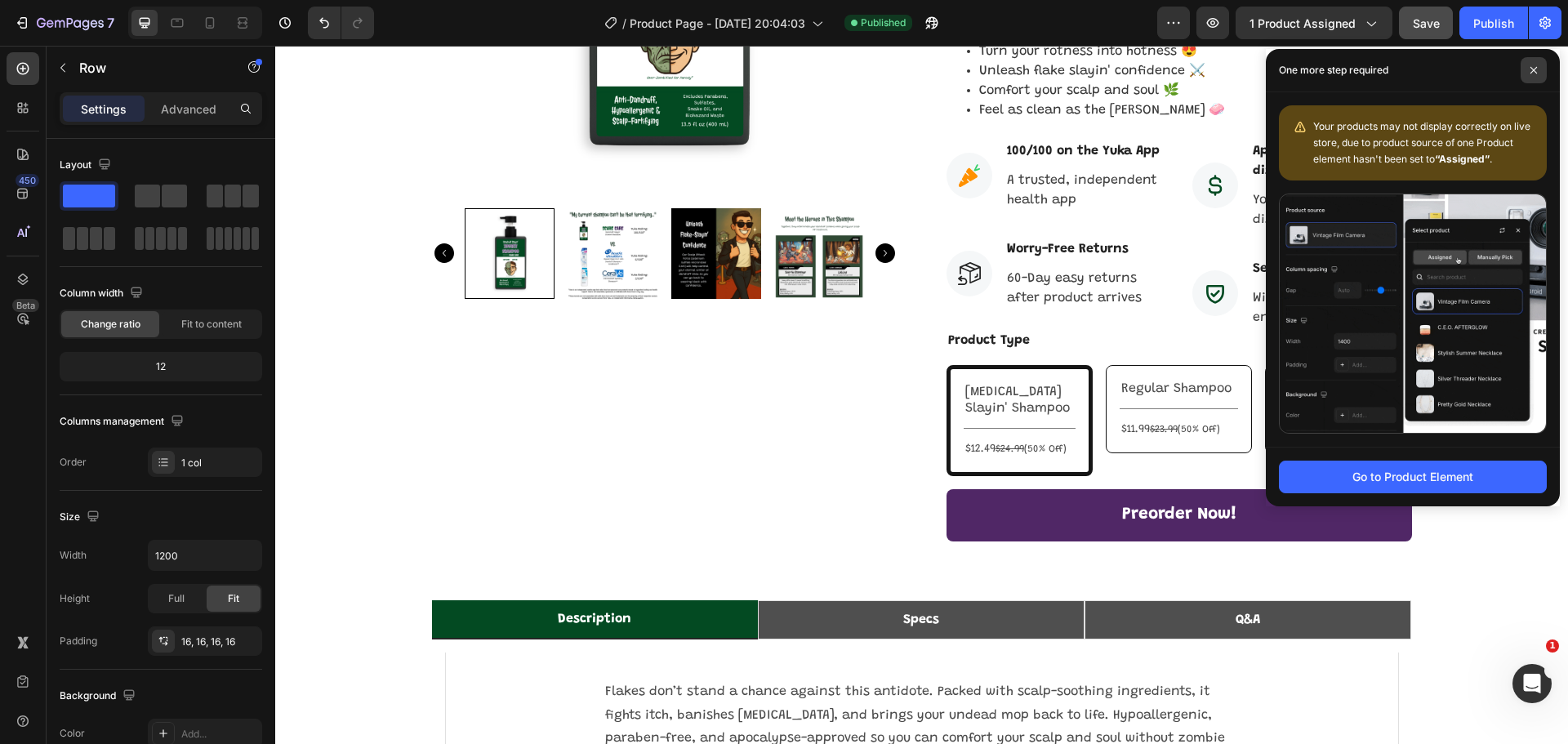
click at [1527, 71] on span at bounding box center [1534, 71] width 26 height 26
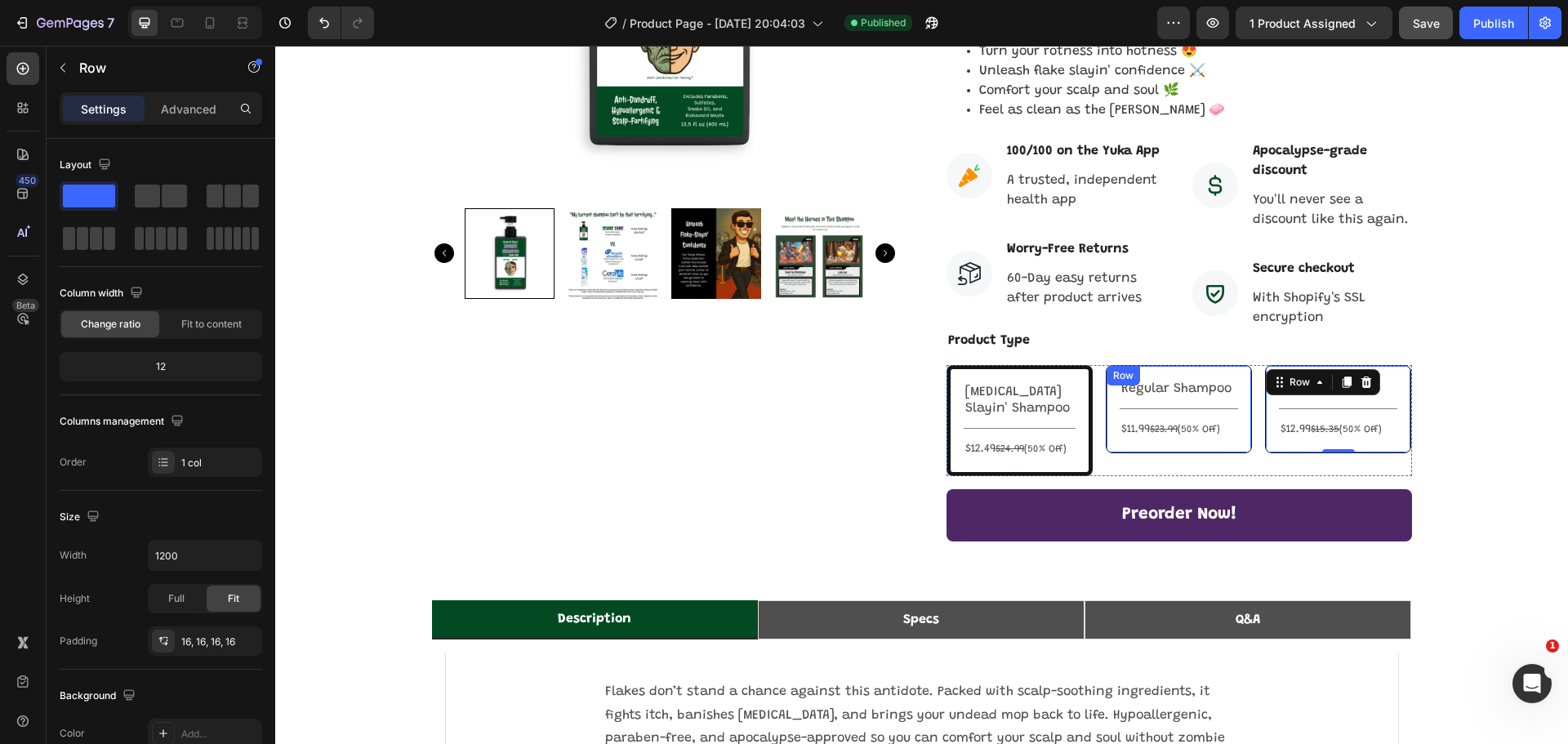
click at [1190, 365] on div "Regular Shampoo Text Block Title Line $11.99 $23.99 (50% Off) Text Block Row" at bounding box center [1179, 408] width 147 height 88
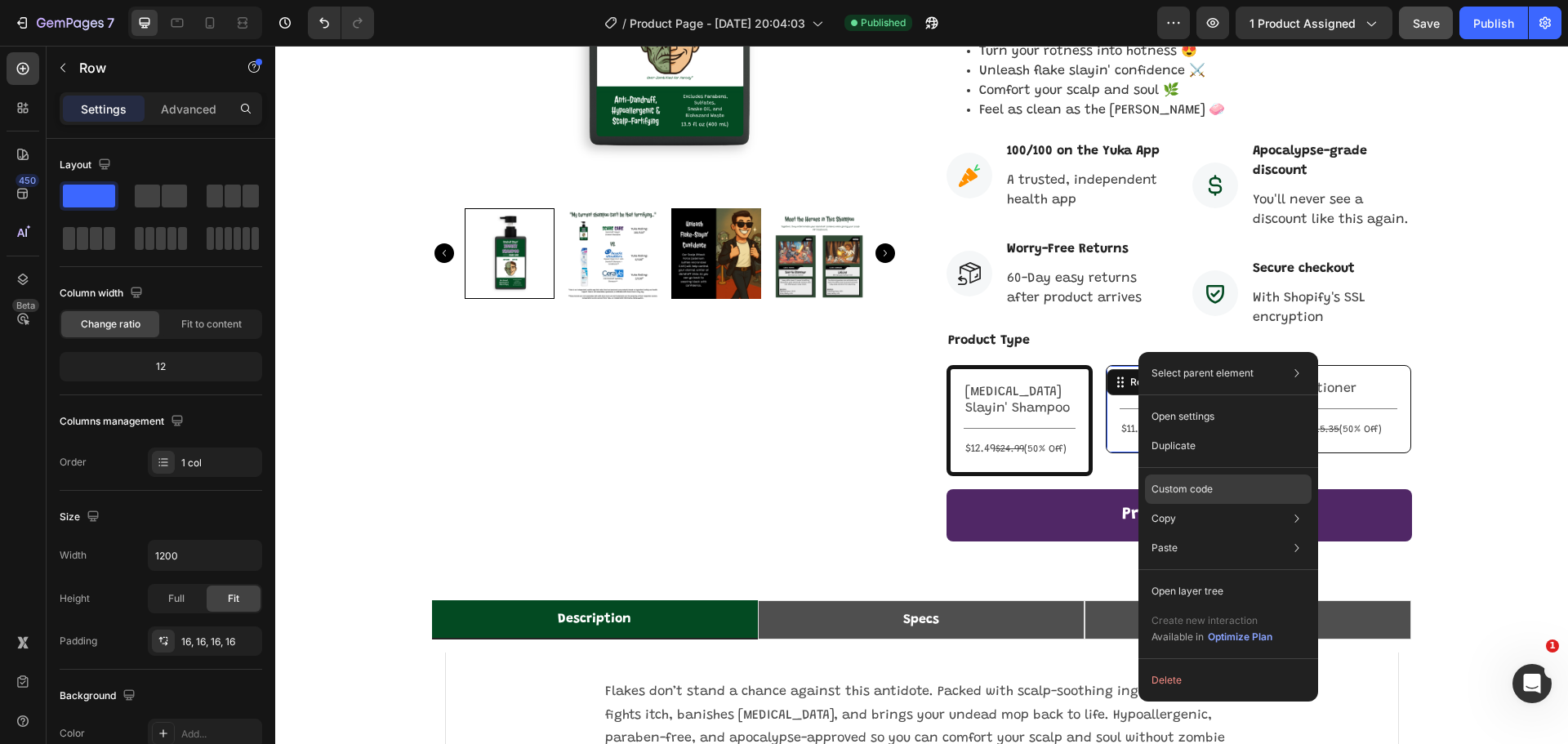
click at [1210, 494] on p "Custom code" at bounding box center [1182, 489] width 61 height 15
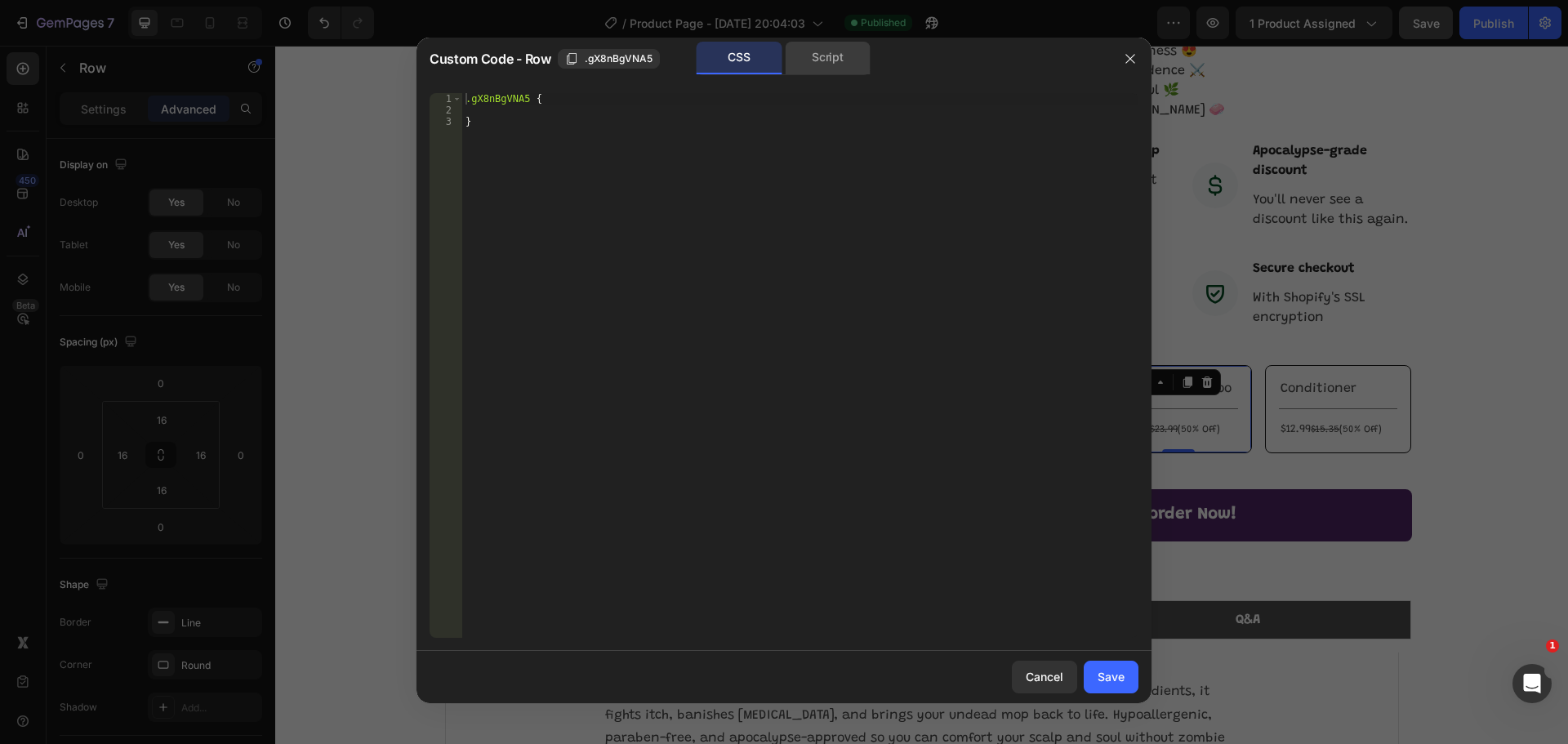
click at [817, 70] on div "Script" at bounding box center [828, 58] width 85 height 32
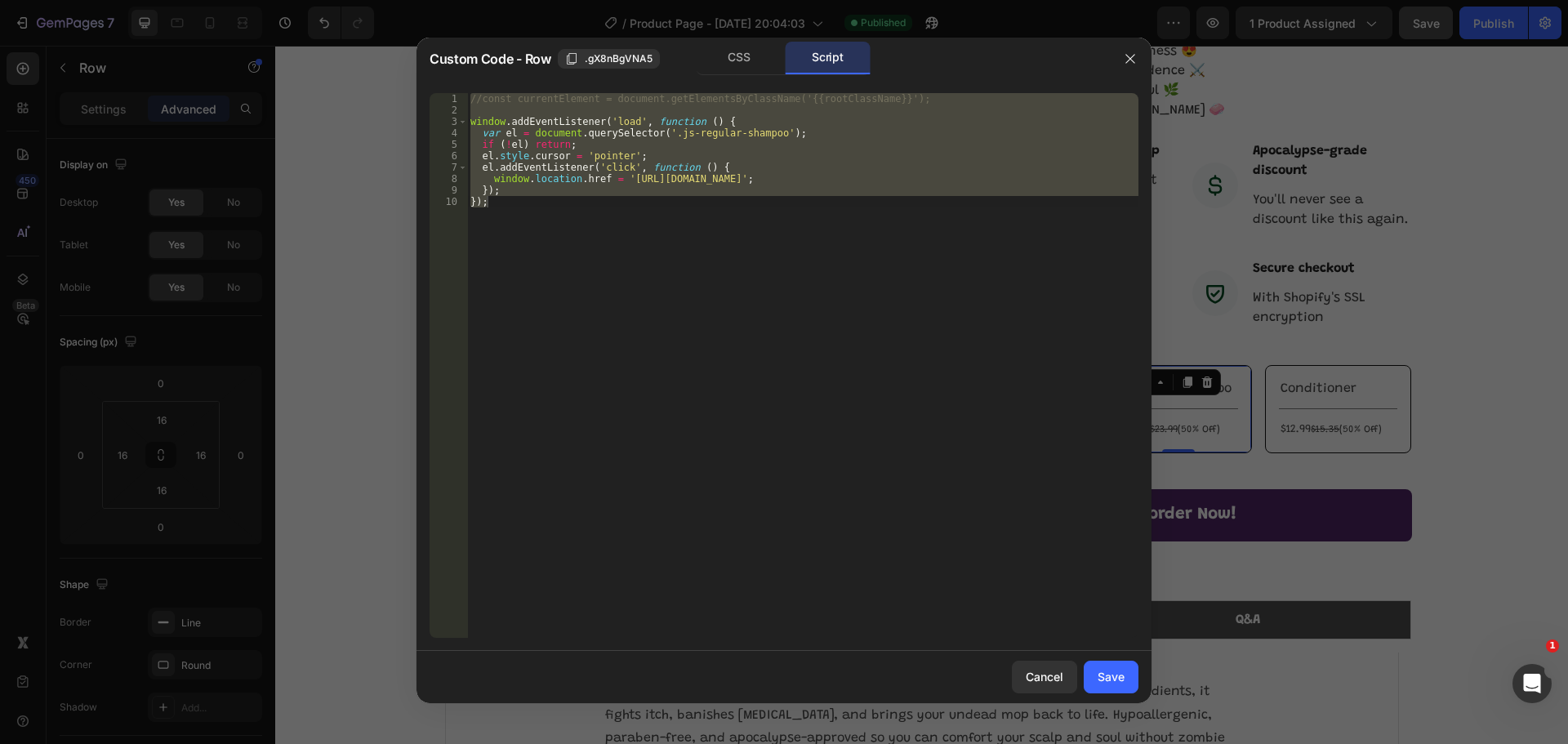
click at [548, 217] on div "//const currentElement = document.getElementsByClassName('{{rootClassName}}'); …" at bounding box center [802, 365] width 671 height 545
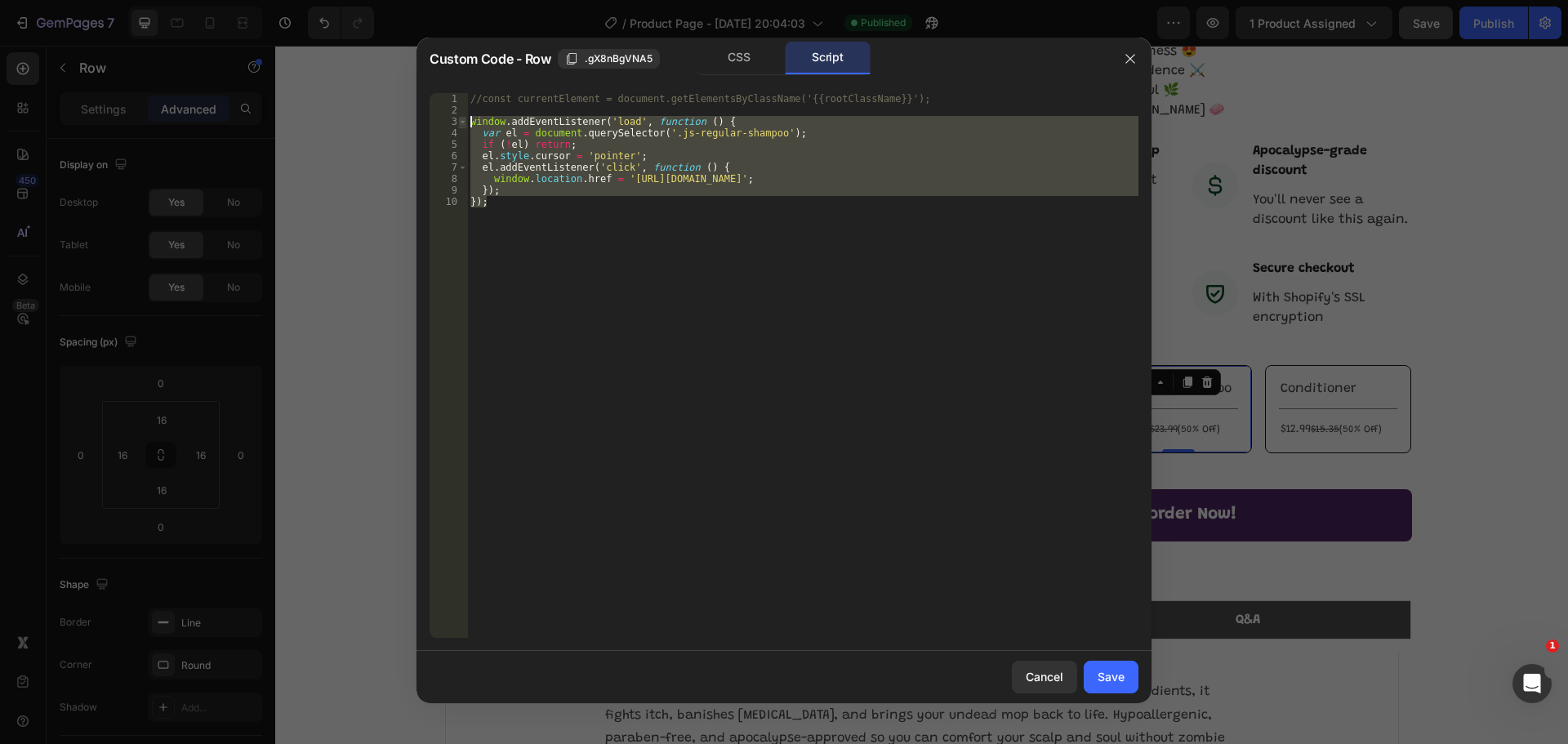
drag, startPoint x: 542, startPoint y: 209, endPoint x: 463, endPoint y: 118, distance: 120.5
click at [463, 118] on div "}); 1 2 3 4 5 6 7 8 9 10 //const currentElement = document.getElementsByClassNa…" at bounding box center [784, 365] width 709 height 545
paste textarea "})("
type textarea "})();"
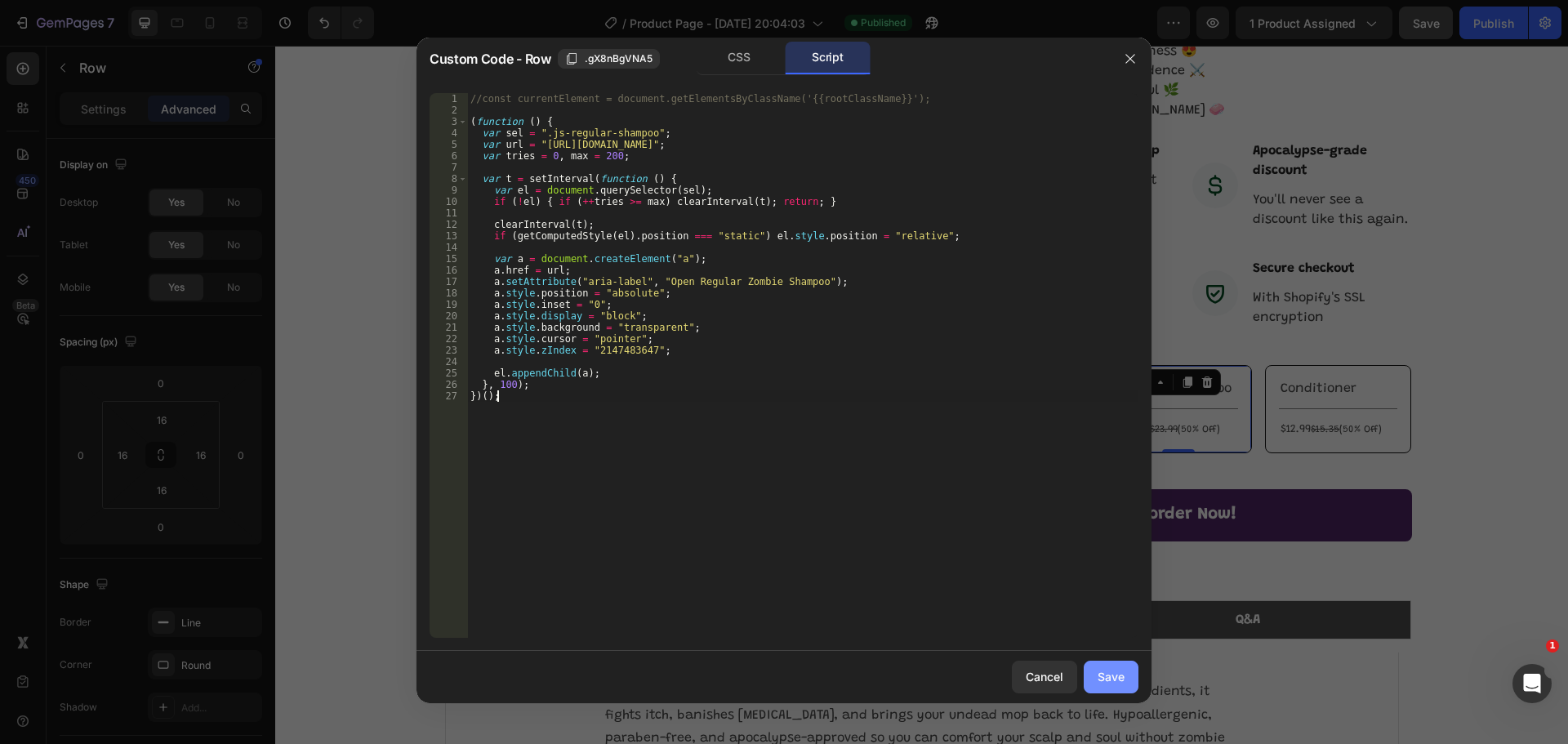
click at [1112, 668] on div "Save" at bounding box center [1111, 676] width 27 height 17
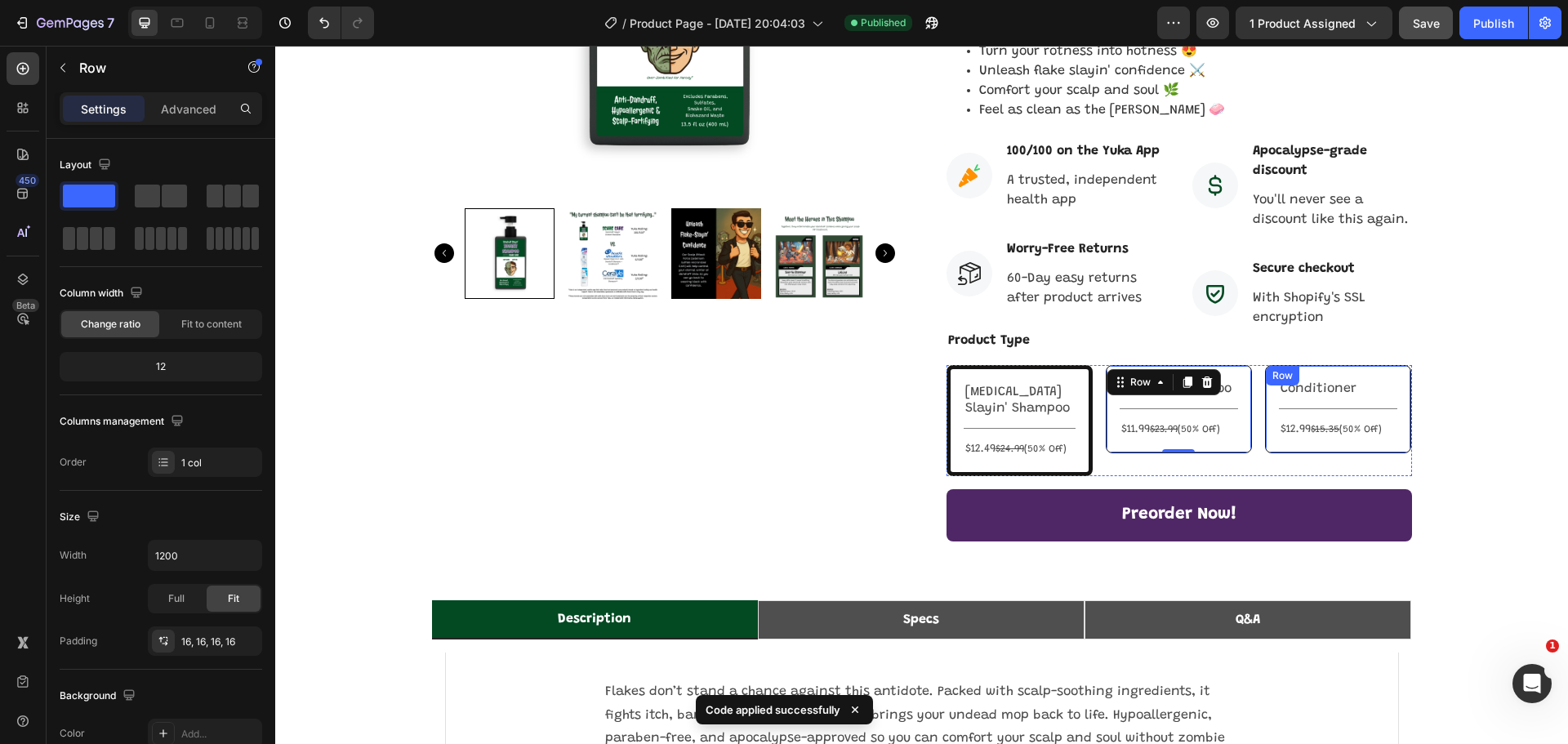
click at [1392, 365] on div "Conditioner Text Block Title Line $12.99 $15.35 (50% Off) Text Block Row" at bounding box center [1338, 408] width 147 height 88
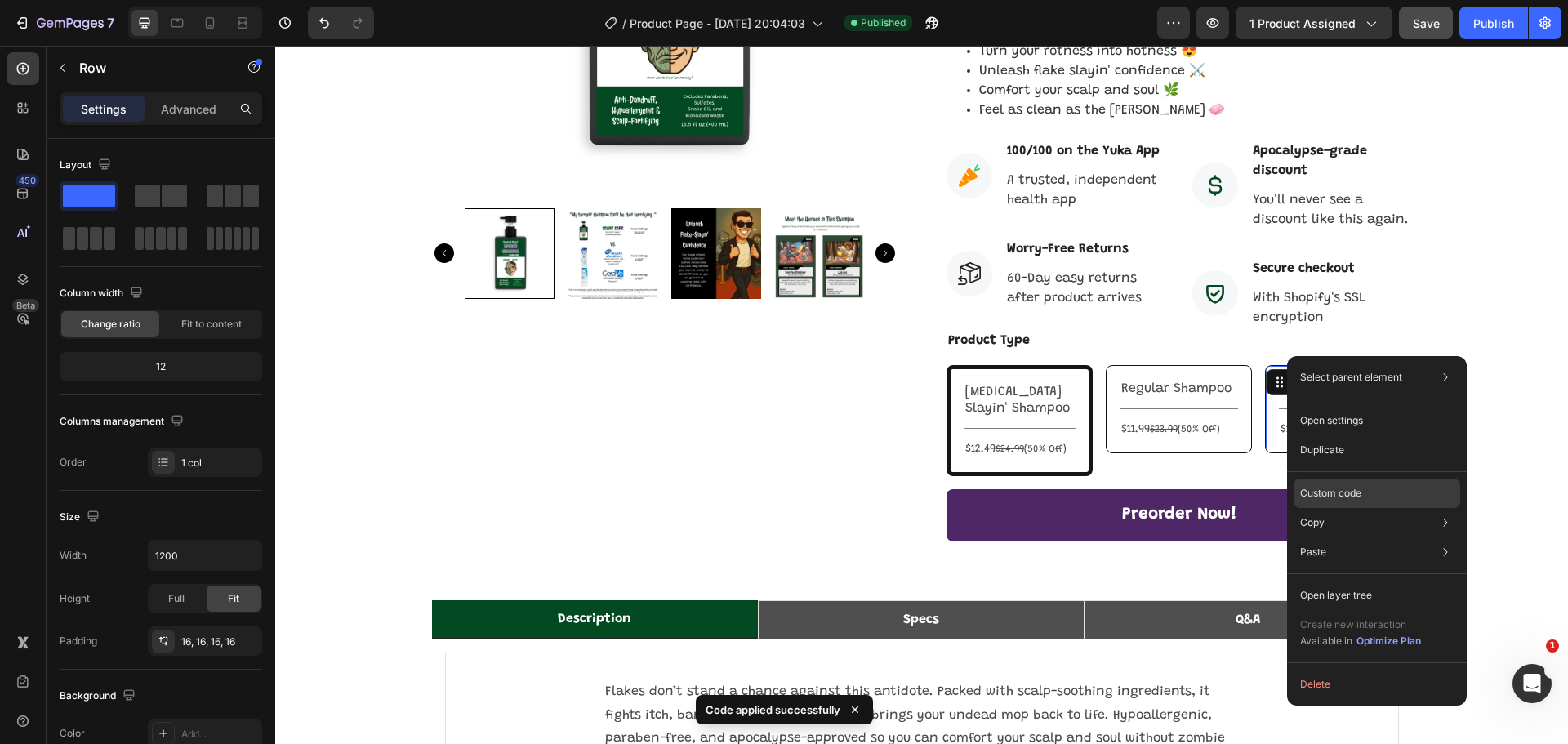
click at [1363, 497] on div "Custom code" at bounding box center [1377, 494] width 167 height 30
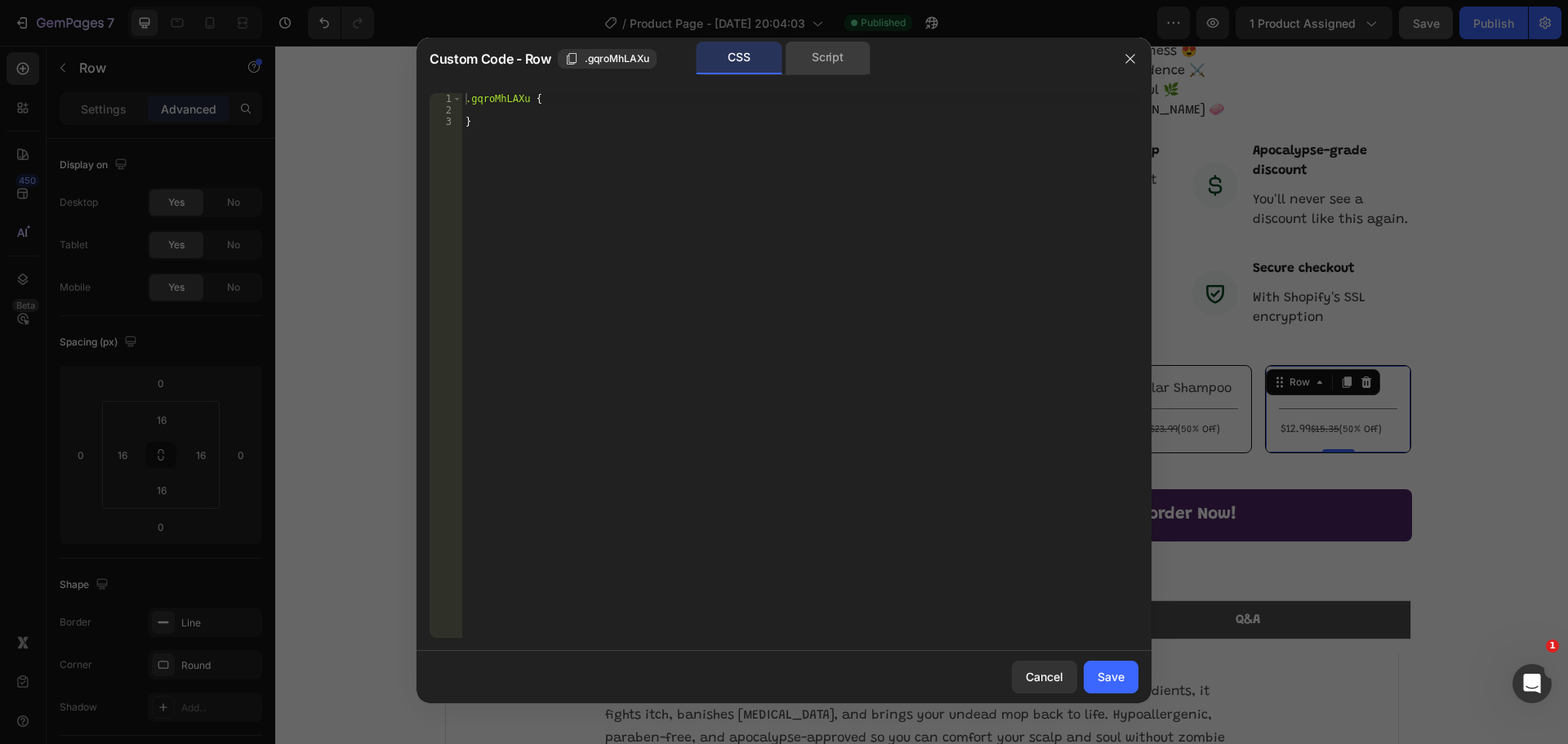
click at [816, 64] on div "Script" at bounding box center [828, 58] width 85 height 32
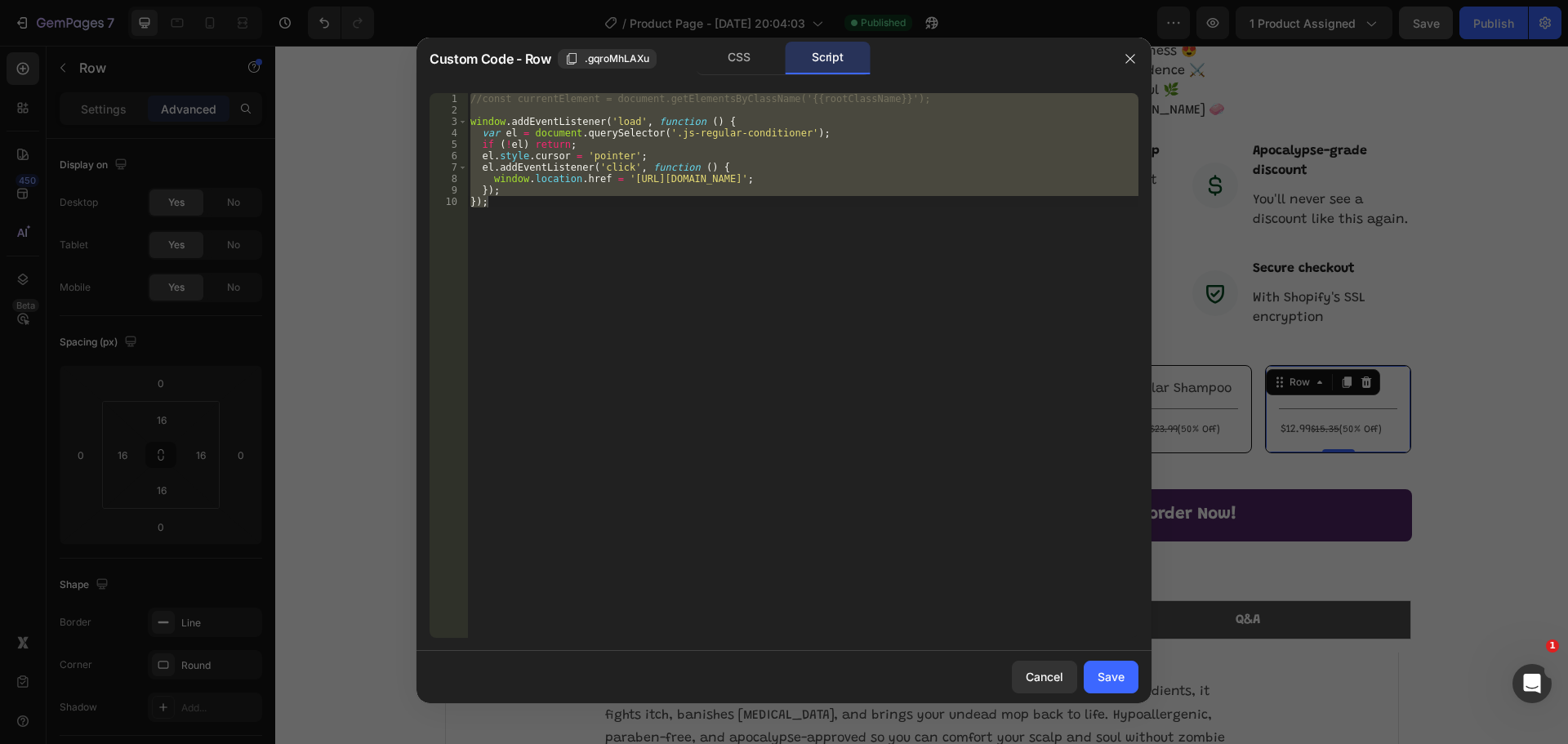
click at [677, 251] on div "//const currentElement = document.getElementsByClassName('{{rootClassName}}'); …" at bounding box center [802, 365] width 671 height 545
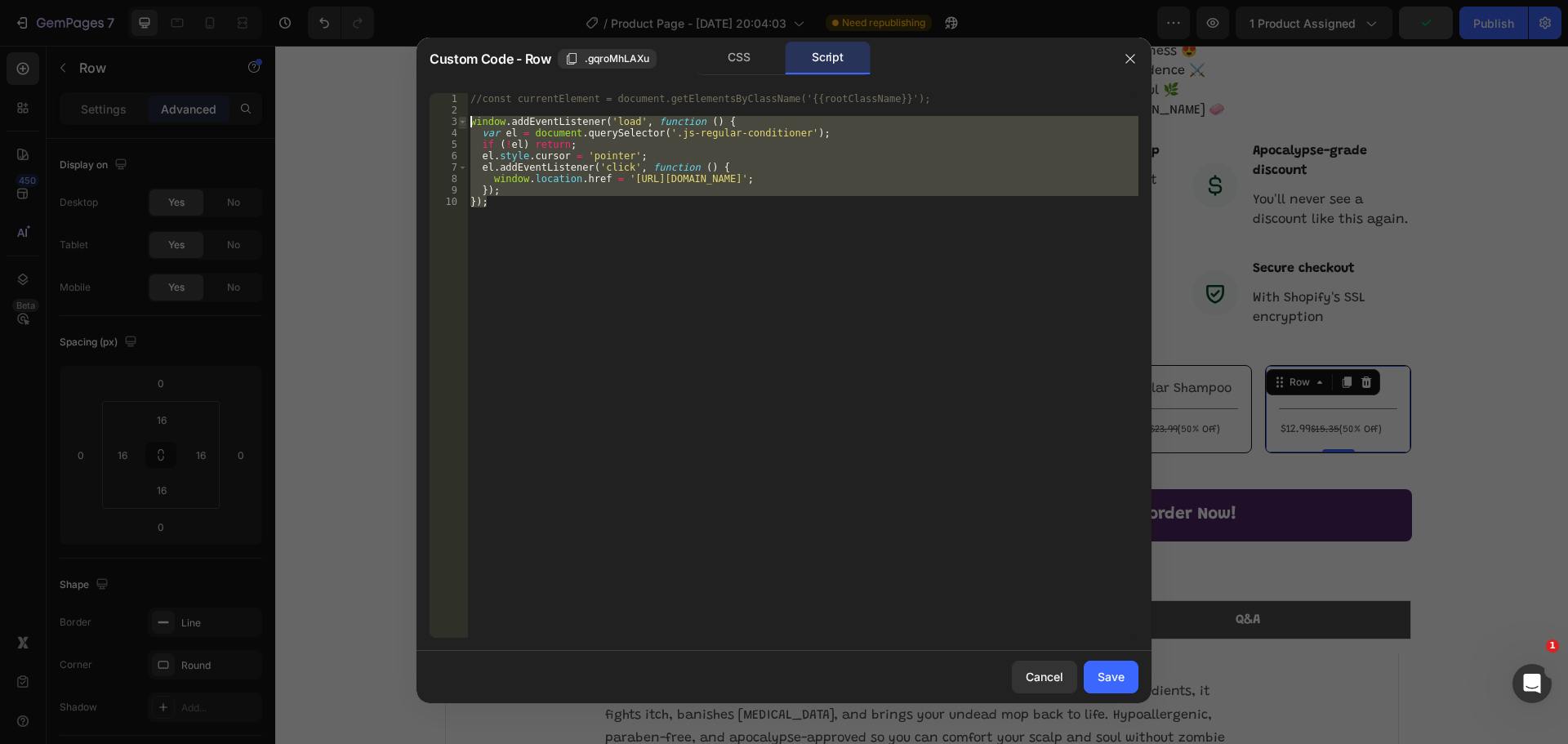
drag, startPoint x: 495, startPoint y: 209, endPoint x: 464, endPoint y: 124, distance: 90.5
click at [464, 124] on div "}); 1 2 3 4 5 6 7 8 9 10 //const currentElement = document.getElementsByClassNa…" at bounding box center [784, 365] width 709 height 545
type textarea "window.addEventListener('load', function () { var el = document.querySelector('…"
paste textarea
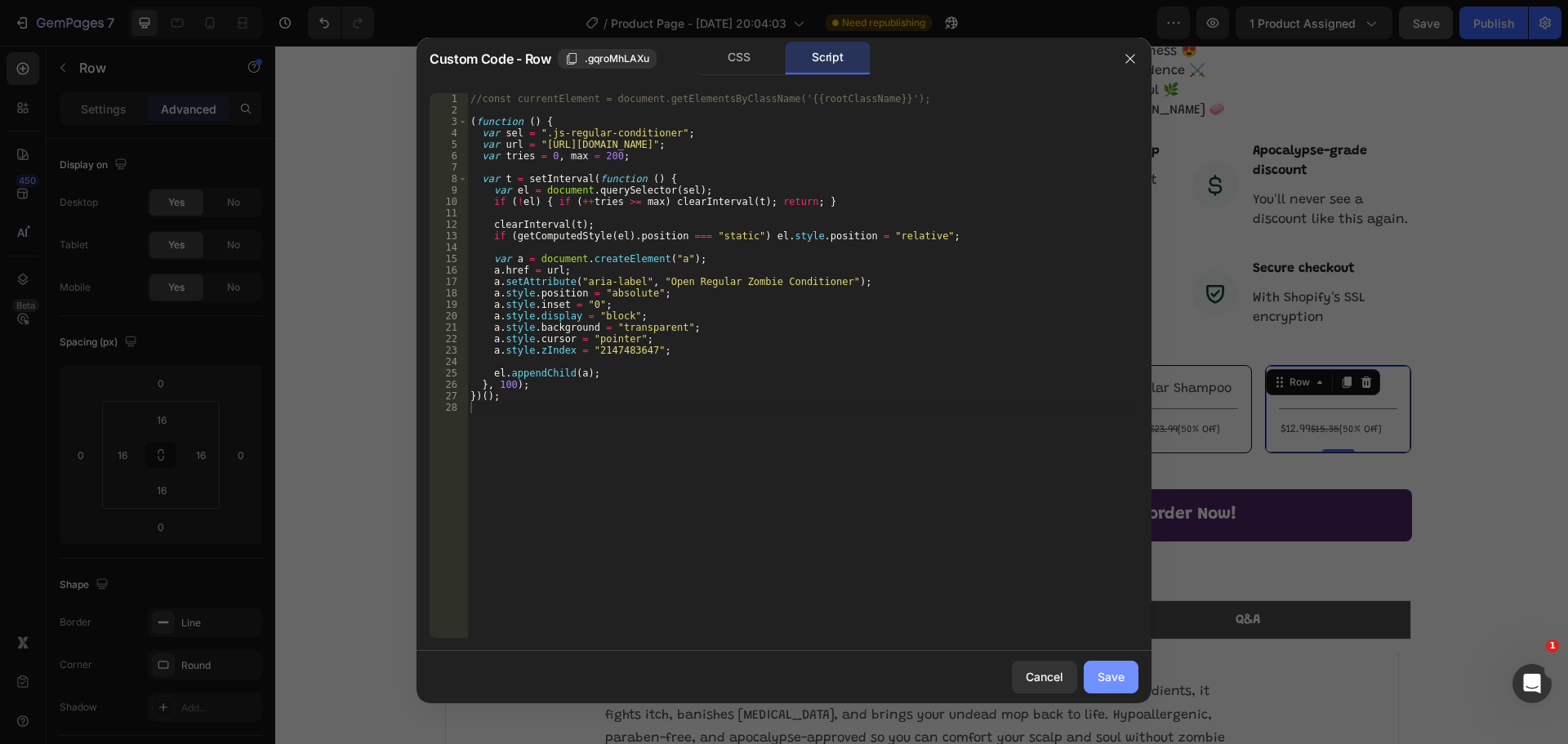
click at [1113, 685] on div "Save" at bounding box center [1111, 676] width 27 height 17
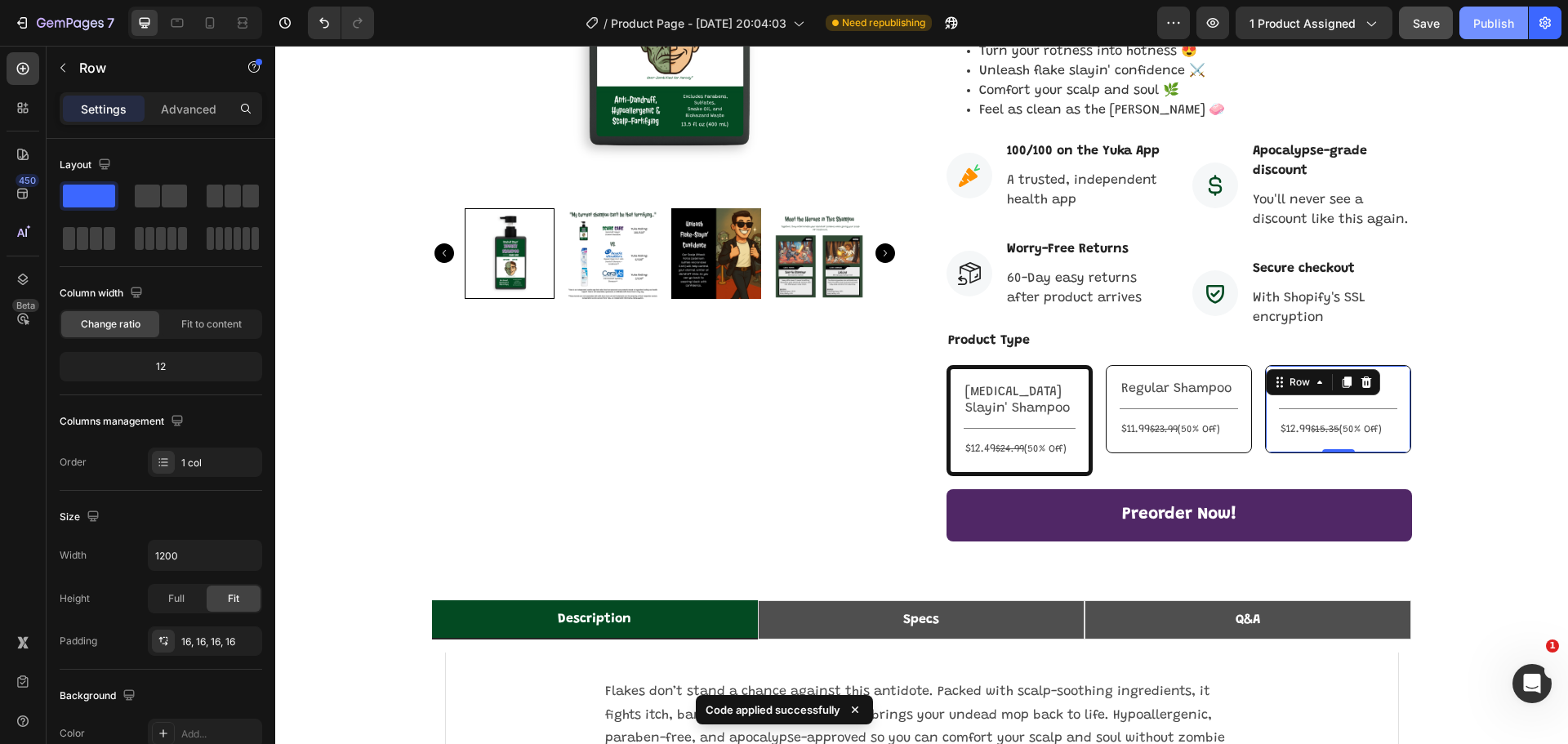
click at [1493, 20] on div "Publish" at bounding box center [1494, 23] width 41 height 17
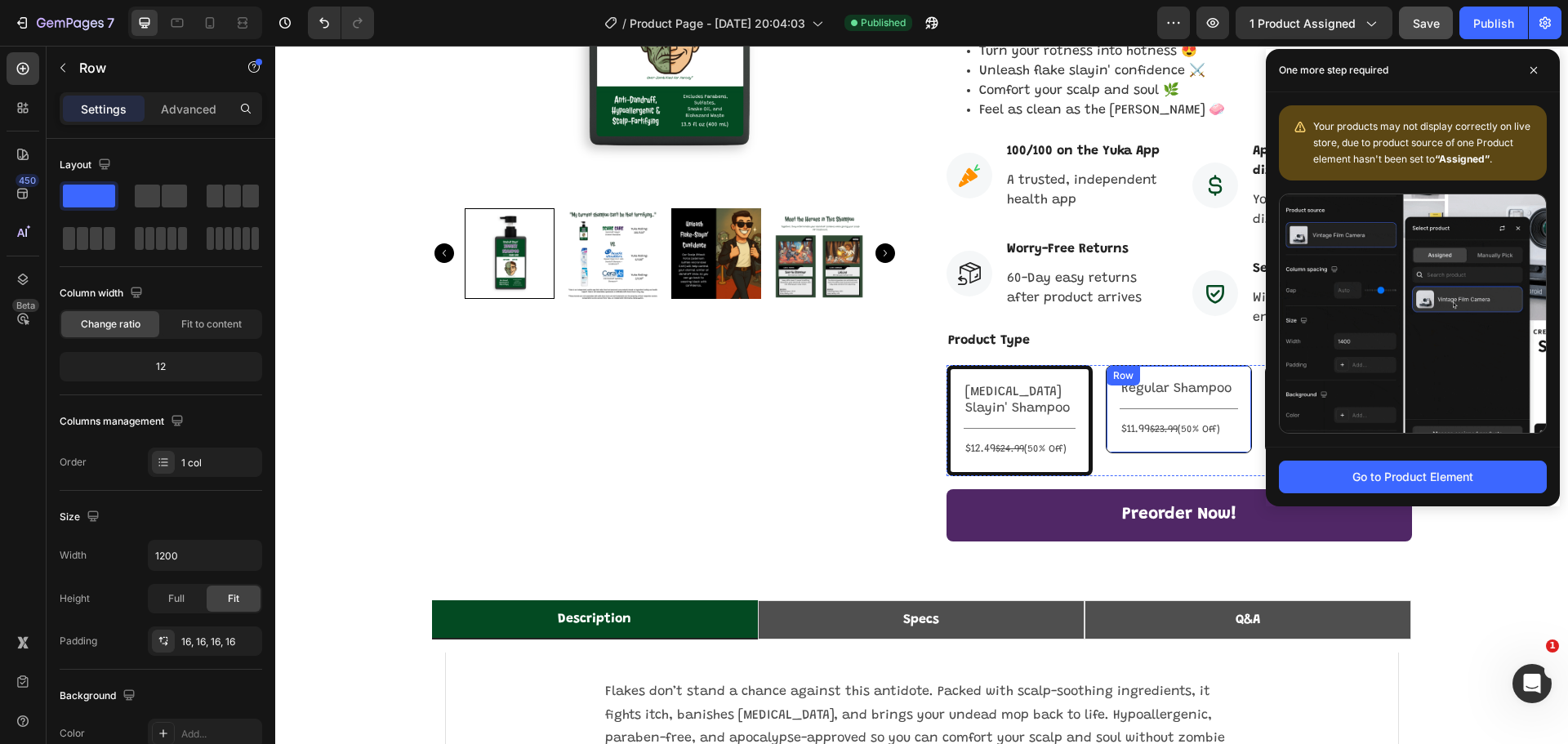
click at [1150, 365] on div "Regular Shampoo Text Block Title Line $11.99 $23.99 (50% Off) Text Block Row" at bounding box center [1179, 408] width 147 height 88
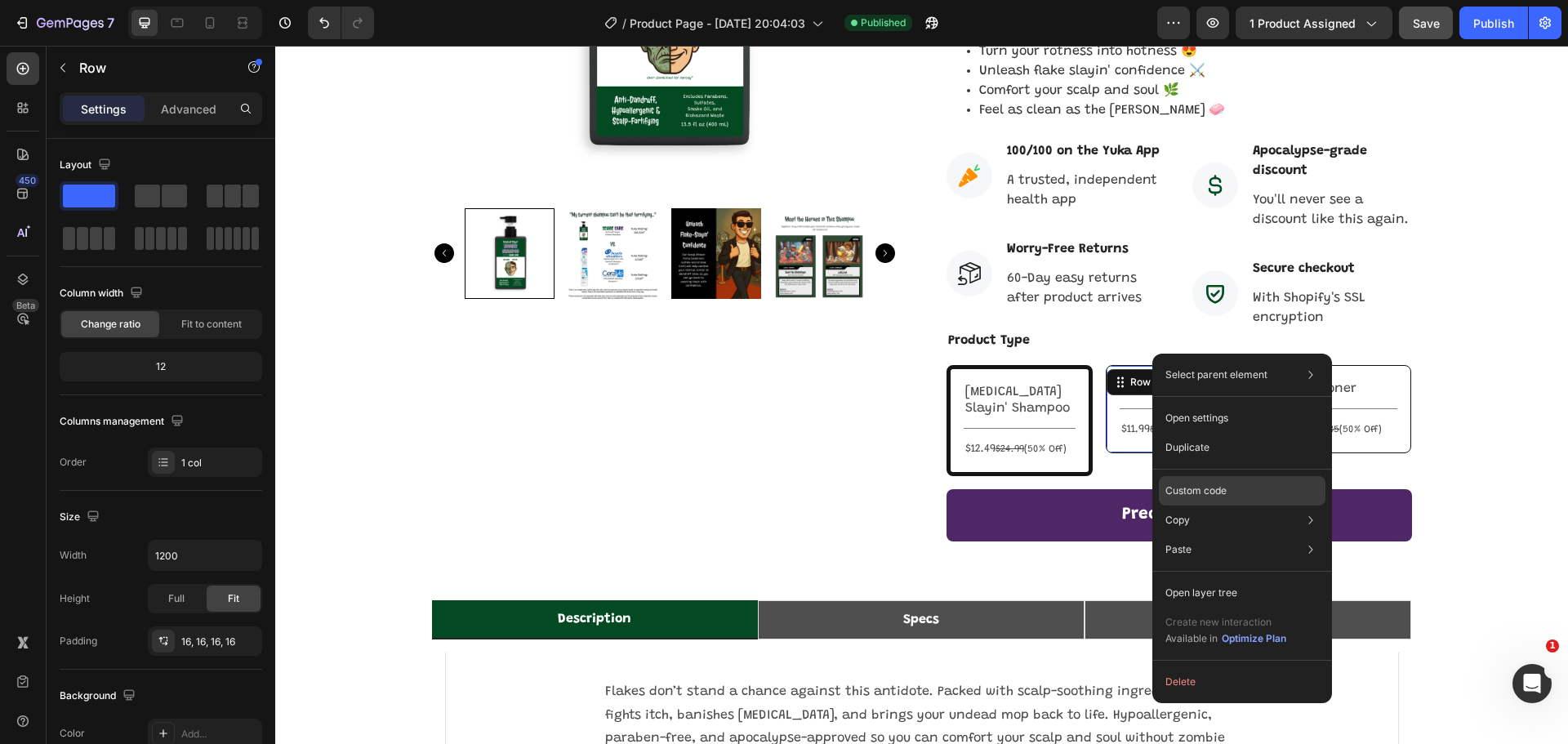
click at [1236, 483] on div "Custom code" at bounding box center [1242, 491] width 167 height 30
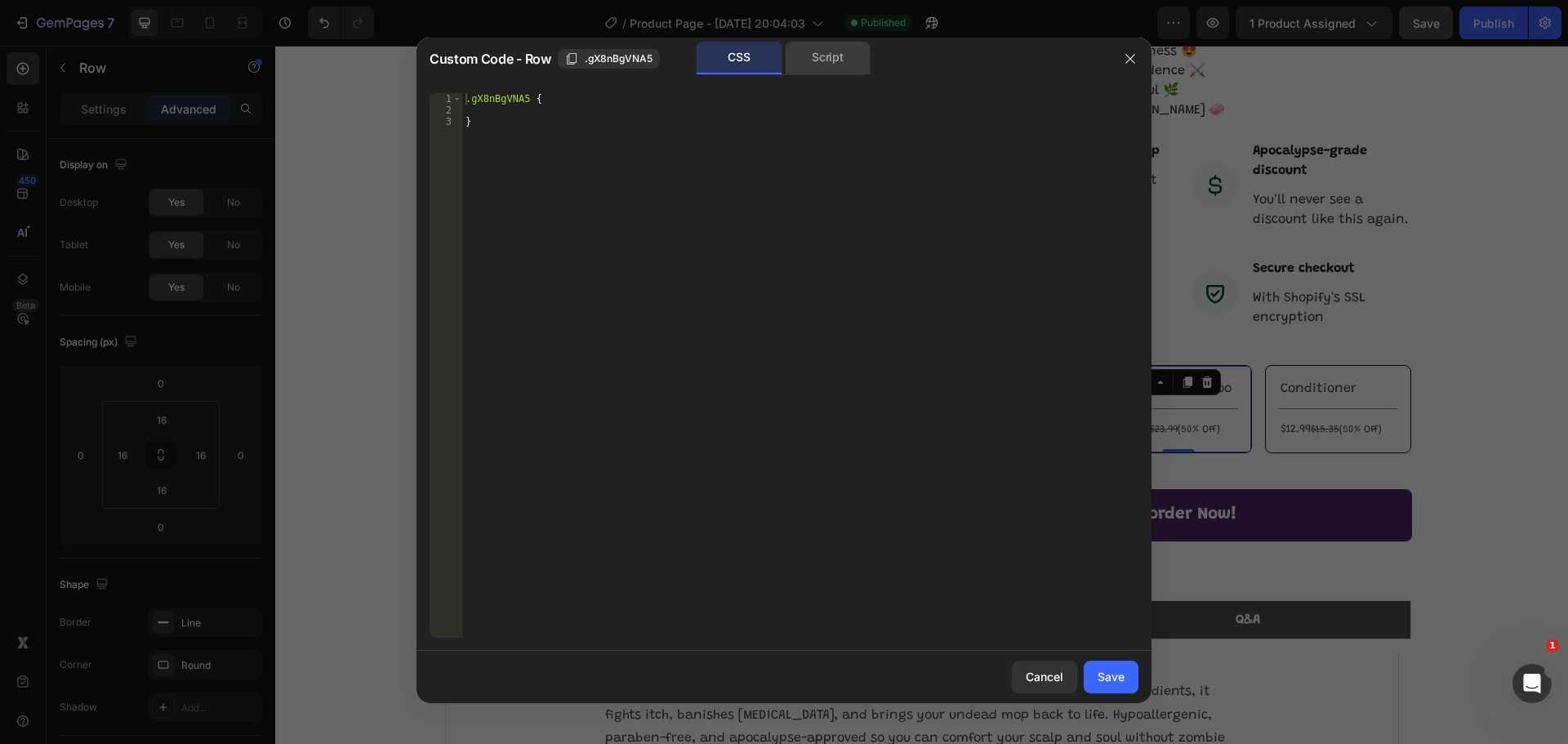
click at [829, 55] on div "Script" at bounding box center [828, 58] width 85 height 32
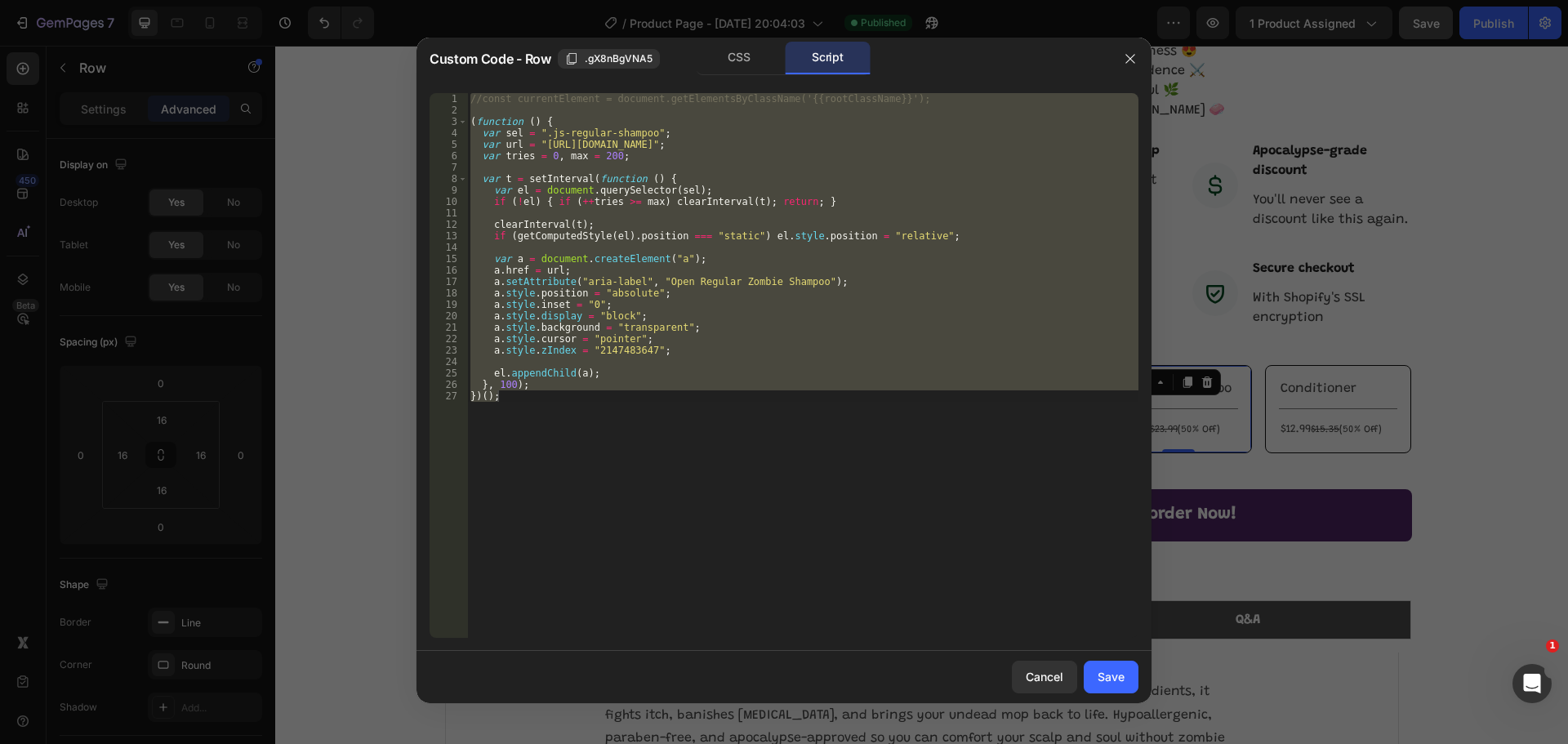
click at [521, 401] on div "//const currentElement = document.getElementsByClassName('{{rootClassName}}'); …" at bounding box center [802, 365] width 671 height 545
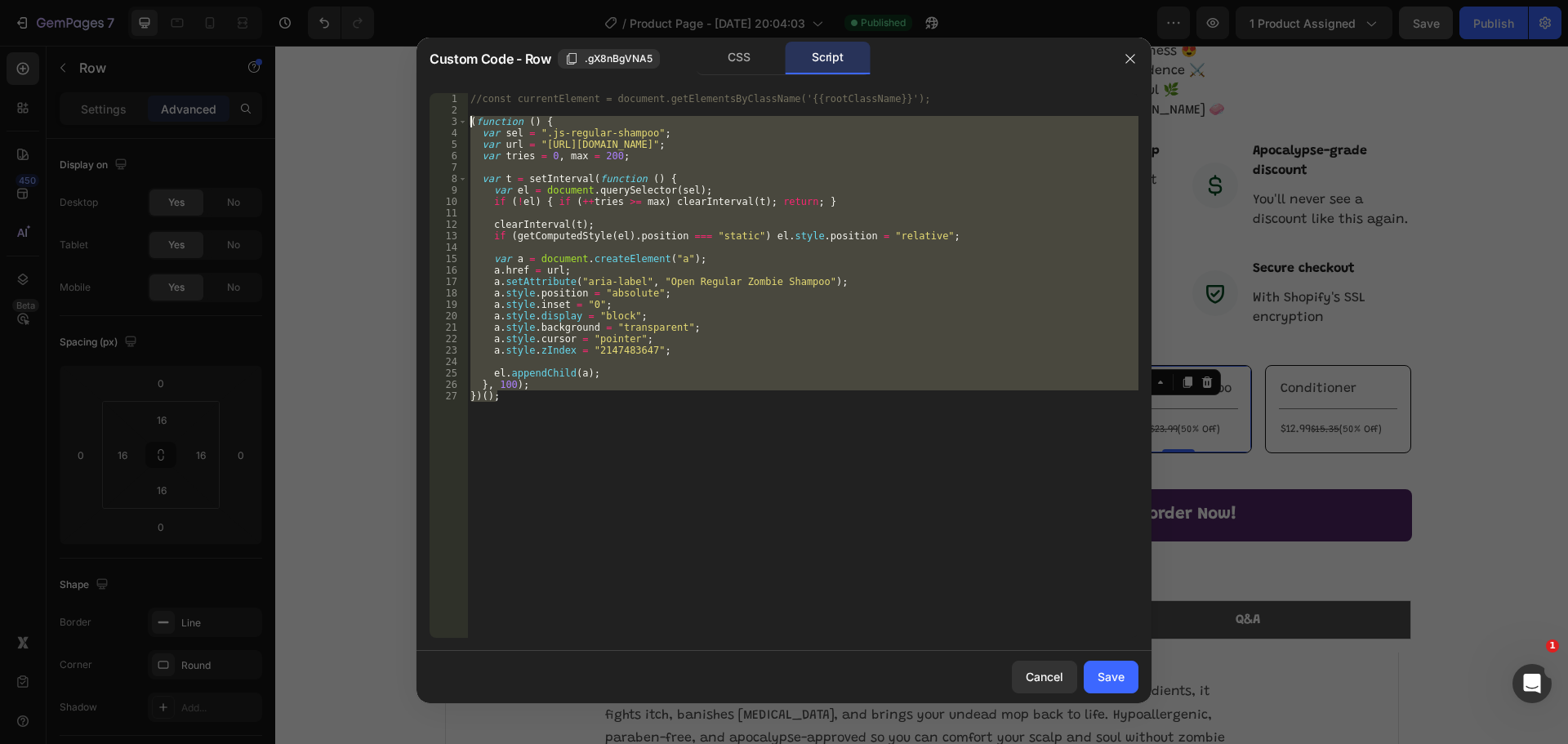
drag, startPoint x: 508, startPoint y: 403, endPoint x: 468, endPoint y: 126, distance: 279.9
click at [468, 126] on div "//const currentElement = document.getElementsByClassName('{{rootClassName}}'); …" at bounding box center [802, 377] width 671 height 568
type textarea "(function () { var sel = ".js-regular-shampoo";"
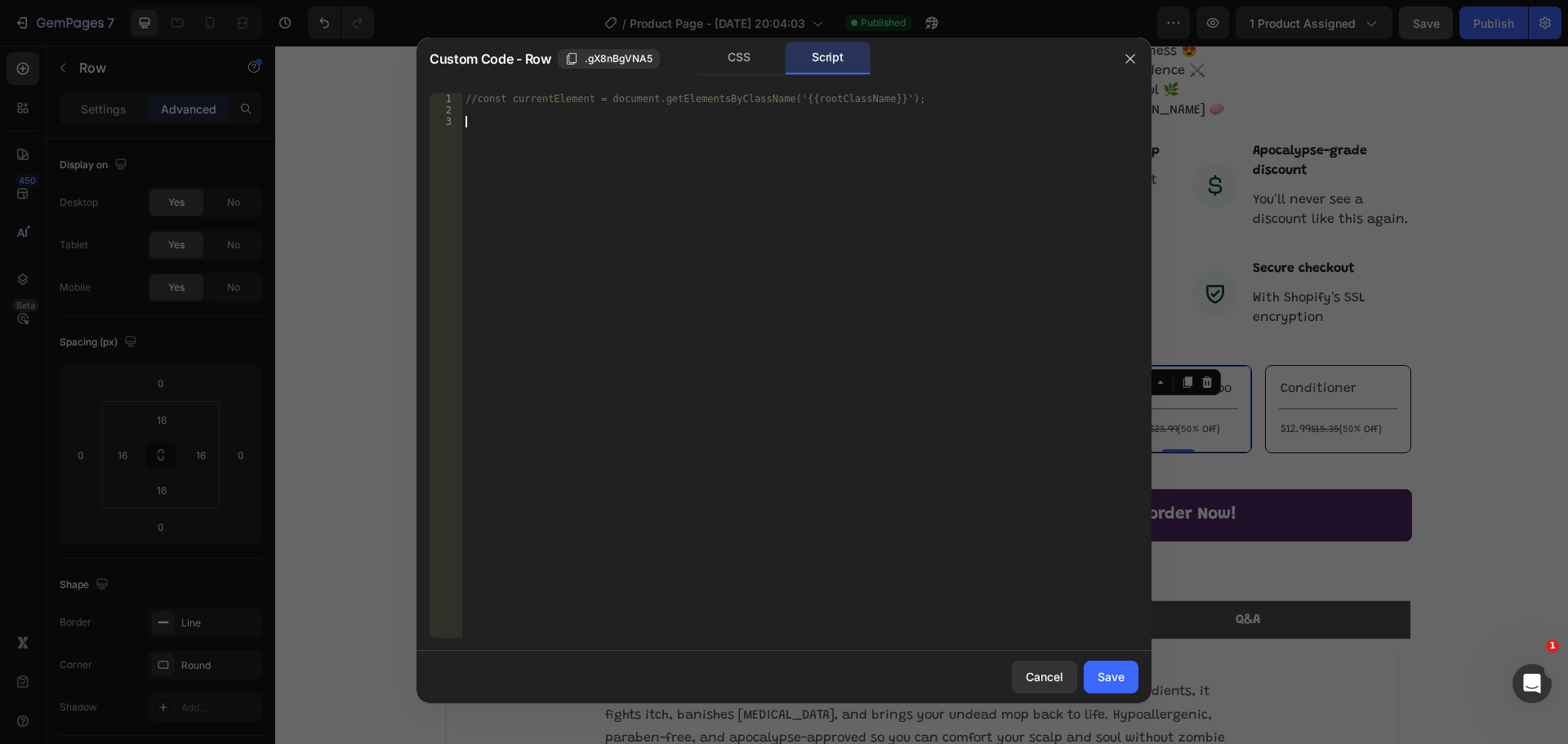
paste textarea "})();"
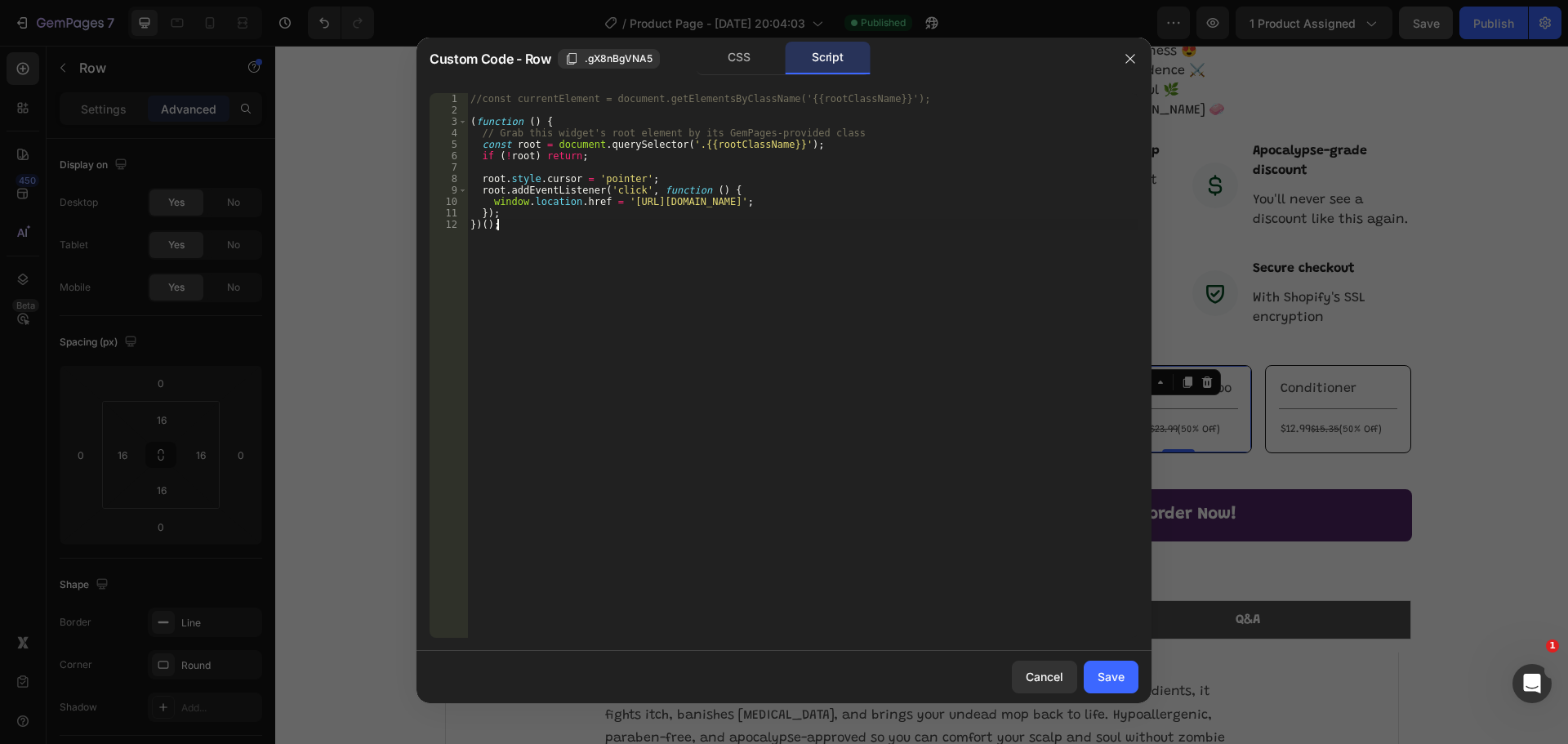
type textarea "})();"
click at [1122, 675] on div "Save" at bounding box center [1111, 676] width 27 height 17
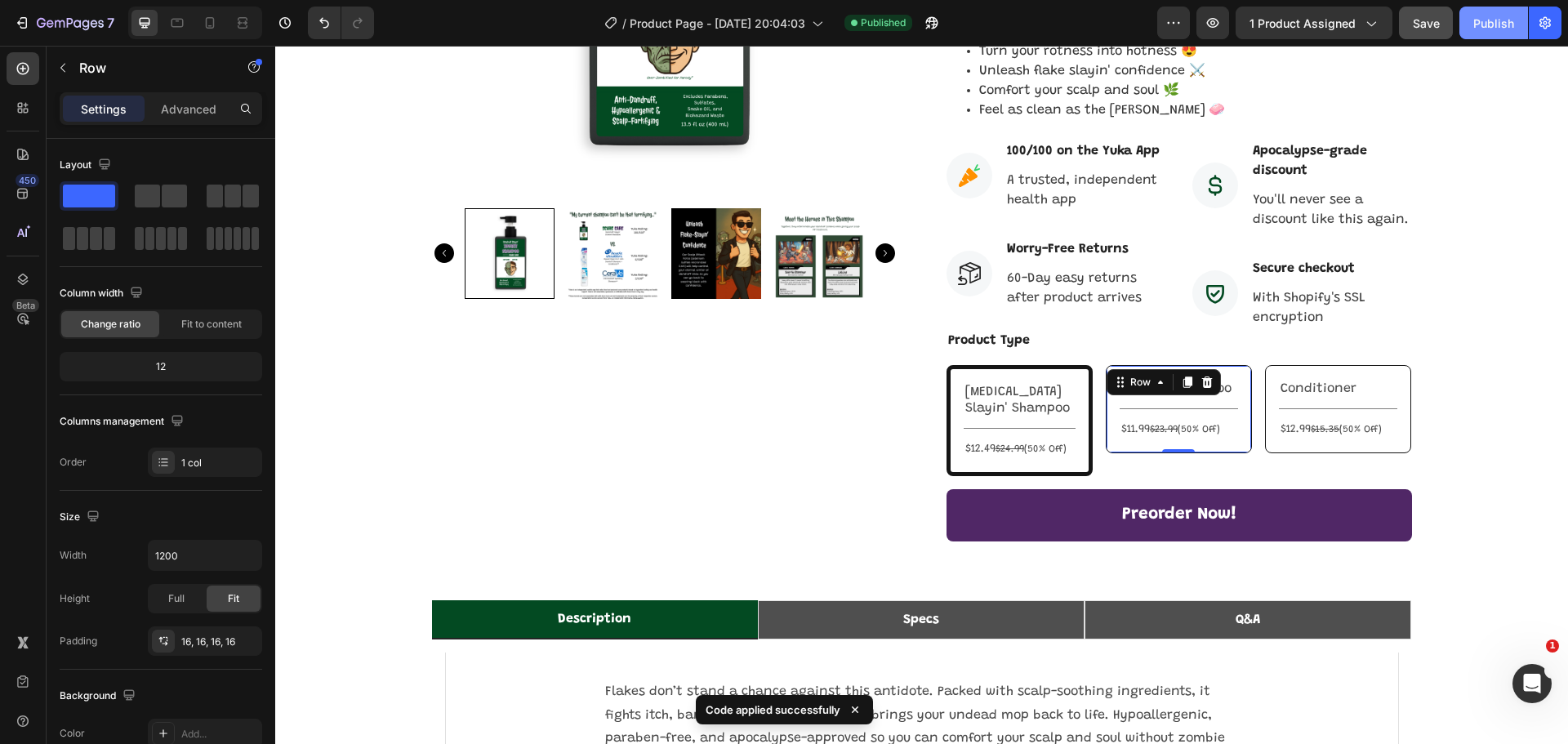
click at [1473, 23] on div "Publish" at bounding box center [1494, 23] width 41 height 17
click at [1394, 365] on div "Conditioner Text Block Title Line $12.99 $15.35 (50% Off) Text Block Row" at bounding box center [1338, 408] width 147 height 88
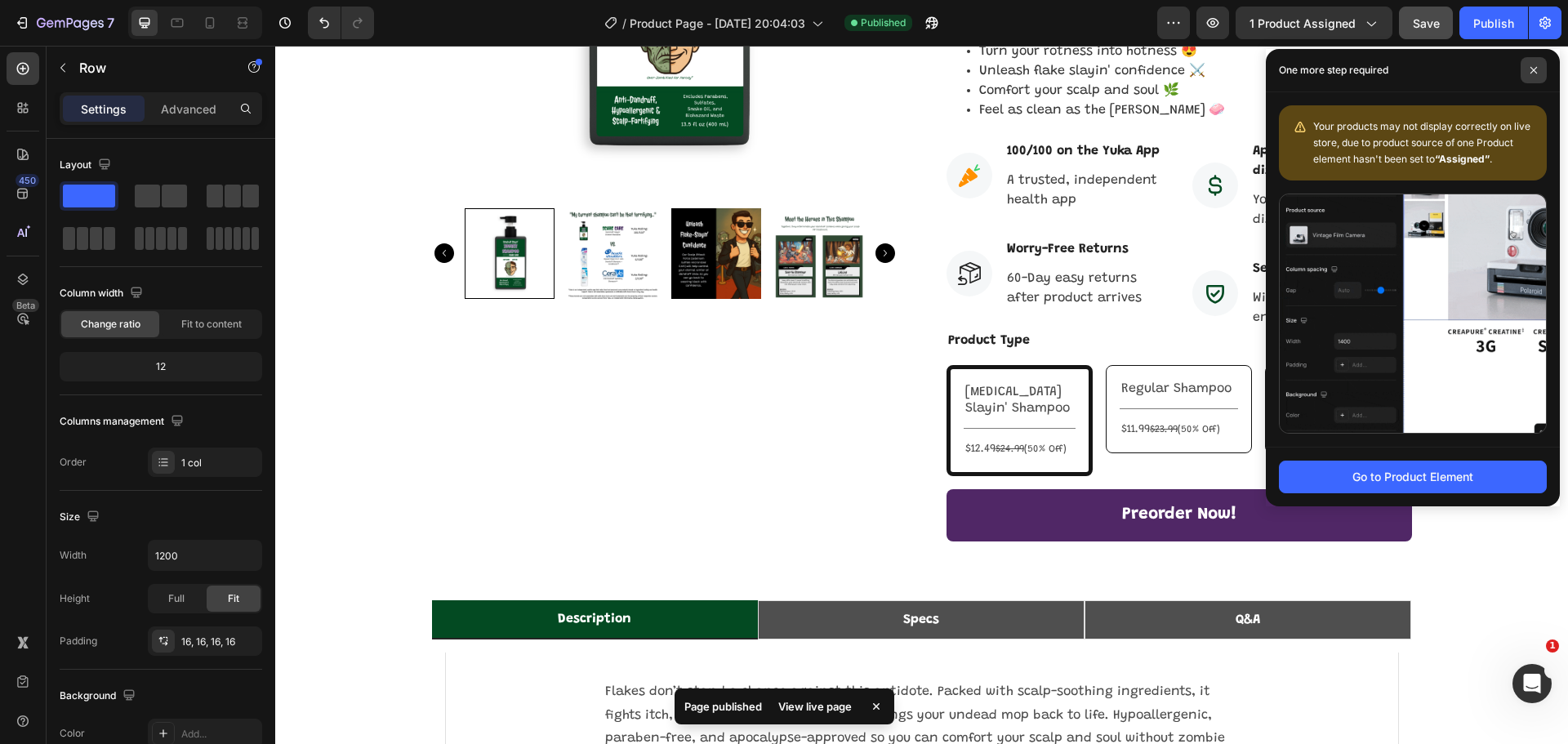
click at [1531, 69] on icon at bounding box center [1533, 70] width 8 height 8
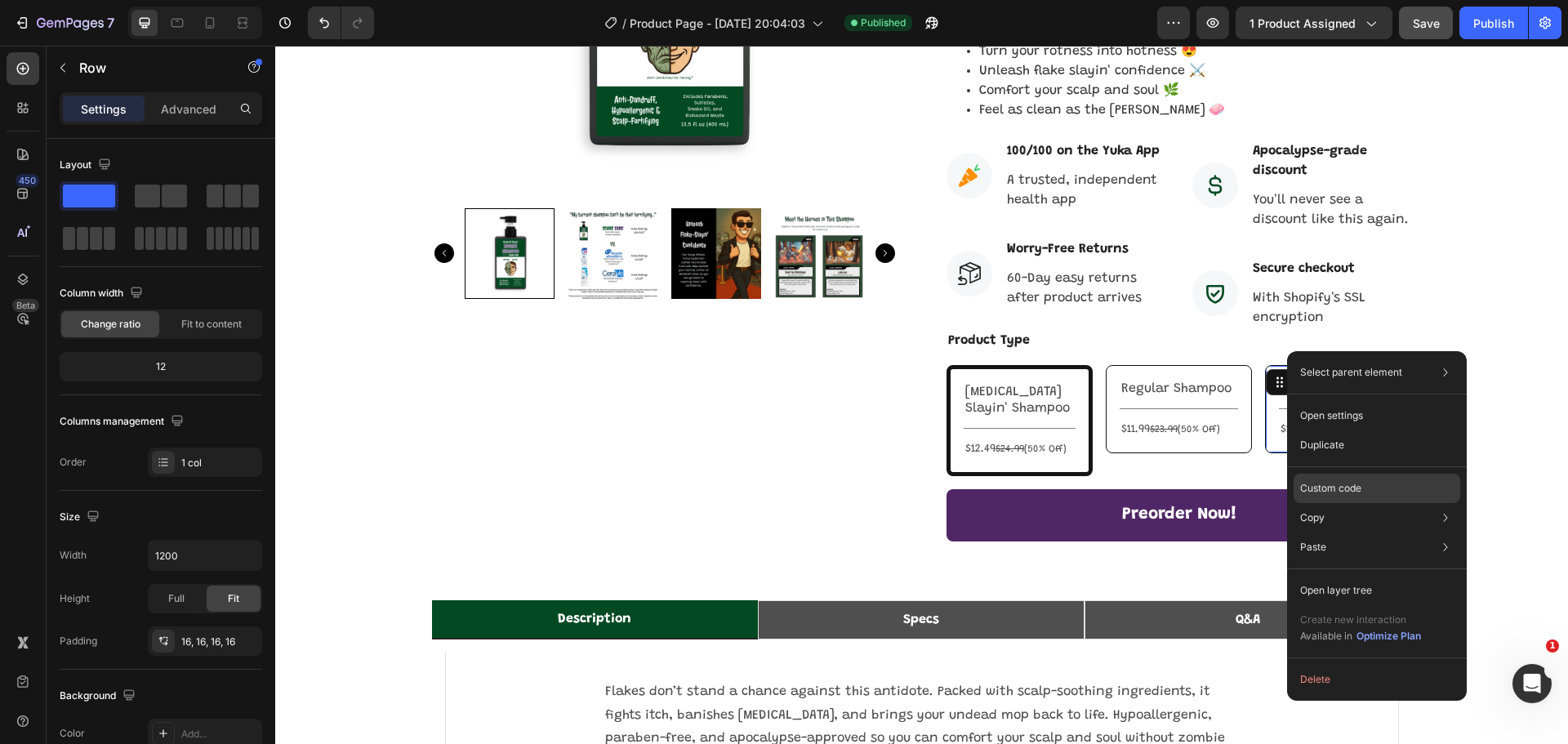
click at [1351, 484] on p "Custom code" at bounding box center [1330, 488] width 61 height 15
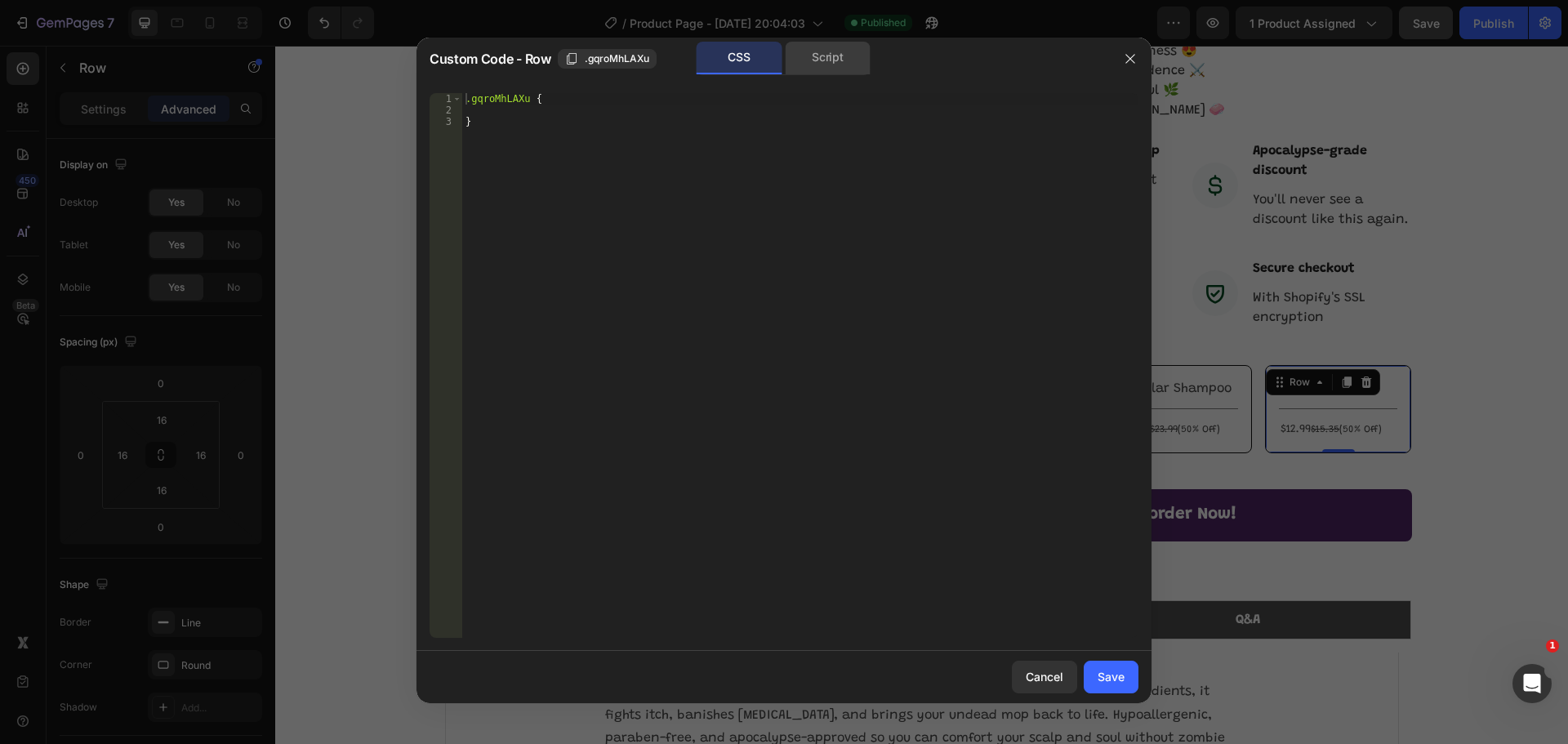
click at [827, 65] on div "Script" at bounding box center [828, 58] width 85 height 32
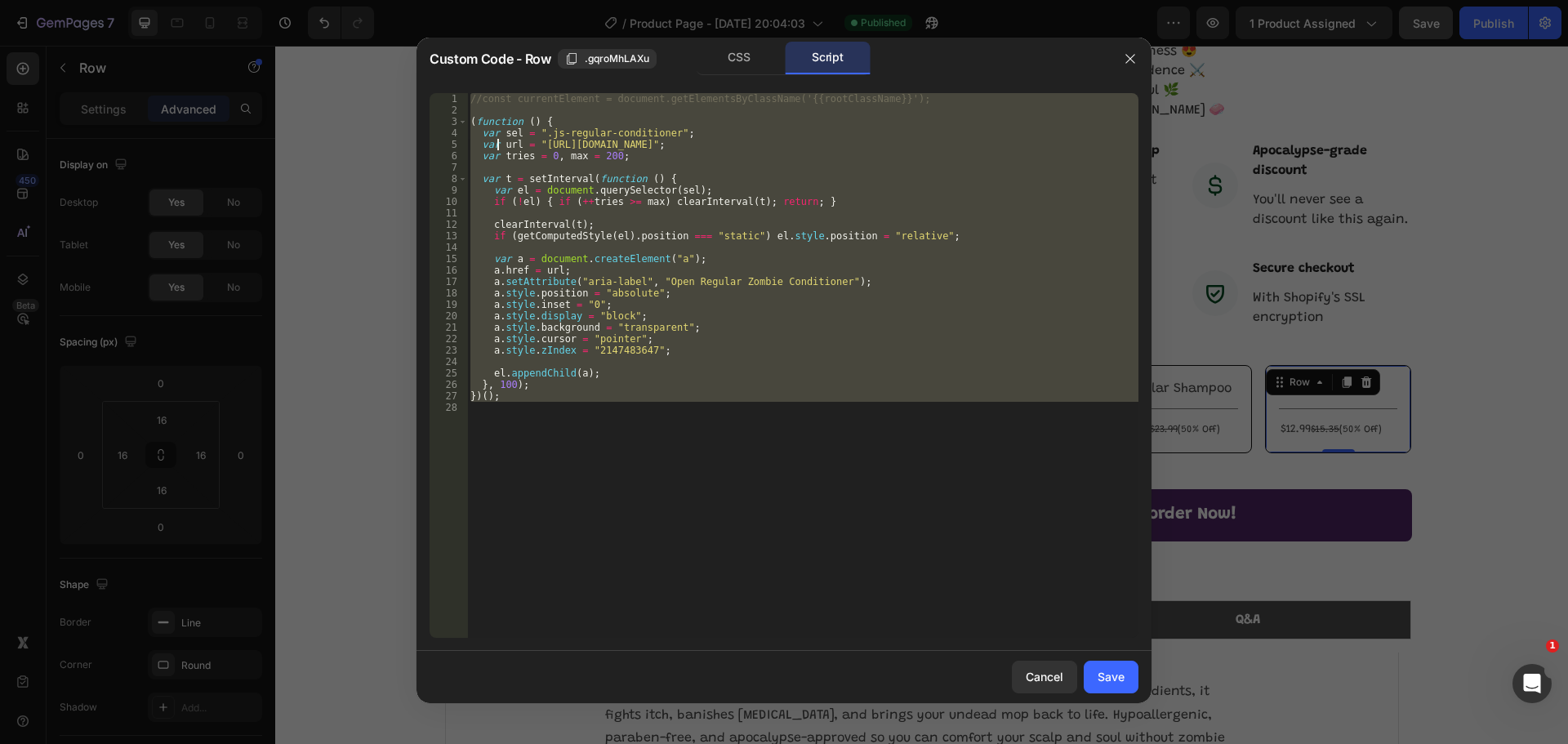
type textarea "var tries = 0, max = 200;"
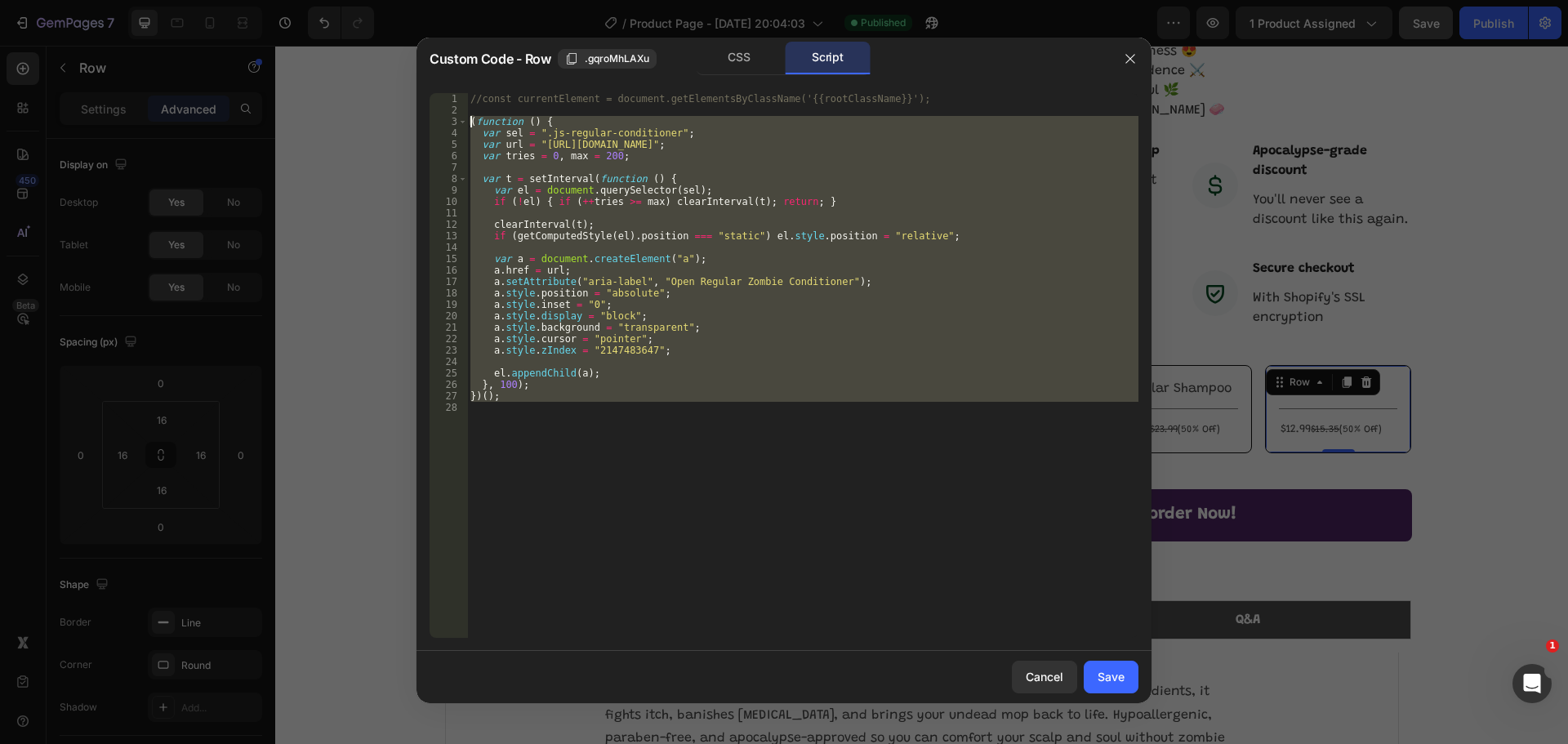
drag, startPoint x: 515, startPoint y: 404, endPoint x: 469, endPoint y: 122, distance: 285.7
click at [469, 122] on div "//const currentElement = document.getElementsByClassName('{{rootClassName}}'); …" at bounding box center [802, 377] width 671 height 568
type textarea "(function () { var sel = ".js-regular-conditioner";"
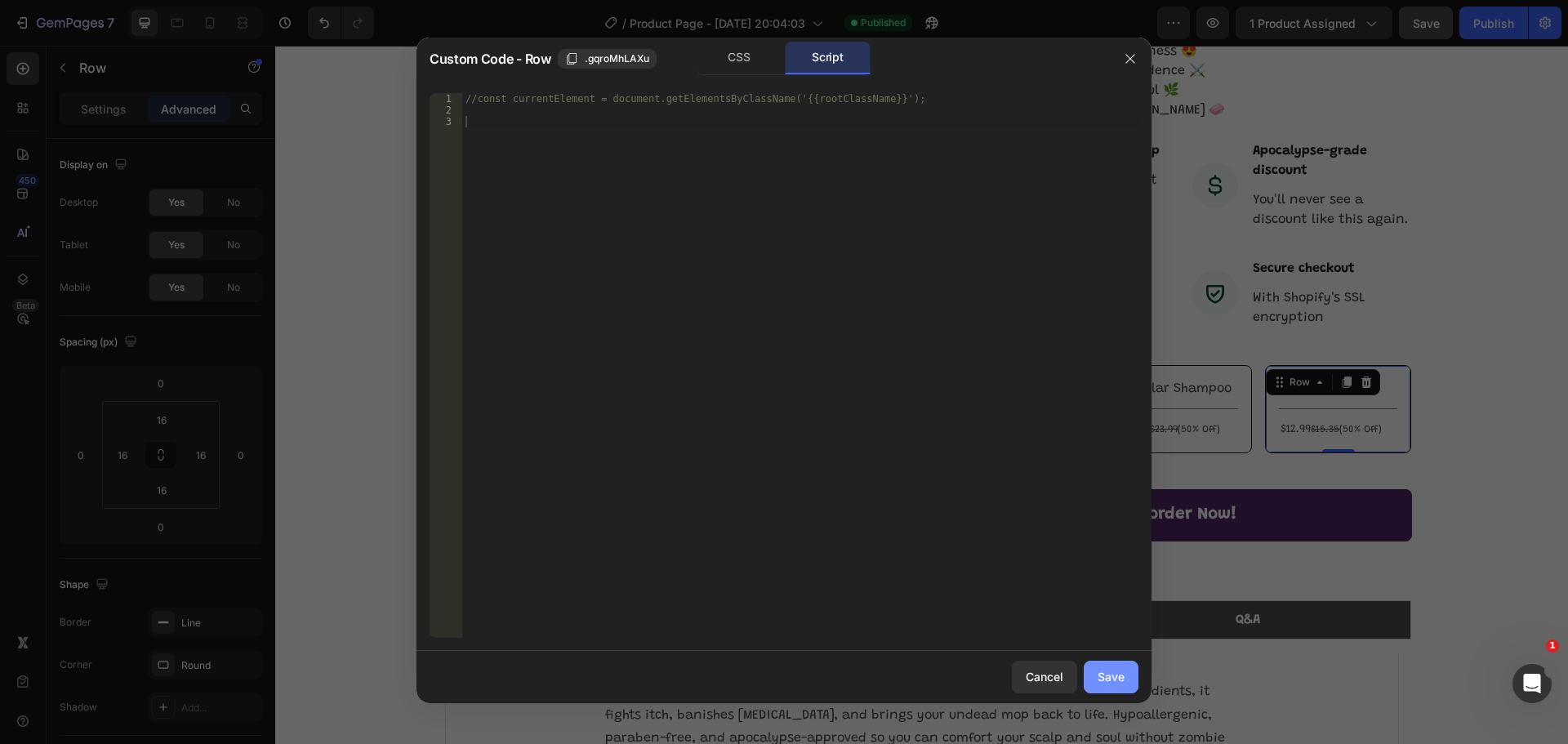
click at [1116, 681] on div "Save" at bounding box center [1111, 676] width 27 height 17
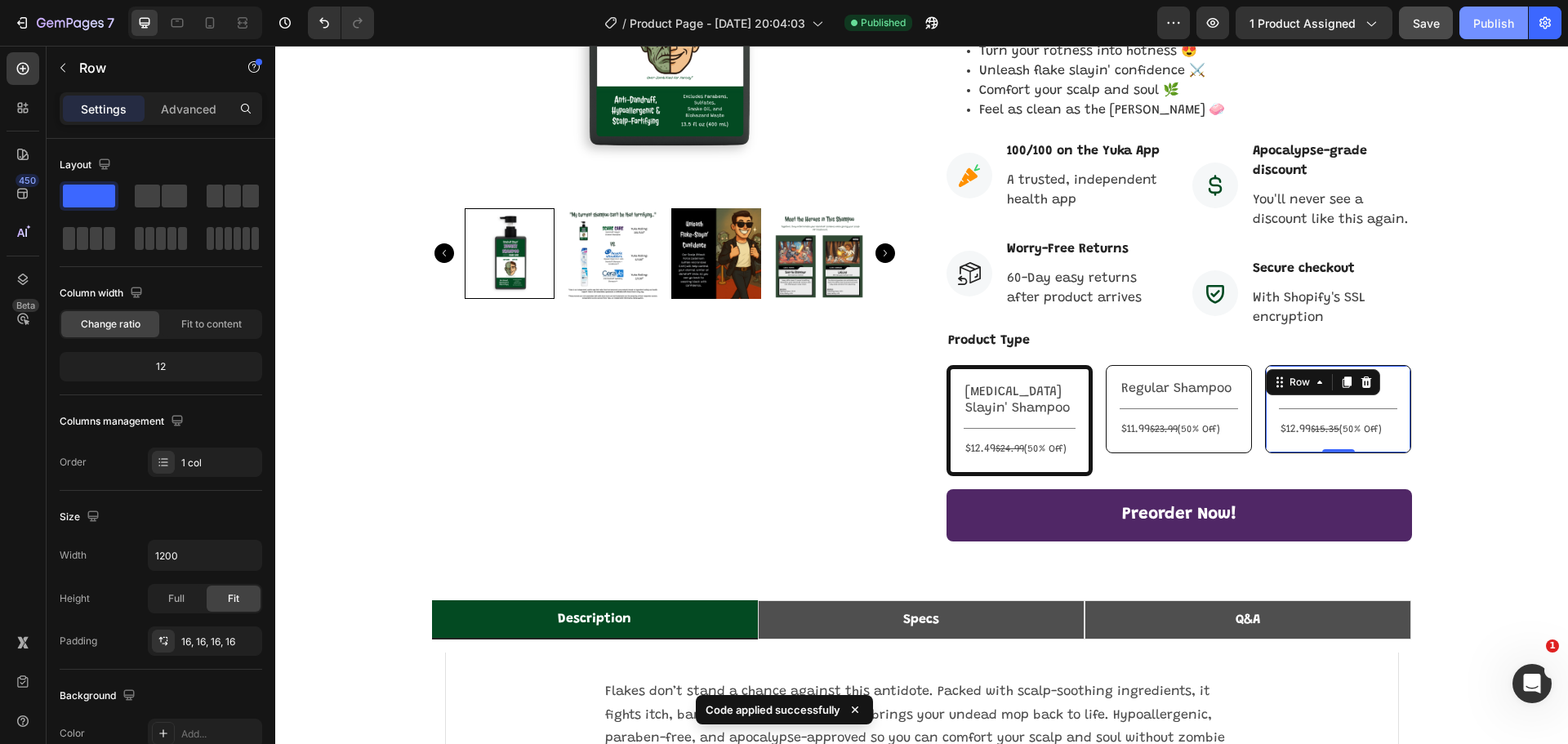
click at [1482, 26] on div "Publish" at bounding box center [1494, 23] width 41 height 17
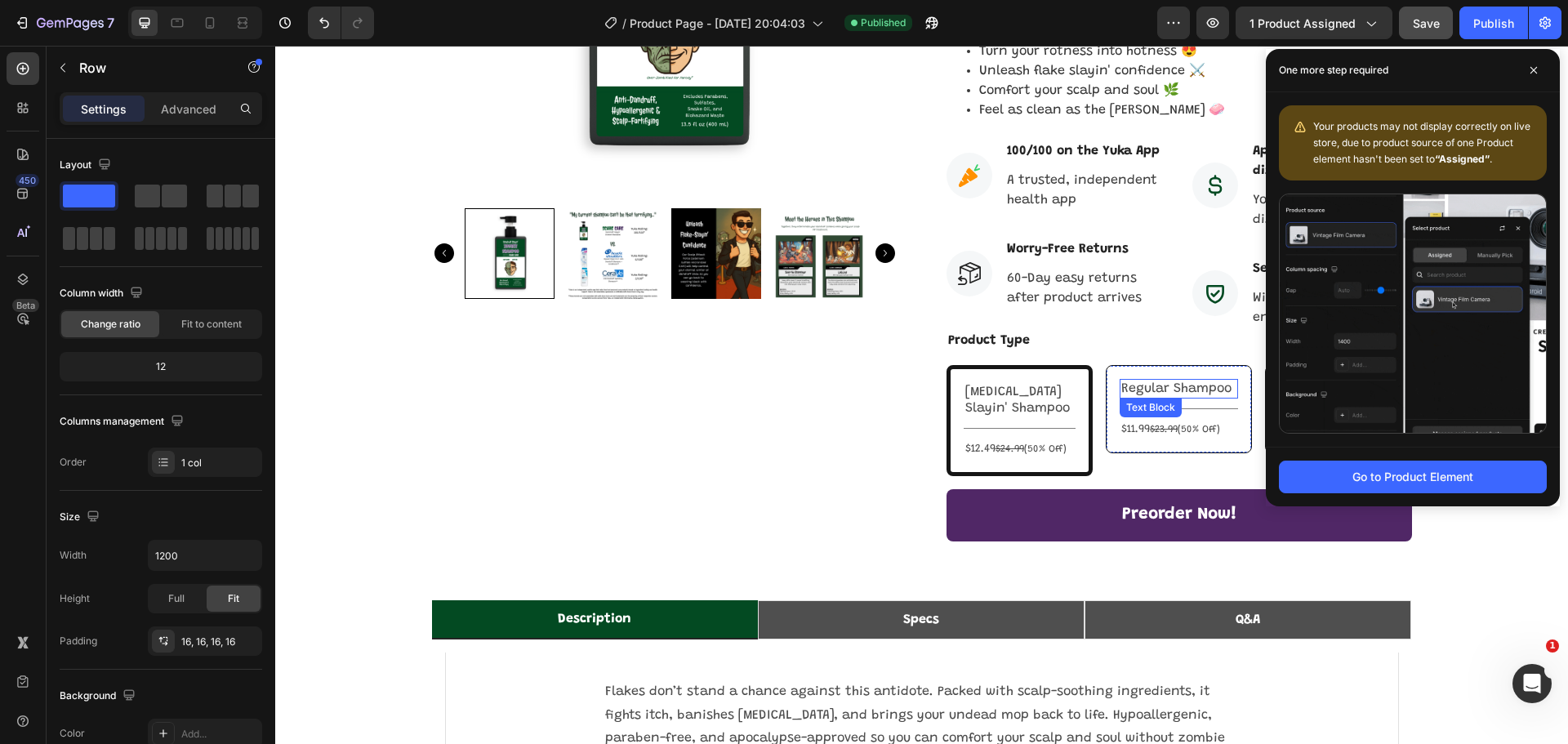
click at [1231, 378] on div "Regular Shampoo" at bounding box center [1179, 388] width 119 height 19
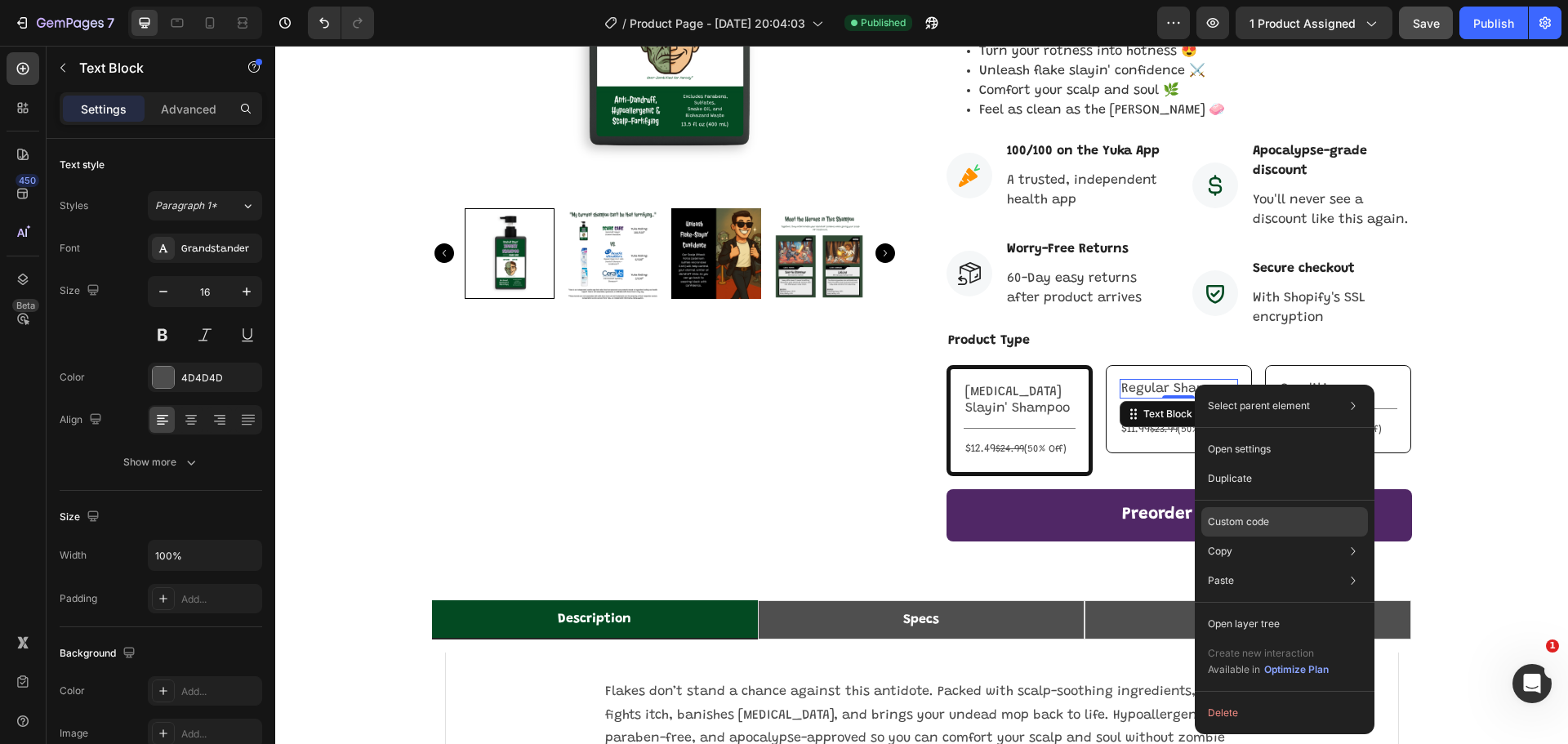
click at [1262, 524] on p "Custom code" at bounding box center [1239, 521] width 61 height 15
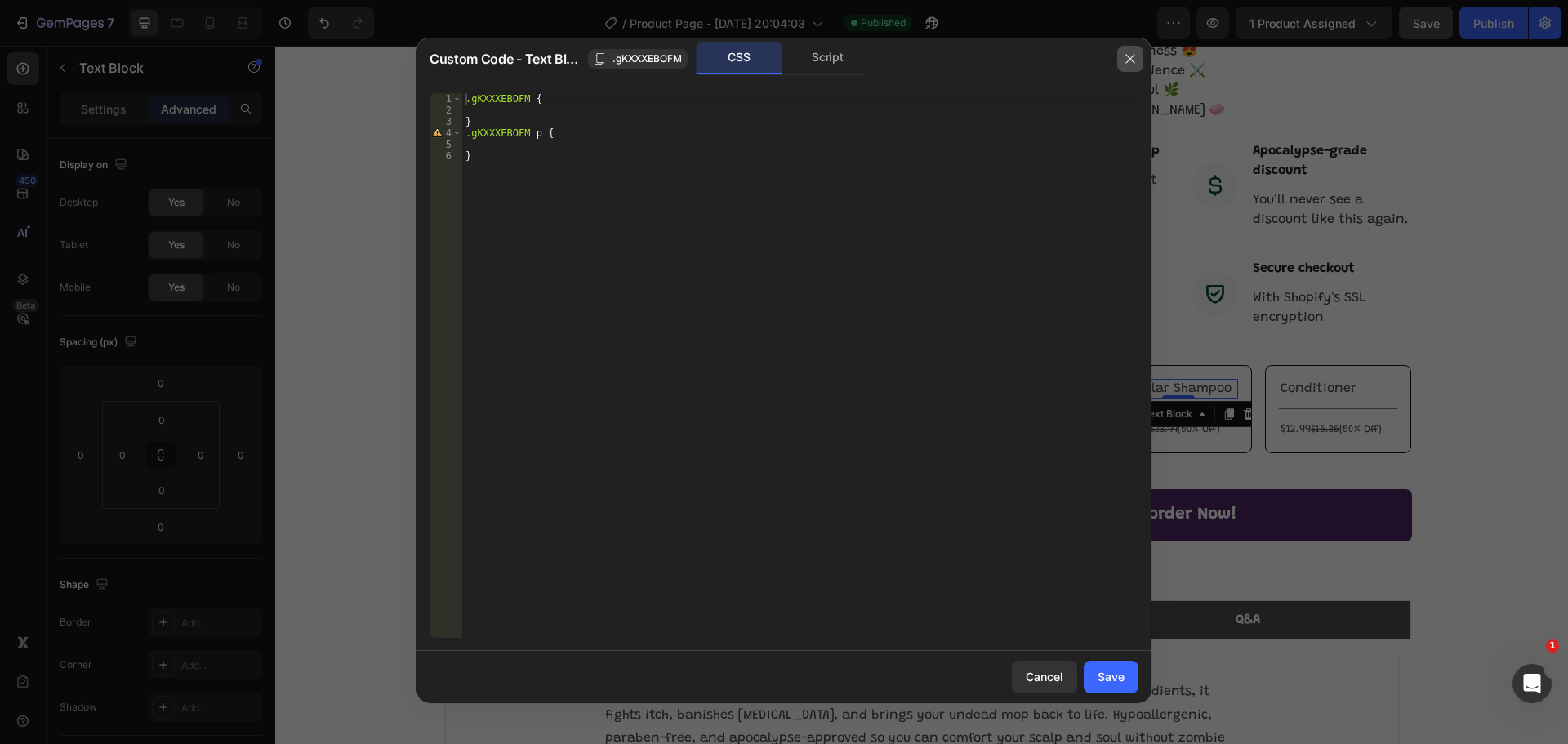
click at [1126, 59] on icon "button" at bounding box center [1130, 58] width 13 height 13
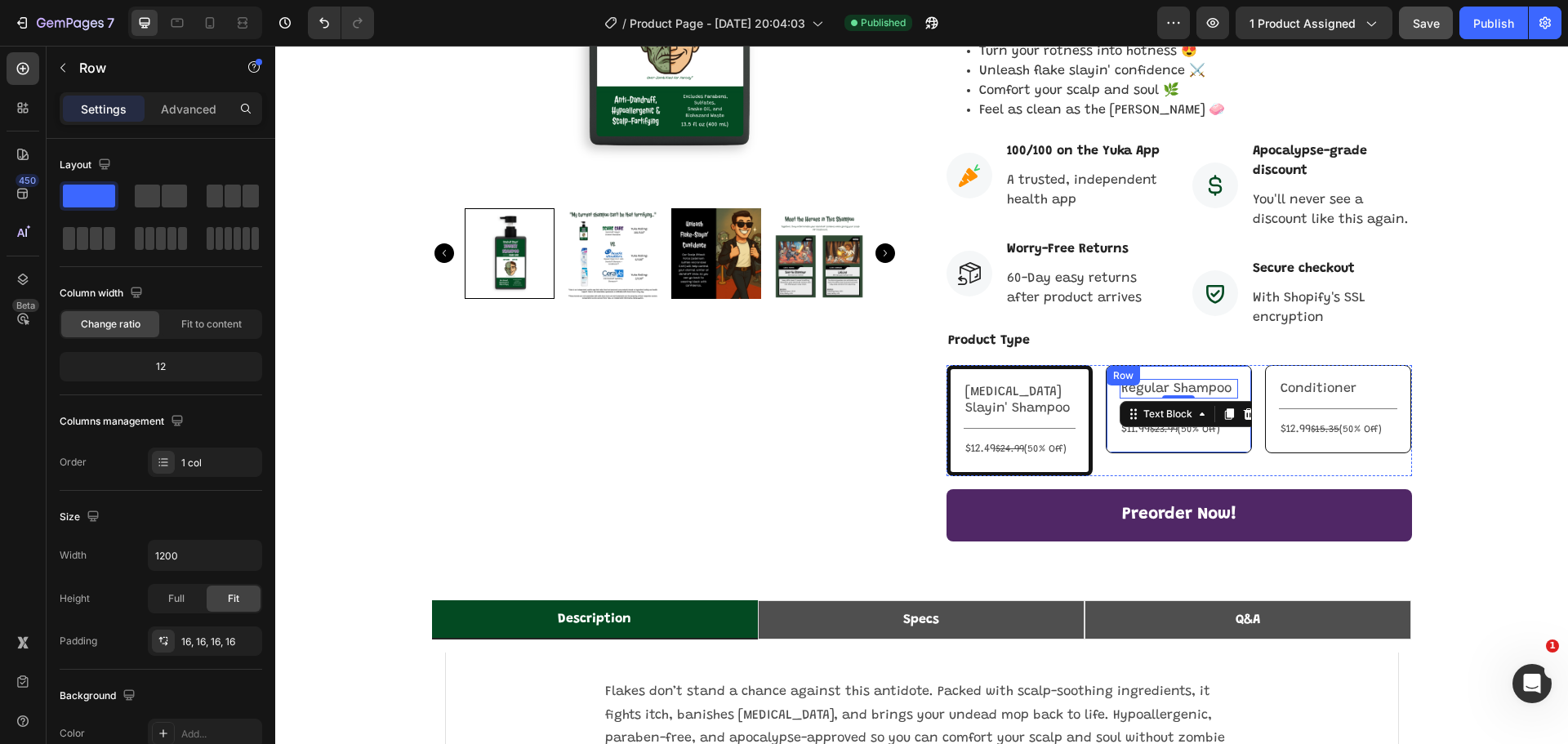
click at [1221, 365] on div "Regular Shampoo Text Block 0 Title Line $11.99 $23.99 (50% Off) Text Block Row" at bounding box center [1179, 408] width 147 height 88
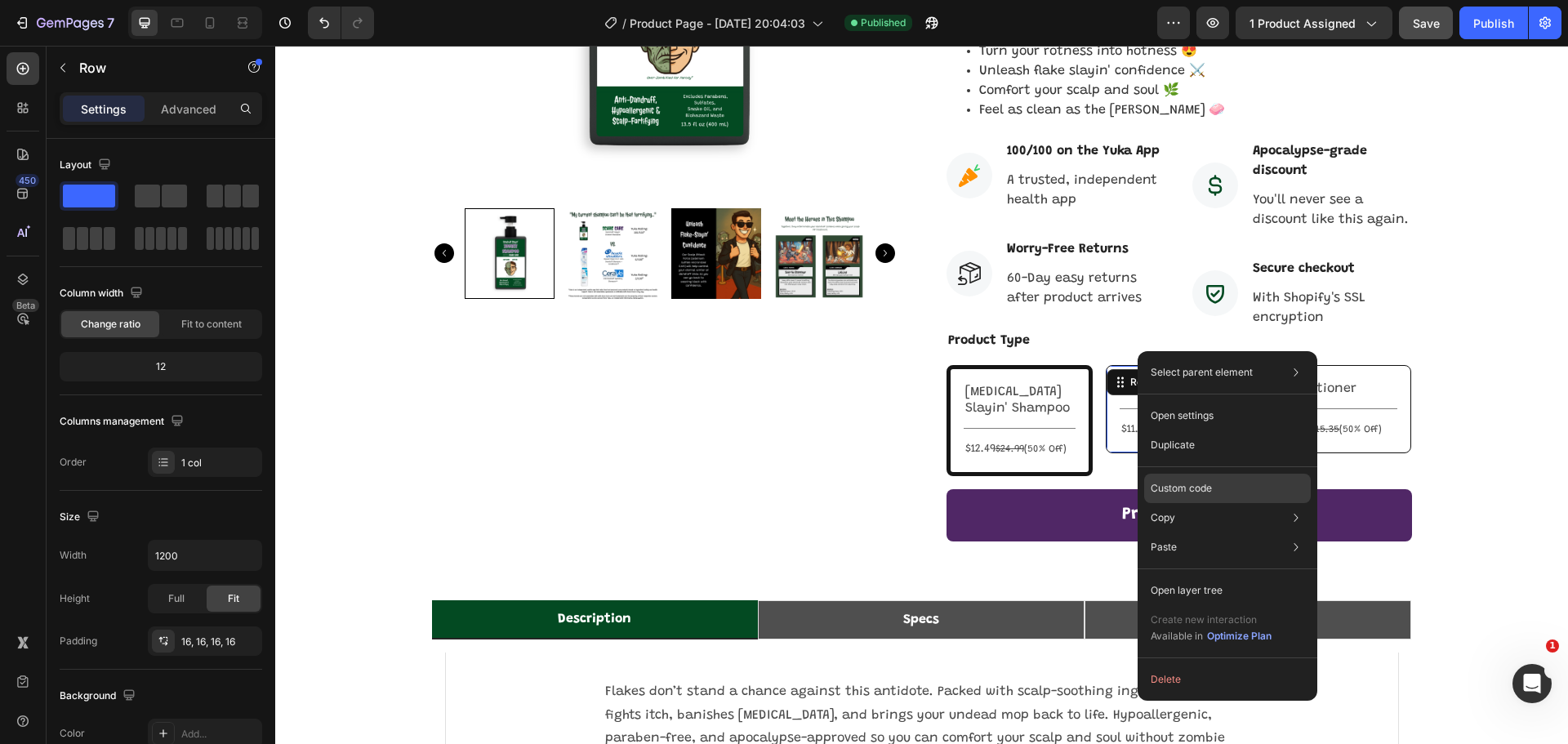
click at [1216, 481] on div "Custom code" at bounding box center [1227, 488] width 167 height 30
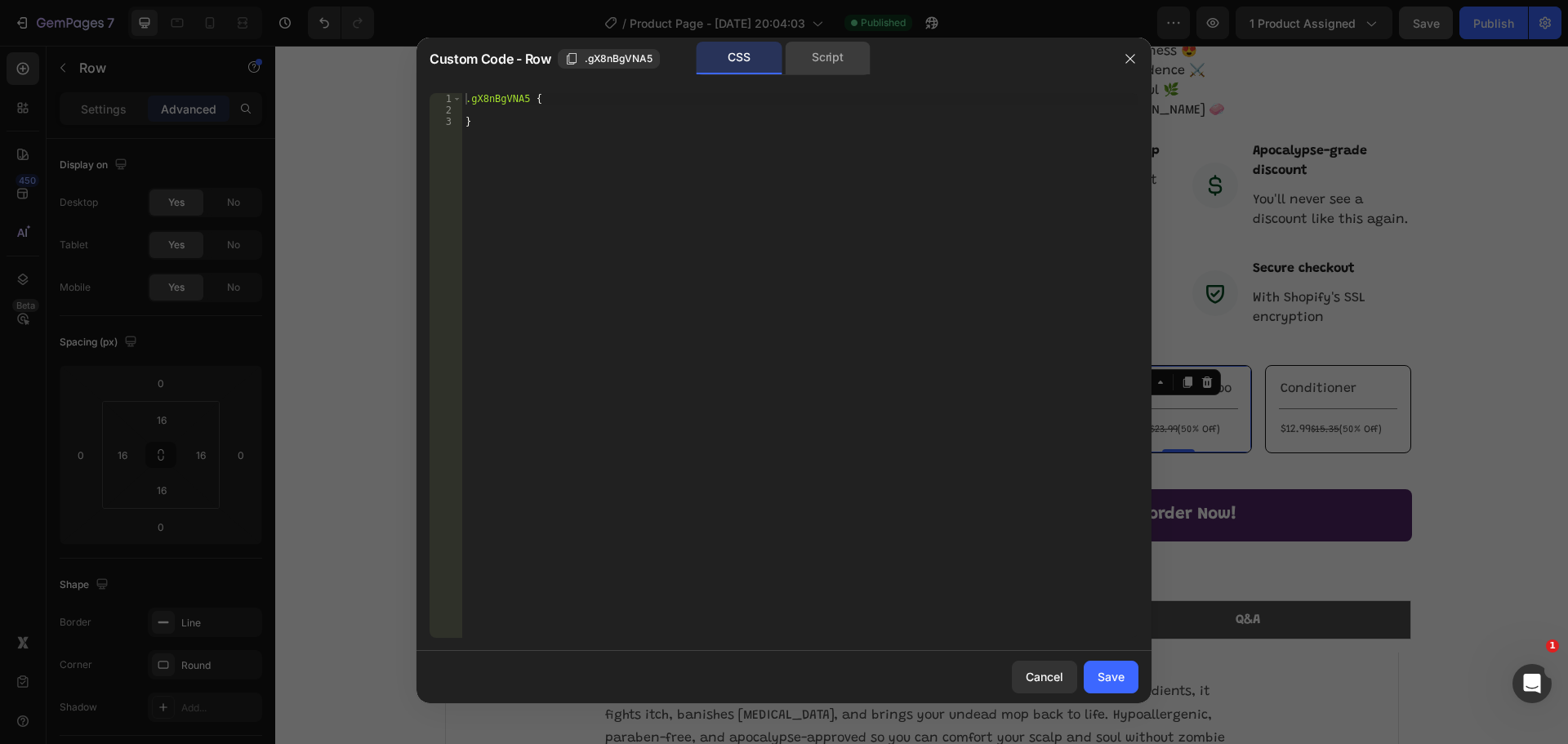
click at [832, 62] on div "Script" at bounding box center [828, 58] width 85 height 32
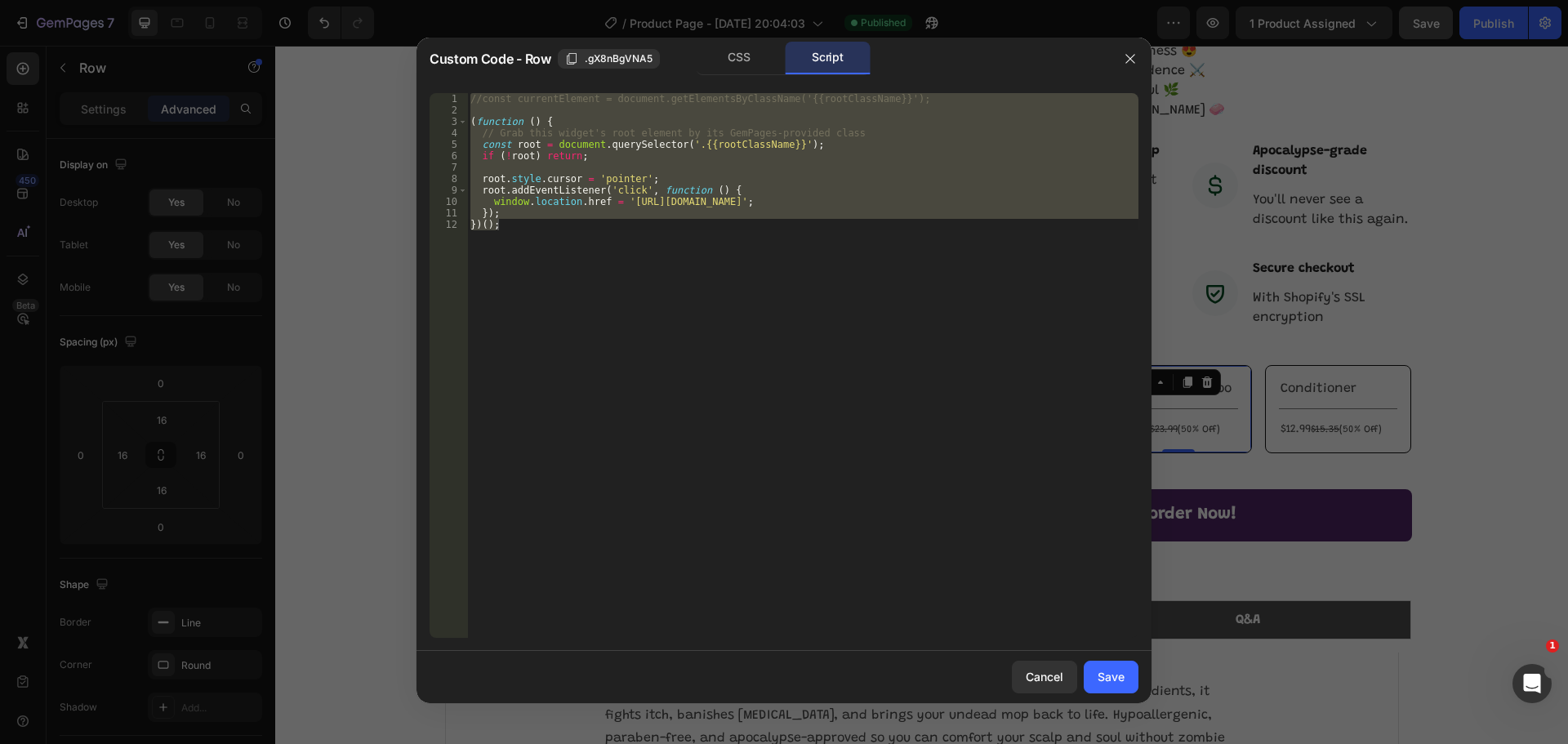
click at [608, 234] on div "//const currentElement = document.getElementsByClassName('{{rootClassName}}'); …" at bounding box center [802, 365] width 671 height 545
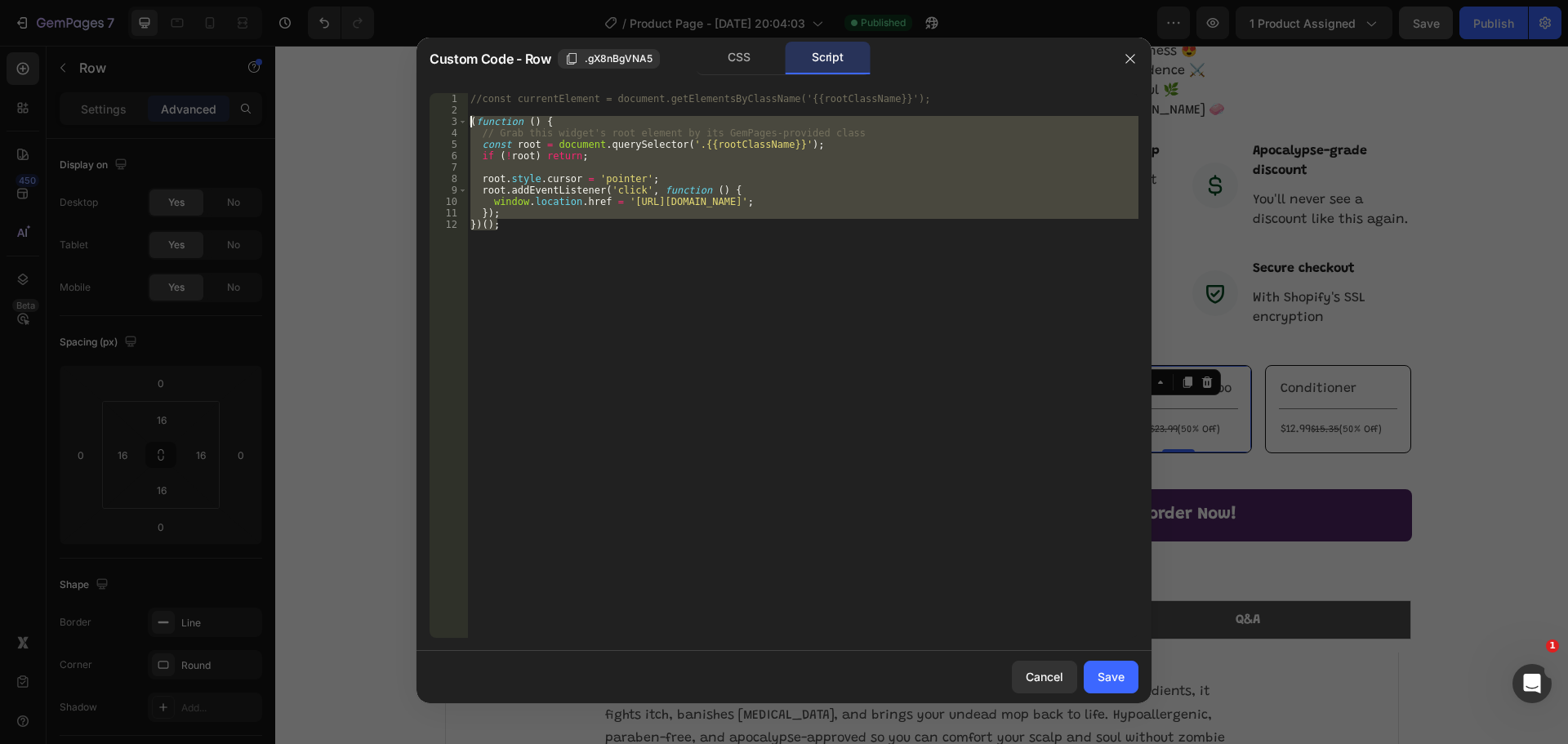
drag, startPoint x: 546, startPoint y: 229, endPoint x: 471, endPoint y: 123, distance: 129.8
click at [471, 123] on div "//const currentElement = document.getElementsByClassName('{{rootClassName}}'); …" at bounding box center [802, 377] width 671 height 568
paste textarea "})();"
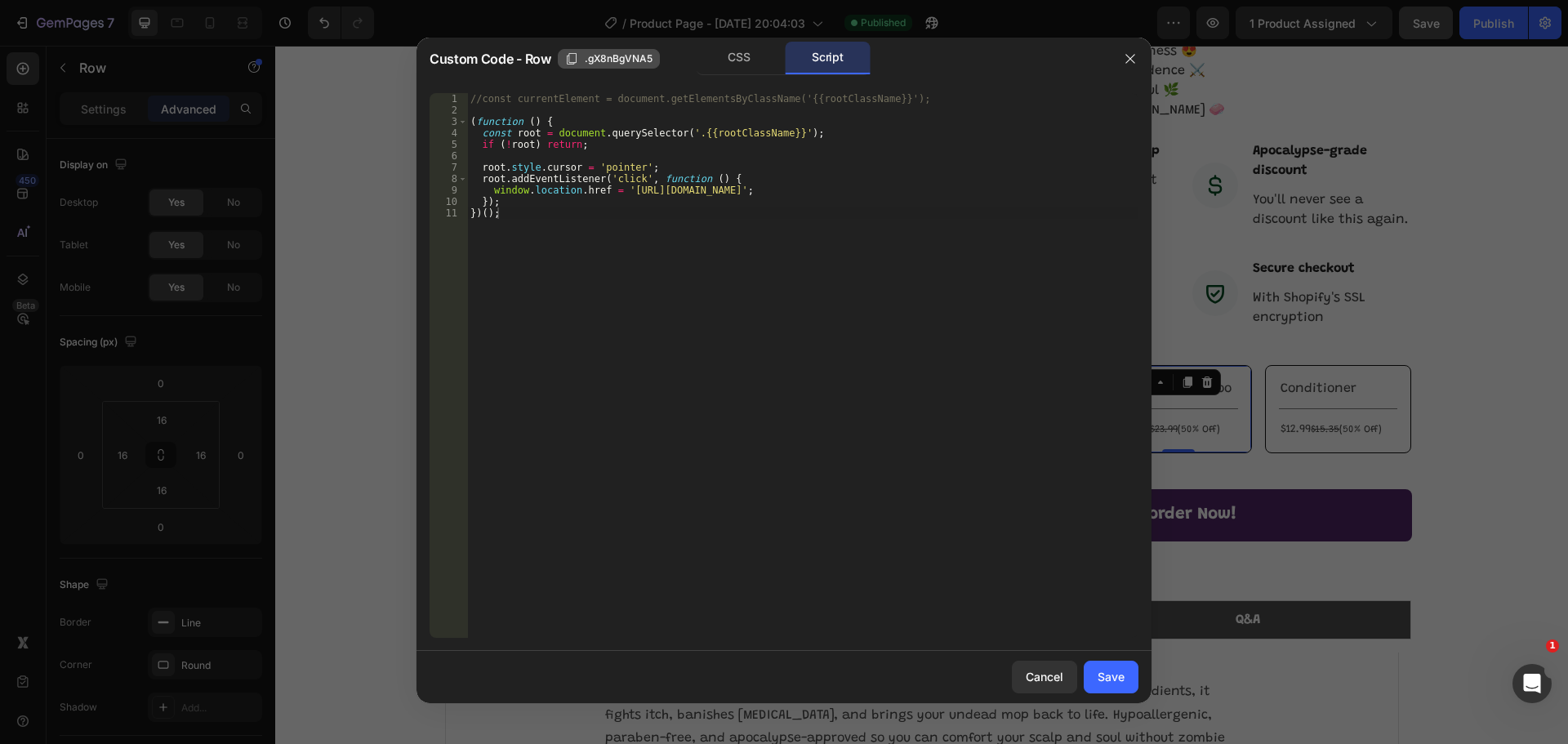
click at [636, 61] on span ".gX8nBgVNA5" at bounding box center [618, 58] width 68 height 15
drag, startPoint x: 766, startPoint y: 135, endPoint x: 698, endPoint y: 137, distance: 68.0
click at [698, 137] on div "//const currentElement = document.getElementsByClassName('{{rootClassName}}'); …" at bounding box center [802, 377] width 671 height 568
paste textarea ".gX8nBgVNA5"
drag, startPoint x: 765, startPoint y: 133, endPoint x: 686, endPoint y: 137, distance: 79.1
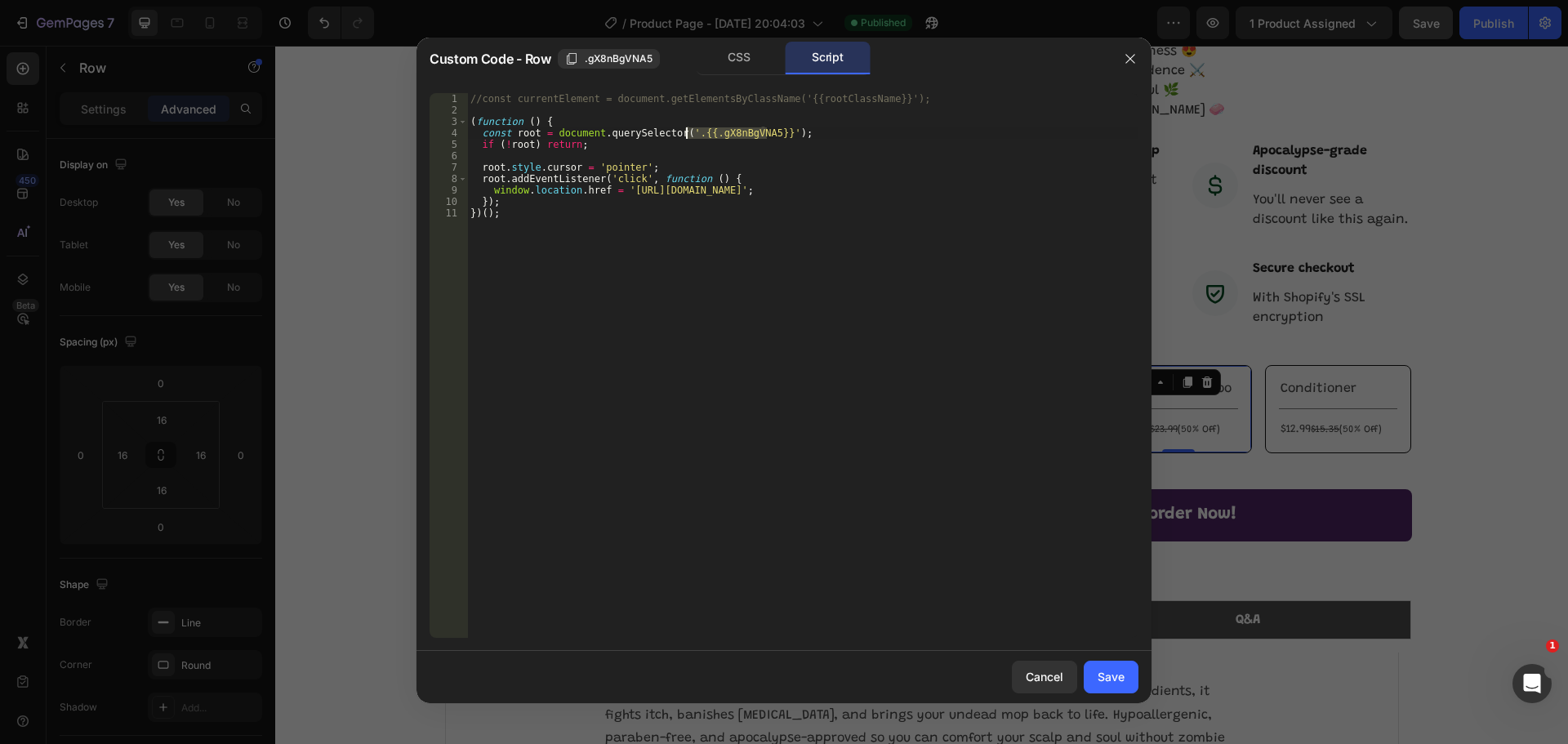
click at [686, 137] on div "//const currentElement = document.getElementsByClassName('{{rootClassName}}'); …" at bounding box center [802, 377] width 671 height 568
paste textarea ".gX8nBgVNA5"
click at [689, 132] on div "//const currentElement = document.getElementsByClassName('{{rootClassName}}'); …" at bounding box center [802, 377] width 671 height 568
type textarea "const root = document.querySelector('.gX8nBgVNA5');"
click at [1123, 673] on div "Save" at bounding box center [1111, 676] width 27 height 17
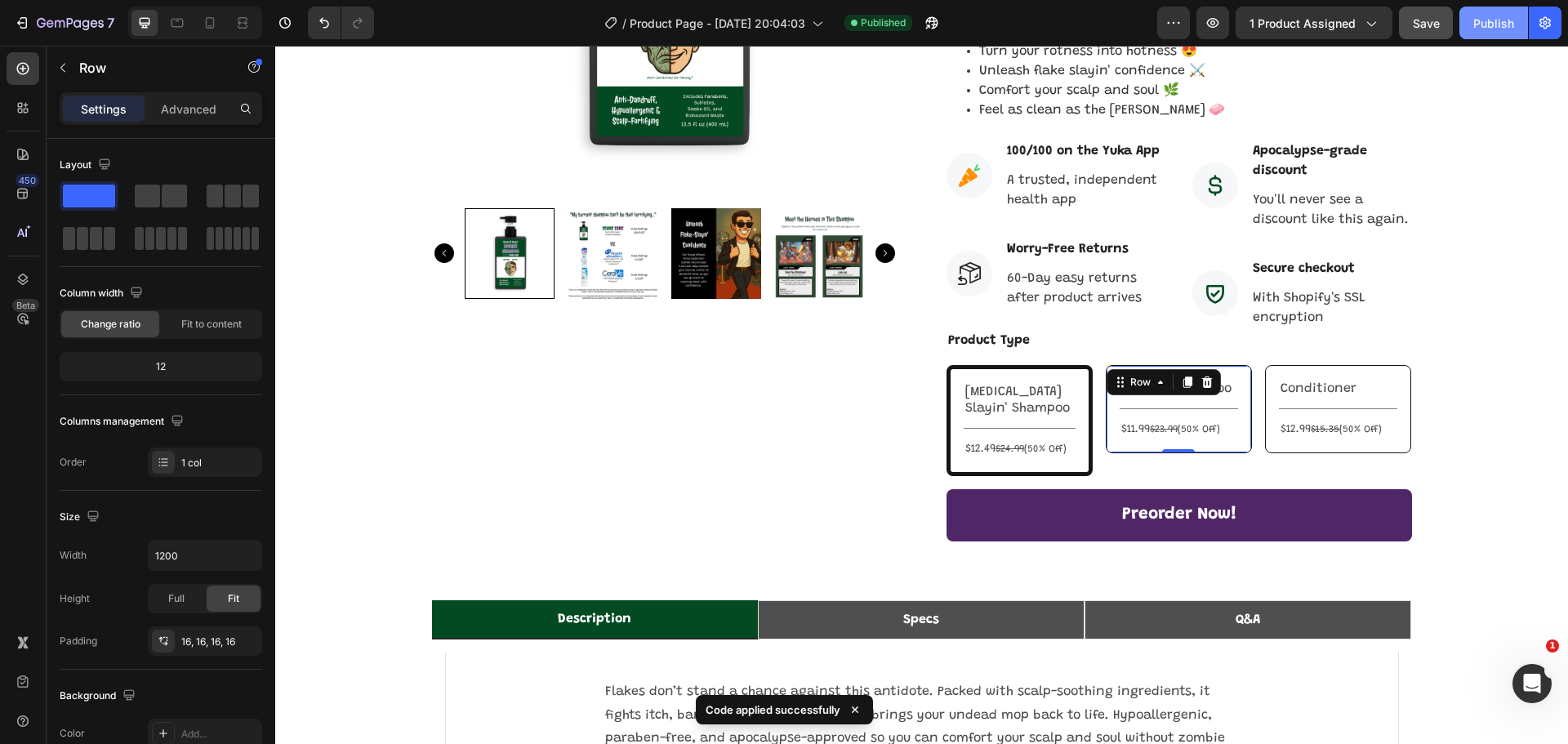
click at [1487, 26] on div "Publish" at bounding box center [1494, 23] width 41 height 17
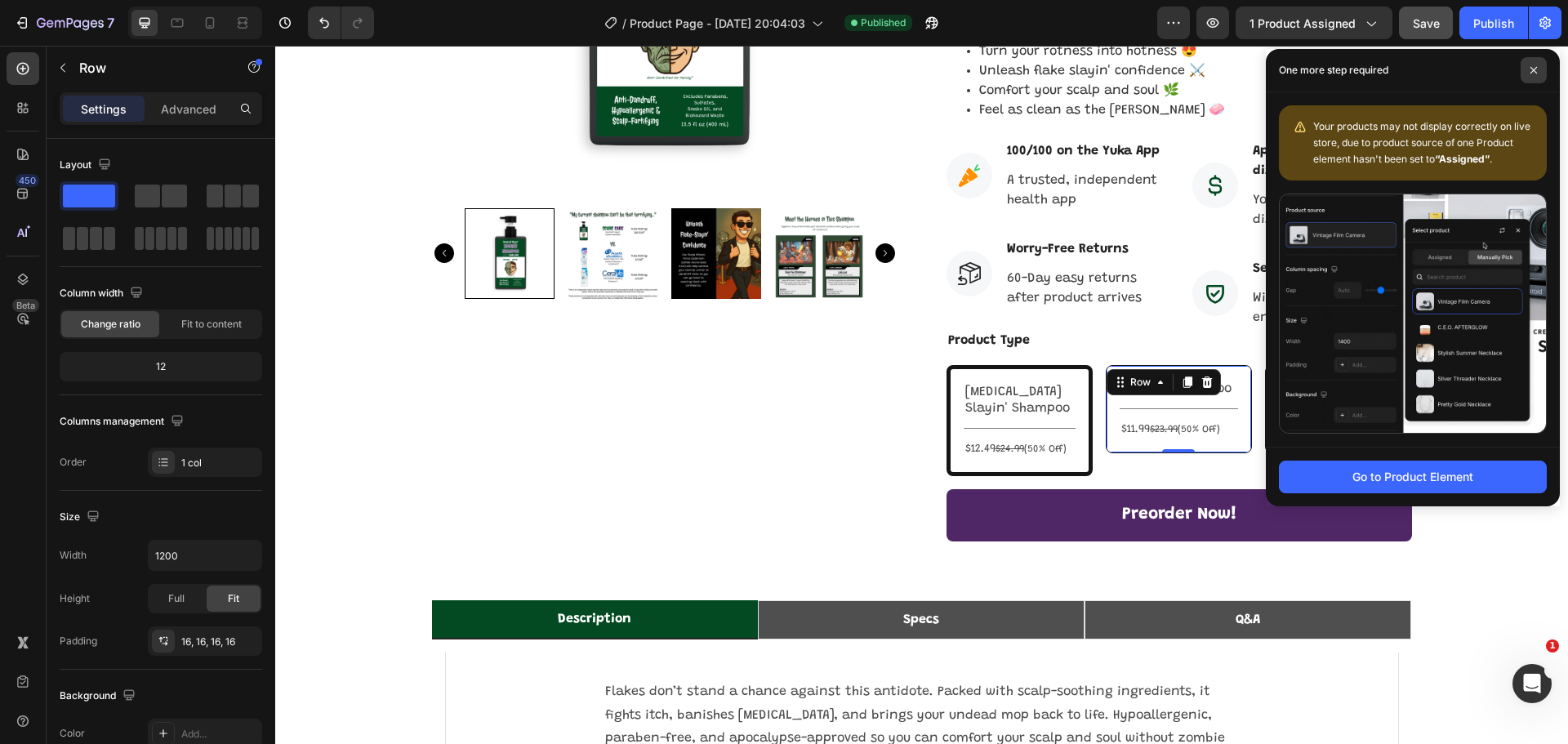
click at [1536, 64] on span at bounding box center [1534, 71] width 26 height 26
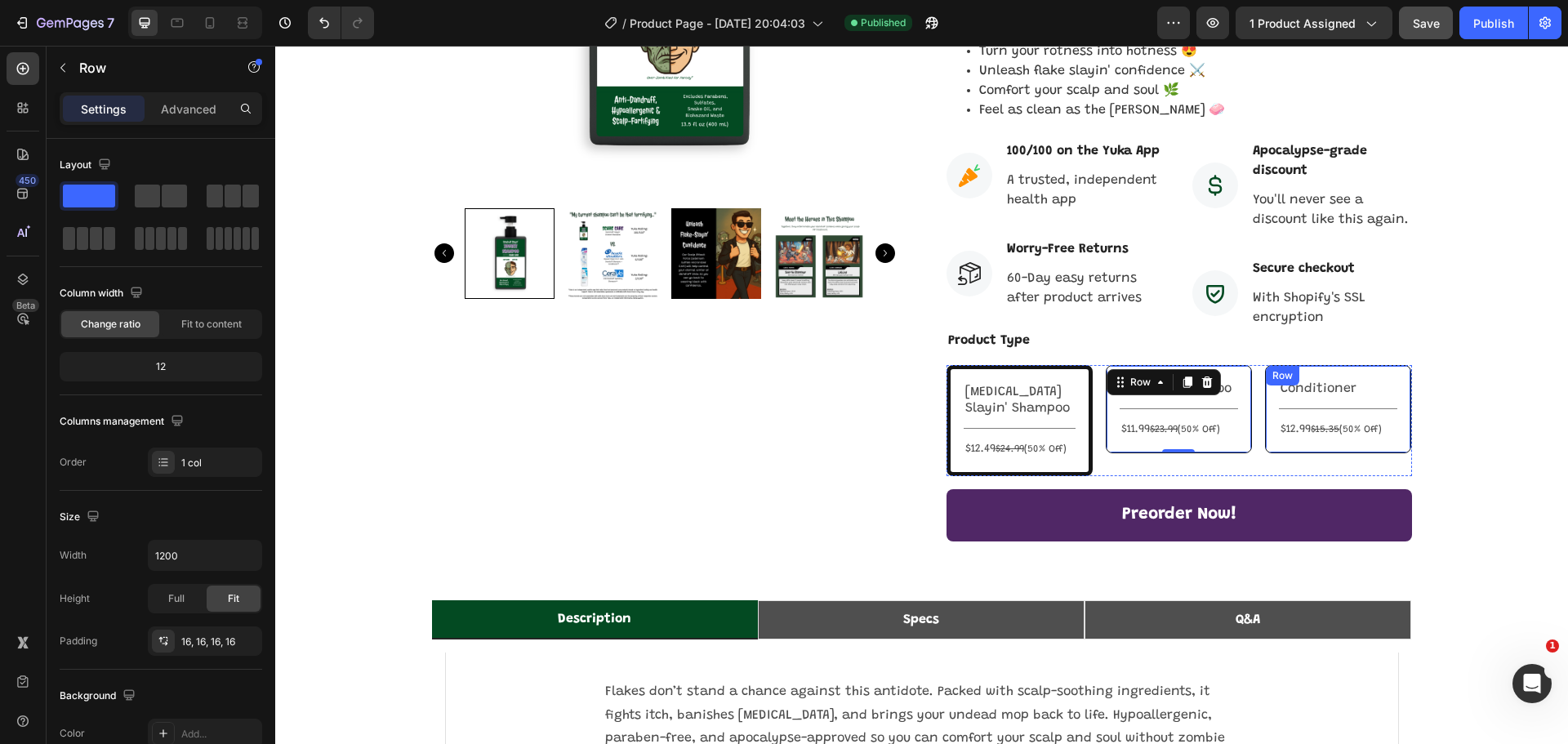
click at [1371, 365] on div "Conditioner Text Block Title Line $12.99 $15.35 (50% Off) Text Block Row" at bounding box center [1338, 408] width 147 height 88
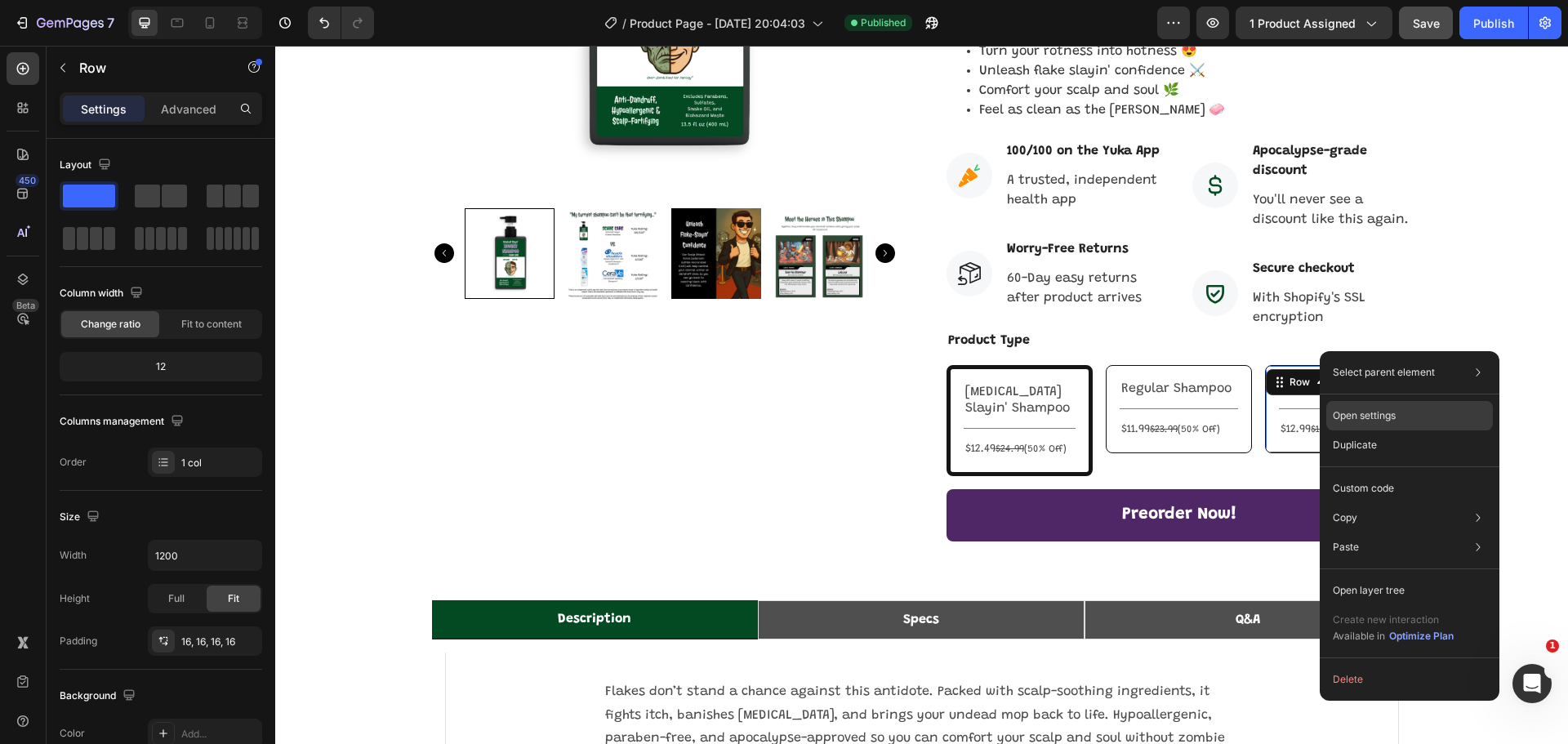
click at [1380, 418] on p "Open settings" at bounding box center [1364, 416] width 63 height 15
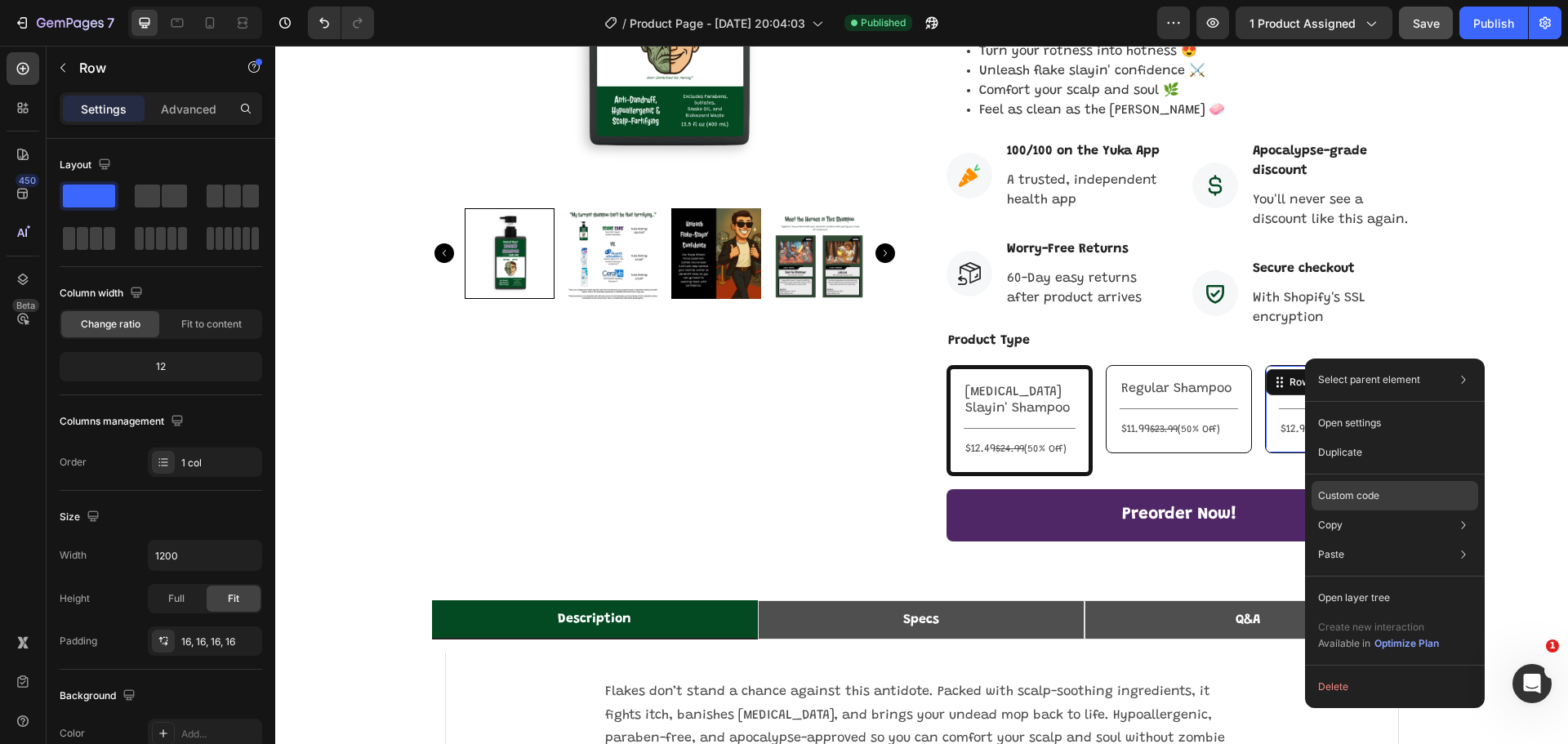
click at [1376, 496] on p "Custom code" at bounding box center [1348, 495] width 61 height 15
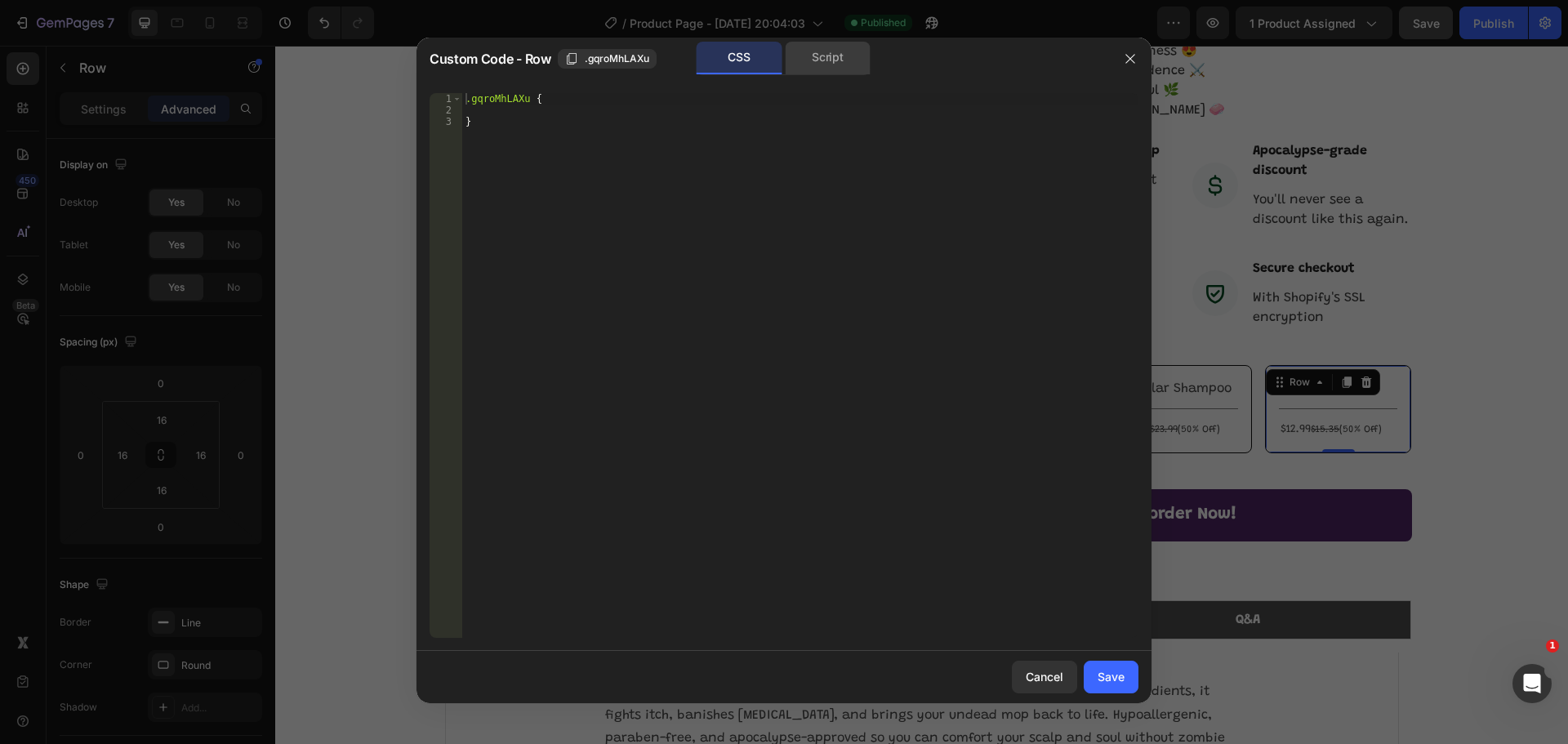
click at [819, 58] on div "Script" at bounding box center [828, 58] width 85 height 32
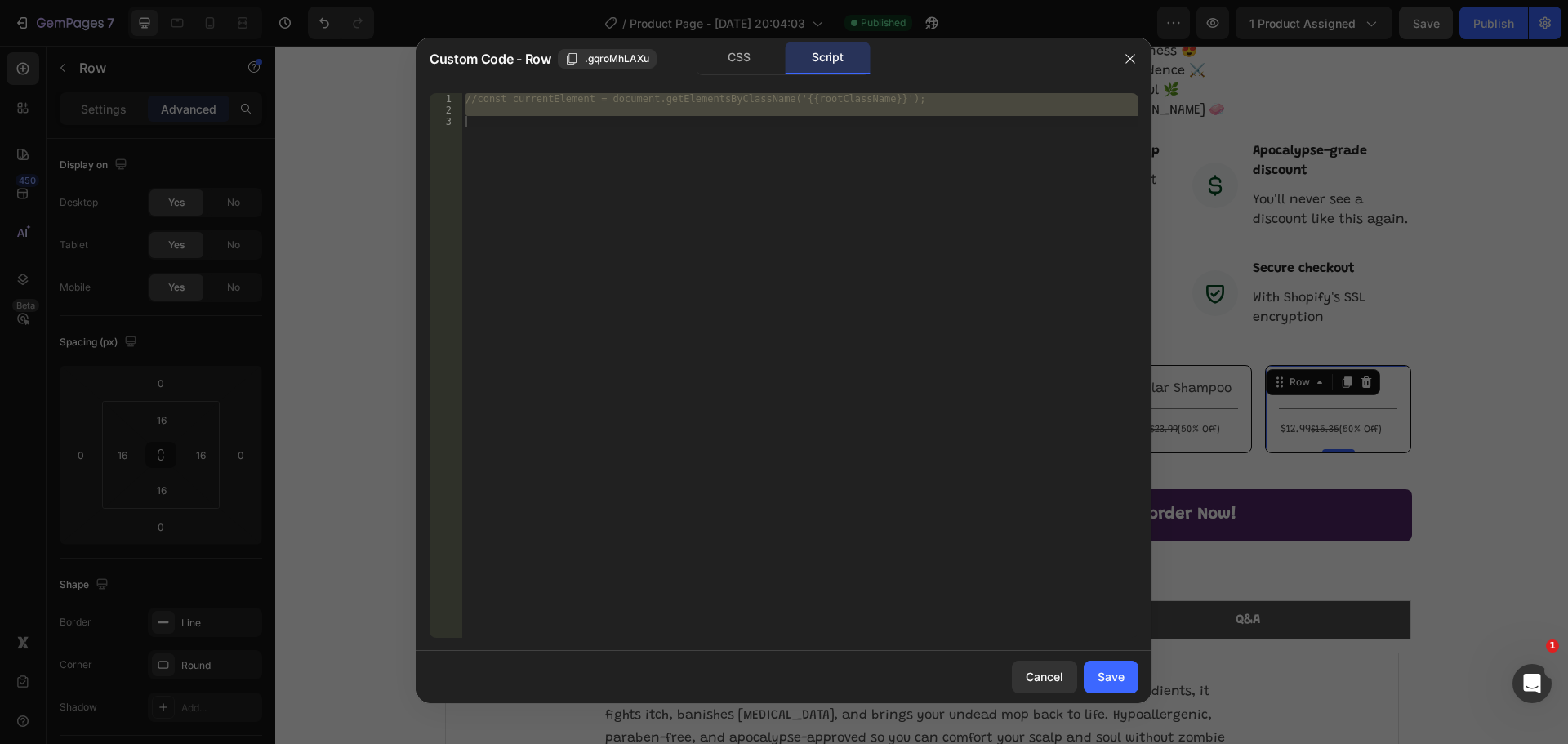
click at [528, 133] on div "//const currentElement = document.getElementsByClassName('{{rootClassName}}');" at bounding box center [800, 365] width 676 height 545
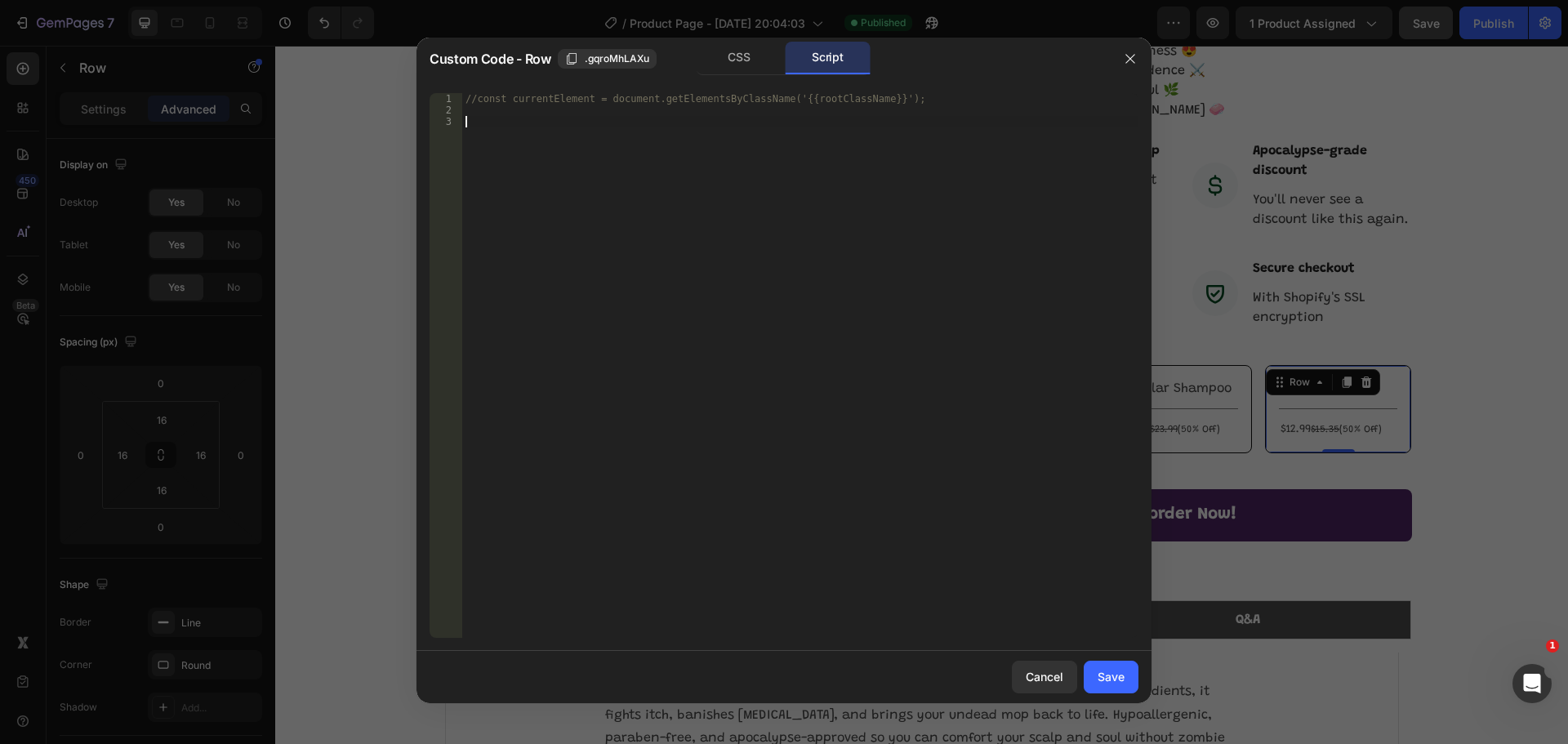
paste textarea "})();"
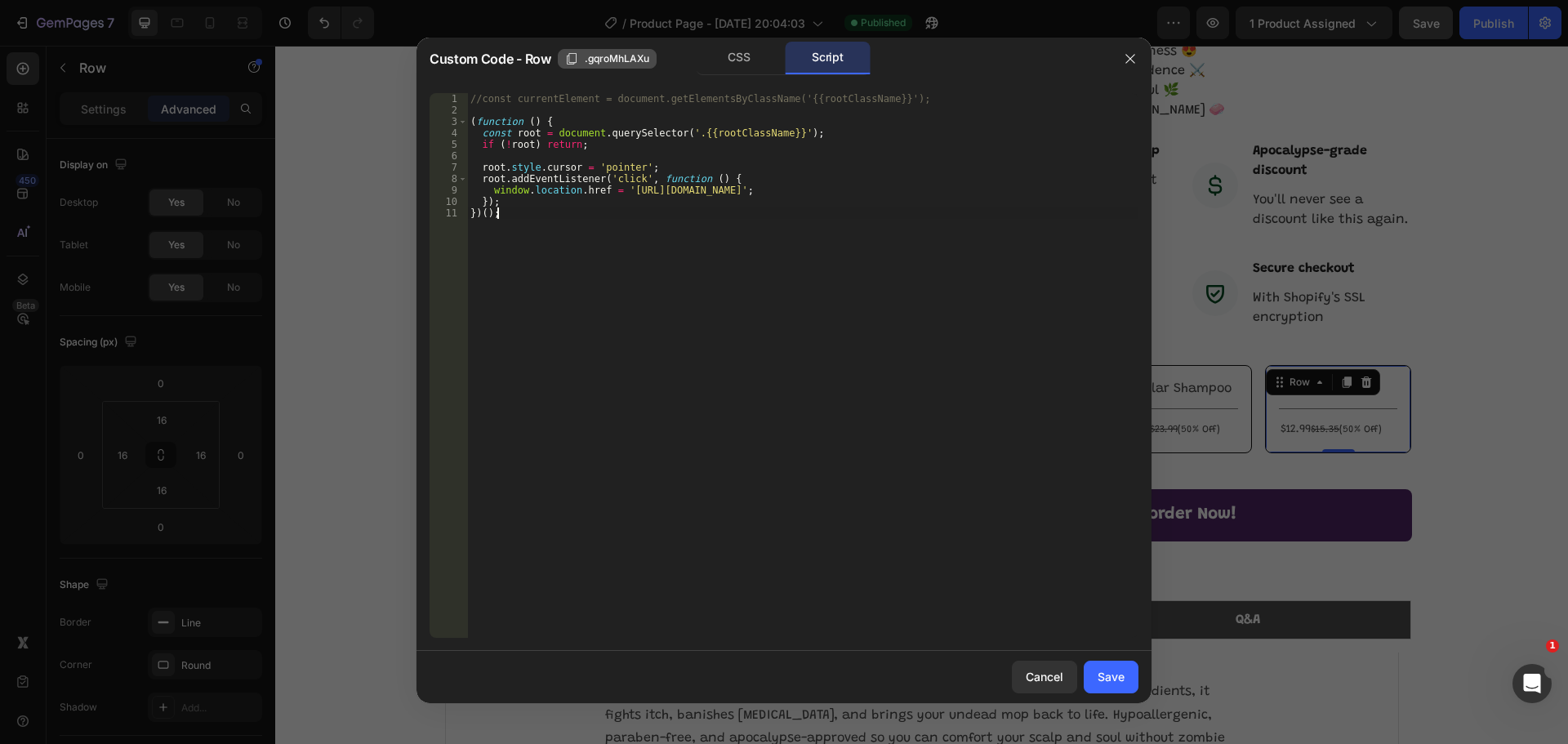
click at [602, 61] on span ".gqroMhLAXu" at bounding box center [617, 58] width 65 height 15
drag, startPoint x: 776, startPoint y: 132, endPoint x: 682, endPoint y: 135, distance: 94.0
click at [682, 135] on div "//const currentElement = document.getElementsByClassName('{{rootClassName}}'); …" at bounding box center [802, 377] width 671 height 568
paste textarea "gqroMhLAXu"
click at [891, 192] on div "//const currentElement = document.getElementsByClassName('{{rootClassName}}'); …" at bounding box center [802, 377] width 671 height 568
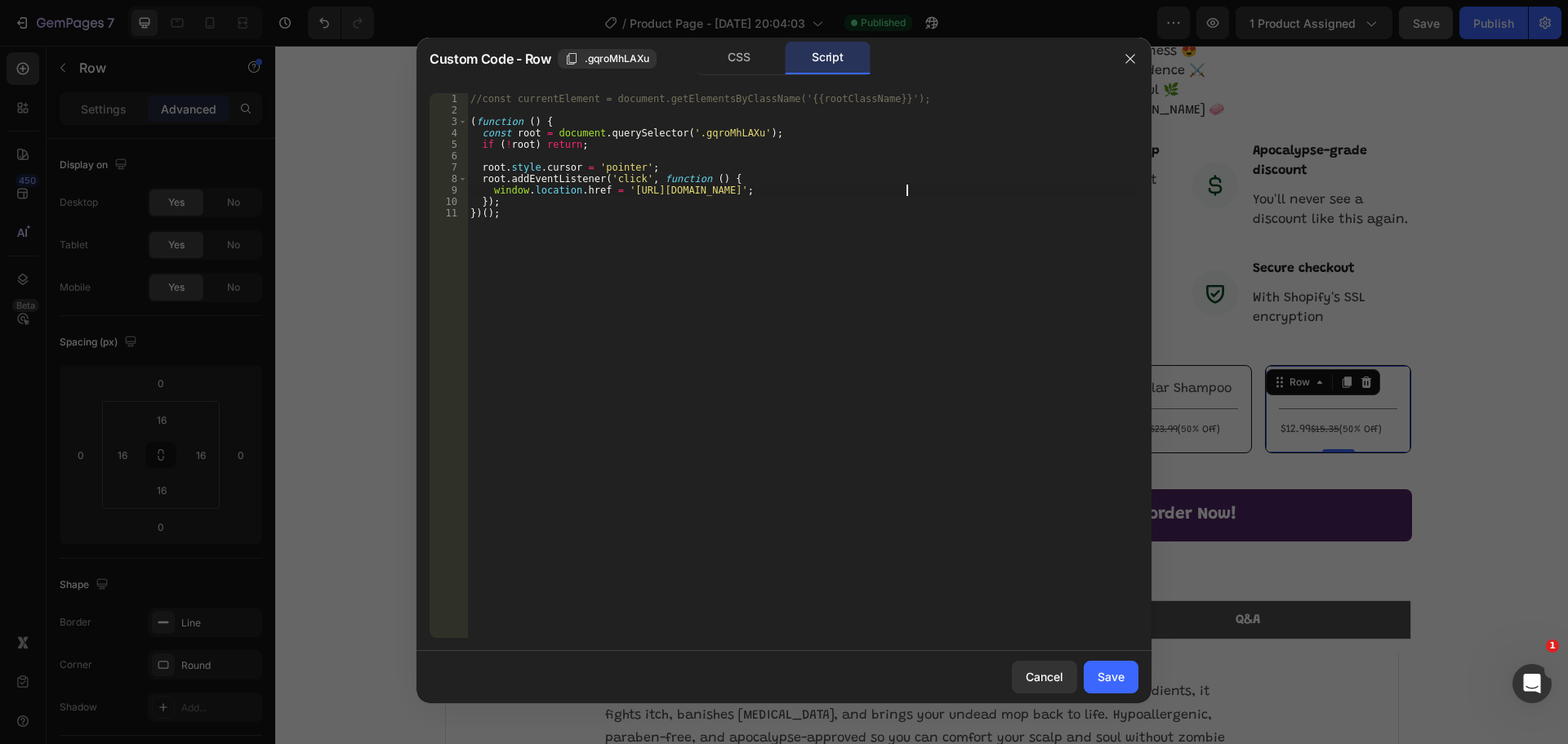
scroll to position [0, 37]
type textarea "window.location.href = 'https://scare.care/products/regular-zombie-conditioner';"
click at [1109, 680] on div "Save" at bounding box center [1111, 676] width 27 height 17
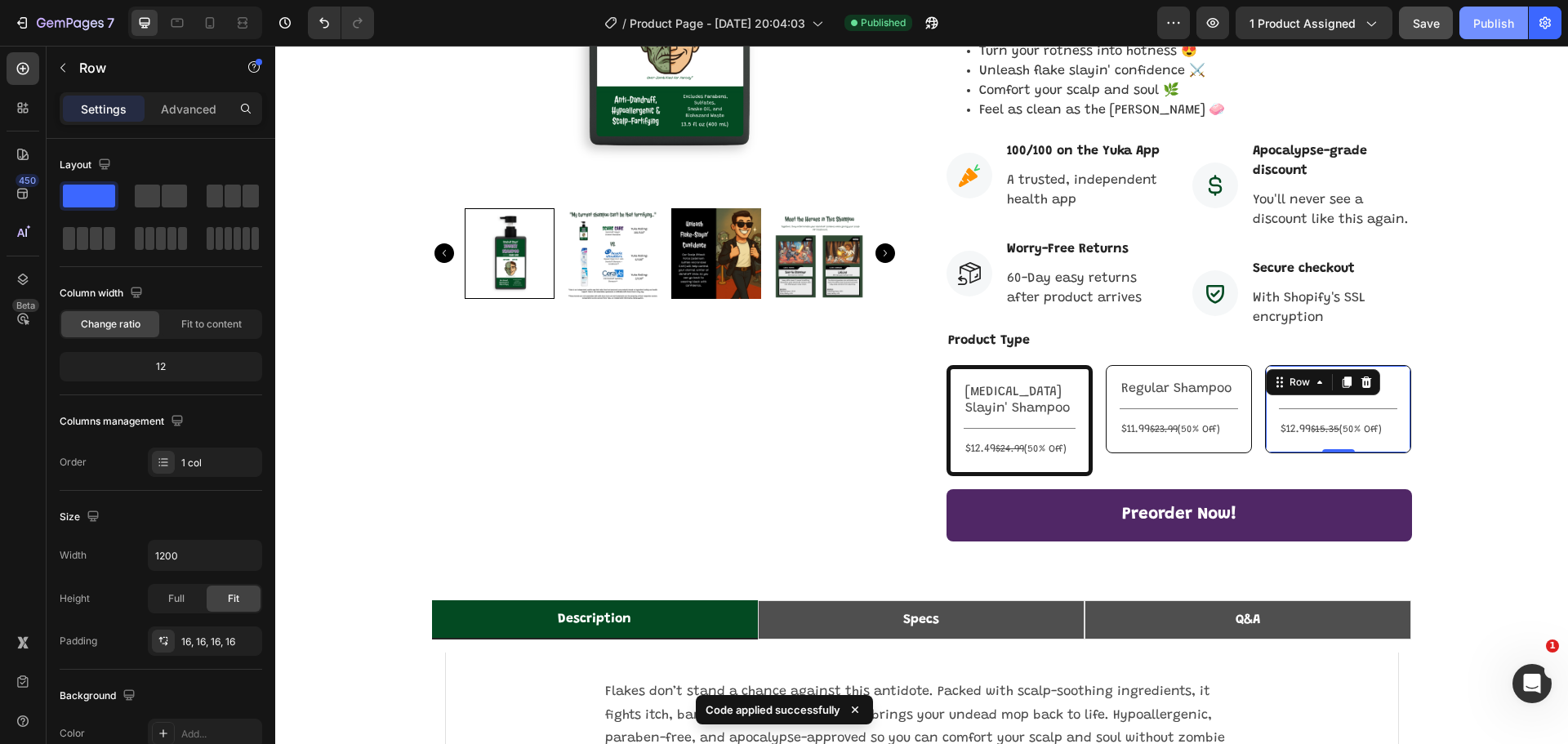
click at [1497, 12] on button "Publish" at bounding box center [1494, 22] width 69 height 32
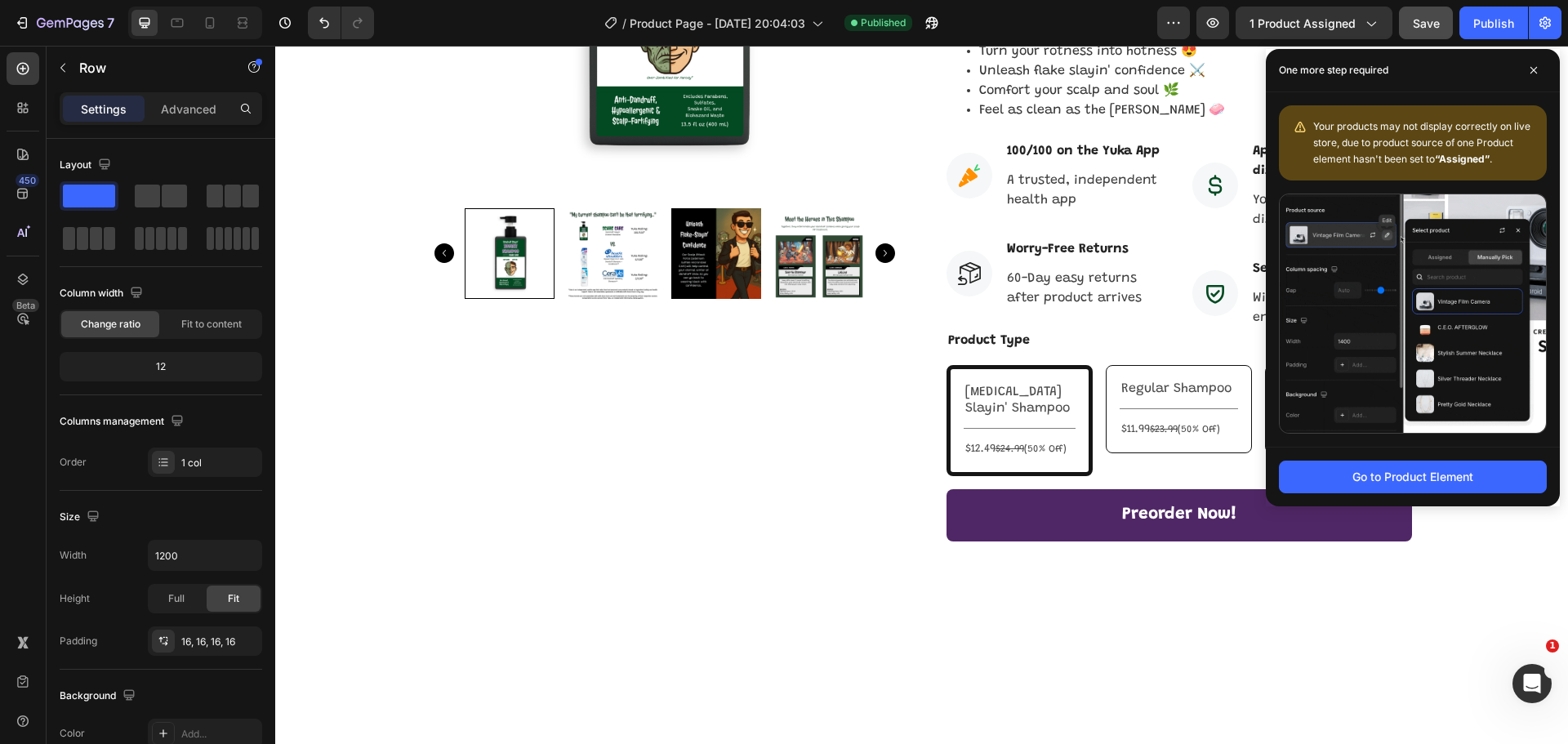
scroll to position [0, 0]
